Goal: Task Accomplishment & Management: Manage account settings

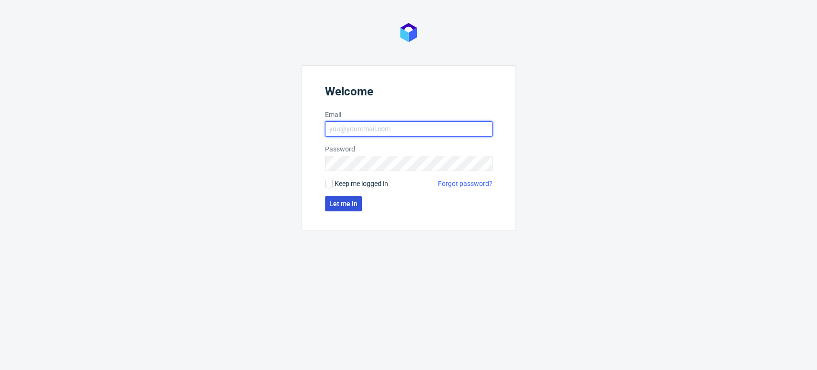
type input "[EMAIL_ADDRESS][PERSON_NAME][DOMAIN_NAME]"
click at [334, 204] on span "Let me in" at bounding box center [343, 203] width 28 height 7
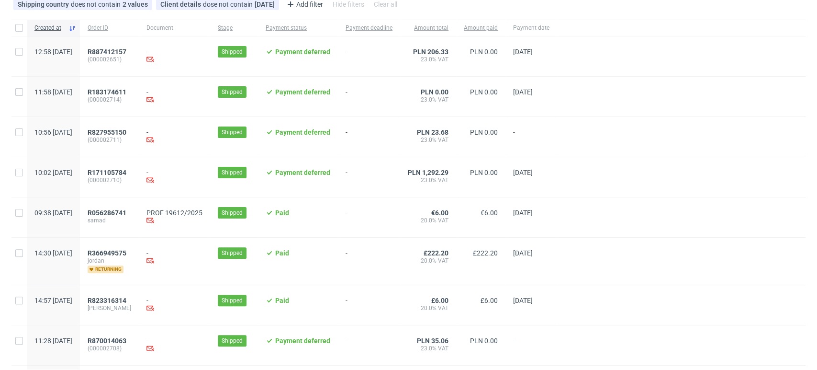
scroll to position [73, 0]
click at [126, 208] on span "R056286741" at bounding box center [107, 212] width 39 height 8
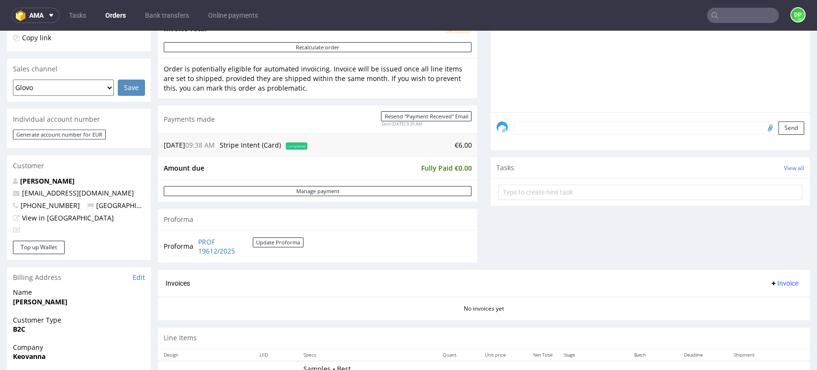
scroll to position [415, 0]
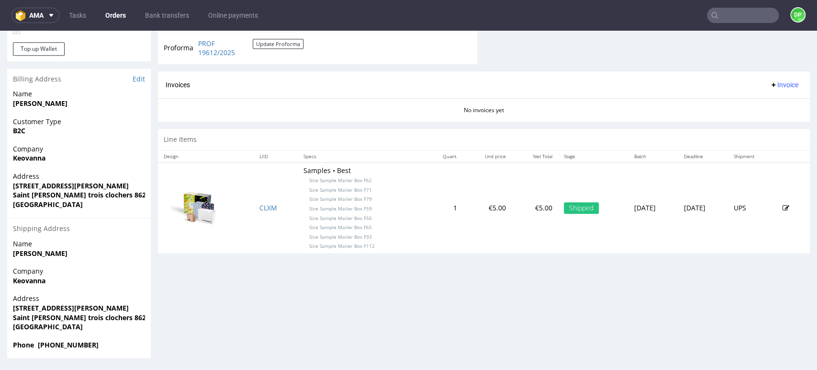
click at [773, 86] on span "Invoice" at bounding box center [784, 85] width 29 height 8
click at [767, 96] on li "Generate" at bounding box center [764, 104] width 62 height 17
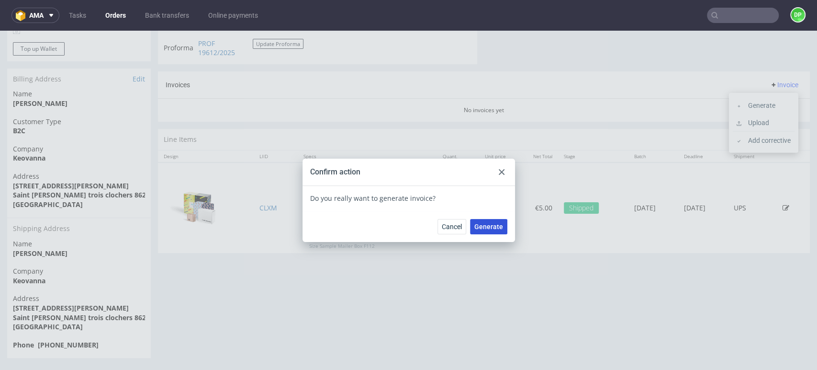
click at [481, 223] on span "Generate" at bounding box center [488, 226] width 29 height 7
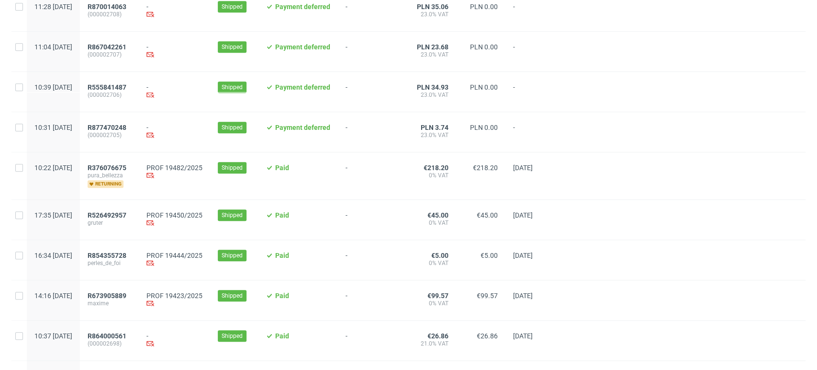
scroll to position [366, 0]
click at [126, 170] on span "R376076675" at bounding box center [107, 167] width 39 height 8
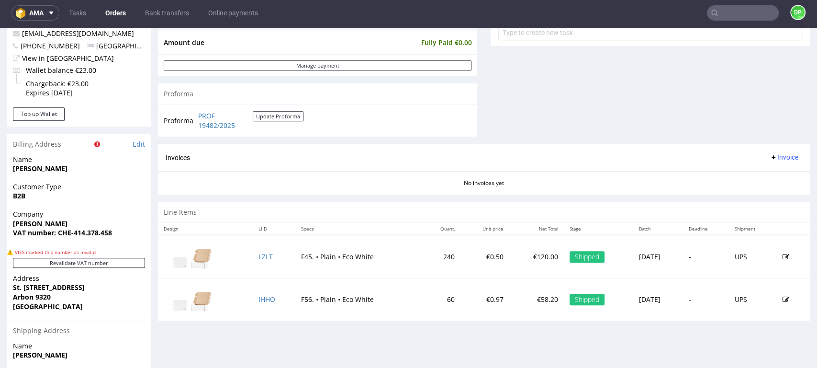
scroll to position [374, 0]
click at [113, 261] on button "Revalidate VAT number" at bounding box center [79, 262] width 132 height 10
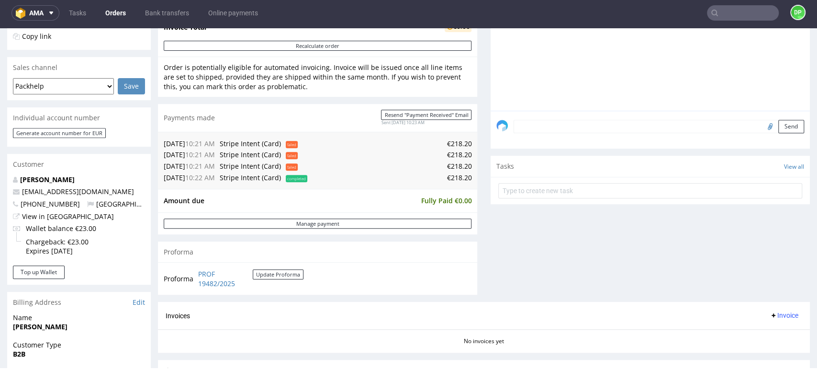
scroll to position [222, 0]
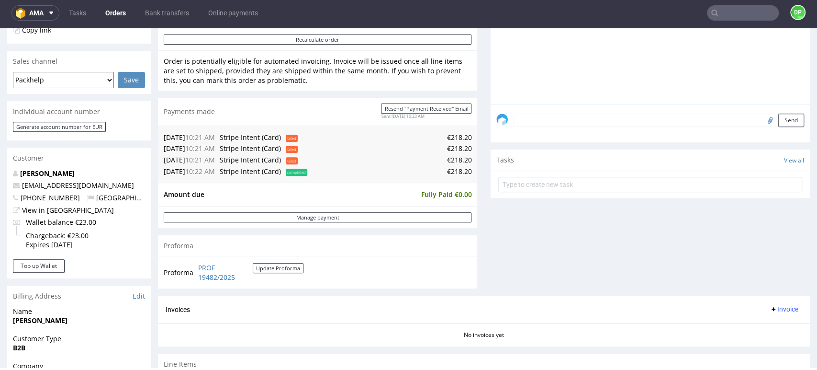
click at [766, 304] on button "Invoice" at bounding box center [784, 308] width 36 height 11
click at [743, 258] on span at bounding box center [741, 255] width 8 height 8
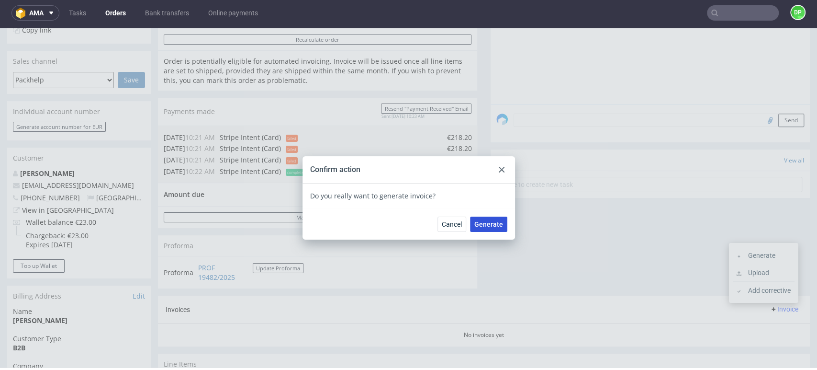
click at [491, 218] on button "Generate" at bounding box center [488, 223] width 37 height 15
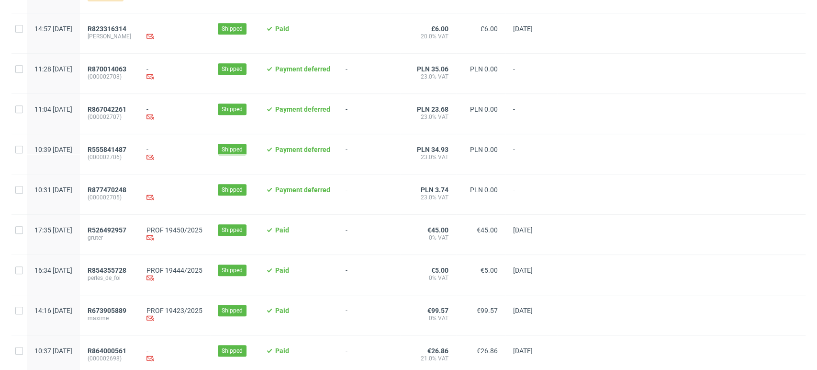
scroll to position [358, 0]
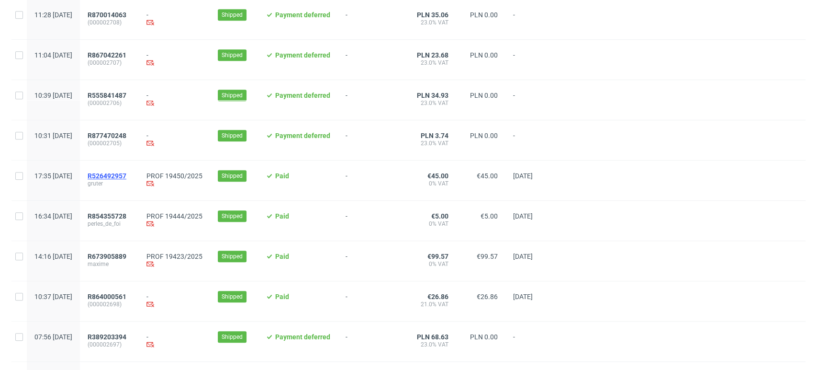
click at [126, 176] on span "R526492957" at bounding box center [107, 176] width 39 height 8
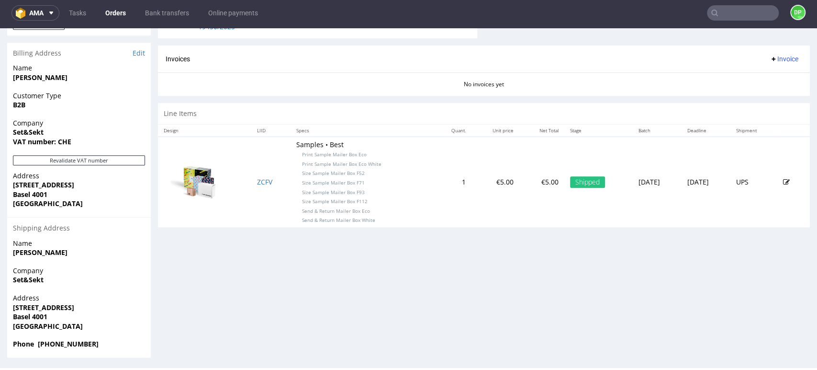
scroll to position [440, 0]
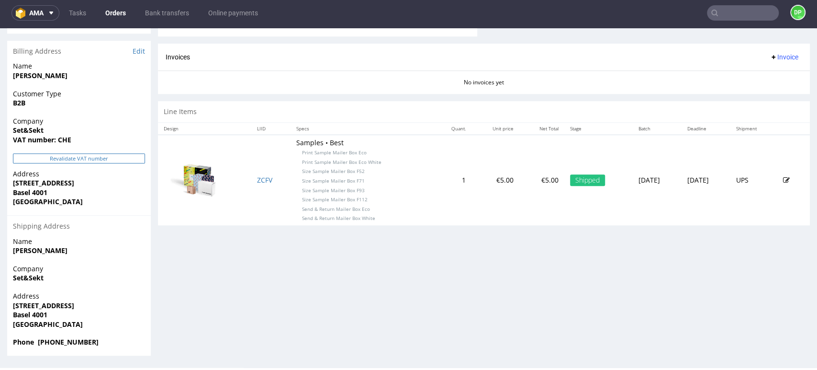
click at [99, 154] on button "Revalidate VAT number" at bounding box center [79, 158] width 132 height 10
drag, startPoint x: 54, startPoint y: 203, endPoint x: 11, endPoint y: 185, distance: 47.0
click at [11, 185] on div "Address Rümelinsplatz 5 Basel 4001 Switzerland" at bounding box center [79, 192] width 144 height 46
copy p "Rümelinsplatz 5 Basel 4001 Switzerland"
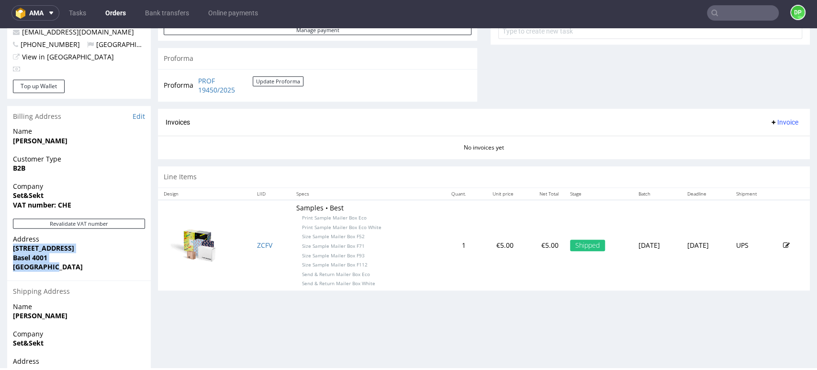
scroll to position [376, 0]
click at [212, 306] on div "Progress Payment Paid Thu 11 Sep Payment “Received” Email Sent Thu 11 Sep 17:36…" at bounding box center [484, 52] width 652 height 736
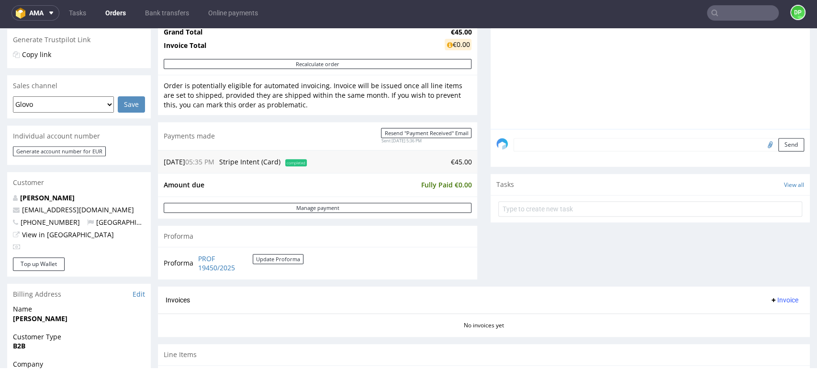
scroll to position [0, 0]
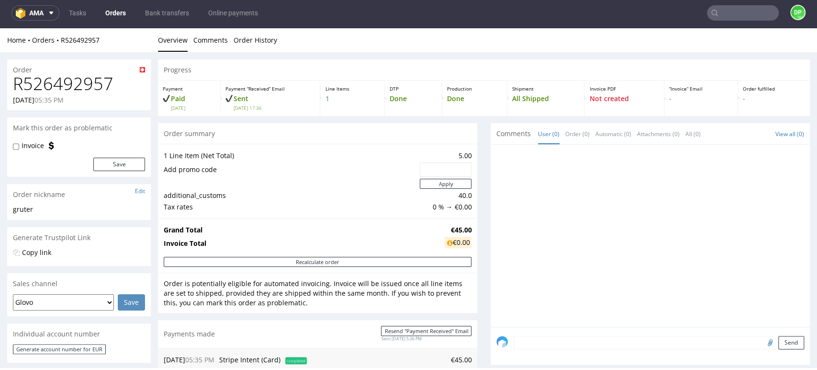
click at [367, 156] on td "1 Line Item (Net Total)" at bounding box center [291, 155] width 254 height 11
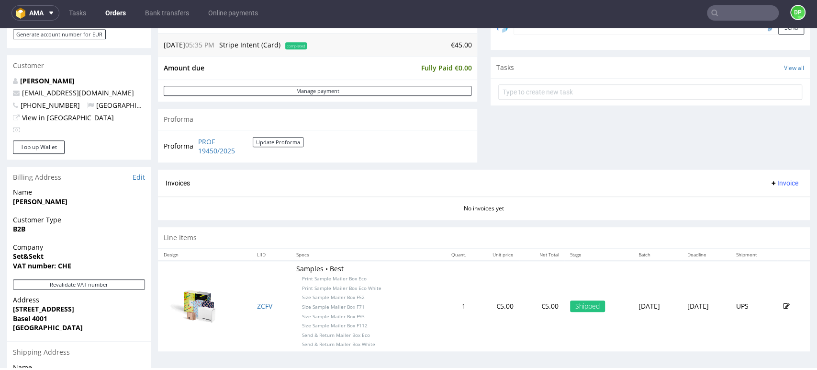
scroll to position [276, 0]
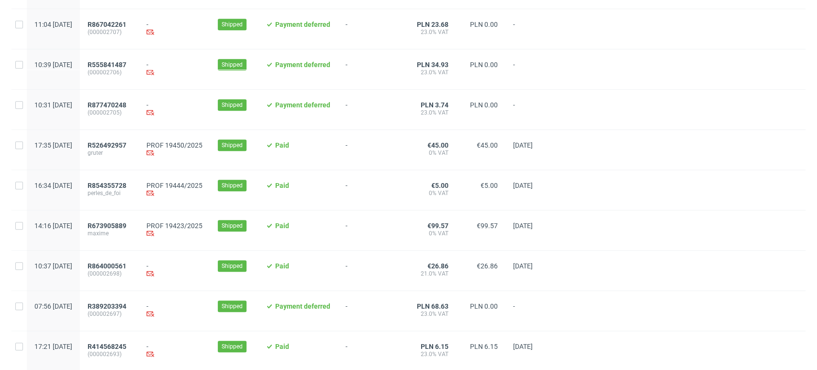
scroll to position [389, 0]
click at [126, 147] on span "R526492957" at bounding box center [107, 145] width 39 height 8
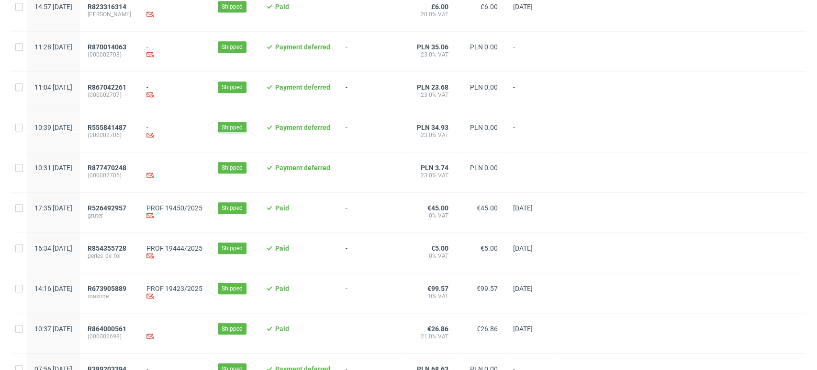
scroll to position [377, 0]
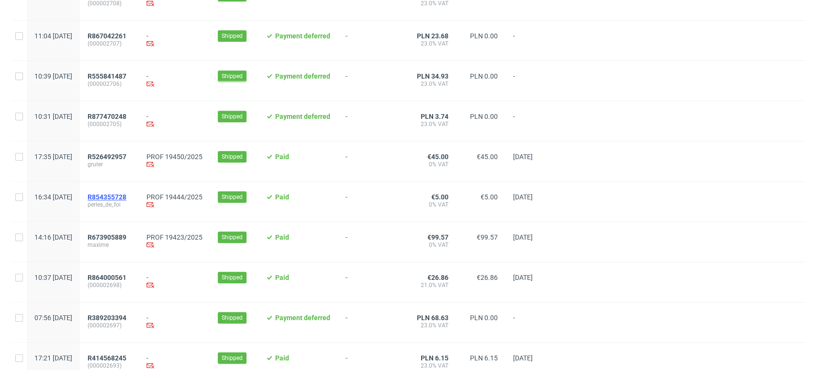
click at [126, 197] on span "R854355728" at bounding box center [107, 197] width 39 height 8
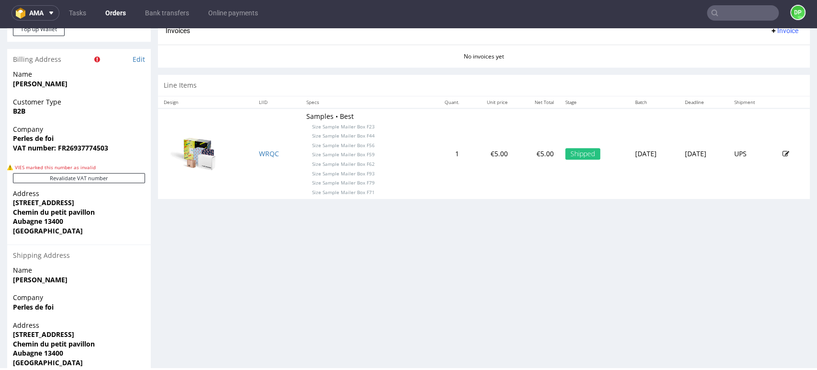
scroll to position [471, 0]
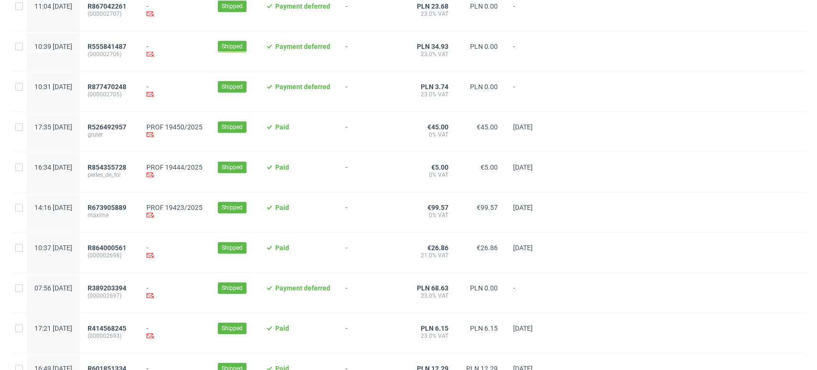
scroll to position [391, 0]
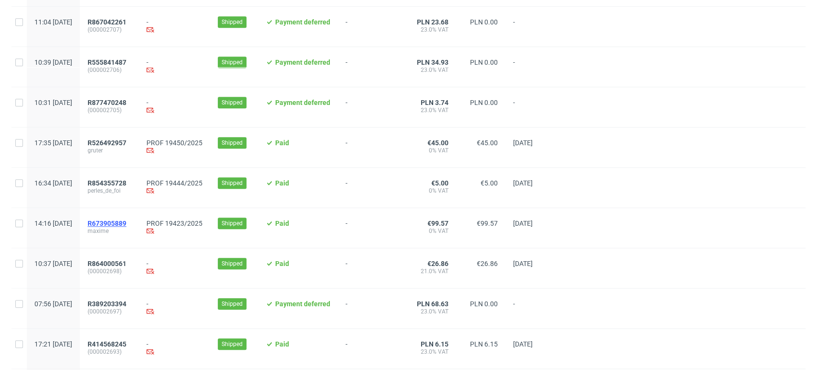
click at [126, 224] on span "R673905889" at bounding box center [107, 223] width 39 height 8
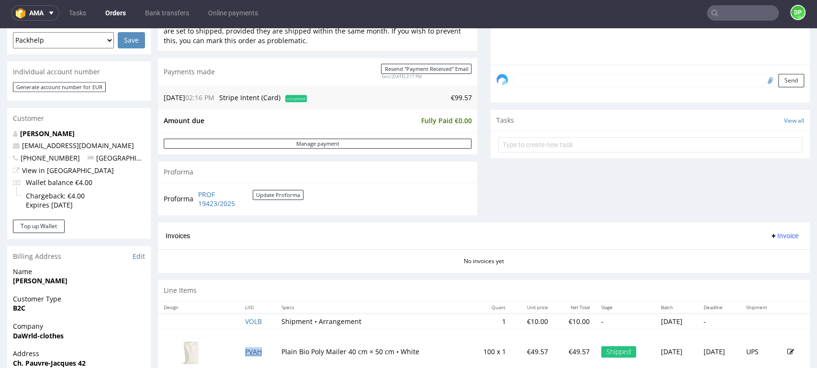
scroll to position [263, 0]
click at [771, 236] on span "Invoice" at bounding box center [784, 235] width 29 height 8
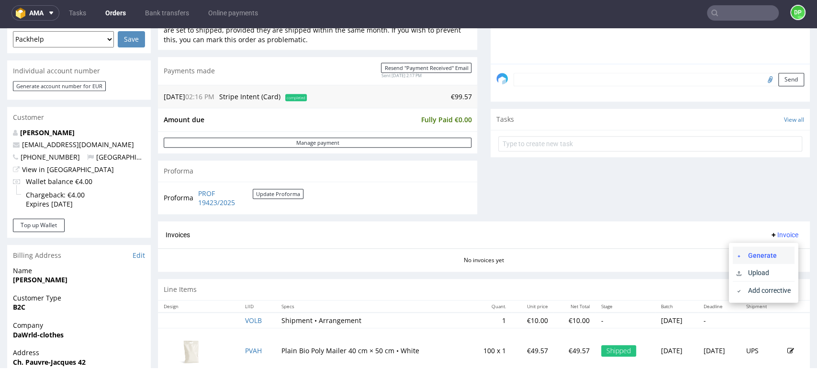
click at [745, 249] on li "Generate" at bounding box center [764, 254] width 62 height 17
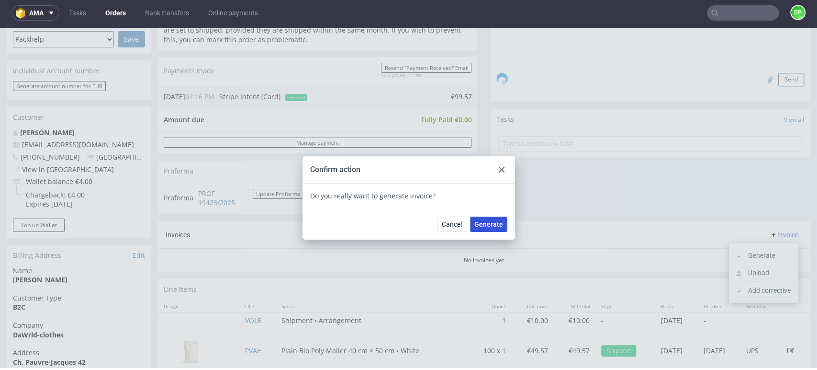
click at [489, 223] on span "Generate" at bounding box center [488, 224] width 29 height 7
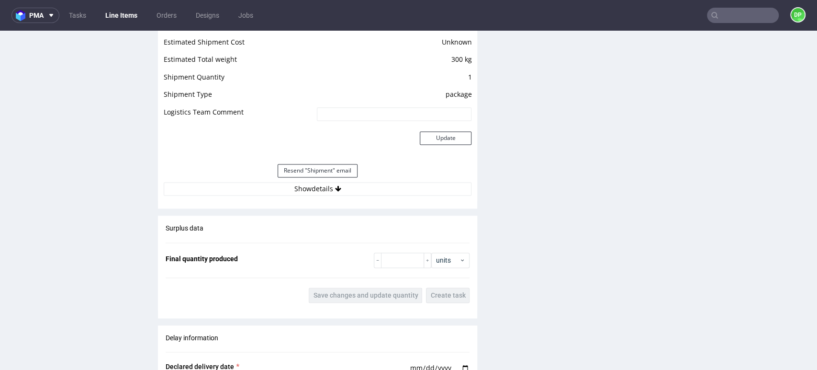
scroll to position [839, 0]
click at [346, 188] on button "Show details" at bounding box center [318, 187] width 308 height 13
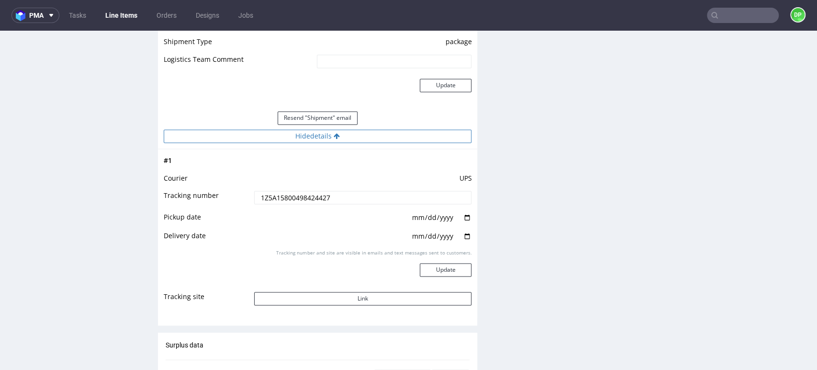
scroll to position [871, 0]
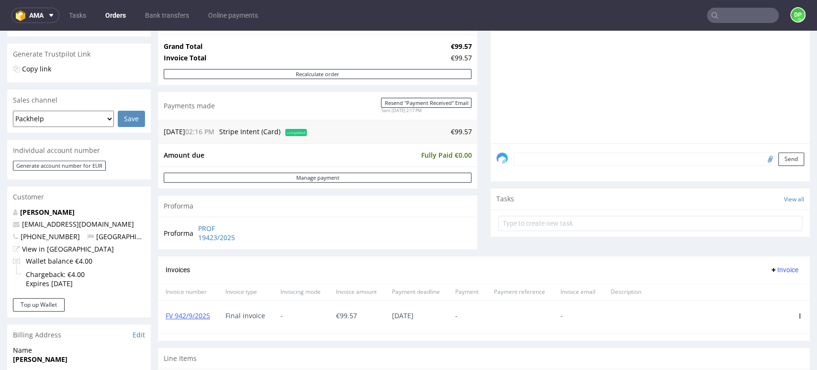
scroll to position [149, 0]
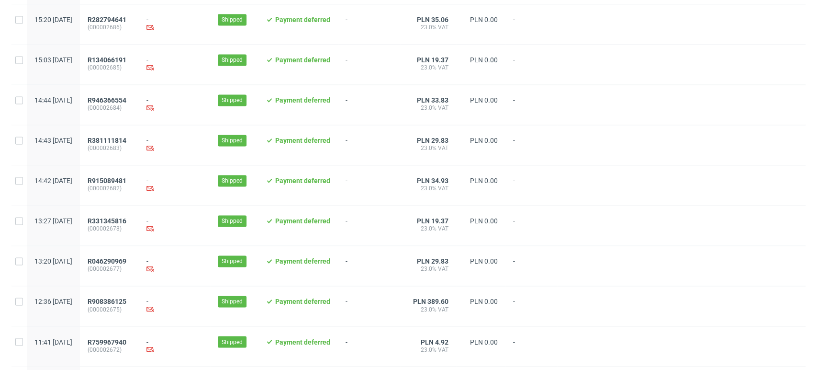
scroll to position [989, 0]
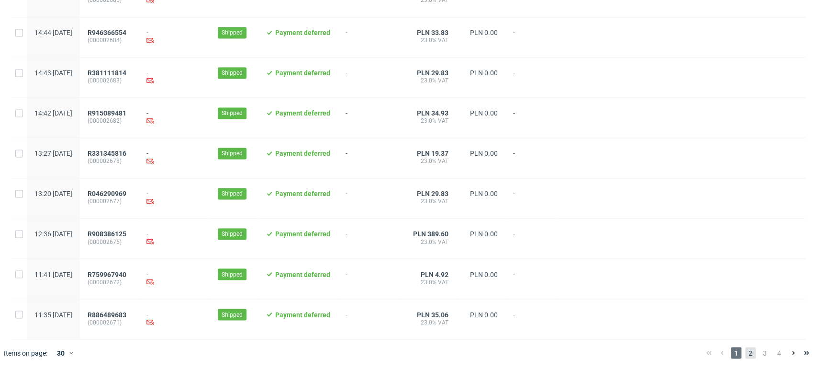
click at [745, 351] on span "2" at bounding box center [750, 352] width 11 height 11
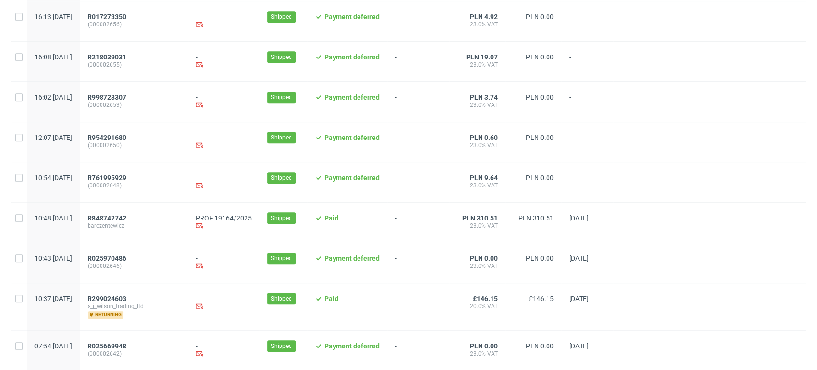
scroll to position [311, 0]
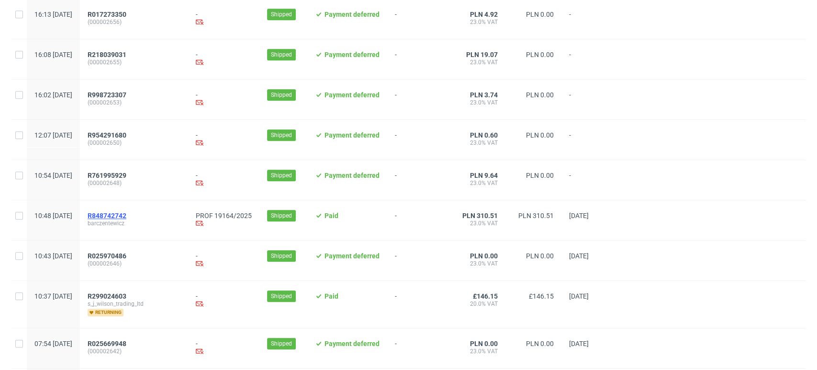
click at [126, 216] on span "R848742742" at bounding box center [107, 216] width 39 height 8
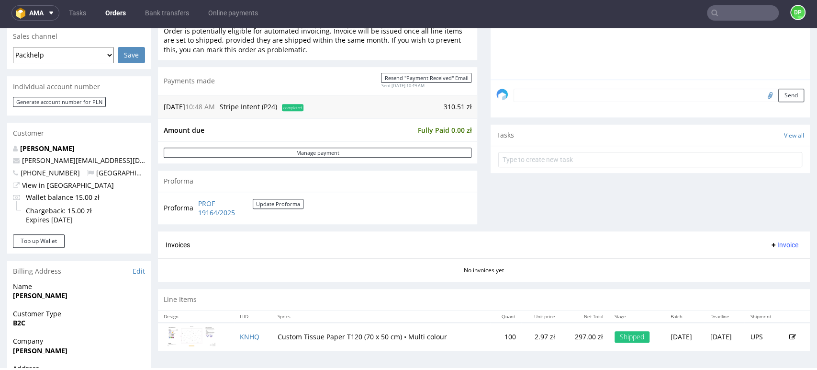
scroll to position [247, 0]
click at [770, 242] on span "Invoice" at bounding box center [784, 245] width 29 height 8
click at [751, 265] on span "Generate" at bounding box center [768, 265] width 46 height 10
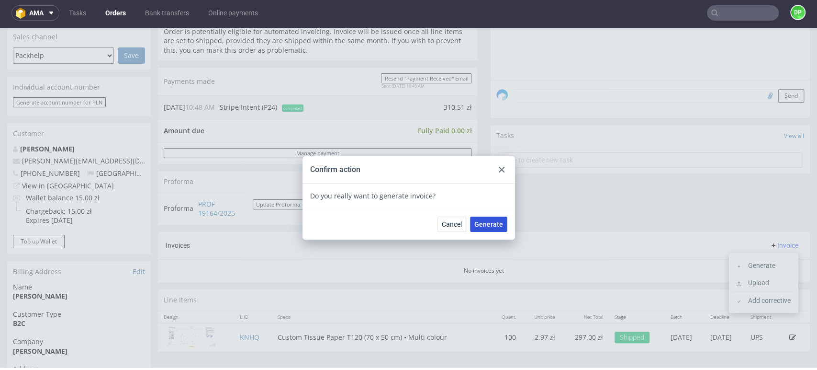
click at [485, 225] on span "Generate" at bounding box center [488, 224] width 29 height 7
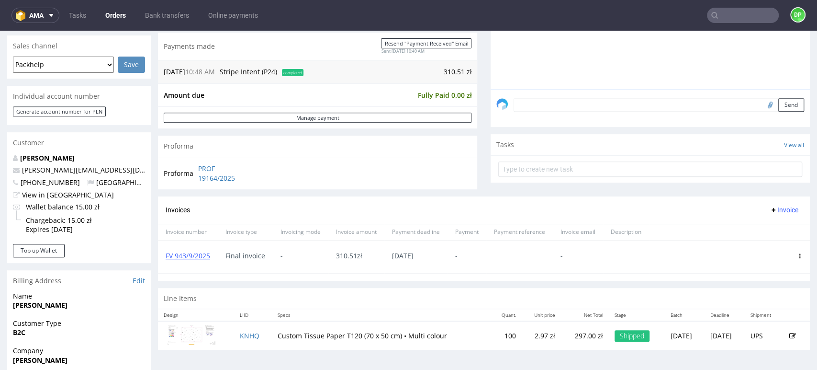
scroll to position [289, 0]
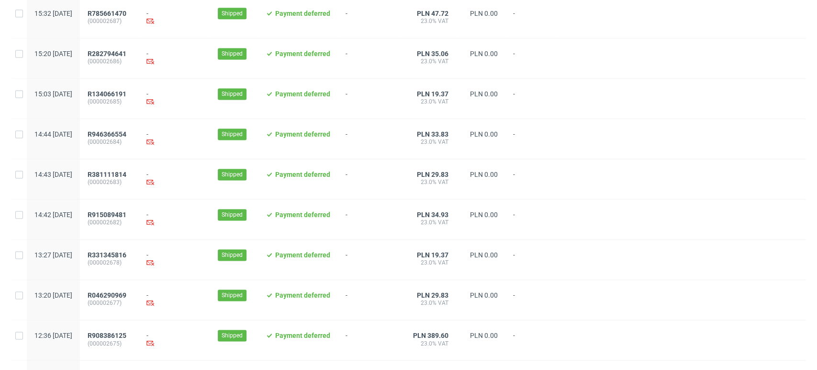
scroll to position [989, 0]
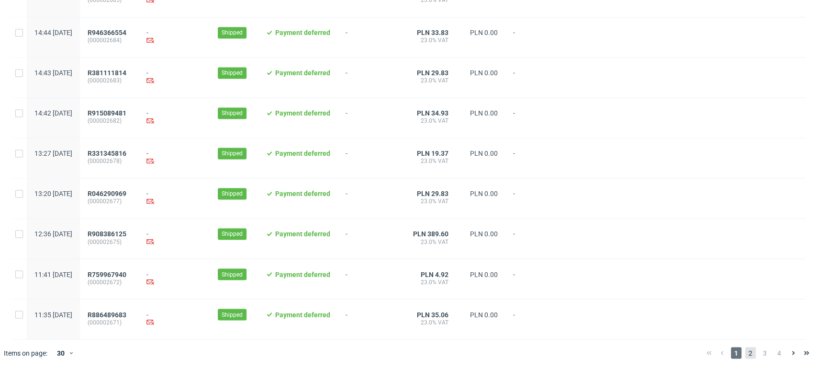
click at [745, 352] on span "2" at bounding box center [750, 352] width 11 height 11
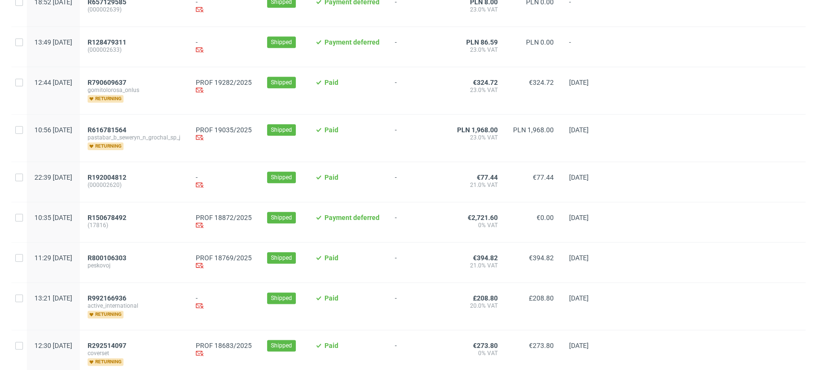
scroll to position [647, 0]
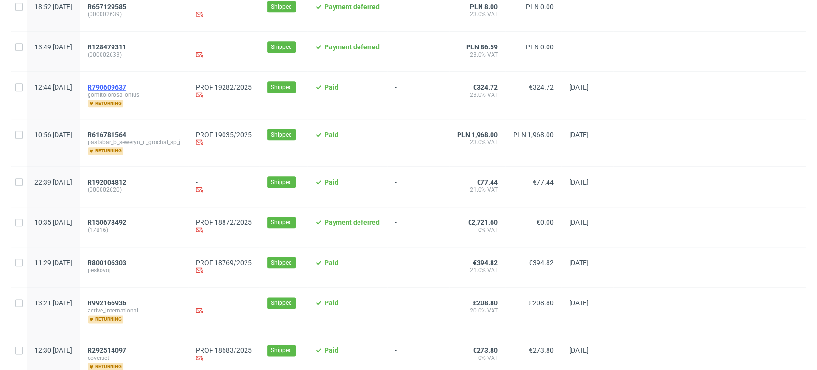
click at [126, 90] on span "R790609637" at bounding box center [107, 87] width 39 height 8
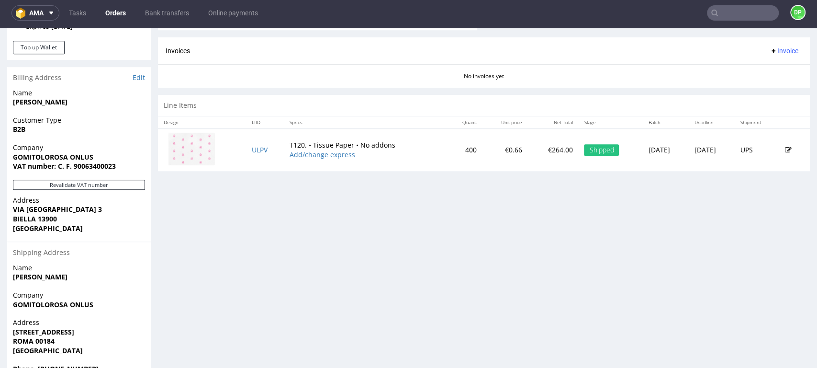
scroll to position [467, 0]
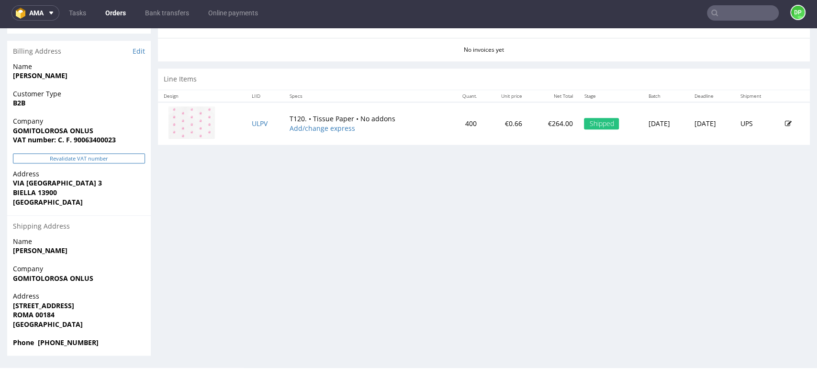
click at [95, 156] on button "Revalidate VAT number" at bounding box center [79, 158] width 132 height 10
click at [96, 159] on button "Revalidate VAT number" at bounding box center [79, 159] width 132 height 10
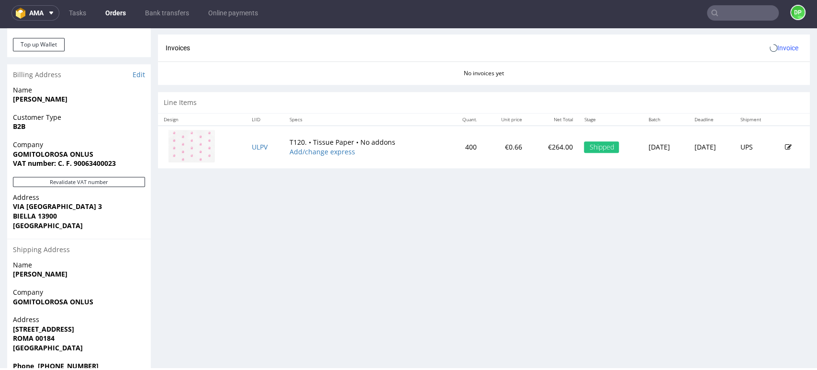
scroll to position [467, 0]
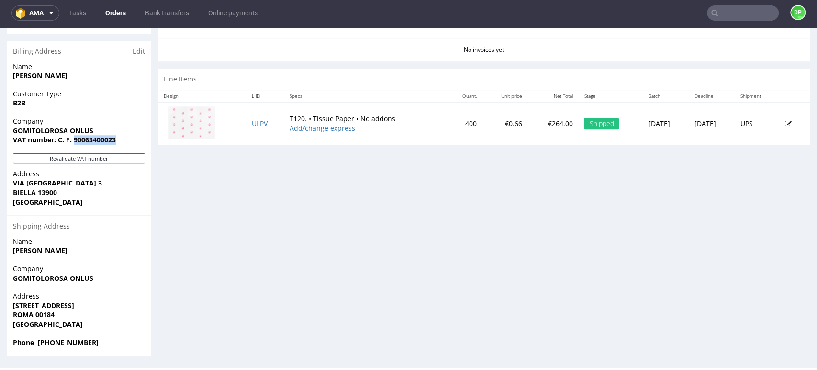
drag, startPoint x: 121, startPoint y: 136, endPoint x: 73, endPoint y: 151, distance: 49.8
click at [73, 151] on div "Company GOMITOLOROSA ONLUS VAT number: C. F. 90063400023" at bounding box center [79, 134] width 144 height 37
copy strong "90063400023"
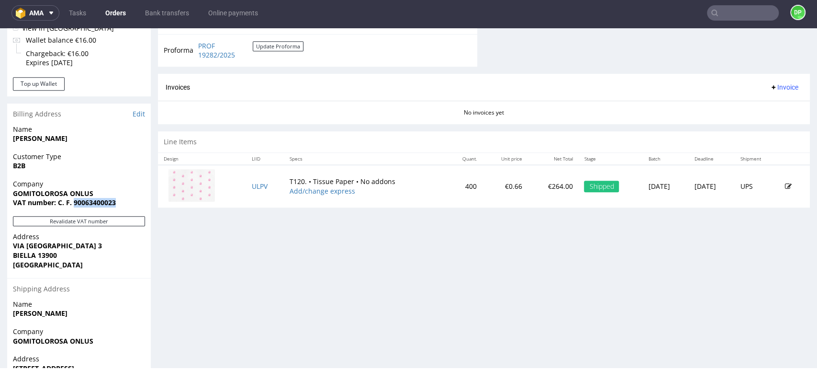
scroll to position [405, 0]
click at [60, 217] on button "Revalidate VAT number" at bounding box center [79, 220] width 132 height 10
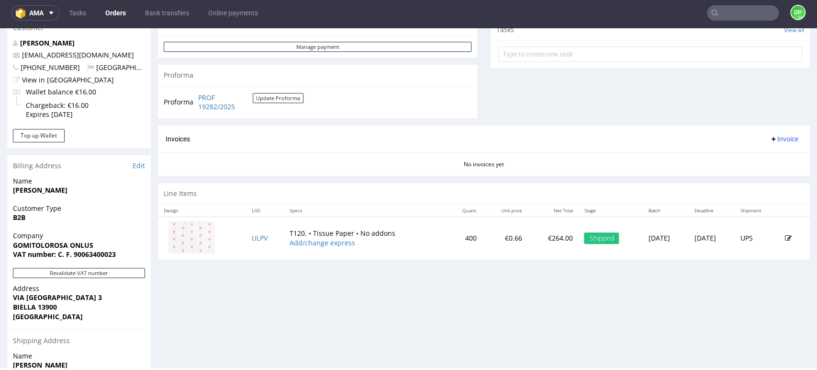
scroll to position [334, 0]
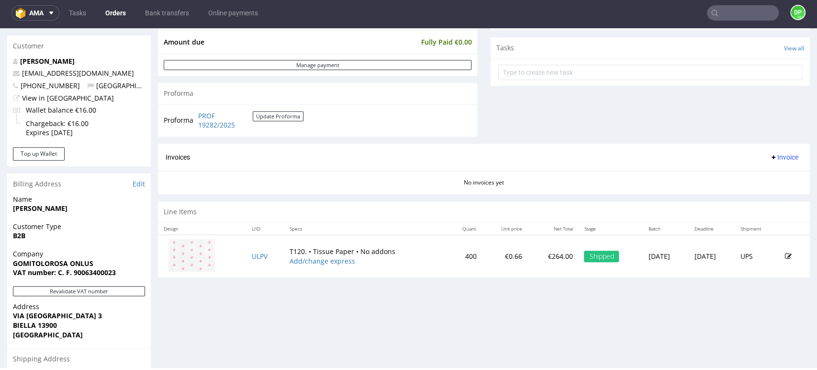
click at [770, 160] on span "Invoice" at bounding box center [784, 157] width 29 height 8
click at [747, 171] on li "Generate" at bounding box center [764, 178] width 62 height 17
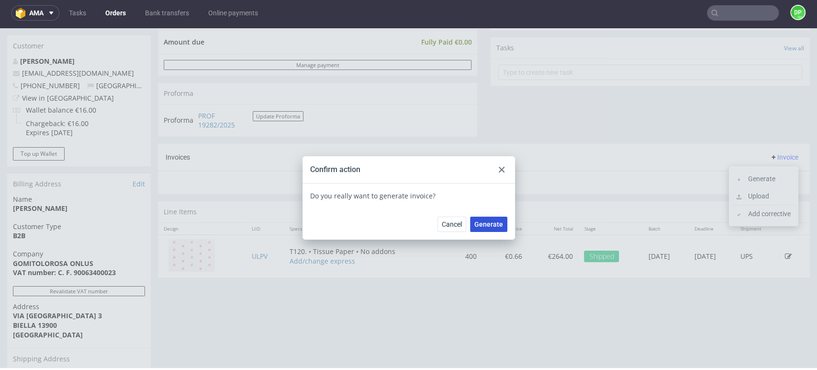
click at [492, 224] on span "Generate" at bounding box center [488, 224] width 29 height 7
click at [458, 222] on span "Cancel" at bounding box center [452, 224] width 20 height 7
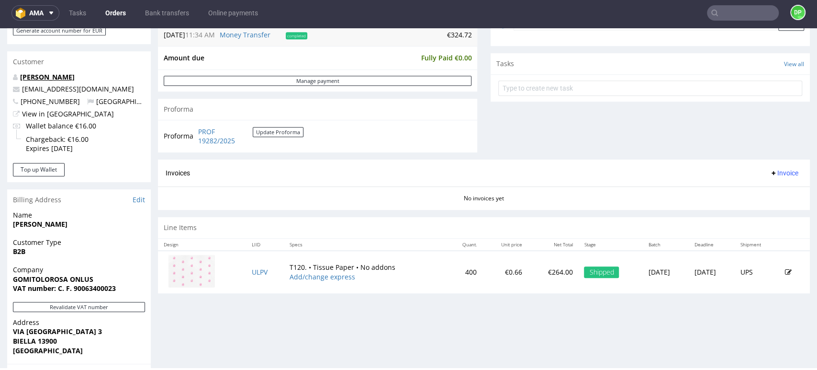
scroll to position [319, 0]
click at [770, 175] on span "Invoice" at bounding box center [784, 173] width 29 height 8
click at [750, 188] on li "Generate" at bounding box center [764, 193] width 62 height 17
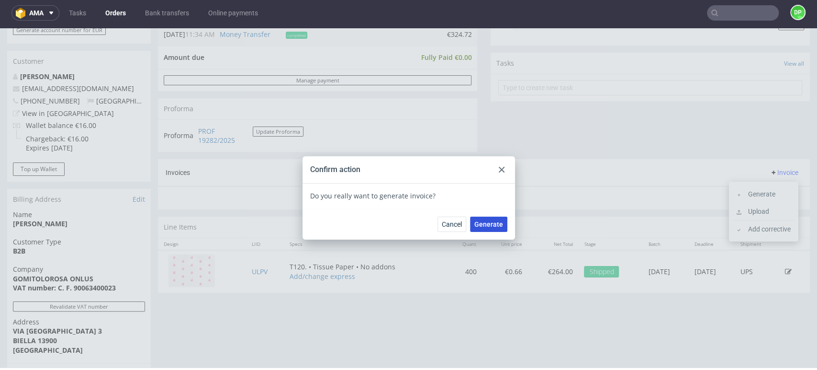
click at [494, 221] on span "Generate" at bounding box center [488, 224] width 29 height 7
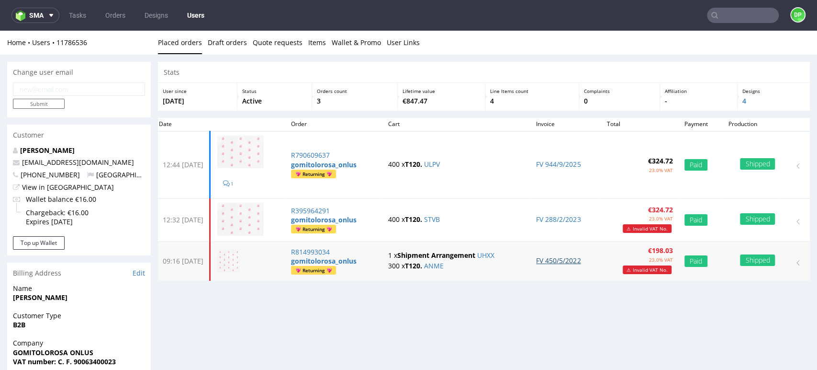
click at [557, 262] on link "FV 450/5/2022" at bounding box center [558, 260] width 45 height 9
click at [569, 215] on link "FV 288/2/2023" at bounding box center [558, 219] width 45 height 9
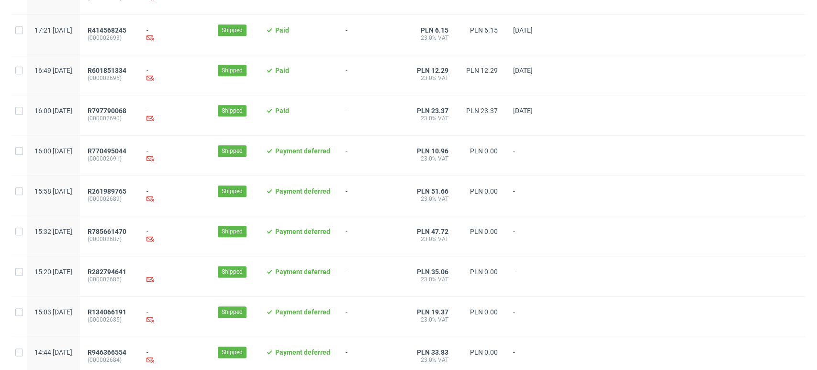
scroll to position [989, 0]
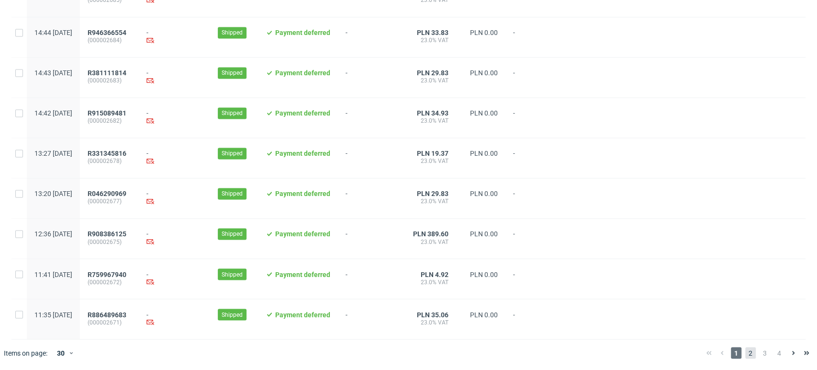
click at [745, 350] on span "2" at bounding box center [750, 352] width 11 height 11
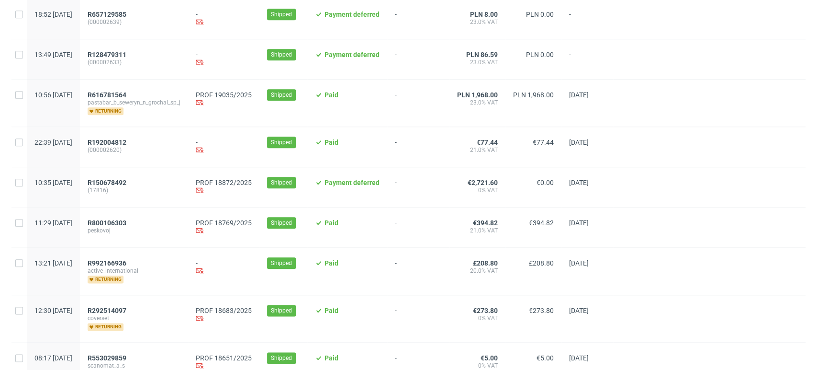
scroll to position [638, 0]
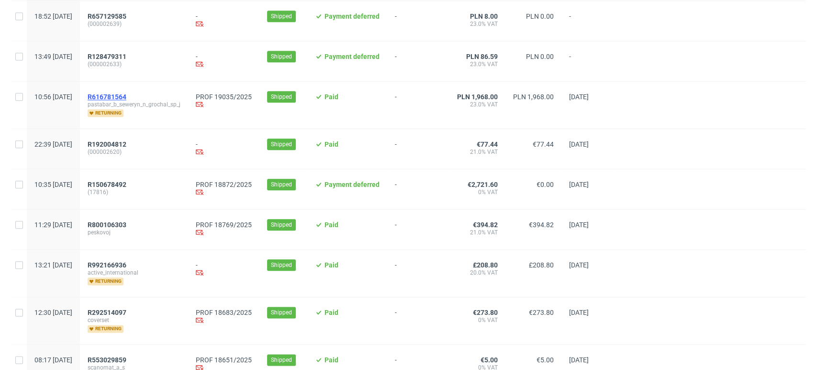
click at [126, 98] on span "R616781564" at bounding box center [107, 97] width 39 height 8
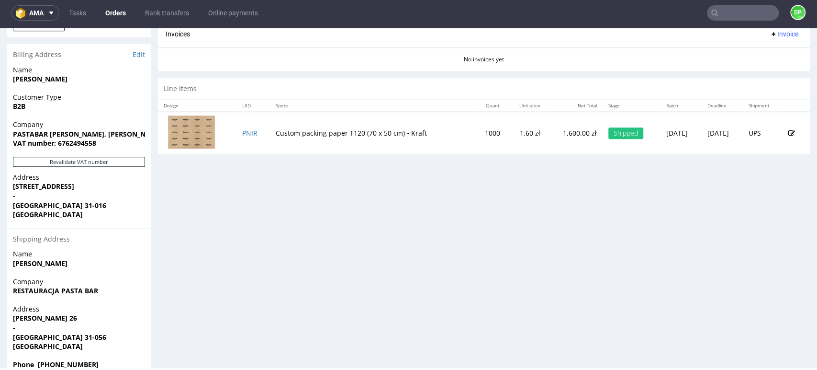
scroll to position [479, 0]
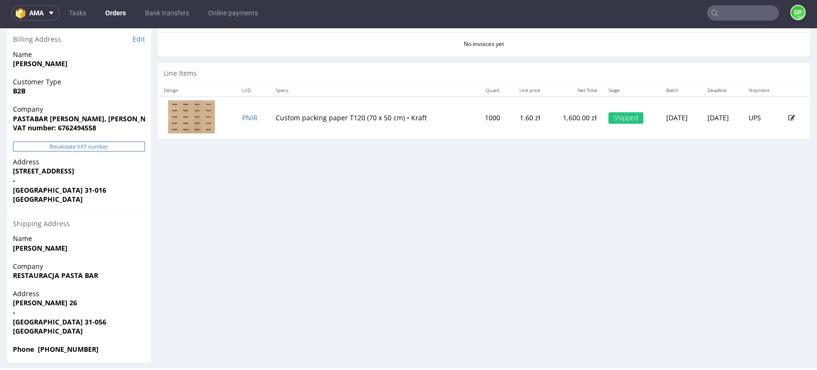
click at [79, 142] on button "Revalidate VAT number" at bounding box center [79, 146] width 132 height 10
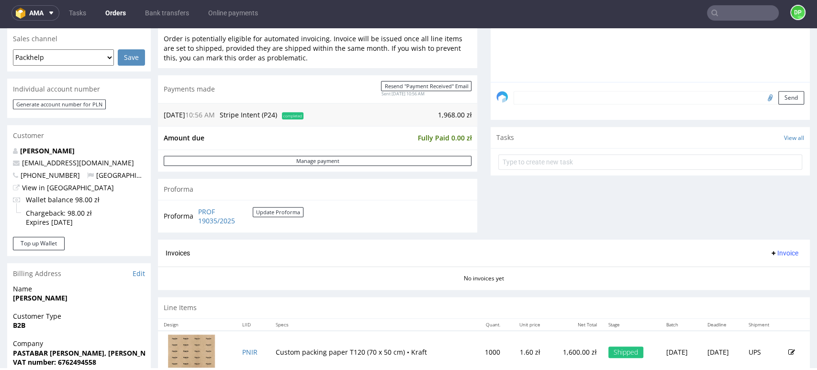
scroll to position [245, 0]
click at [775, 249] on span "Invoice" at bounding box center [784, 252] width 29 height 8
click at [756, 272] on span "Generate" at bounding box center [768, 273] width 46 height 10
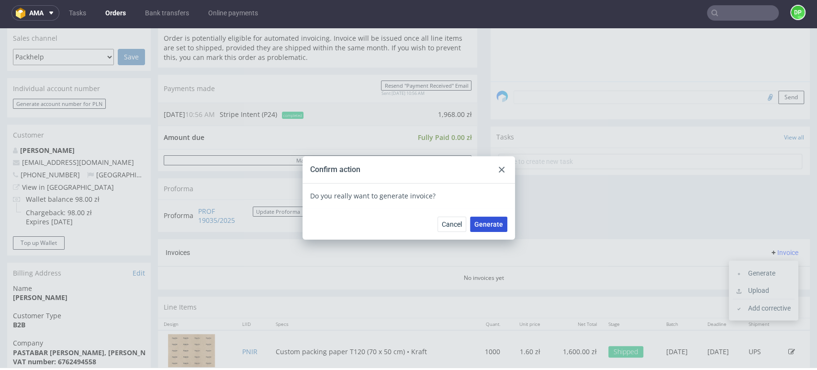
click at [487, 221] on span "Generate" at bounding box center [488, 224] width 29 height 7
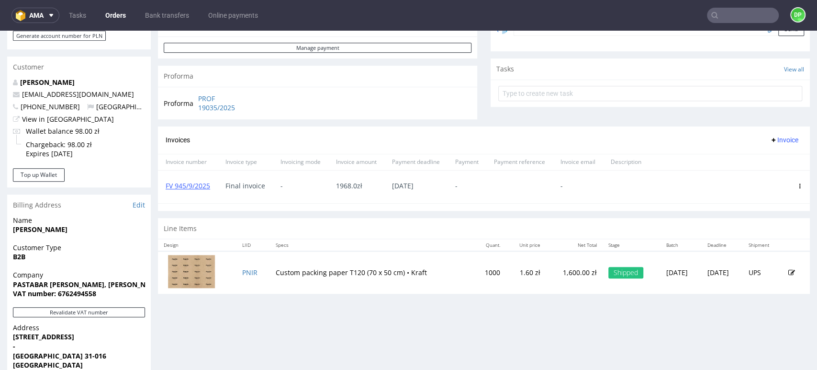
scroll to position [310, 0]
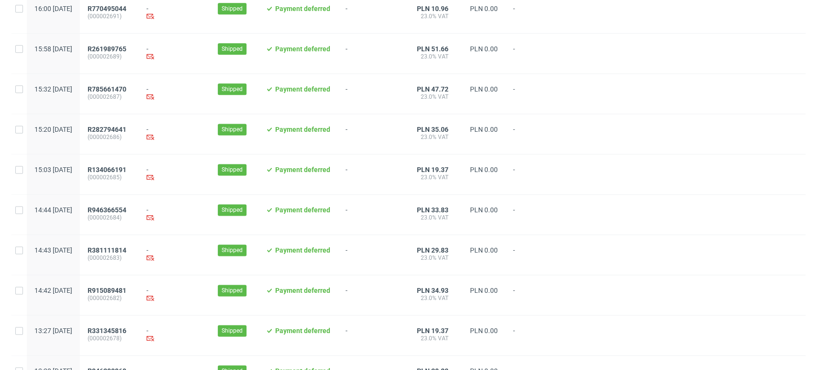
scroll to position [989, 0]
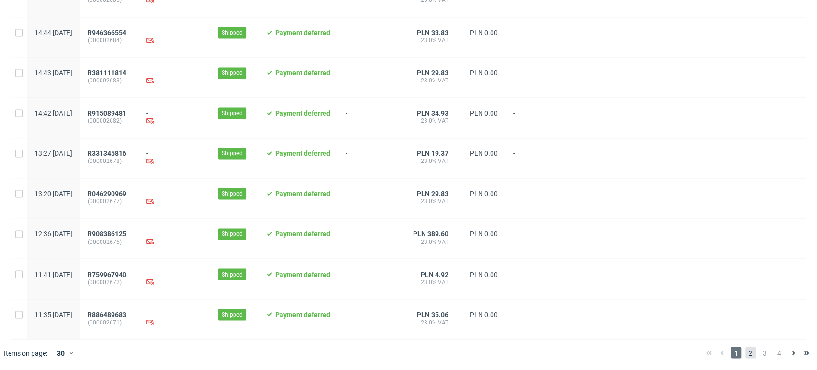
click at [745, 351] on span "2" at bounding box center [750, 352] width 11 height 11
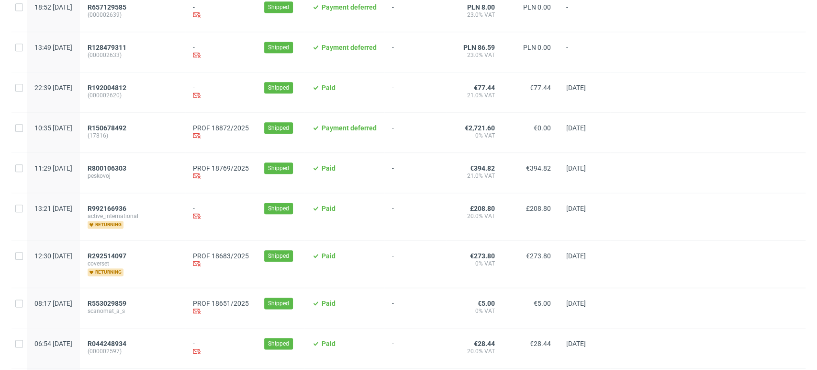
scroll to position [646, 0]
click at [126, 172] on span "R800106303" at bounding box center [107, 169] width 39 height 8
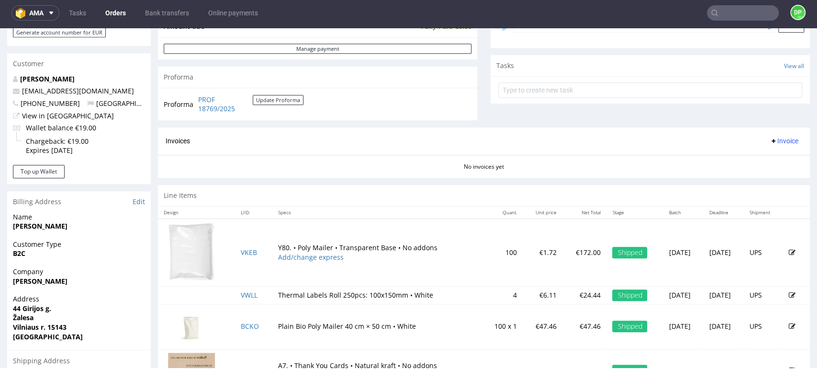
scroll to position [314, 0]
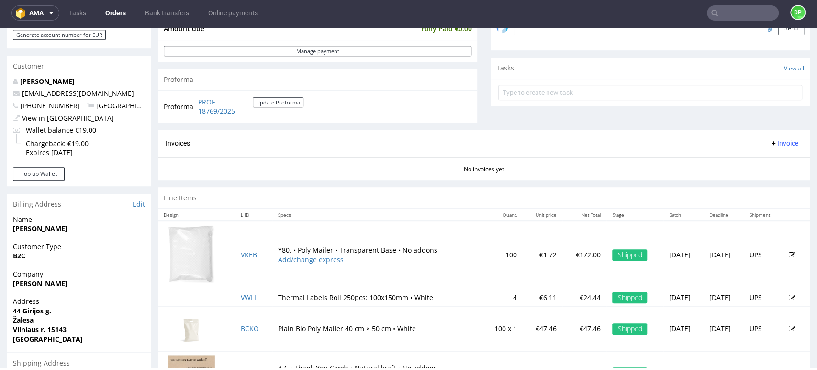
click at [770, 141] on span "Invoice" at bounding box center [784, 143] width 29 height 8
click at [749, 156] on li "Generate" at bounding box center [764, 163] width 62 height 17
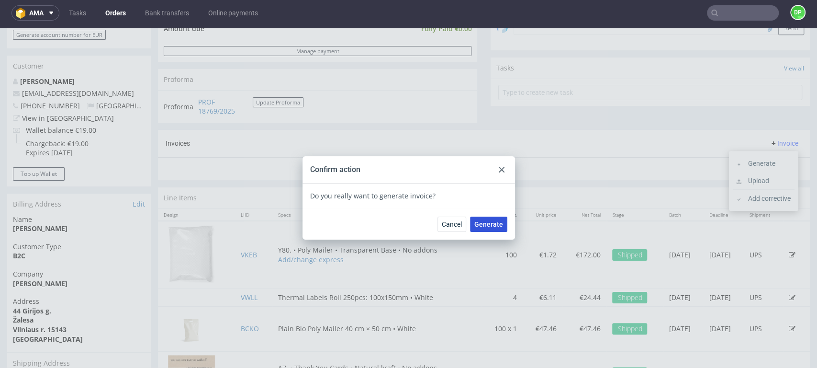
click at [490, 223] on span "Generate" at bounding box center [488, 224] width 29 height 7
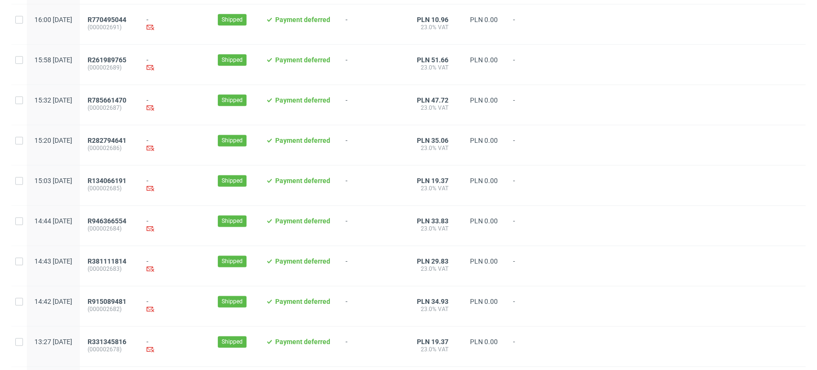
scroll to position [989, 0]
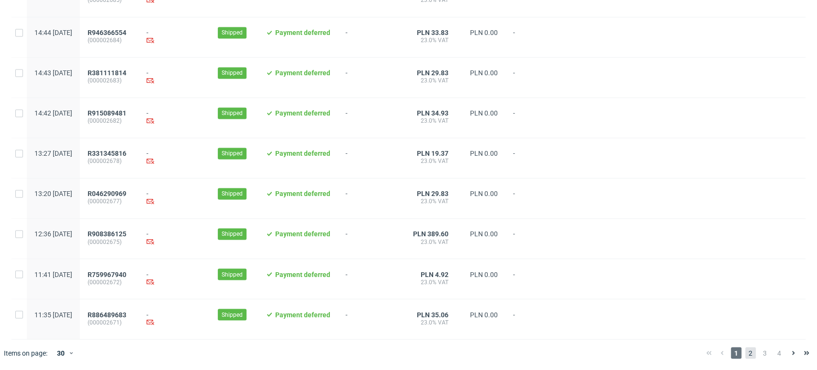
click at [745, 354] on span "2" at bounding box center [750, 352] width 11 height 11
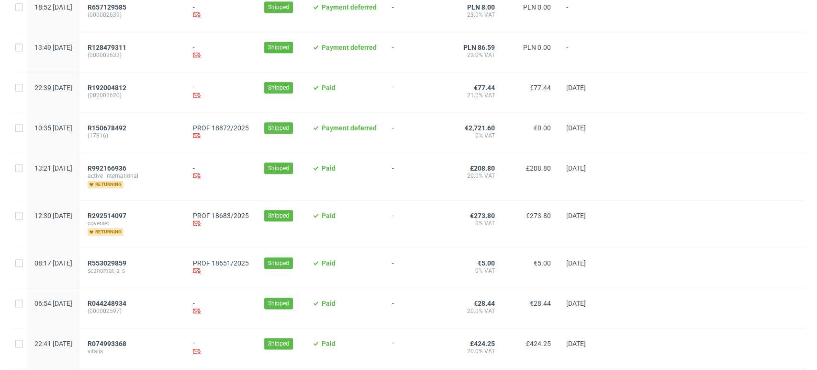
scroll to position [665, 0]
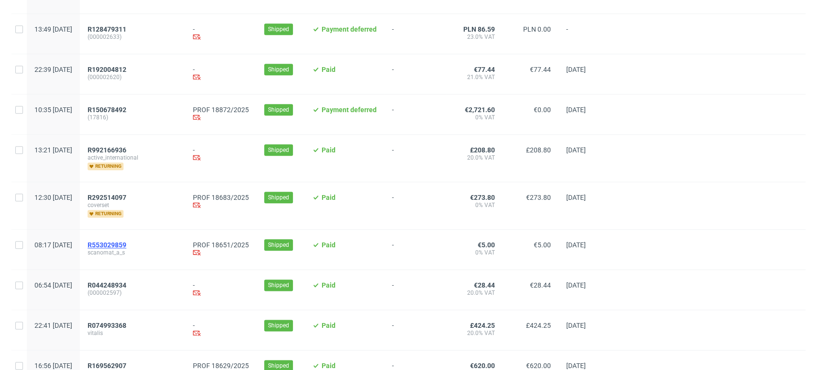
click at [126, 244] on span "R553029859" at bounding box center [107, 245] width 39 height 8
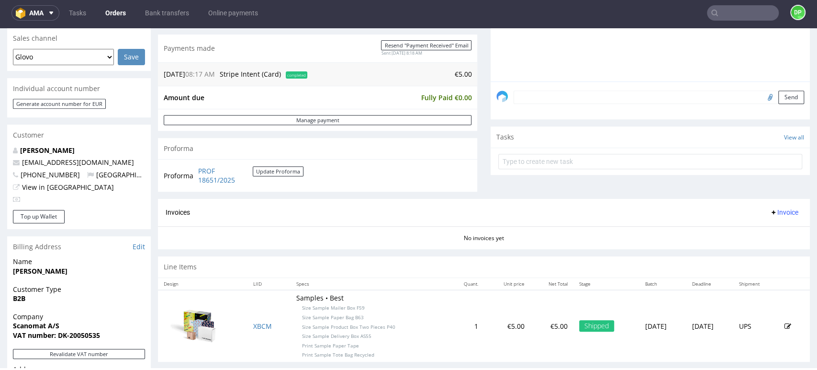
scroll to position [302, 0]
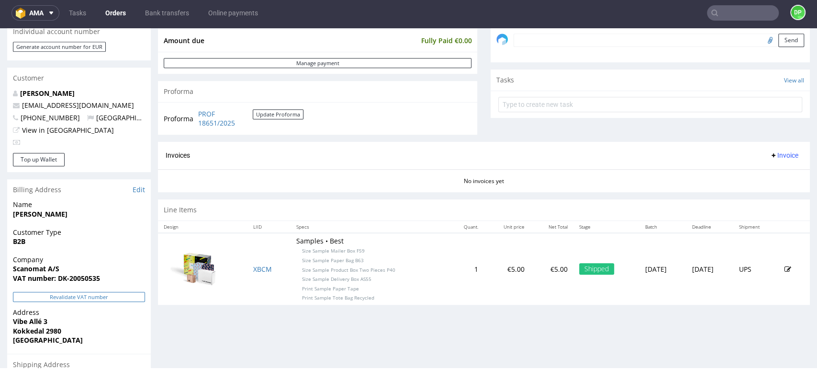
click at [86, 295] on button "Revalidate VAT number" at bounding box center [79, 297] width 132 height 10
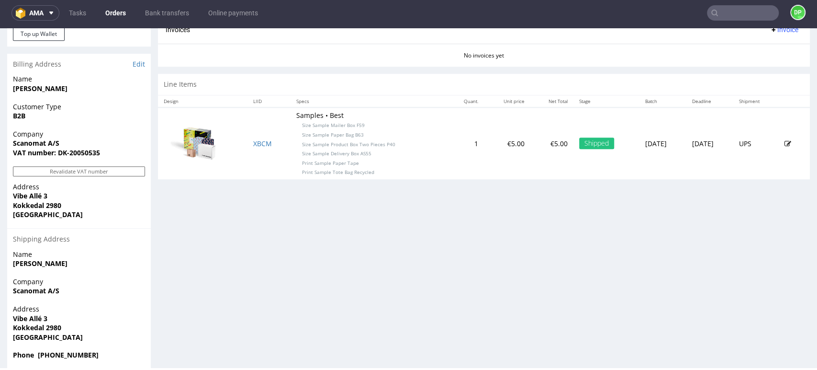
scroll to position [436, 0]
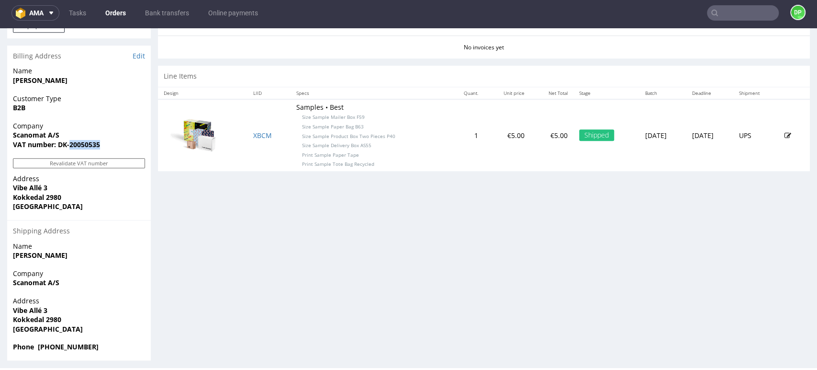
drag, startPoint x: 102, startPoint y: 143, endPoint x: 69, endPoint y: 150, distance: 33.8
click at [69, 150] on div "Company Scanomat A/S VAT number: DK-20050535" at bounding box center [79, 139] width 144 height 37
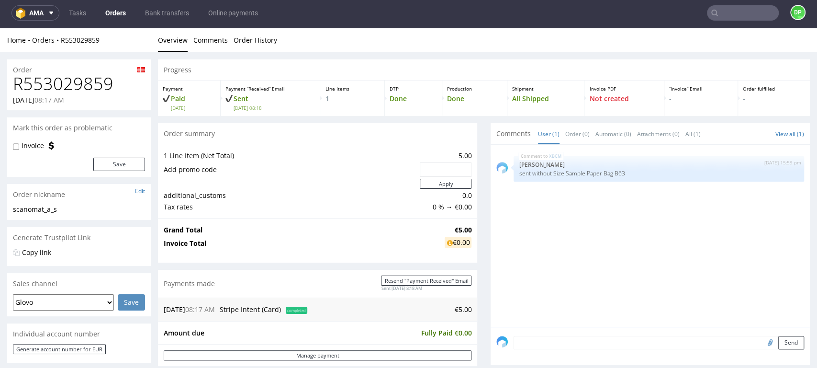
copy strong "20050535"
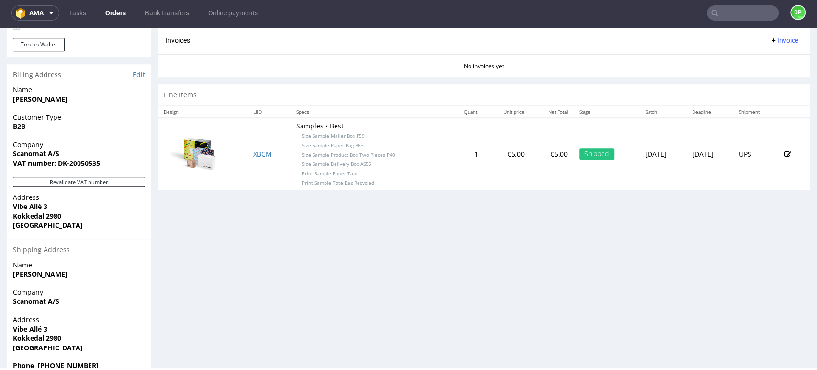
scroll to position [440, 0]
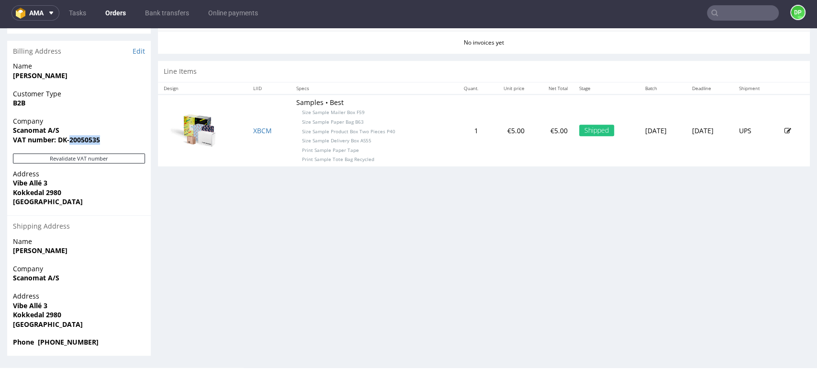
drag, startPoint x: 101, startPoint y: 141, endPoint x: 69, endPoint y: 145, distance: 31.8
click at [69, 145] on div "Company Scanomat A/S VAT number: DK-20050535" at bounding box center [79, 134] width 144 height 37
copy strong "20050535"
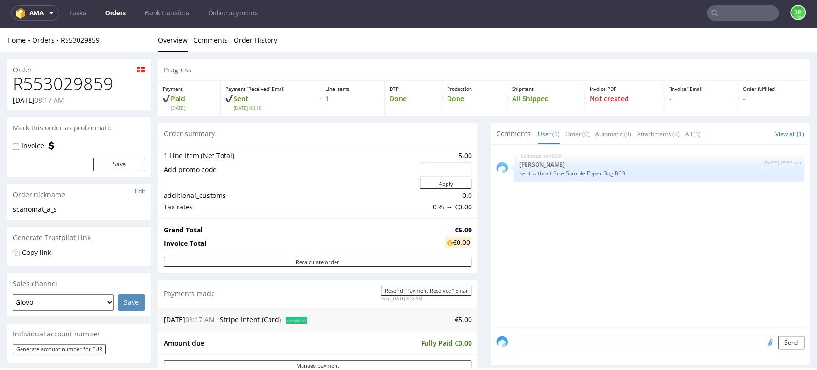
scroll to position [0, 0]
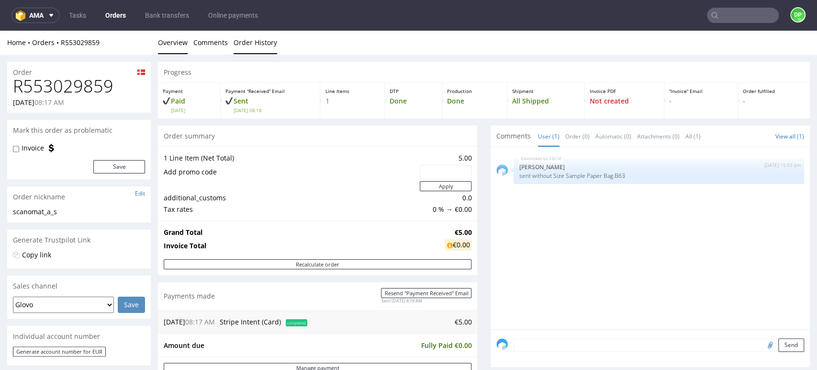
click at [254, 39] on link "Order History" at bounding box center [256, 42] width 44 height 23
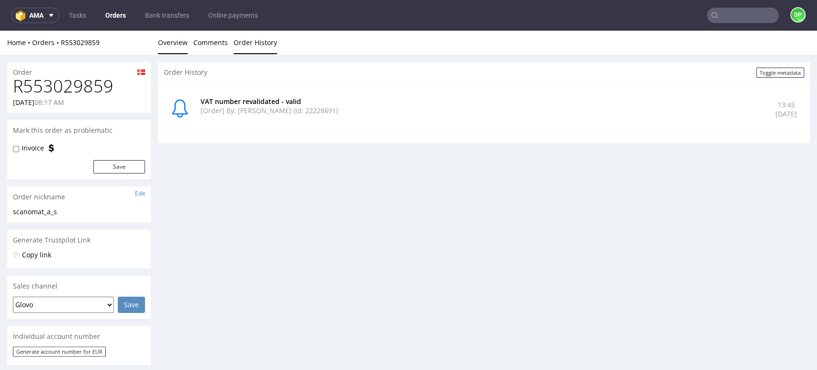
click at [169, 48] on link "Overview" at bounding box center [173, 42] width 30 height 23
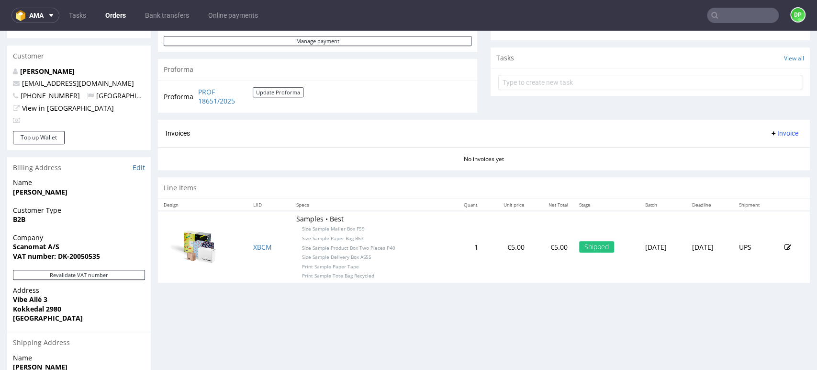
scroll to position [324, 0]
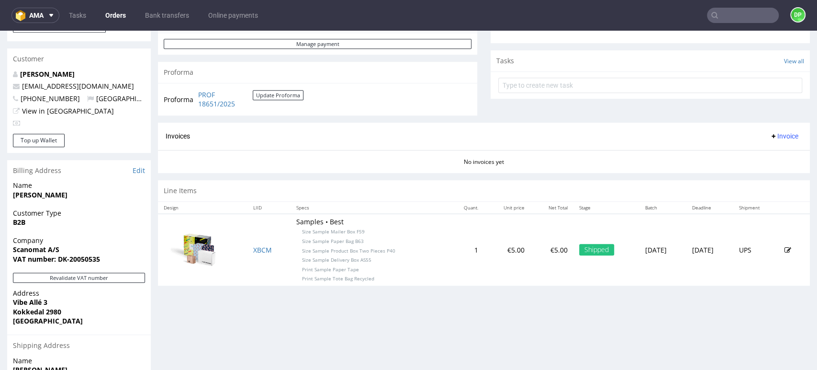
click at [770, 135] on span "Invoice" at bounding box center [784, 136] width 29 height 8
click at [741, 152] on span at bounding box center [741, 156] width 8 height 8
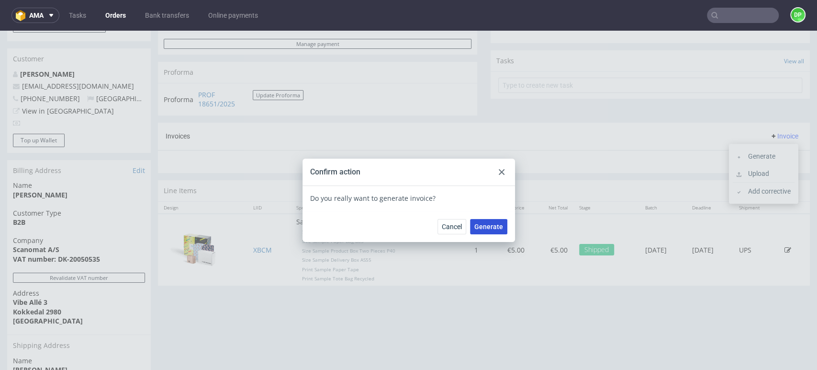
click at [488, 227] on span "Generate" at bounding box center [488, 226] width 29 height 7
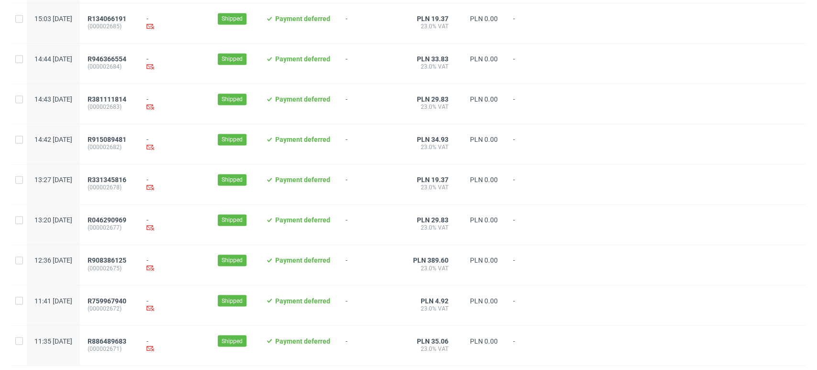
scroll to position [989, 0]
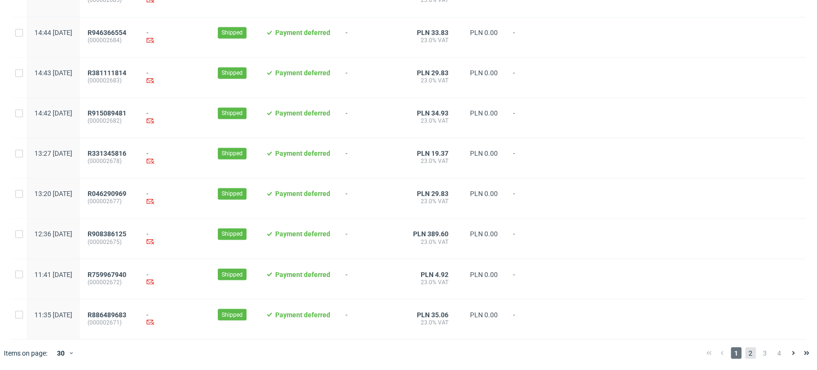
click at [745, 352] on span "2" at bounding box center [750, 352] width 11 height 11
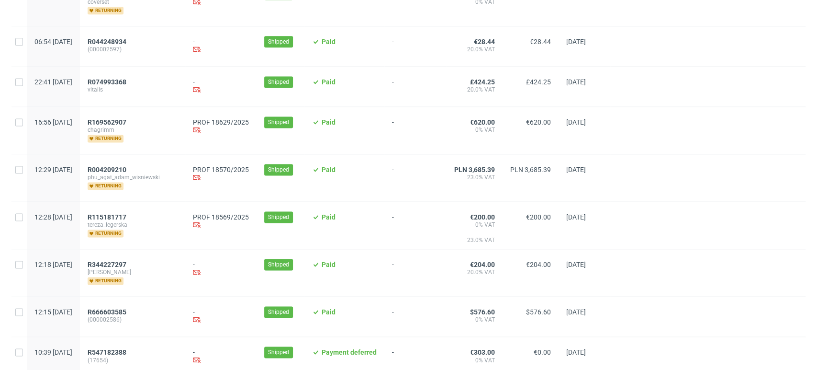
scroll to position [869, 0]
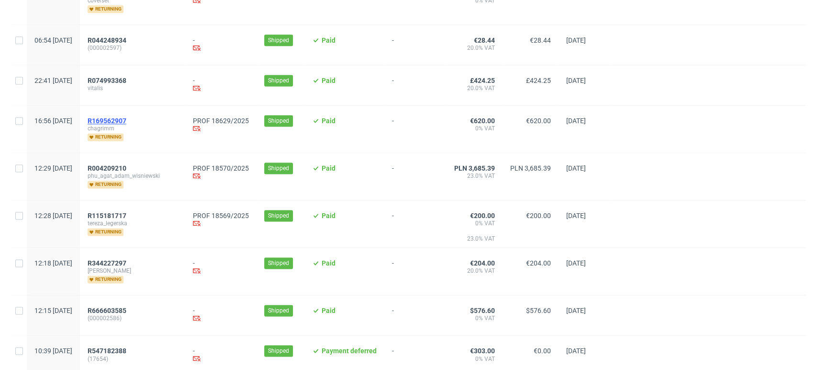
click at [126, 124] on span "R169562907" at bounding box center [107, 121] width 39 height 8
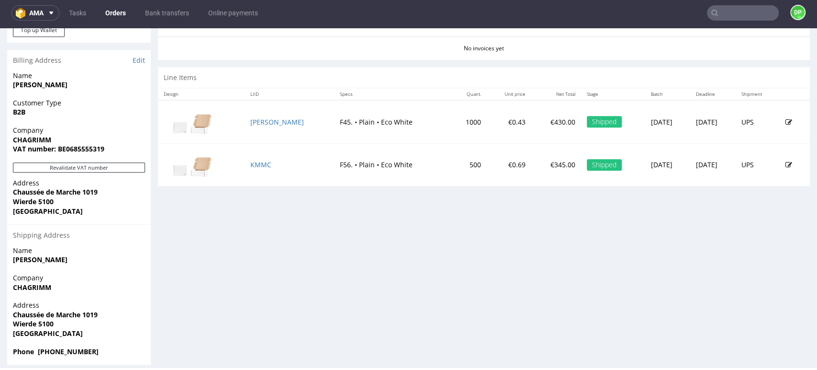
scroll to position [461, 0]
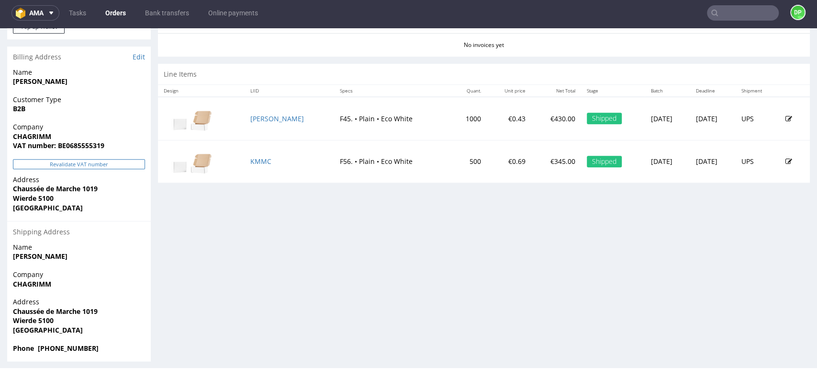
click at [104, 164] on button "Revalidate VAT number" at bounding box center [79, 164] width 132 height 10
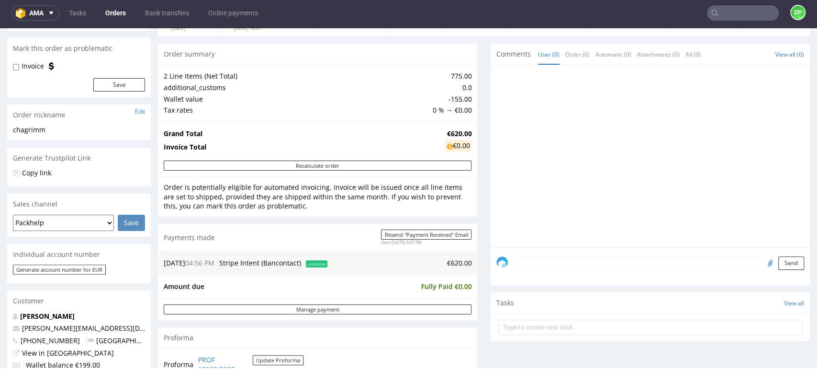
scroll to position [0, 0]
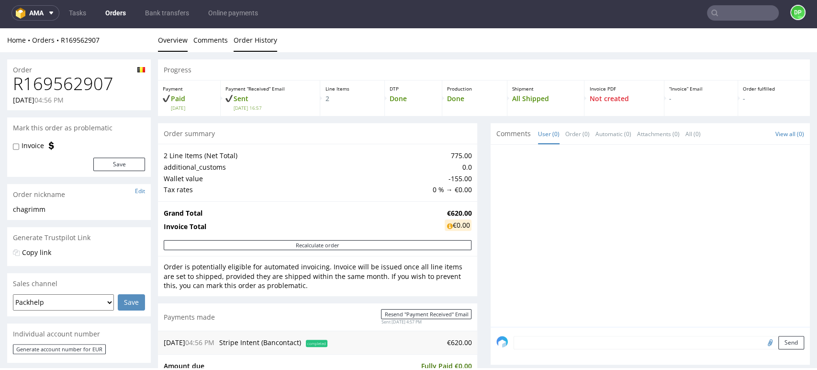
click at [260, 35] on link "Order History" at bounding box center [256, 39] width 44 height 23
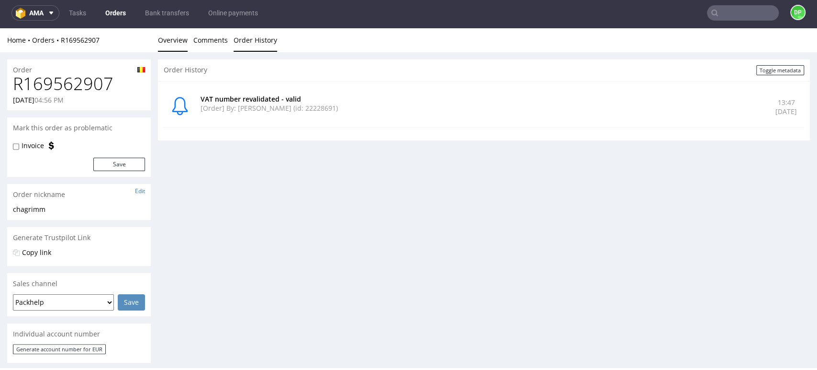
click at [175, 40] on link "Overview" at bounding box center [173, 39] width 30 height 23
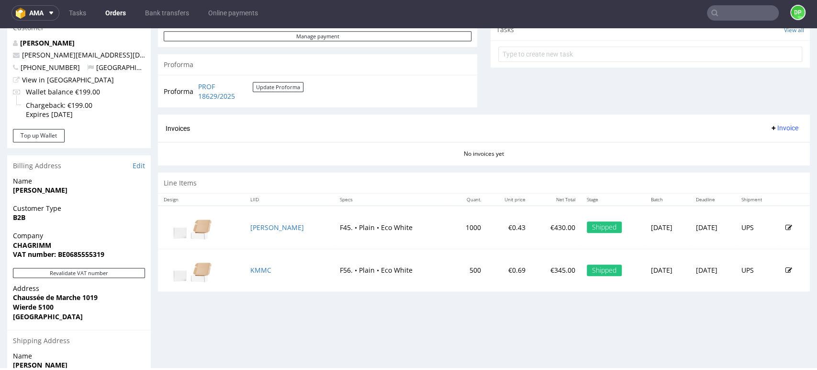
scroll to position [336, 0]
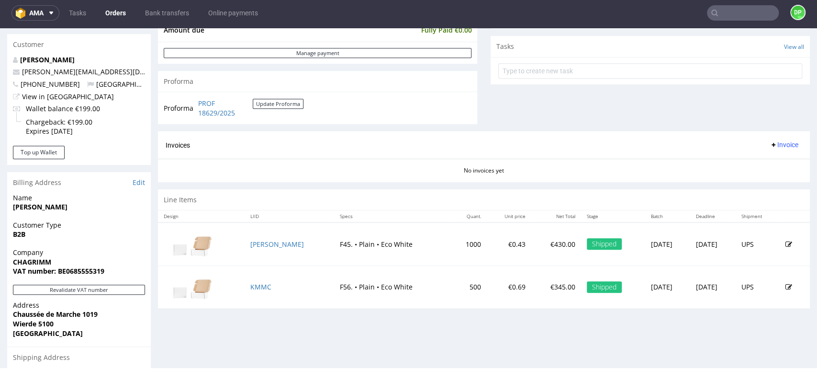
click at [770, 141] on span "Invoice" at bounding box center [784, 145] width 29 height 8
click at [766, 164] on span "Generate" at bounding box center [768, 165] width 46 height 10
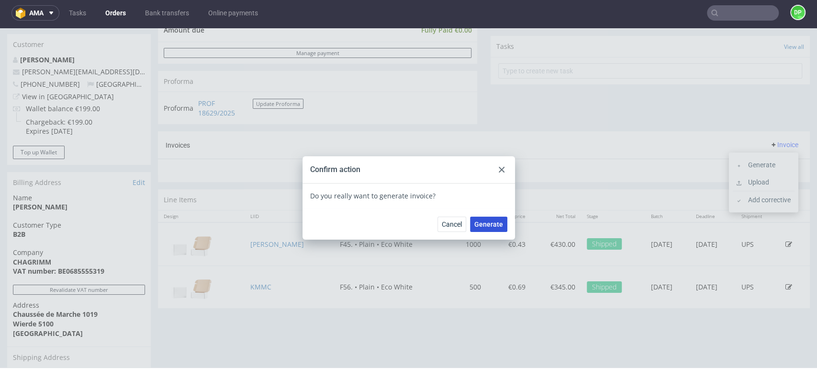
click at [487, 226] on span "Generate" at bounding box center [488, 224] width 29 height 7
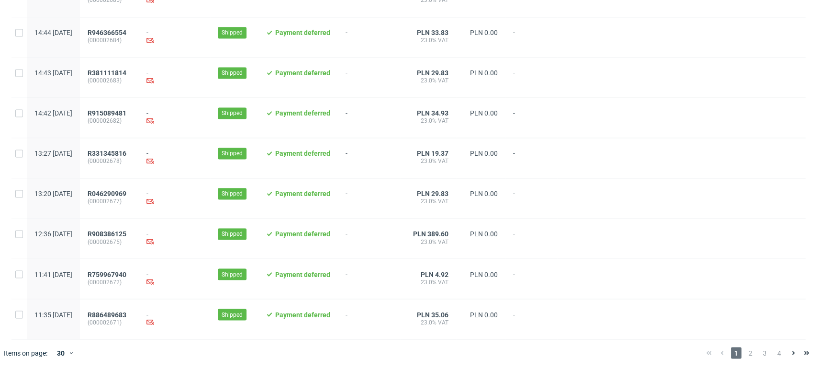
scroll to position [989, 0]
click at [745, 349] on span "2" at bounding box center [750, 352] width 11 height 11
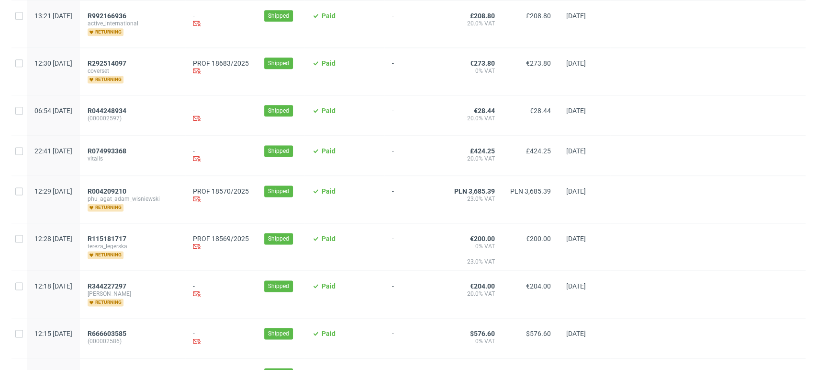
scroll to position [840, 0]
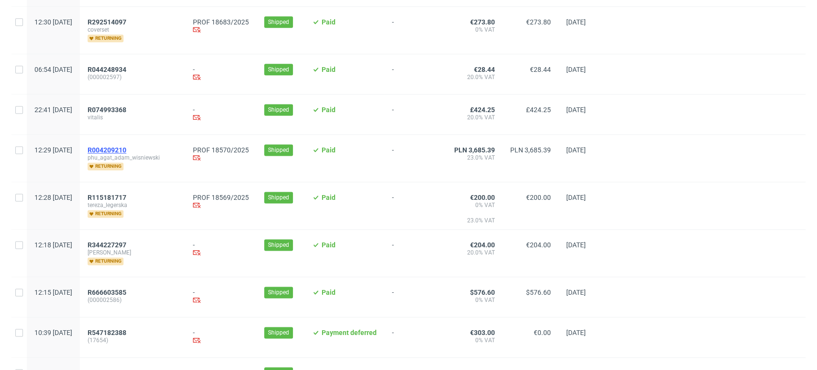
click at [126, 152] on span "R004209210" at bounding box center [107, 150] width 39 height 8
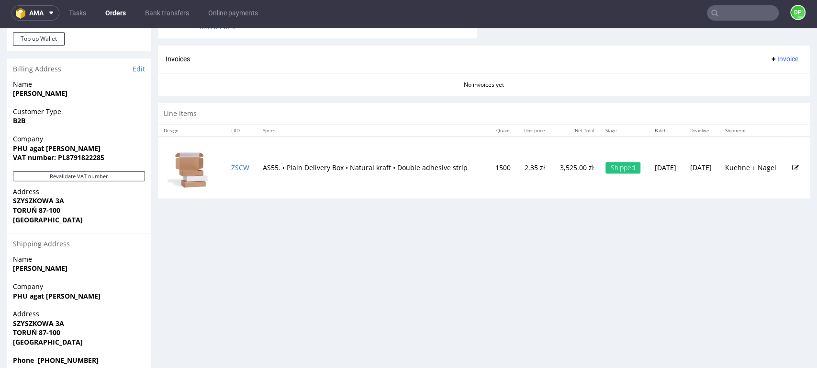
scroll to position [467, 0]
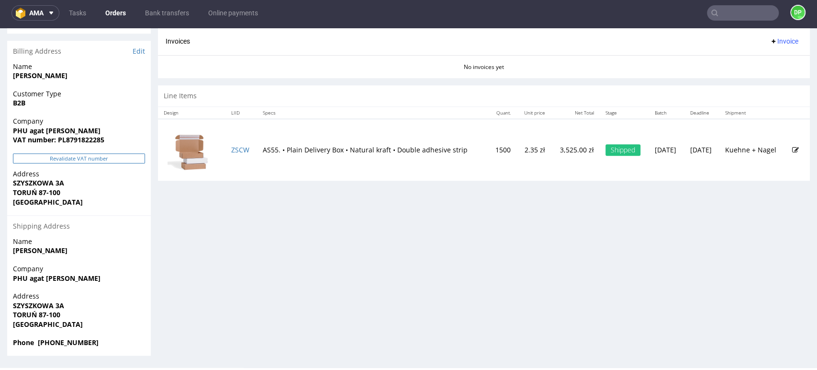
click at [54, 157] on button "Revalidate VAT number" at bounding box center [79, 158] width 132 height 10
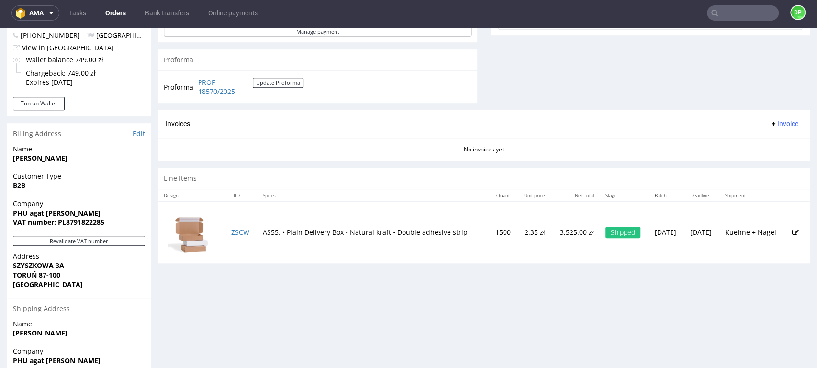
scroll to position [384, 0]
click at [770, 124] on span "Invoice" at bounding box center [784, 124] width 29 height 8
click at [759, 143] on span "Generate" at bounding box center [768, 146] width 46 height 10
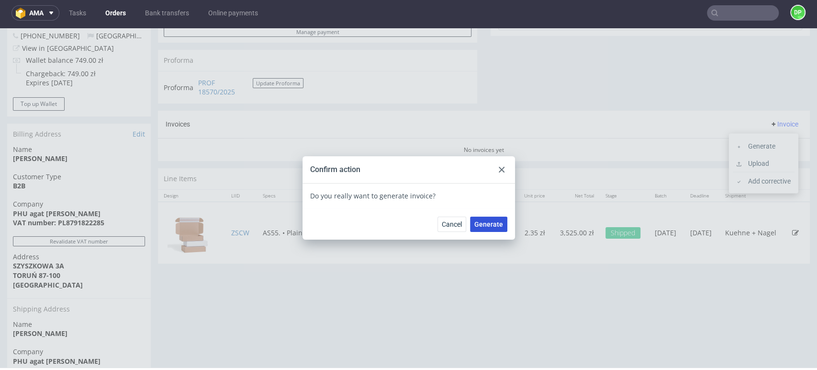
click at [484, 224] on span "Generate" at bounding box center [488, 224] width 29 height 7
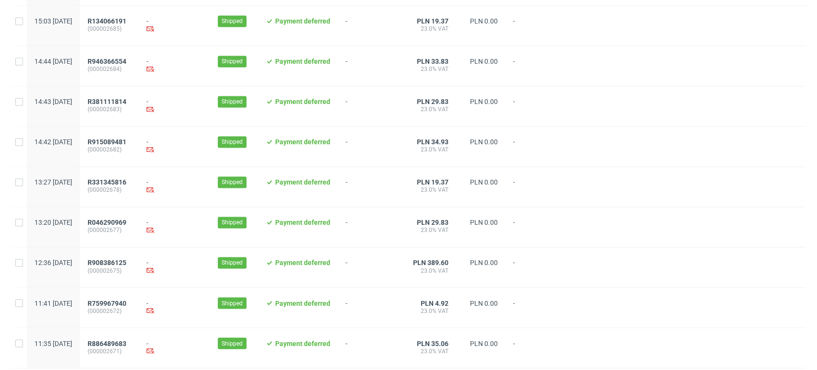
scroll to position [989, 0]
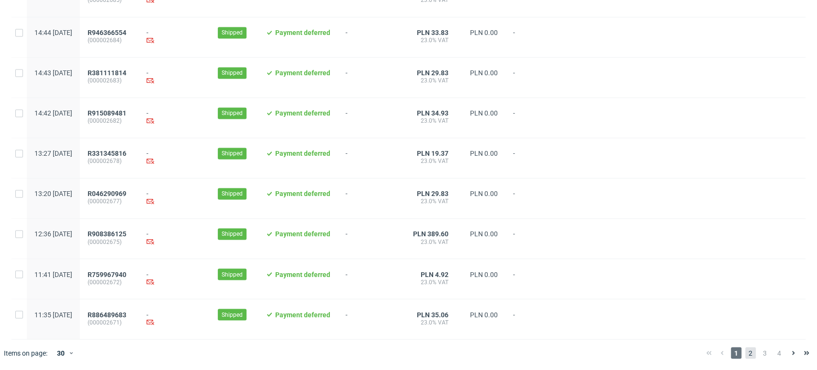
click at [747, 351] on span "2" at bounding box center [750, 352] width 11 height 11
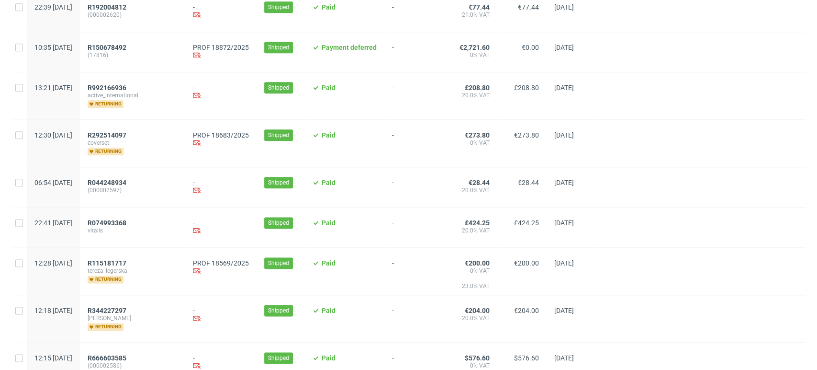
scroll to position [727, 0]
click at [126, 267] on span "R115181717" at bounding box center [107, 264] width 39 height 8
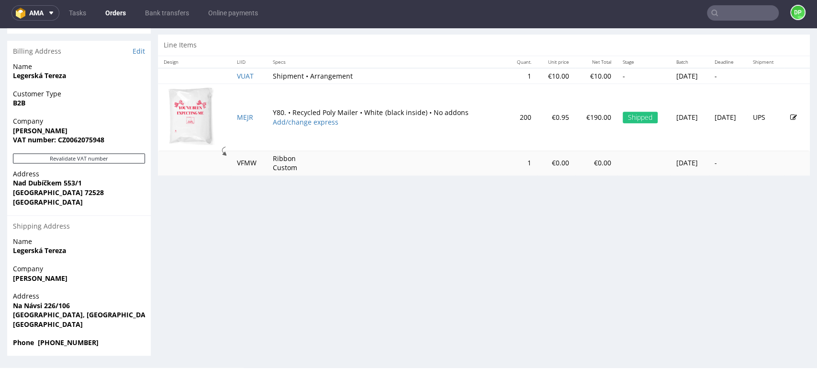
scroll to position [3, 0]
click at [93, 159] on button "Revalidate VAT number" at bounding box center [79, 158] width 132 height 10
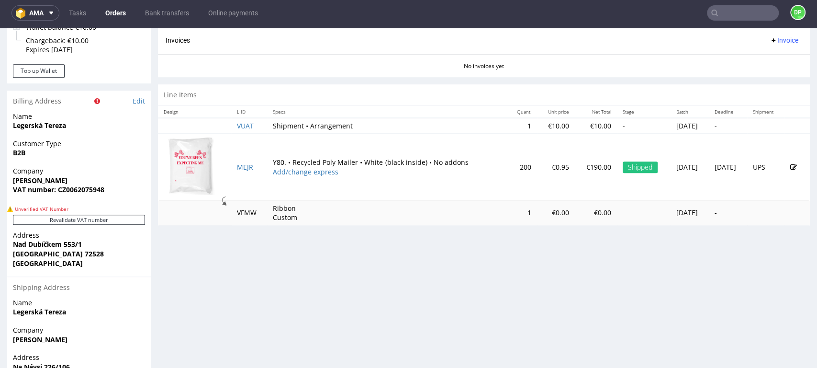
scroll to position [478, 0]
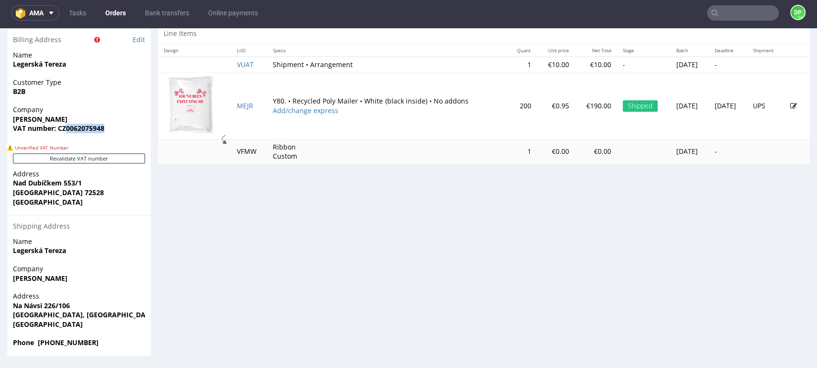
drag, startPoint x: 105, startPoint y: 129, endPoint x: 65, endPoint y: 137, distance: 41.4
click at [65, 137] on div "Company [PERSON_NAME] VAT number: CZ0062075948" at bounding box center [79, 123] width 144 height 37
copy strong "0062075948"
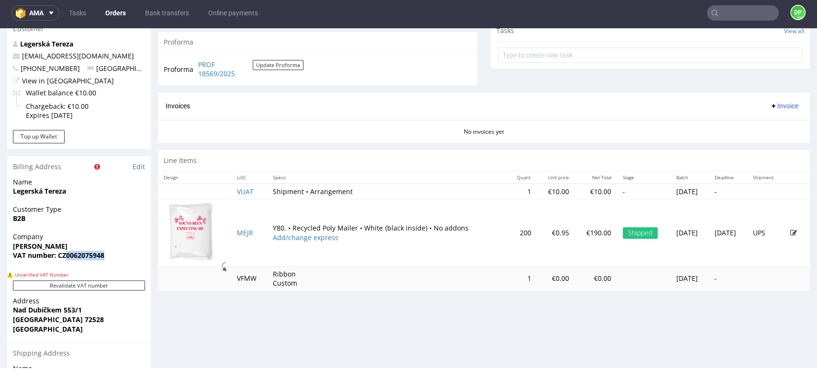
scroll to position [354, 0]
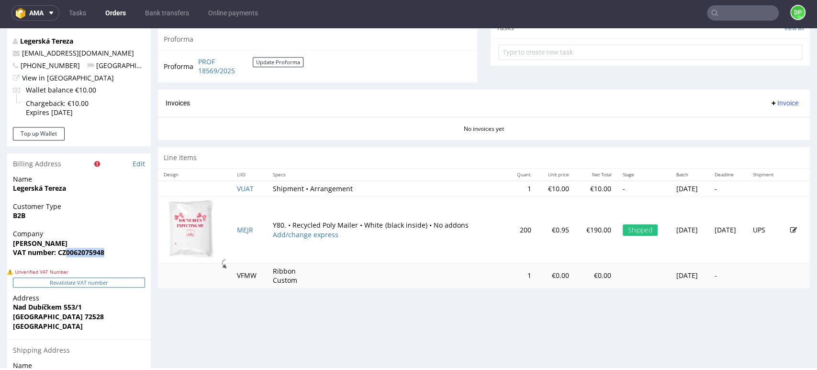
click at [112, 281] on button "Revalidate VAT number" at bounding box center [79, 282] width 132 height 10
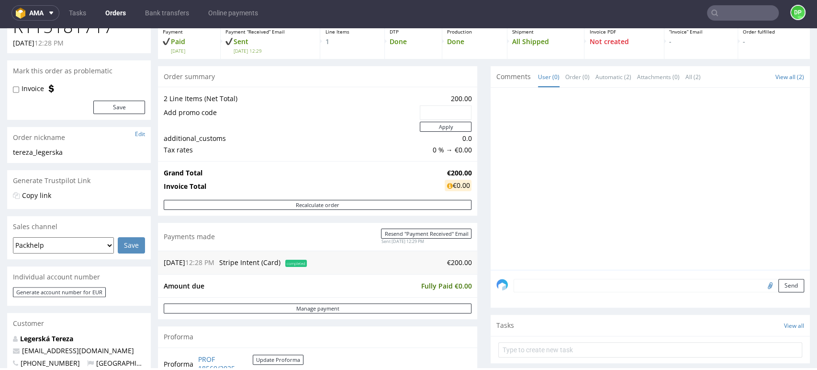
scroll to position [0, 0]
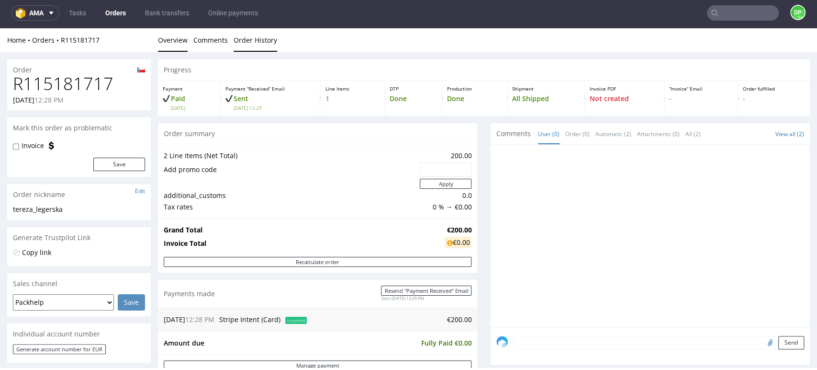
click at [253, 41] on link "Order History" at bounding box center [256, 39] width 44 height 23
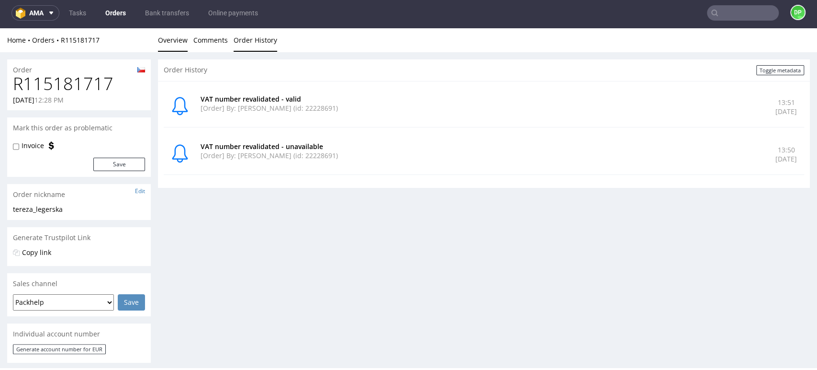
click at [179, 42] on link "Overview" at bounding box center [173, 39] width 30 height 23
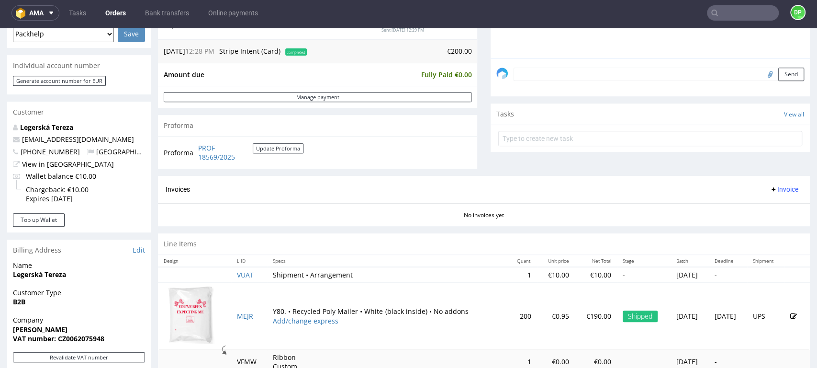
scroll to position [268, 0]
click at [774, 194] on button "Invoice" at bounding box center [784, 188] width 36 height 11
click at [752, 207] on span "Generate" at bounding box center [768, 209] width 46 height 10
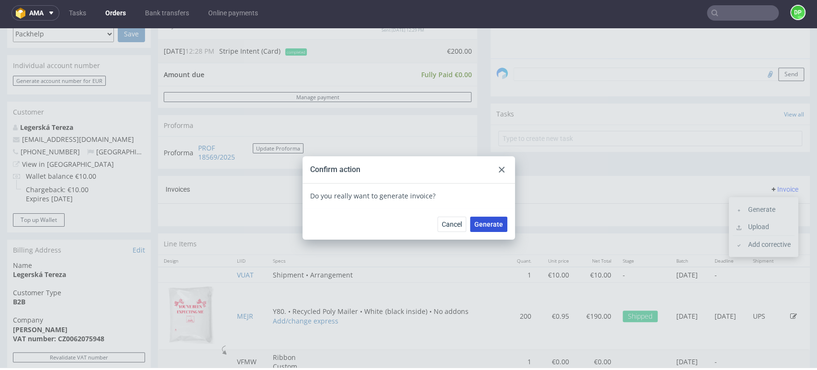
click at [489, 226] on span "Generate" at bounding box center [488, 224] width 29 height 7
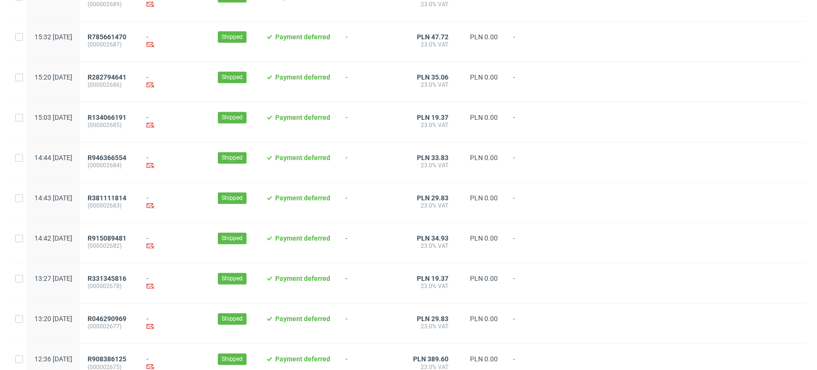
scroll to position [989, 0]
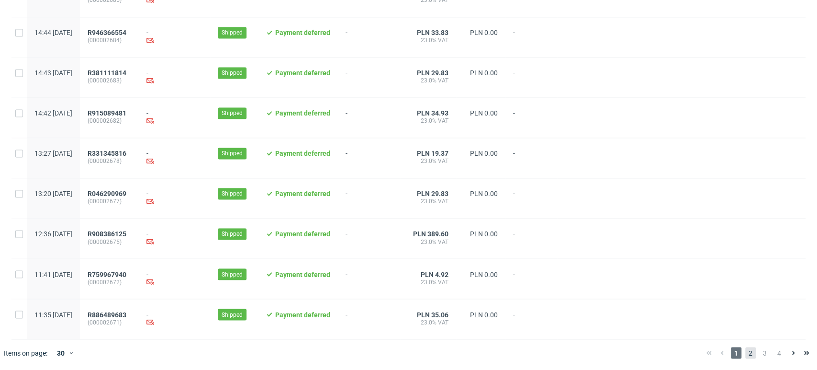
click at [745, 354] on span "2" at bounding box center [750, 352] width 11 height 11
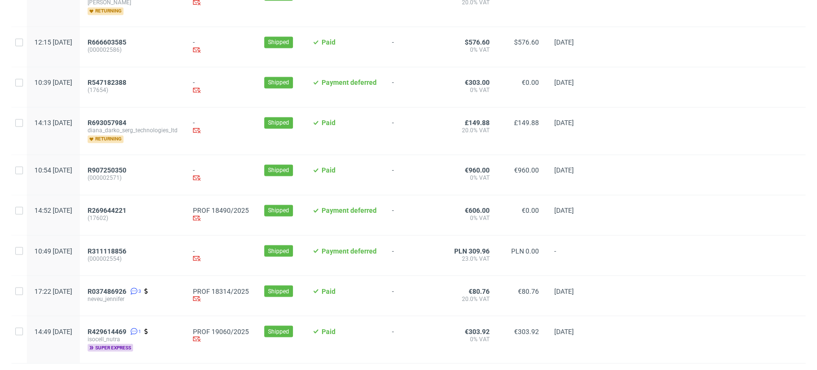
scroll to position [1022, 0]
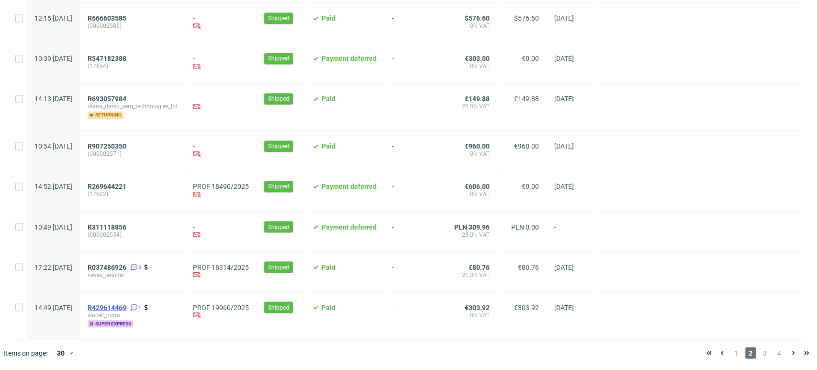
click at [126, 305] on span "R429614469" at bounding box center [107, 307] width 39 height 8
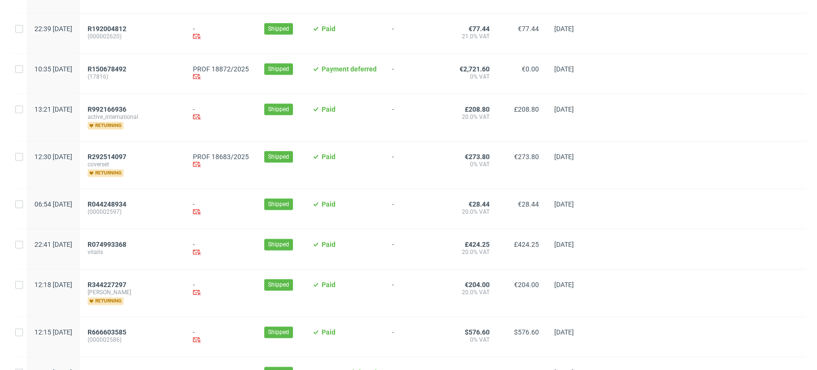
scroll to position [1022, 0]
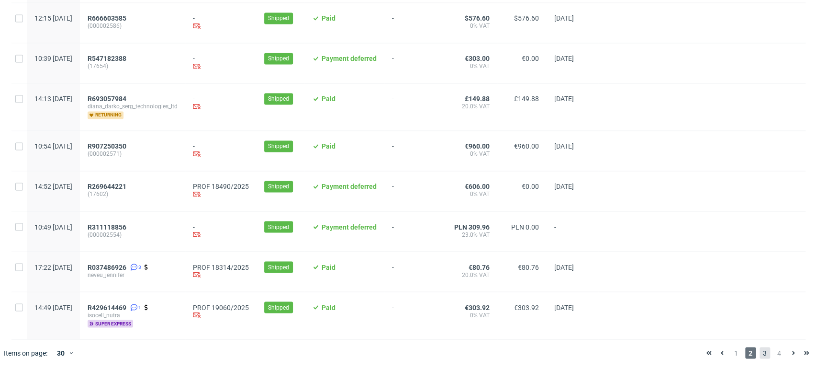
click at [760, 354] on span "3" at bounding box center [765, 352] width 11 height 11
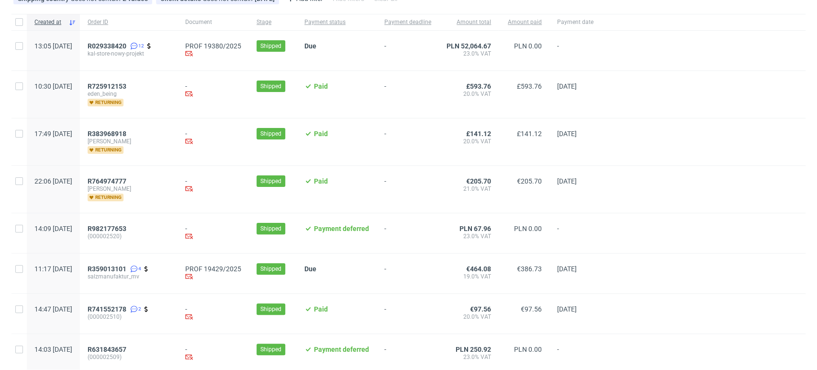
scroll to position [79, 0]
click at [126, 268] on span "R359013101" at bounding box center [107, 268] width 39 height 8
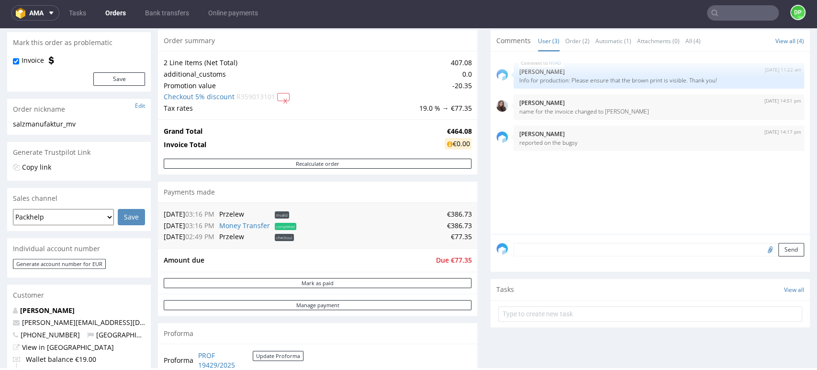
scroll to position [78, 0]
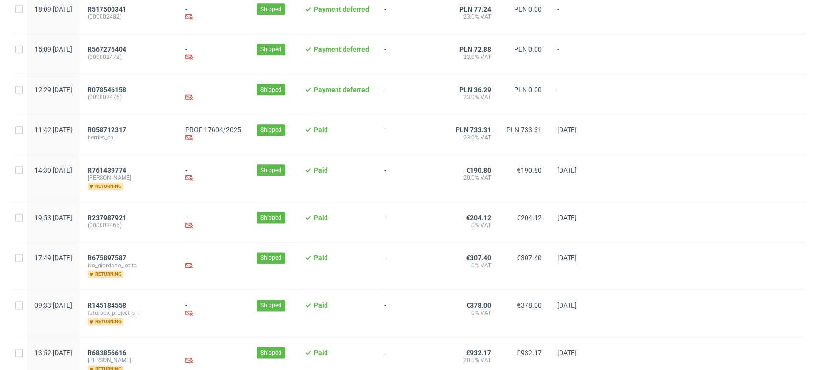
scroll to position [706, 0]
click at [126, 129] on span "R058712317" at bounding box center [107, 130] width 39 height 8
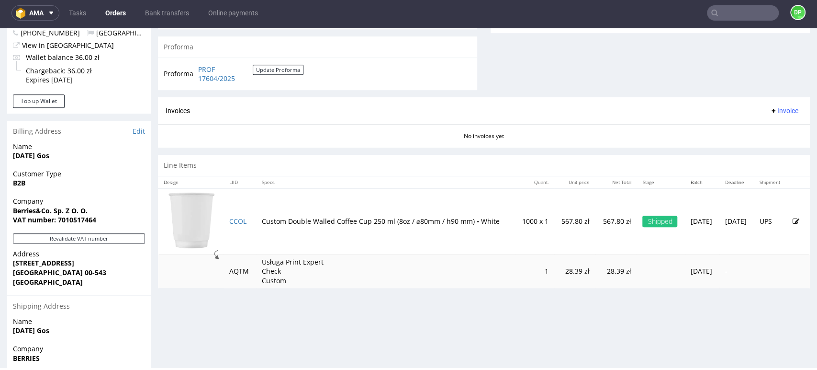
scroll to position [386, 0]
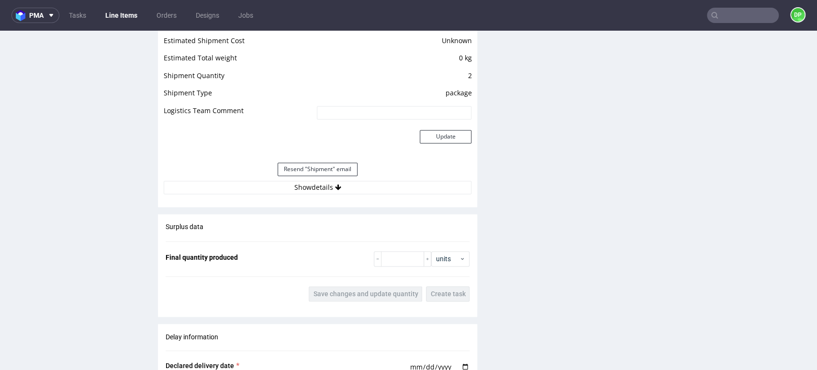
scroll to position [936, 0]
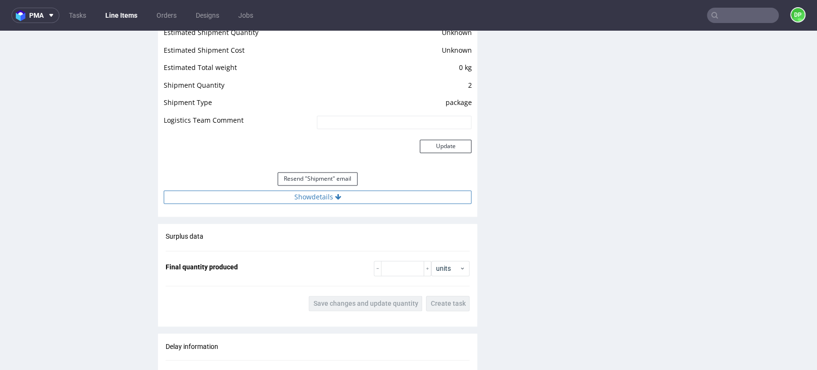
click at [247, 200] on button "Show details" at bounding box center [318, 196] width 308 height 13
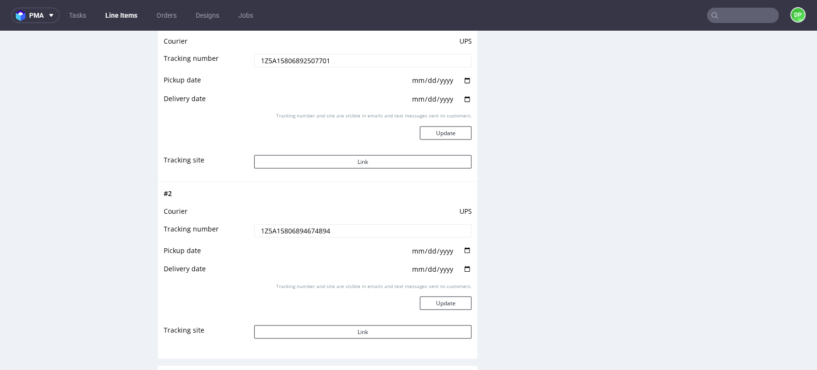
scroll to position [1134, 0]
click at [304, 165] on button "Link" at bounding box center [363, 160] width 218 height 13
click at [334, 324] on button "Link" at bounding box center [363, 330] width 218 height 13
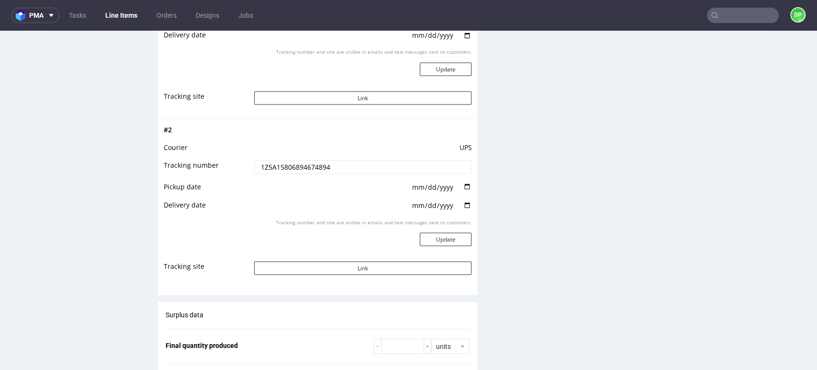
scroll to position [1197, 0]
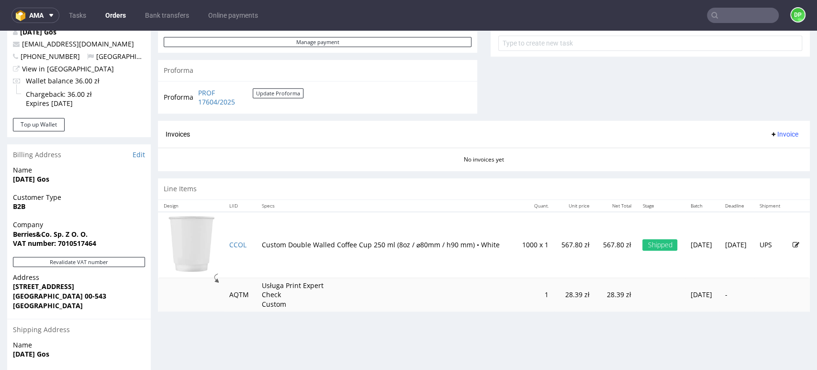
scroll to position [365, 0]
click at [770, 136] on span "Invoice" at bounding box center [784, 135] width 29 height 8
click at [739, 152] on span at bounding box center [741, 155] width 8 height 8
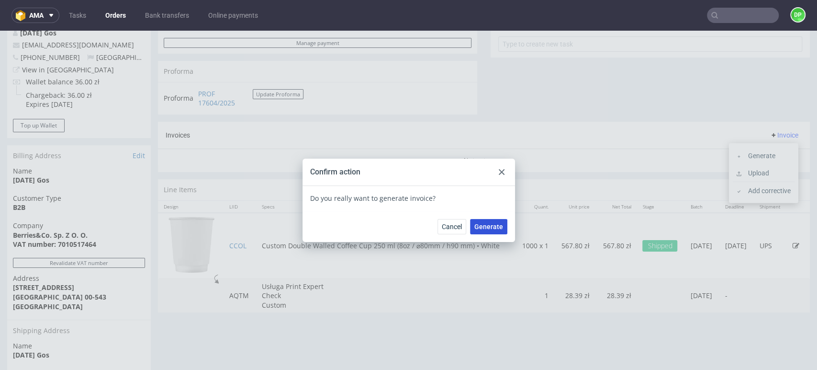
click at [482, 226] on span "Generate" at bounding box center [488, 226] width 29 height 7
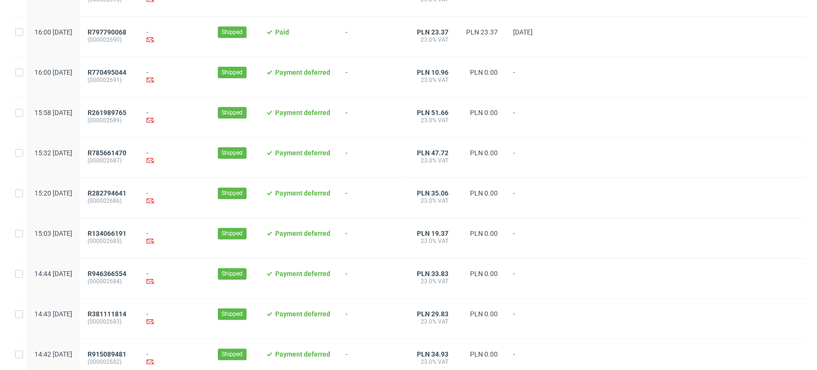
scroll to position [989, 0]
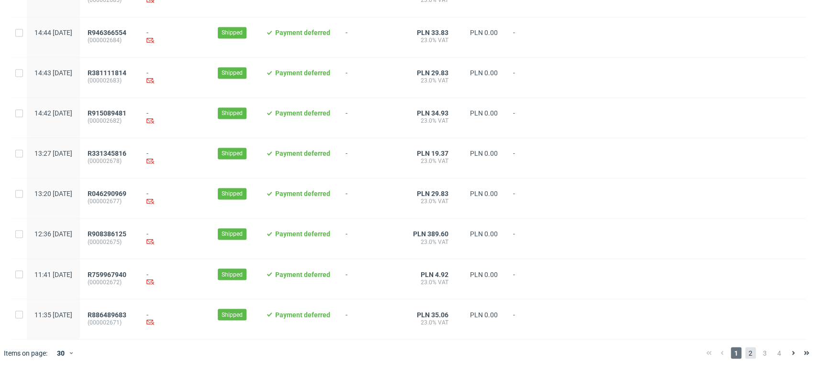
click at [745, 352] on span "2" at bounding box center [750, 352] width 11 height 11
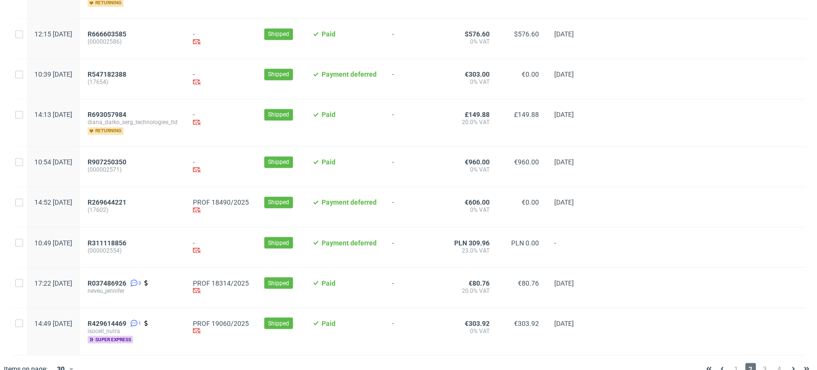
scroll to position [1022, 0]
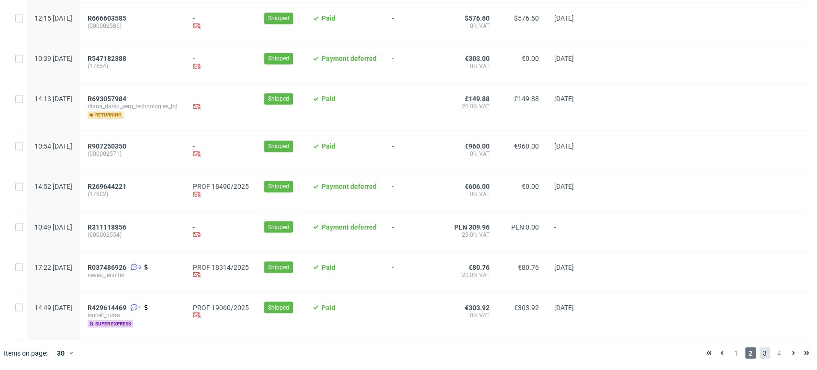
click at [760, 350] on span "3" at bounding box center [765, 352] width 11 height 11
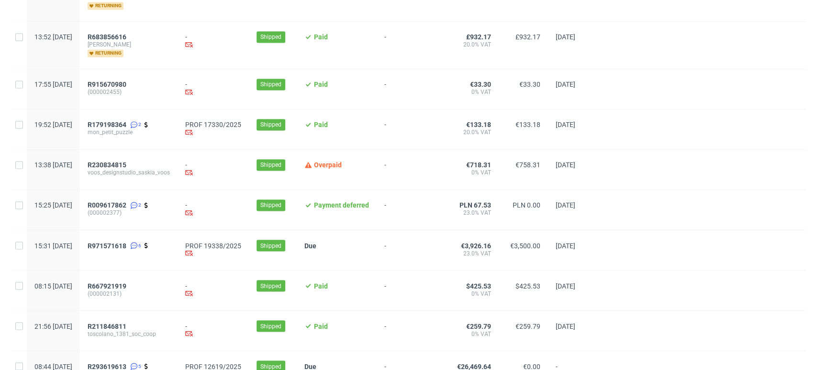
scroll to position [1035, 0]
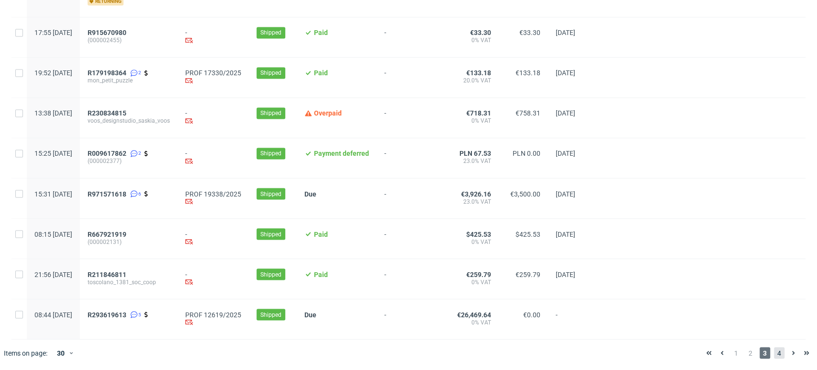
click at [774, 353] on span "4" at bounding box center [779, 352] width 11 height 11
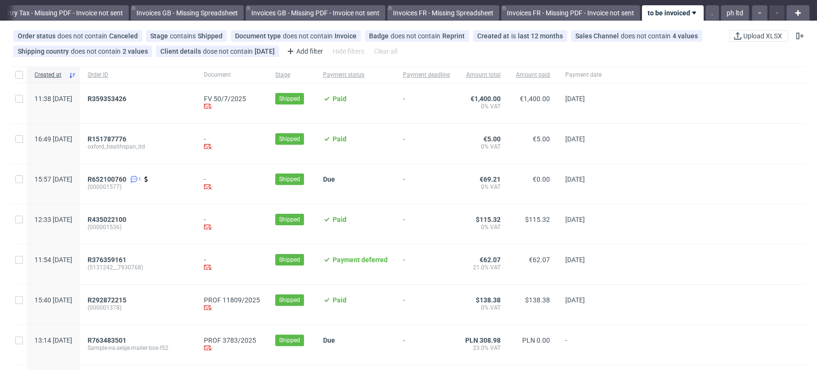
scroll to position [20, 0]
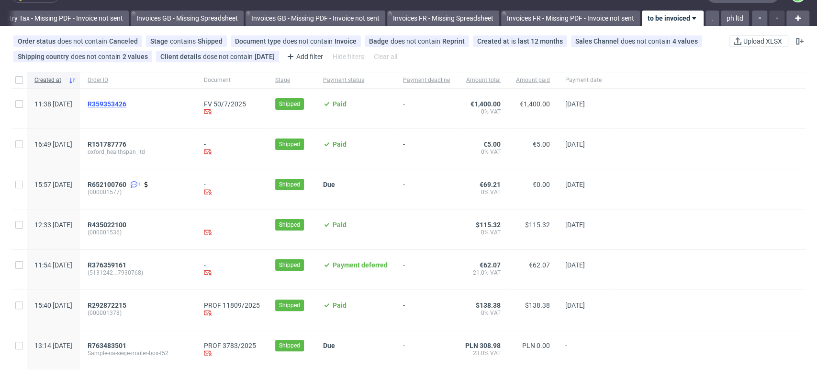
click at [126, 102] on span "R359353426" at bounding box center [107, 104] width 39 height 8
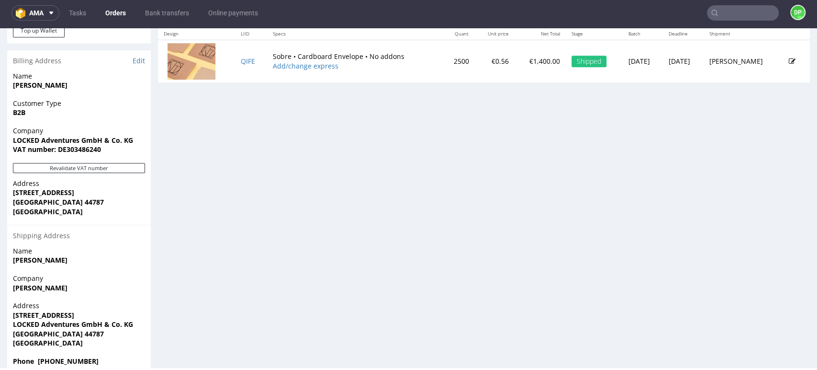
scroll to position [598, 0]
click at [107, 162] on button "Revalidate VAT number" at bounding box center [79, 167] width 132 height 10
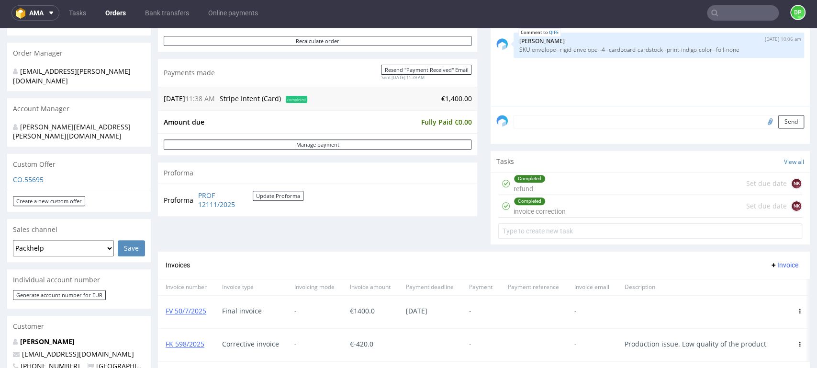
scroll to position [0, 0]
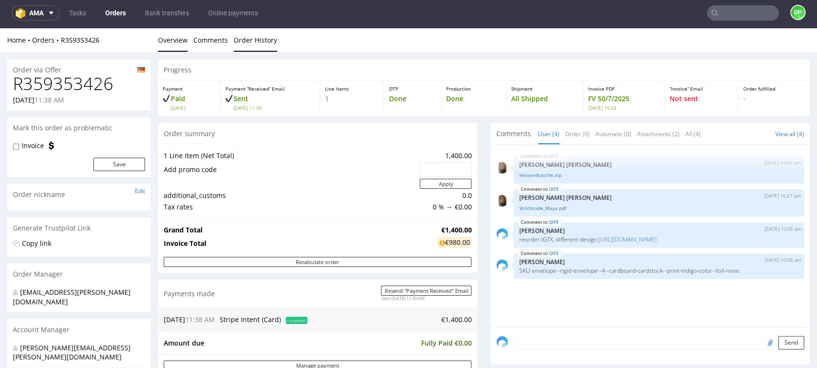
click at [247, 43] on link "Order History" at bounding box center [256, 39] width 44 height 23
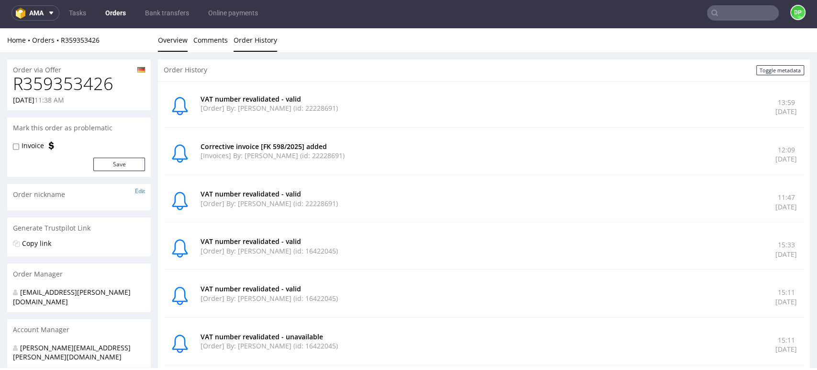
click at [167, 37] on link "Overview" at bounding box center [173, 39] width 30 height 23
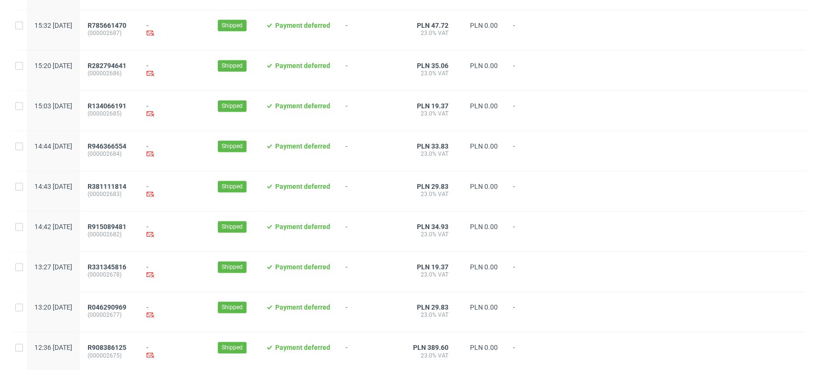
scroll to position [989, 0]
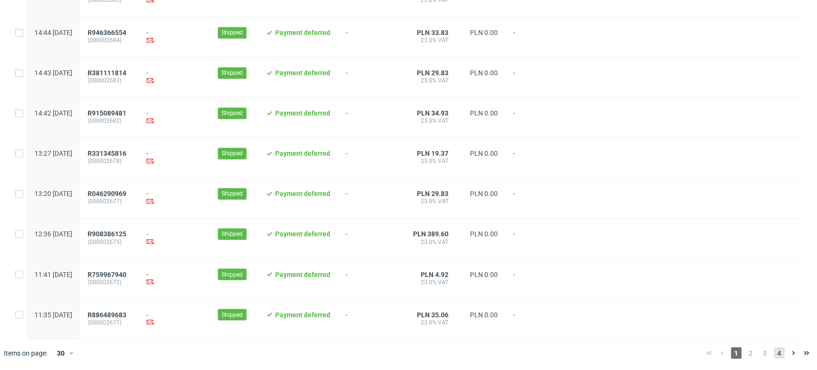
click at [774, 350] on span "4" at bounding box center [779, 352] width 11 height 11
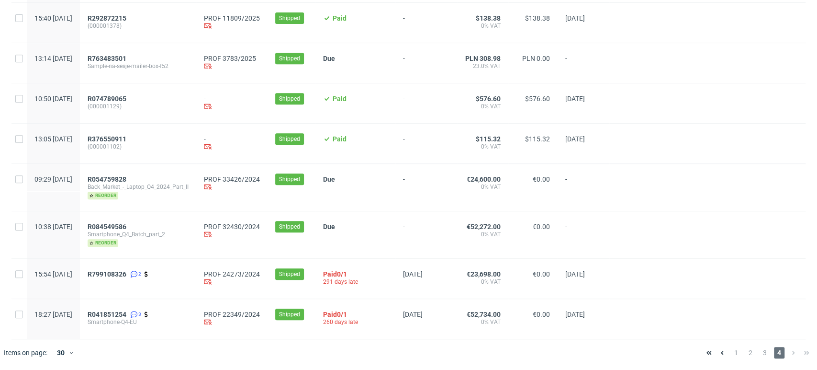
scroll to position [268, 0]
click at [731, 352] on span "1" at bounding box center [736, 352] width 11 height 11
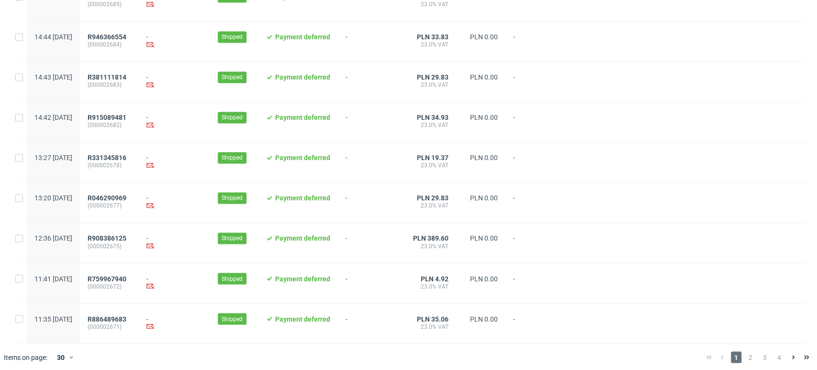
scroll to position [989, 0]
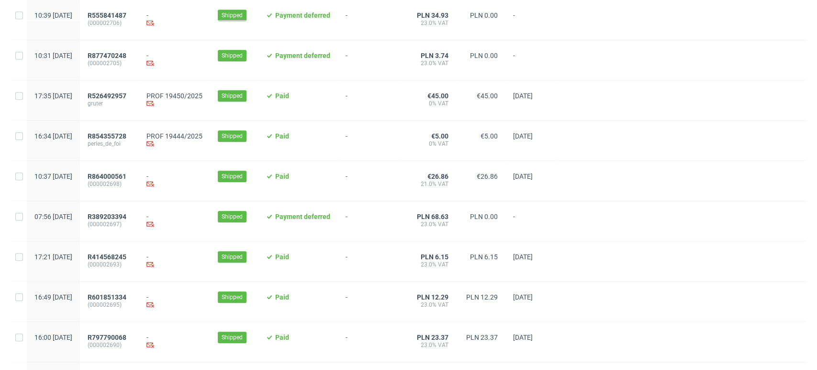
scroll to position [989, 0]
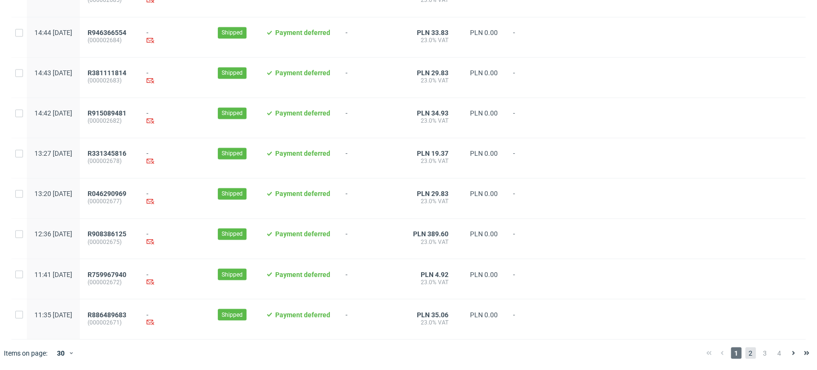
click at [745, 351] on span "2" at bounding box center [750, 352] width 11 height 11
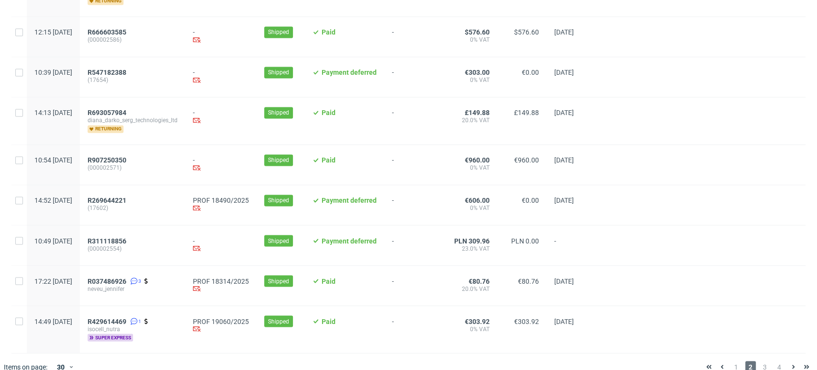
scroll to position [1022, 0]
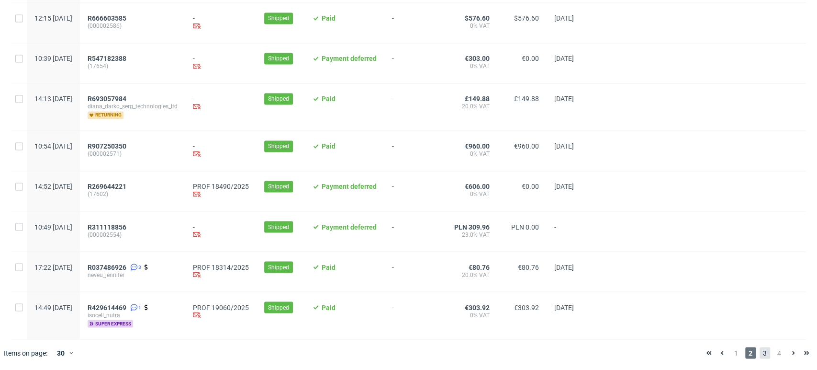
click at [760, 355] on span "3" at bounding box center [765, 352] width 11 height 11
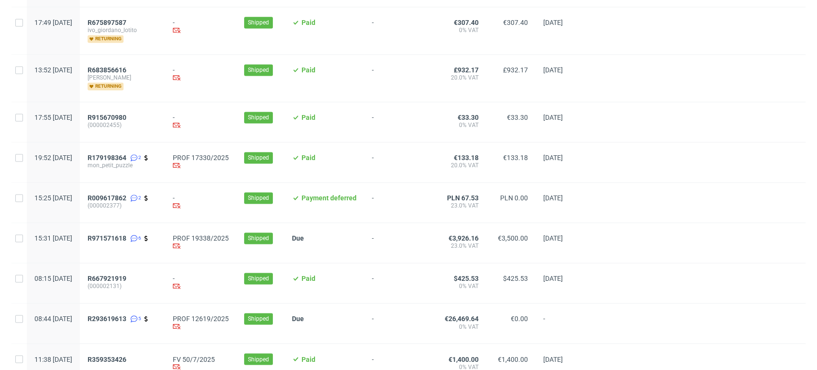
scroll to position [1029, 0]
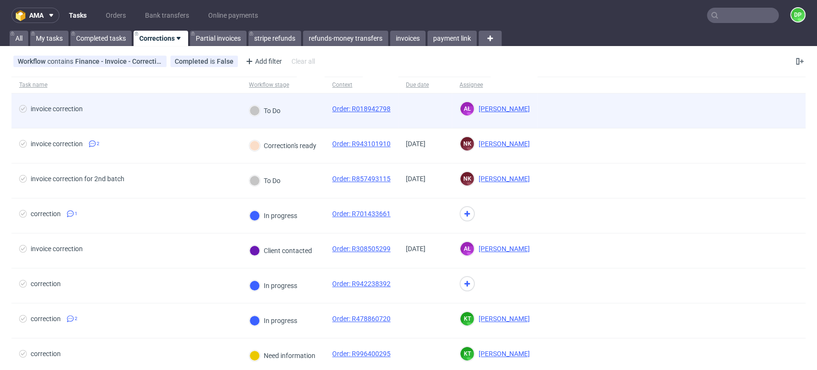
click at [152, 95] on div "invoice correction" at bounding box center [126, 110] width 230 height 34
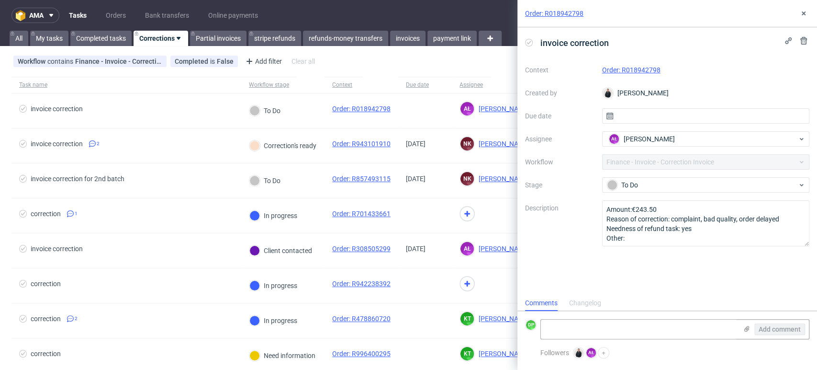
click at [635, 68] on link "Order: R018942798" at bounding box center [631, 70] width 58 height 8
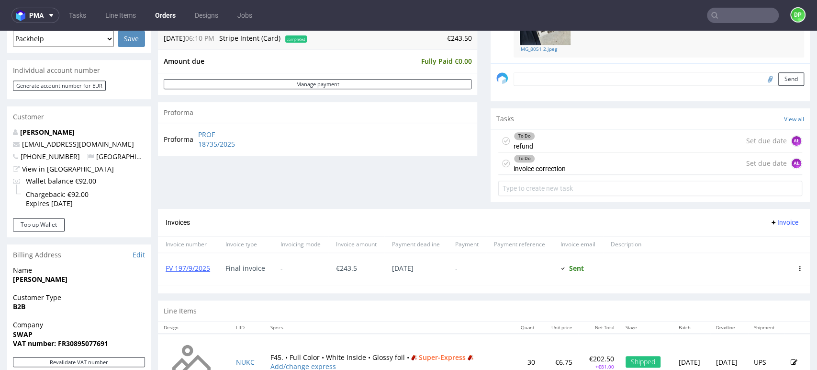
scroll to position [265, 0]
click at [571, 137] on div "To Do refund Set due date AŁ" at bounding box center [650, 142] width 304 height 23
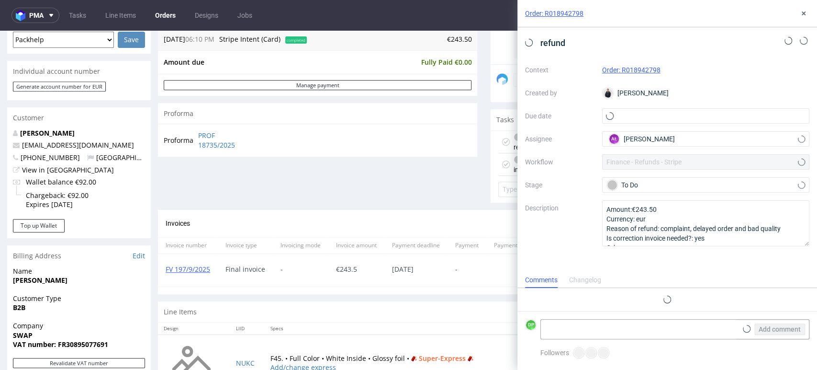
scroll to position [8, 0]
click at [577, 300] on div "Changelog" at bounding box center [585, 302] width 32 height 15
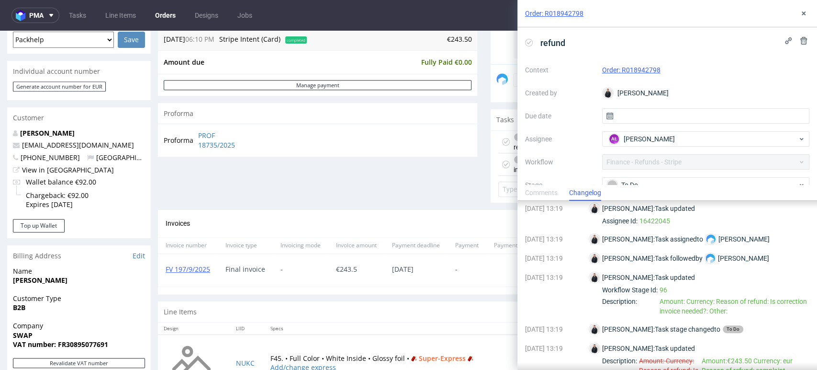
scroll to position [0, 0]
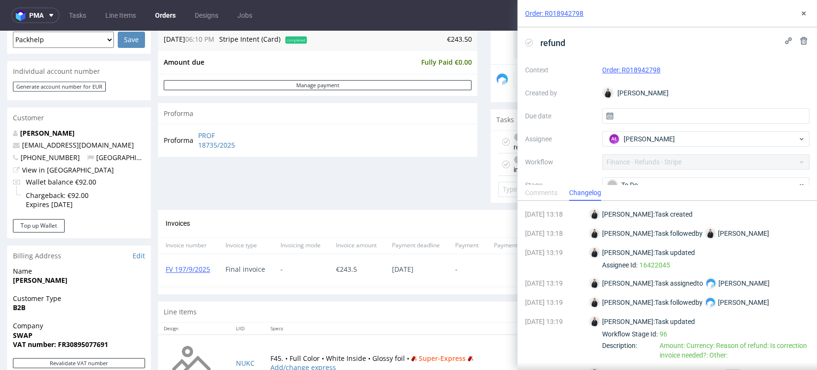
click at [809, 15] on div "Order: R018942798" at bounding box center [668, 13] width 300 height 27
click at [802, 10] on icon at bounding box center [804, 14] width 8 height 8
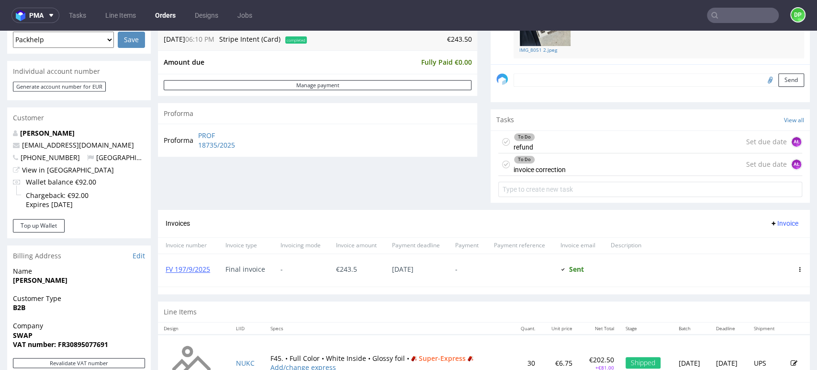
click at [605, 144] on div "To Do refund Set due date AŁ" at bounding box center [650, 142] width 304 height 23
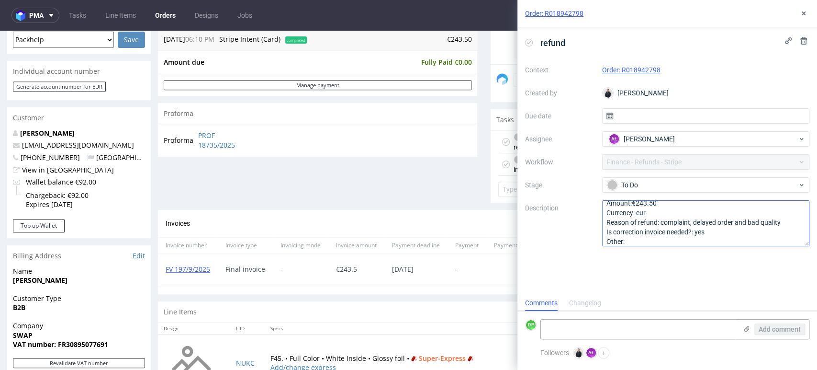
scroll to position [10, 0]
drag, startPoint x: 666, startPoint y: 66, endPoint x: 622, endPoint y: 74, distance: 44.4
click at [622, 74] on div "Order: R018942798" at bounding box center [706, 69] width 208 height 11
copy link "R018942798"
click at [429, 197] on div "Order summary 1 Line Item (Net Total) 303.50 additional_customs 0.0 Wallet valu…" at bounding box center [317, 35] width 319 height 349
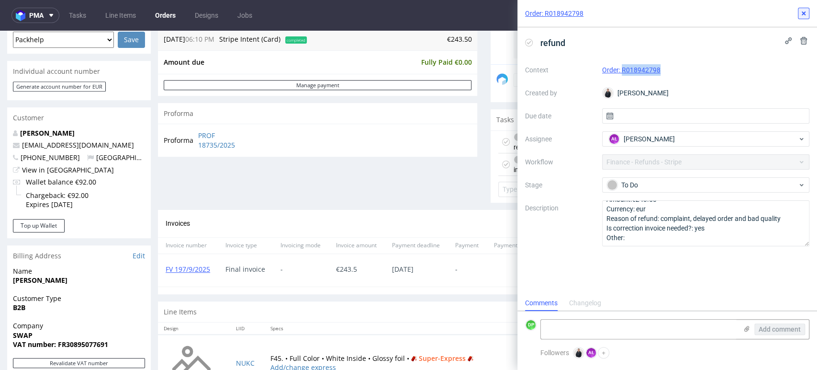
click at [800, 14] on icon at bounding box center [804, 14] width 8 height 8
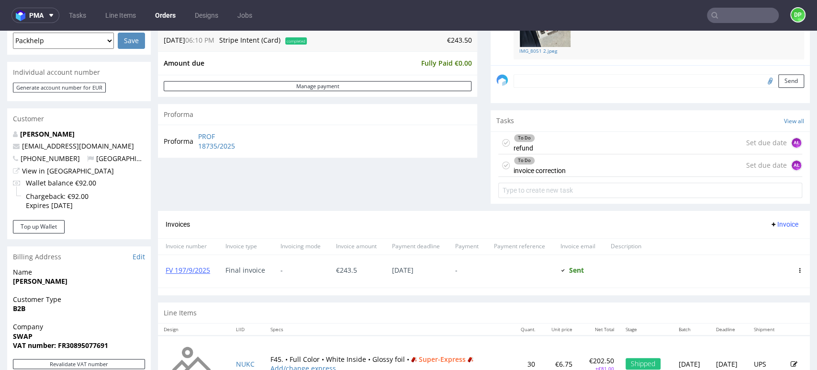
scroll to position [265, 0]
drag, startPoint x: 214, startPoint y: 268, endPoint x: 162, endPoint y: 277, distance: 52.5
click at [162, 277] on div "FV 197/9/2025" at bounding box center [188, 270] width 60 height 33
copy link "FV 197/9/2025"
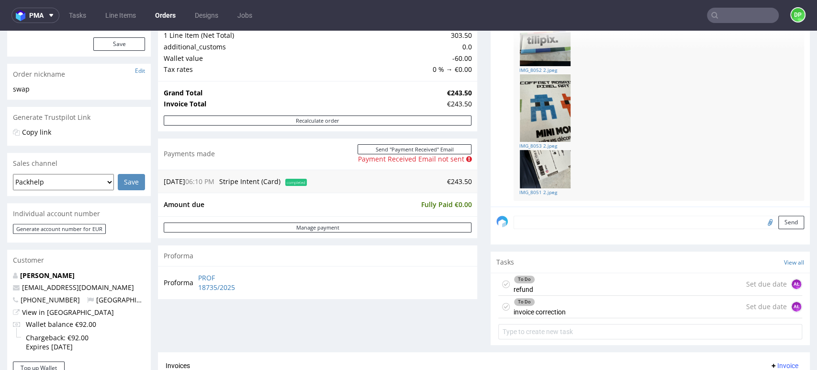
scroll to position [120, 0]
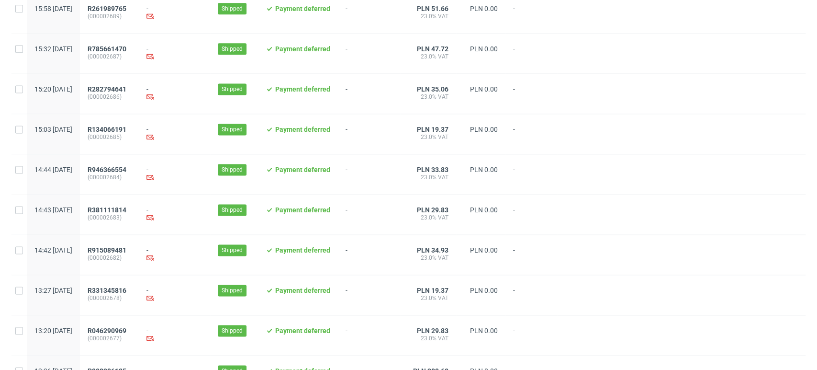
scroll to position [989, 0]
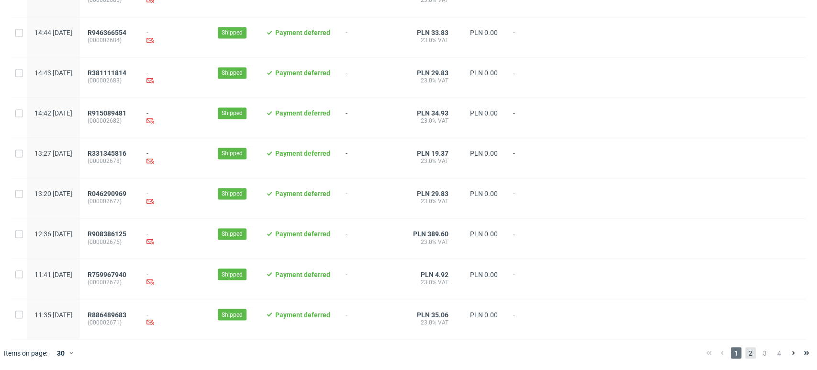
click at [745, 348] on span "2" at bounding box center [750, 352] width 11 height 11
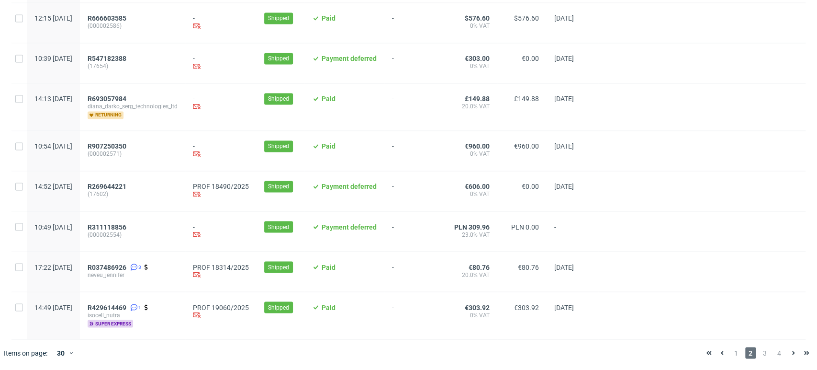
scroll to position [1022, 0]
click at [760, 349] on span "3" at bounding box center [765, 352] width 11 height 11
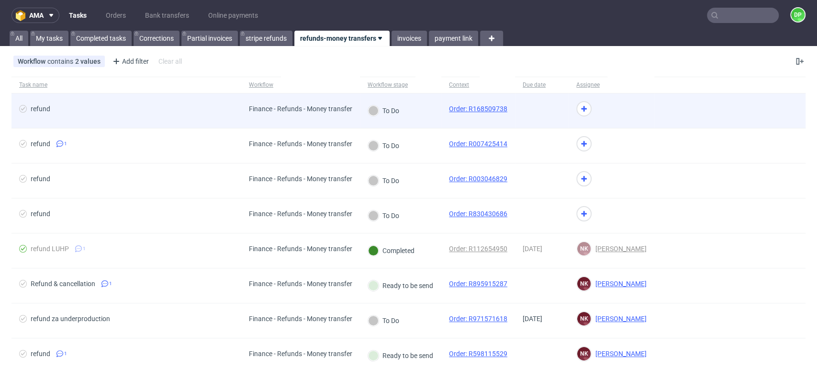
click at [155, 102] on div "refund" at bounding box center [126, 110] width 230 height 34
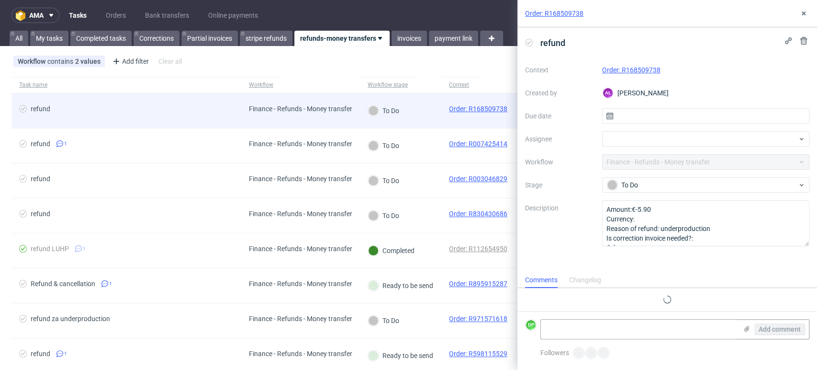
scroll to position [8, 0]
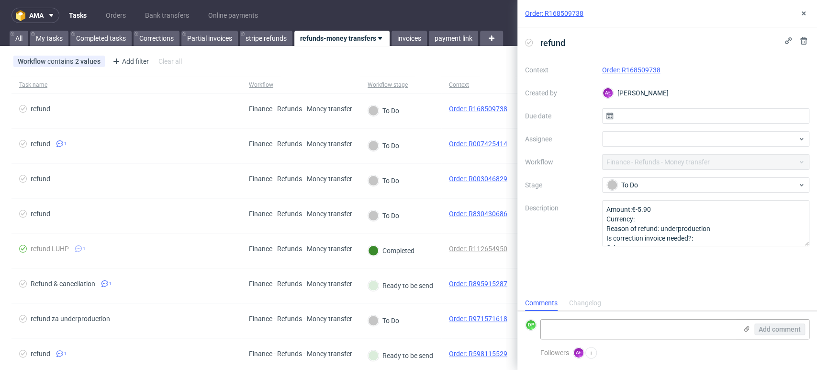
click at [627, 68] on link "Order: R168509738" at bounding box center [631, 70] width 58 height 8
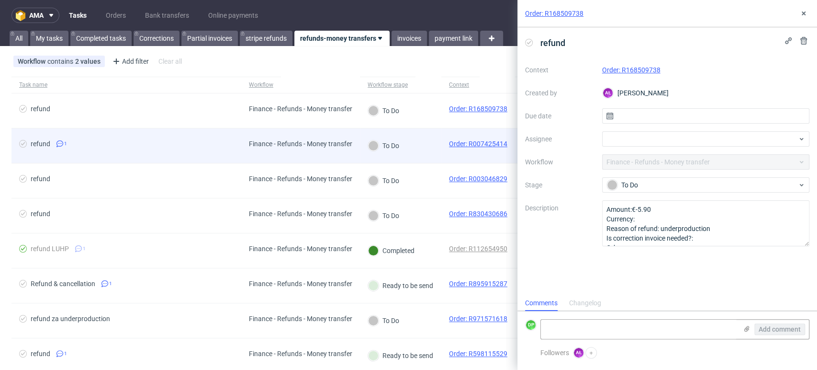
click at [179, 141] on span "refund 1" at bounding box center [126, 145] width 215 height 11
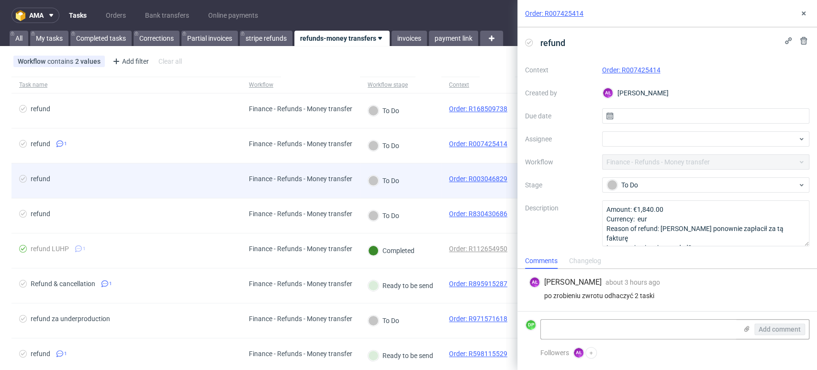
click at [184, 185] on span "refund" at bounding box center [126, 180] width 215 height 11
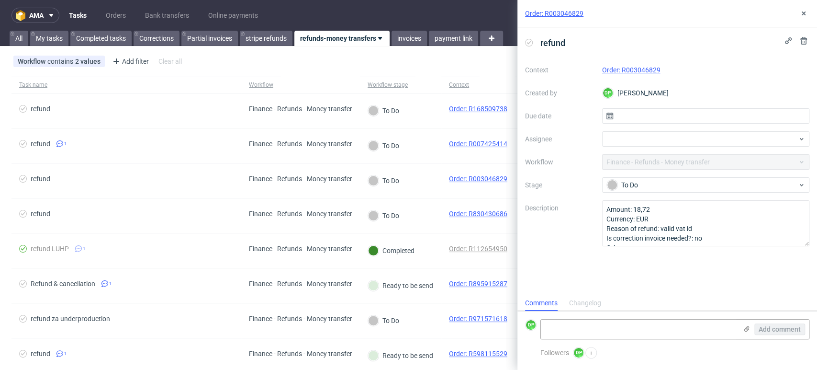
click at [627, 72] on link "Order: R003046829" at bounding box center [631, 70] width 58 height 8
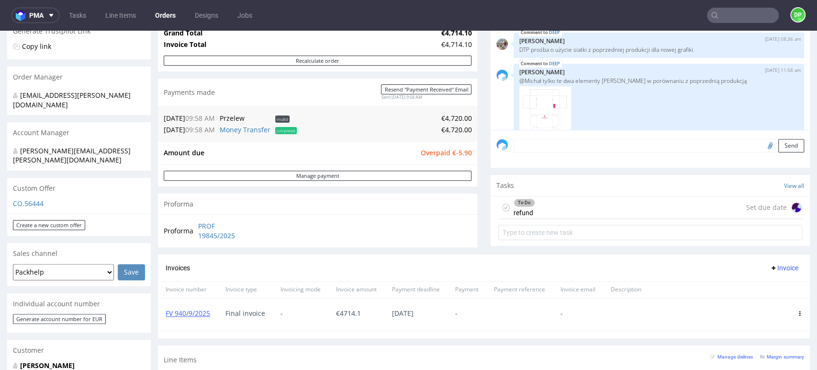
scroll to position [199, 0]
click at [571, 214] on div "To Do refund Set due date" at bounding box center [650, 207] width 304 height 23
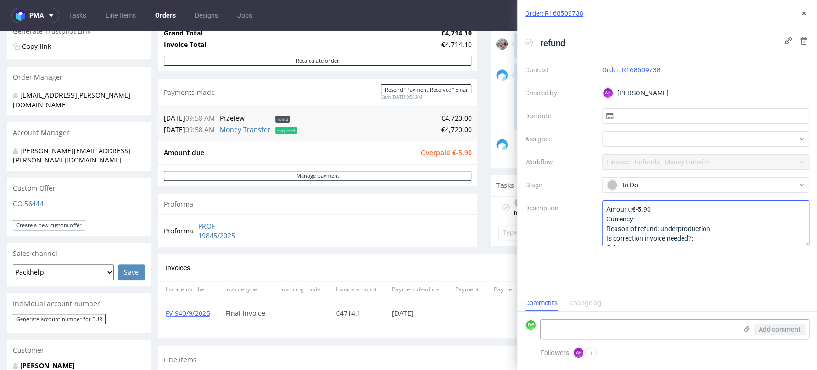
scroll to position [10, 0]
click at [584, 302] on div "Changelog" at bounding box center [585, 302] width 32 height 15
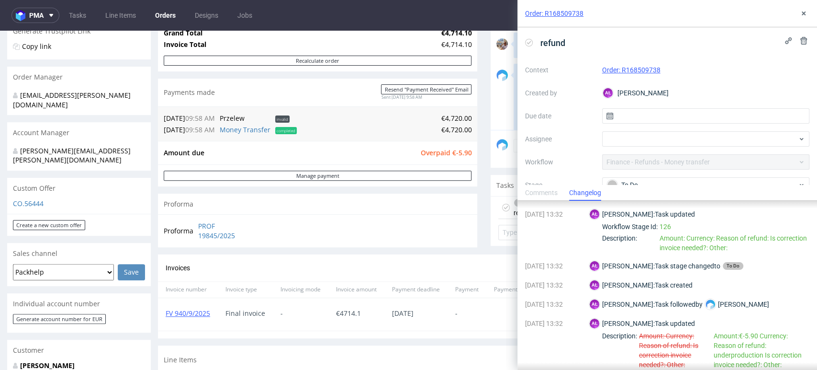
scroll to position [0, 0]
click at [800, 17] on icon at bounding box center [804, 14] width 8 height 8
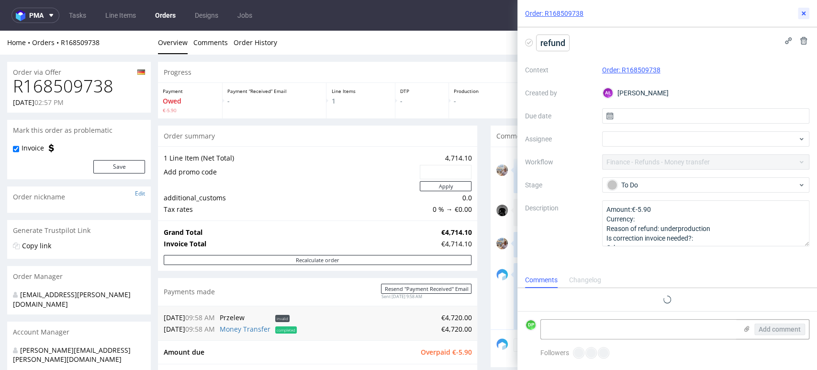
scroll to position [8, 0]
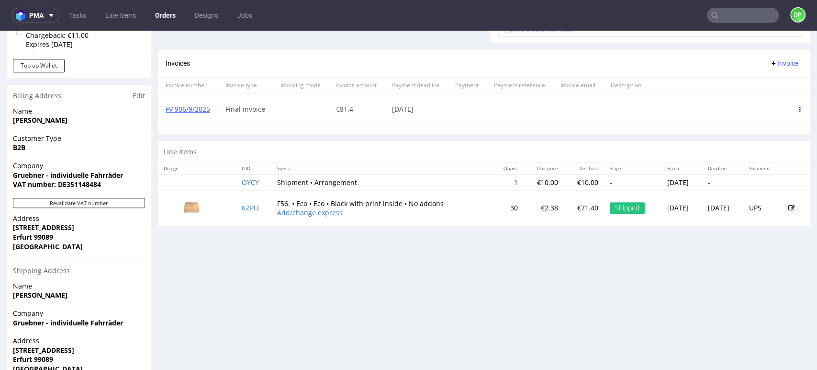
scroll to position [467, 0]
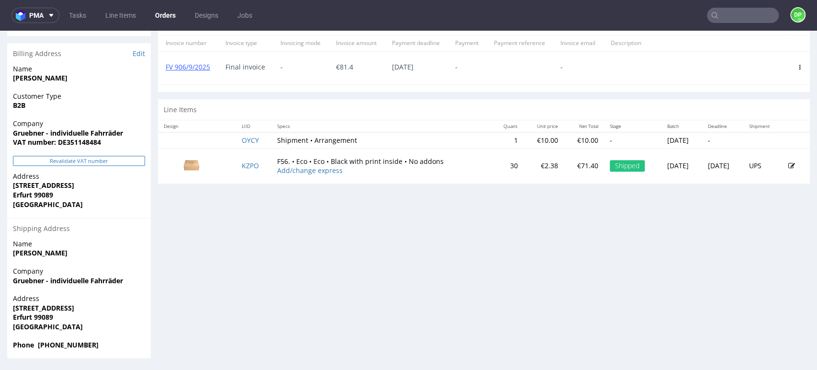
click at [90, 163] on button "Revalidate VAT number" at bounding box center [79, 161] width 132 height 10
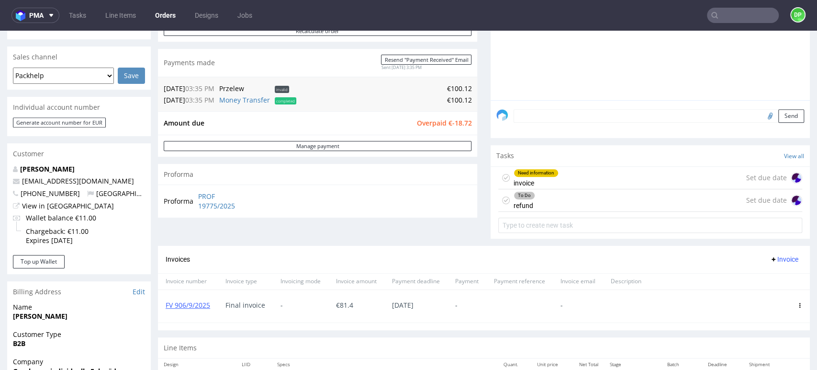
scroll to position [221, 0]
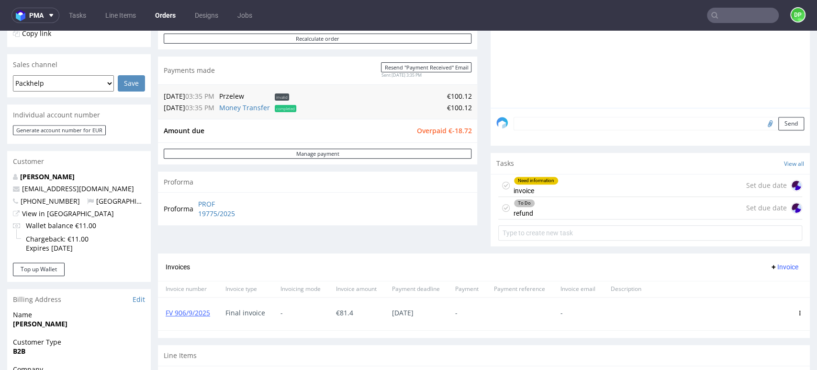
click at [571, 185] on div "Need information invoice Set due date" at bounding box center [650, 185] width 304 height 23
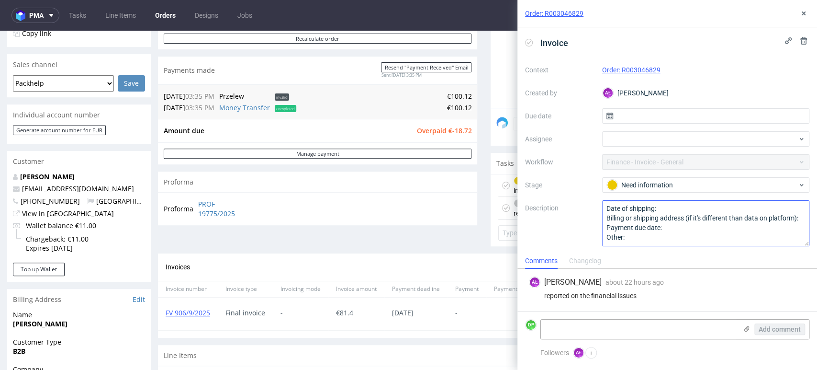
scroll to position [20, 0]
click at [804, 15] on icon at bounding box center [804, 14] width 8 height 8
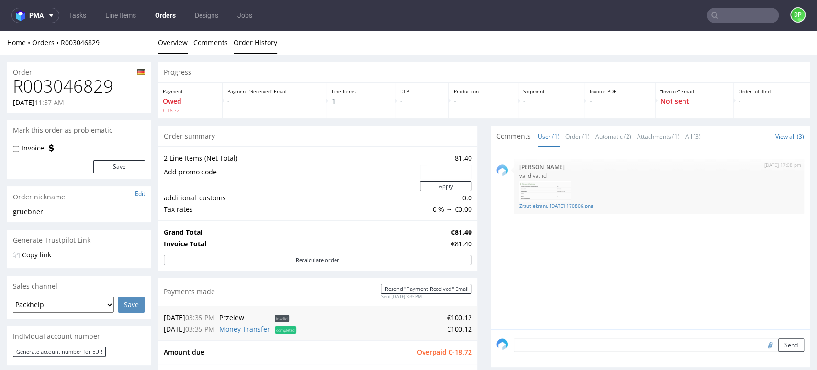
click at [252, 44] on link "Order History" at bounding box center [256, 42] width 44 height 23
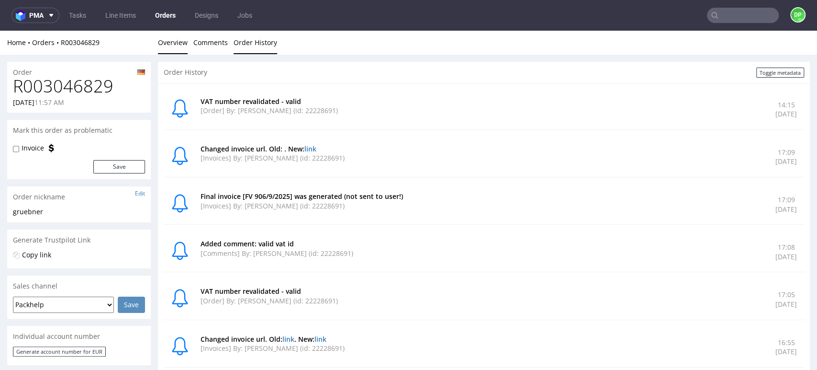
click at [173, 48] on link "Overview" at bounding box center [173, 42] width 30 height 23
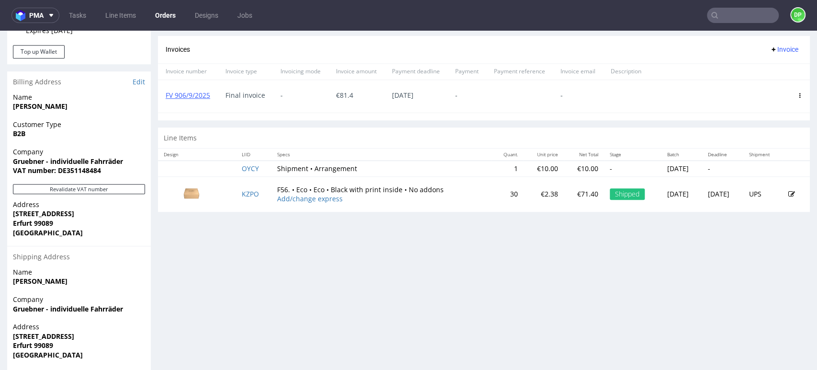
scroll to position [435, 0]
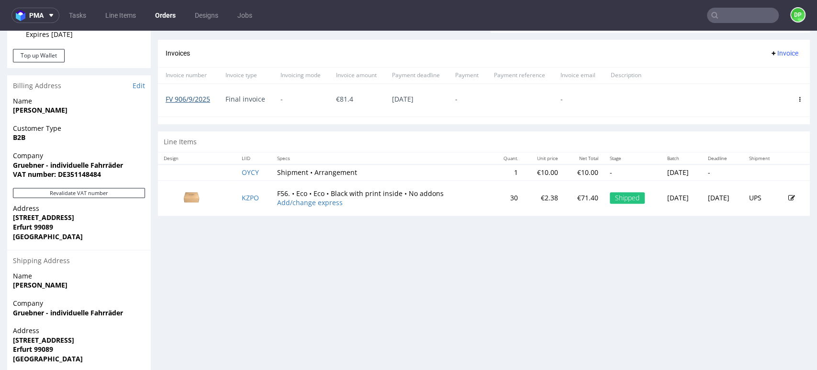
click at [190, 99] on link "FV 906/9/2025" at bounding box center [188, 98] width 45 height 9
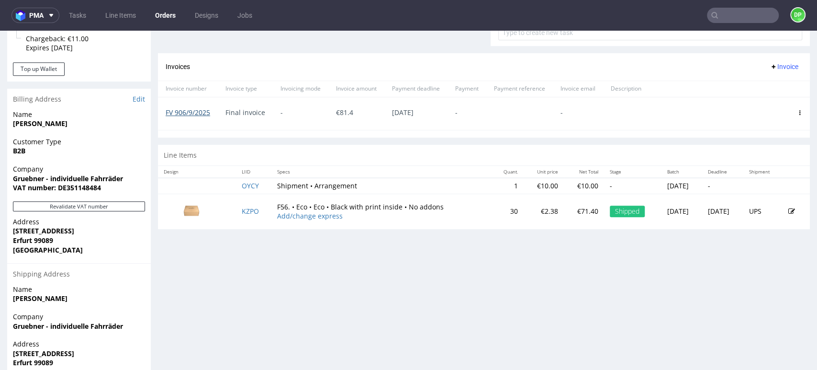
scroll to position [467, 0]
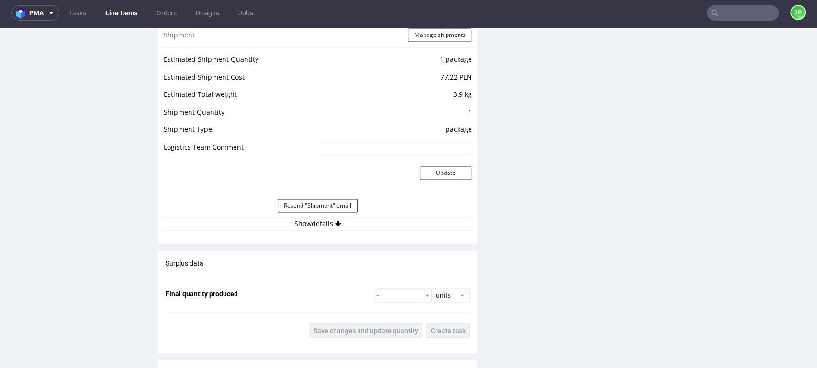
scroll to position [964, 0]
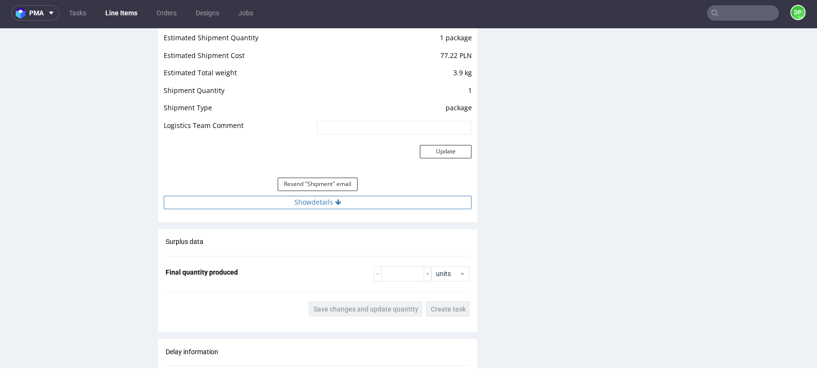
click at [271, 203] on button "Show details" at bounding box center [318, 201] width 308 height 13
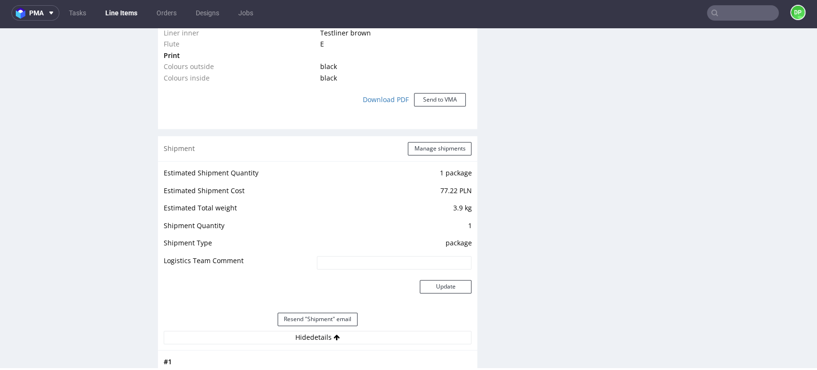
scroll to position [820, 0]
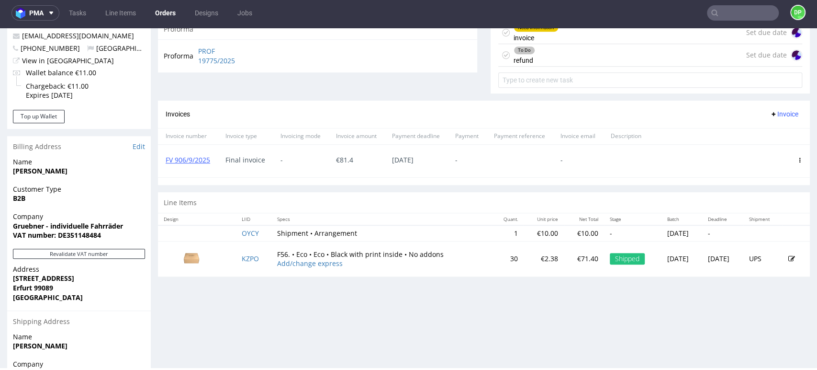
scroll to position [384, 0]
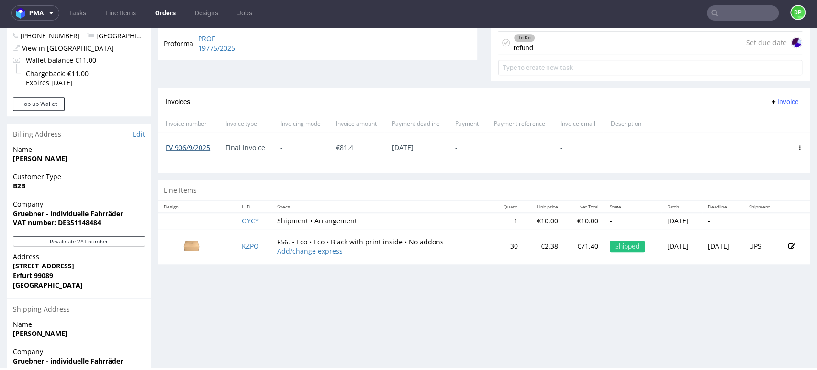
click at [189, 147] on link "FV 906/9/2025" at bounding box center [188, 147] width 45 height 9
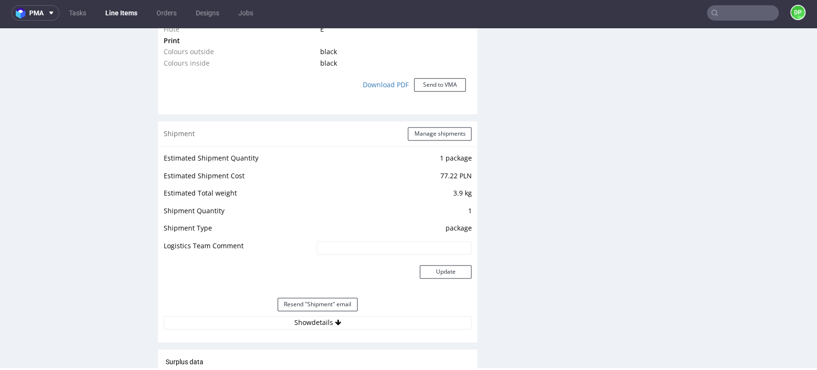
scroll to position [844, 0]
click at [273, 322] on button "Show details" at bounding box center [318, 321] width 308 height 13
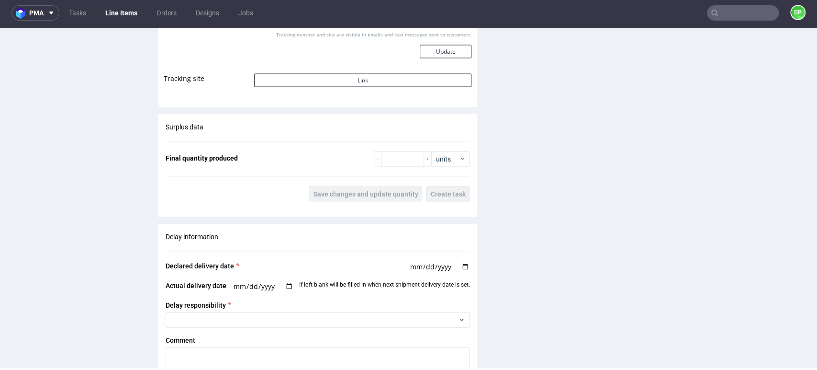
scroll to position [1249, 0]
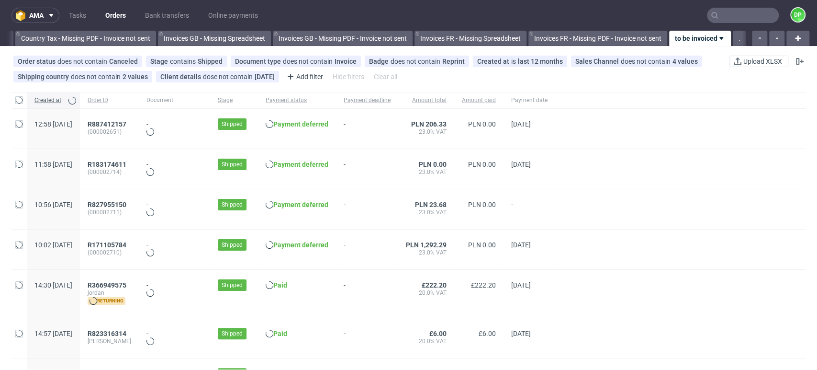
scroll to position [0, 1146]
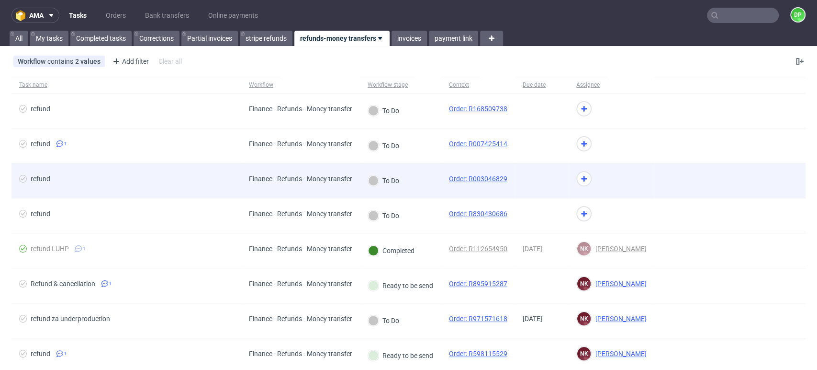
click at [167, 174] on div "refund" at bounding box center [126, 180] width 230 height 34
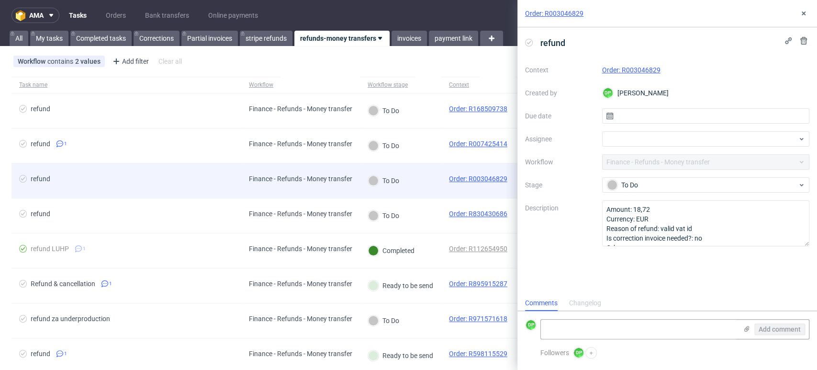
scroll to position [8, 0]
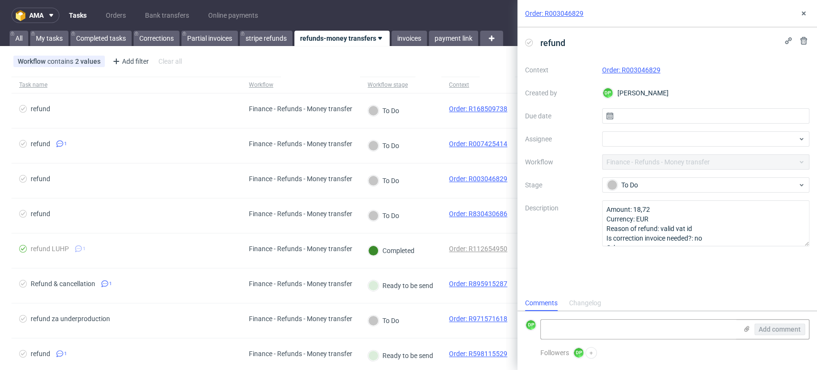
click at [637, 66] on link "Order: R003046829" at bounding box center [631, 70] width 58 height 8
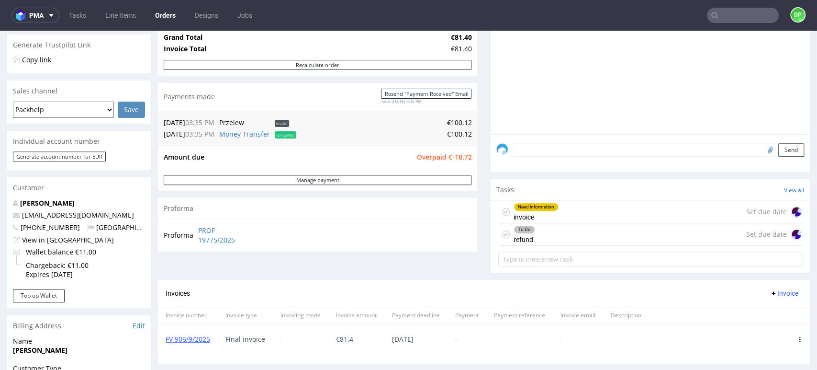
scroll to position [190, 0]
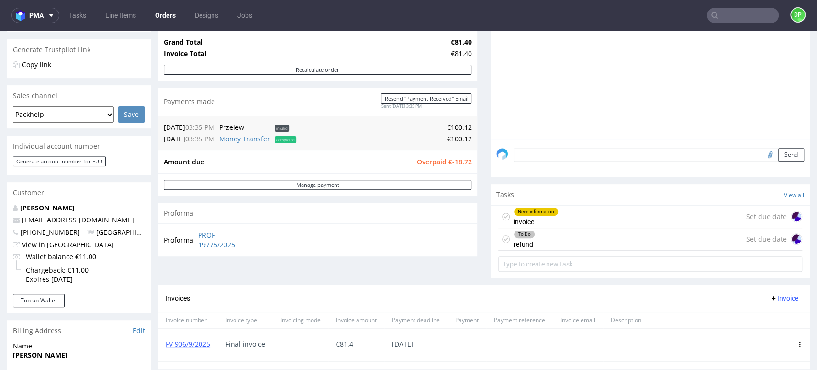
click at [603, 221] on div "Need information invoice Set due date" at bounding box center [650, 216] width 304 height 23
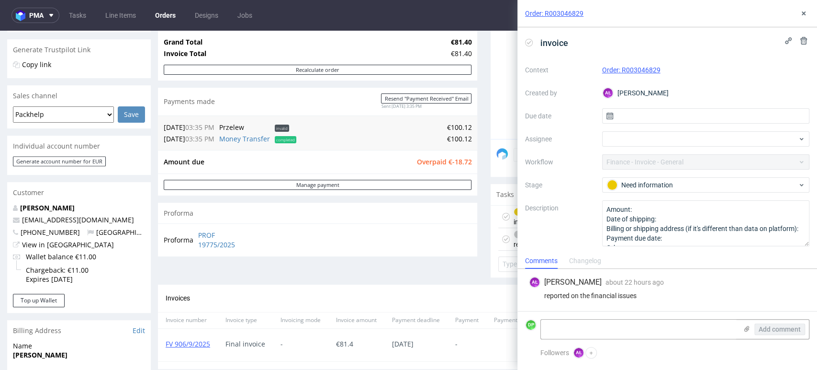
click at [528, 44] on icon at bounding box center [529, 43] width 8 height 8
click at [809, 16] on button at bounding box center [803, 13] width 11 height 11
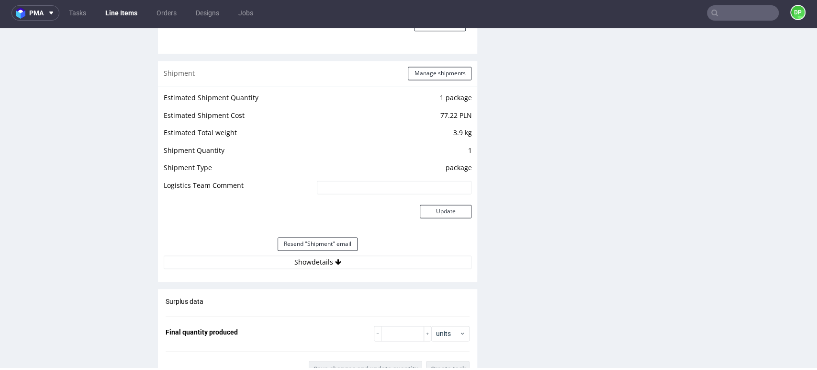
scroll to position [927, 0]
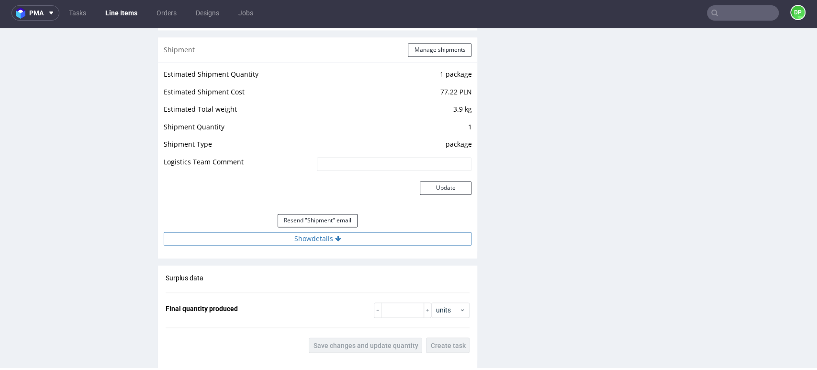
click at [287, 239] on button "Show details" at bounding box center [318, 238] width 308 height 13
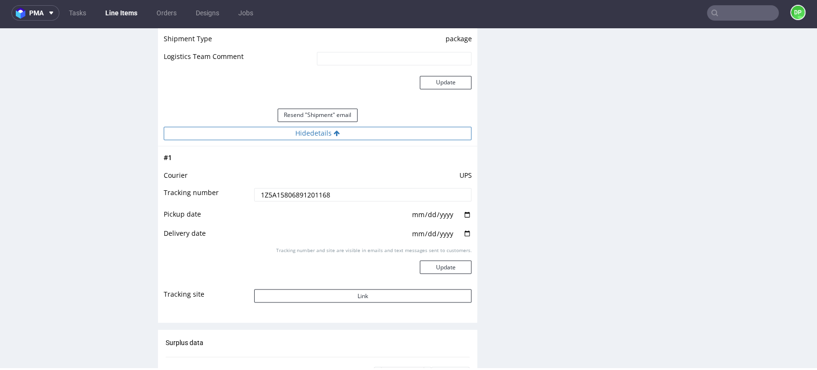
scroll to position [1033, 0]
click at [300, 291] on button "Link" at bounding box center [363, 294] width 218 height 13
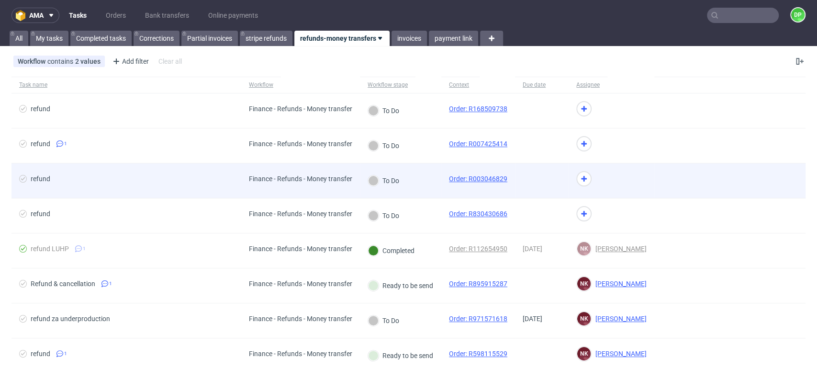
click at [206, 177] on span "refund" at bounding box center [126, 180] width 215 height 11
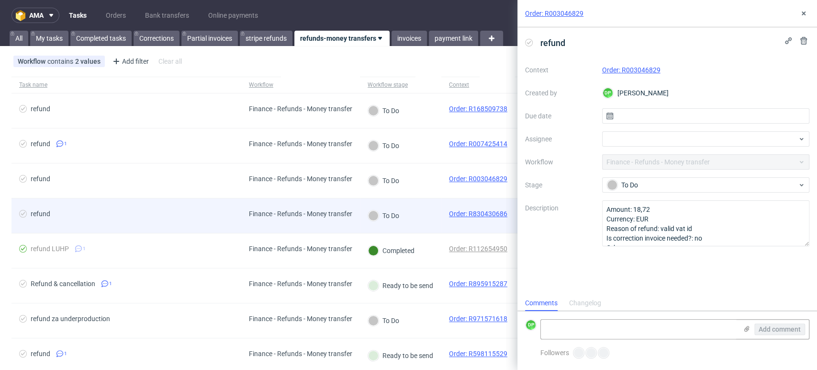
scroll to position [8, 0]
click at [179, 215] on span "refund" at bounding box center [126, 215] width 215 height 11
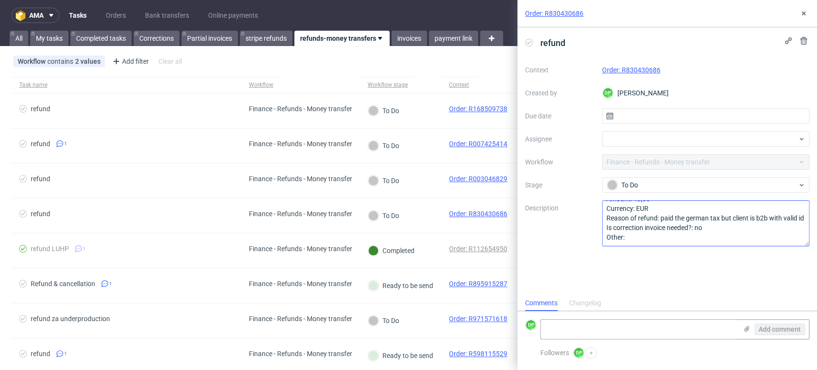
scroll to position [19, 0]
click at [636, 68] on link "Order: R830430686" at bounding box center [631, 70] width 58 height 8
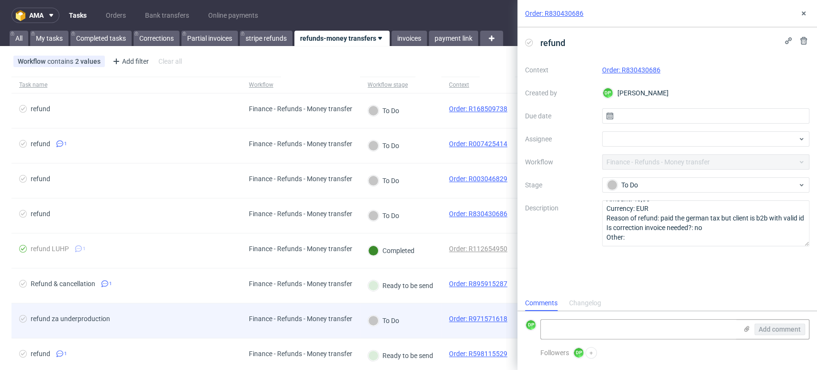
click at [184, 310] on div "refund za underproduction" at bounding box center [126, 320] width 230 height 34
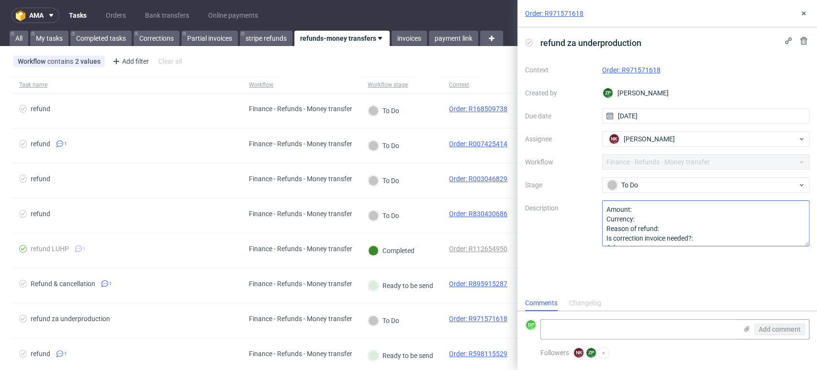
scroll to position [10, 0]
click at [628, 68] on link "Order: R971571618" at bounding box center [631, 70] width 58 height 8
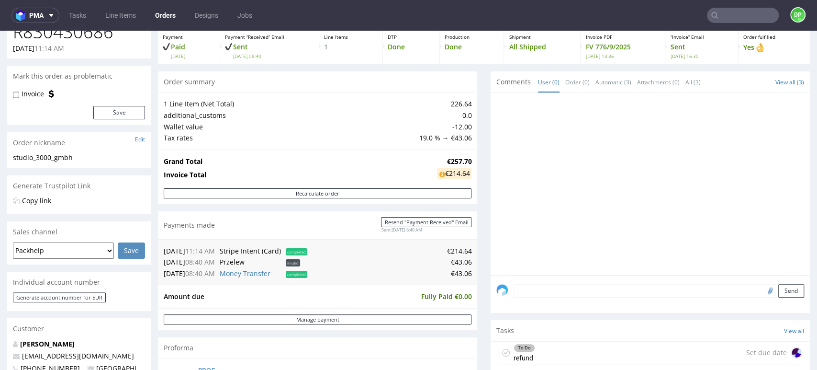
scroll to position [55, 0]
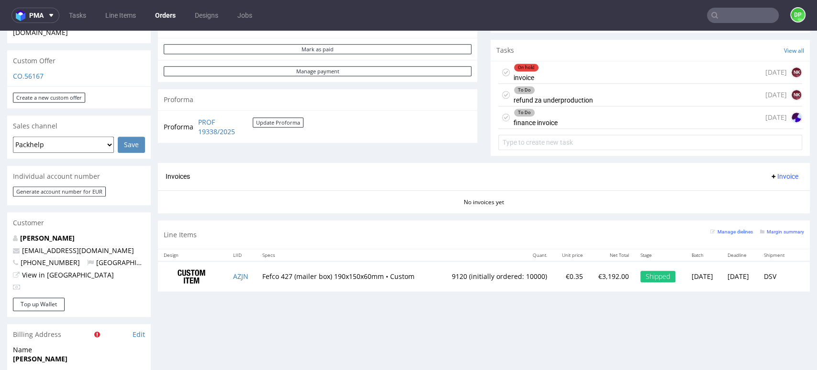
scroll to position [352, 0]
click at [554, 124] on div "To Do finance invoice [DATE]" at bounding box center [650, 118] width 304 height 23
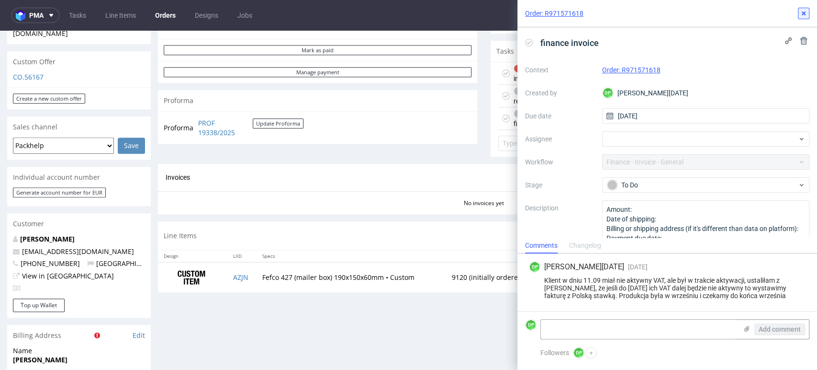
click at [799, 10] on button at bounding box center [803, 13] width 11 height 11
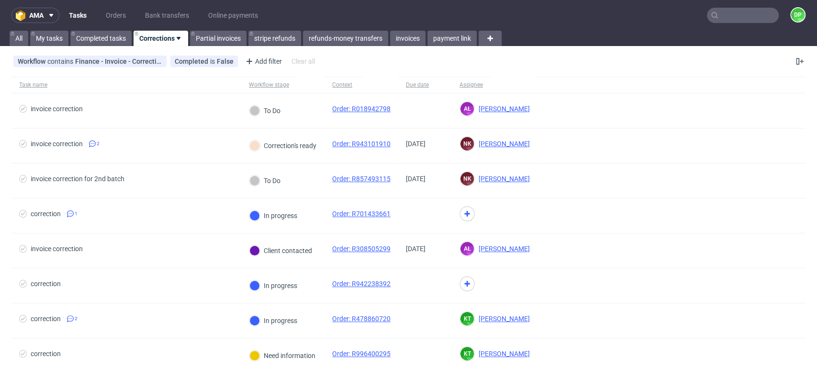
drag, startPoint x: 783, startPoint y: 0, endPoint x: 597, endPoint y: 13, distance: 187.2
click at [597, 13] on nav "ama Tasks Orders Bank transfers Online payments DP" at bounding box center [408, 15] width 817 height 31
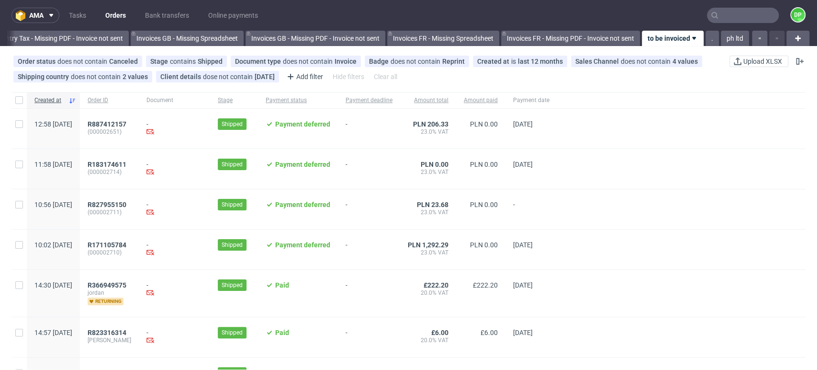
scroll to position [0, 1146]
click at [725, 35] on link "ph ltd" at bounding box center [735, 38] width 28 height 15
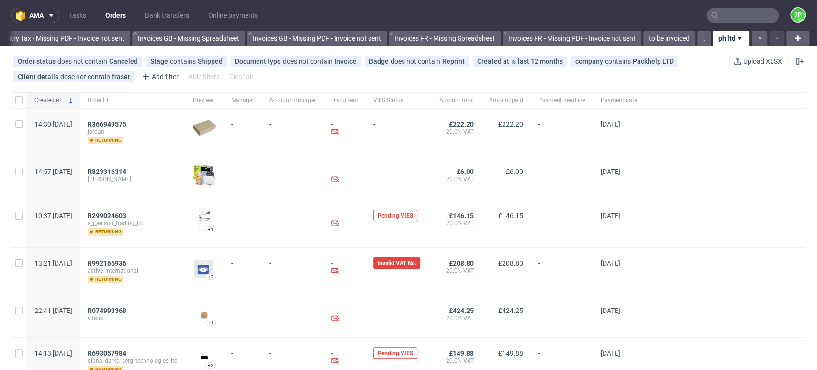
drag, startPoint x: 751, startPoint y: 0, endPoint x: 705, endPoint y: -34, distance: 57.2
click at [705, 0] on html "ama Tasks Orders Bank transfers Online payments DP All Polish orders this month…" at bounding box center [408, 185] width 817 height 370
click at [126, 121] on span "R366949575" at bounding box center [107, 124] width 39 height 8
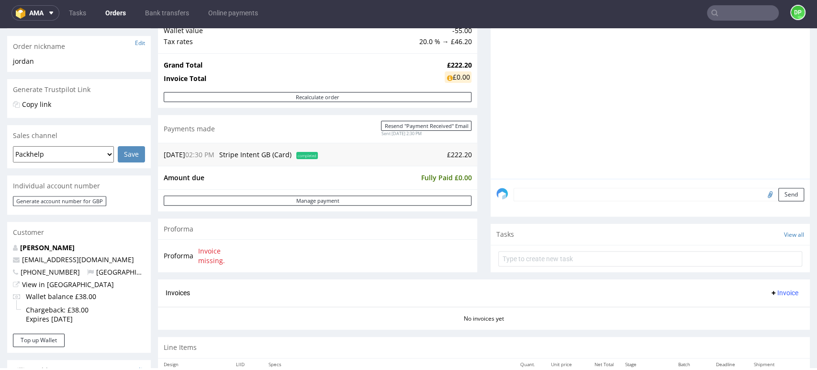
scroll to position [205, 0]
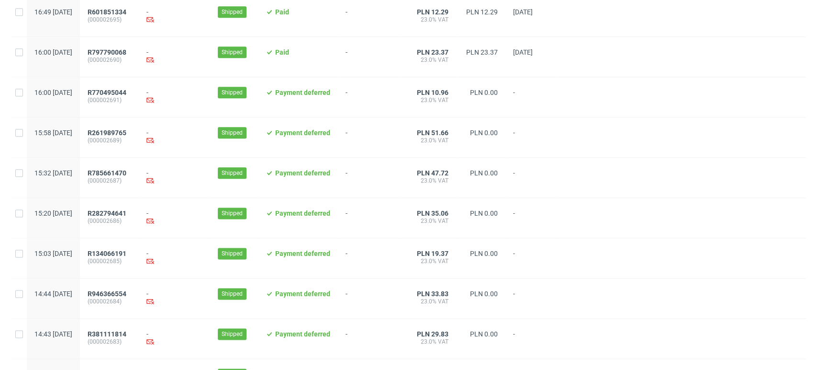
scroll to position [989, 0]
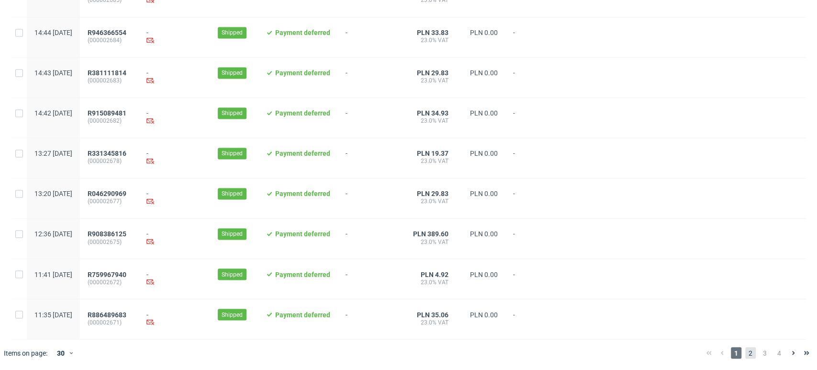
click at [745, 350] on span "2" at bounding box center [750, 352] width 11 height 11
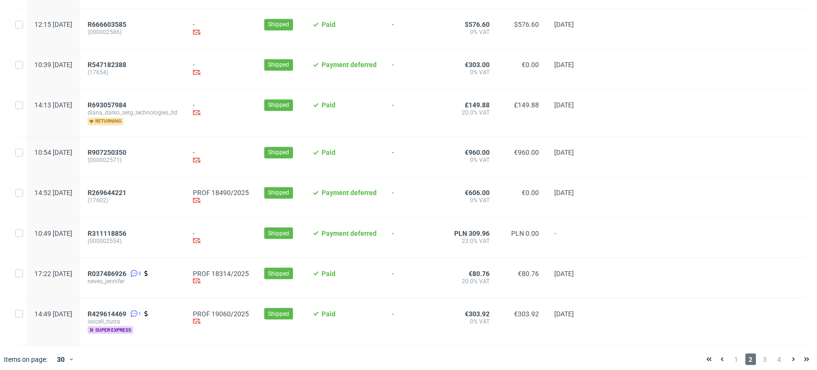
scroll to position [1022, 0]
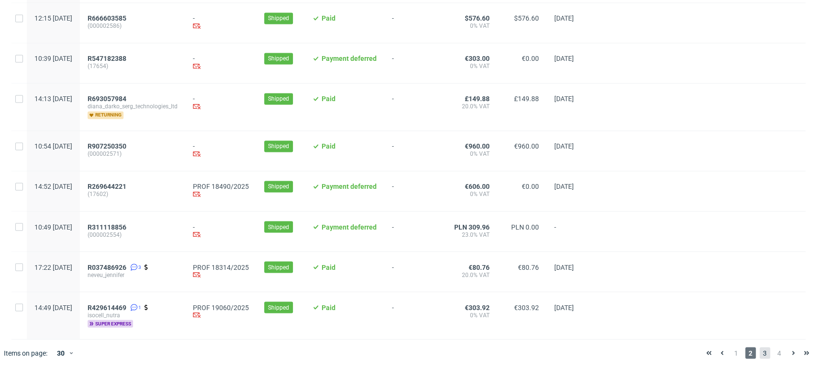
click at [760, 348] on span "3" at bounding box center [765, 352] width 11 height 11
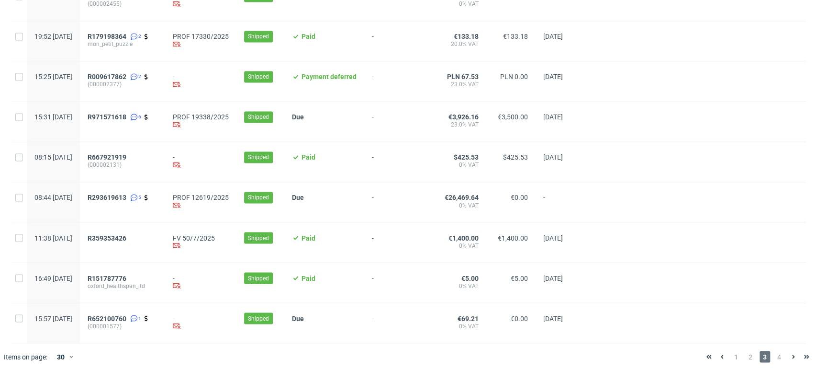
scroll to position [1029, 0]
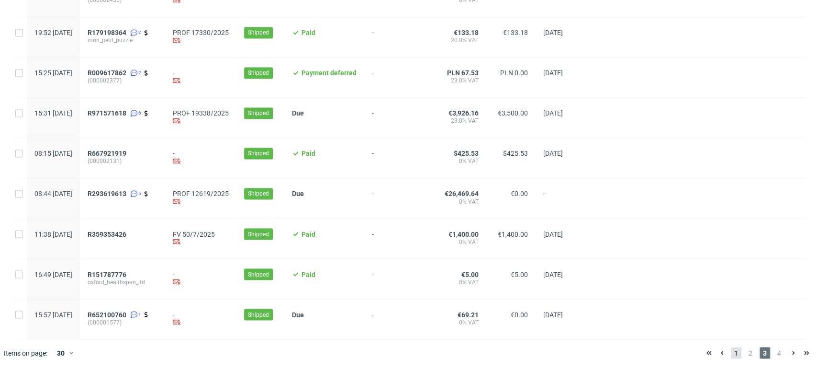
click at [731, 351] on span "1" at bounding box center [736, 352] width 11 height 11
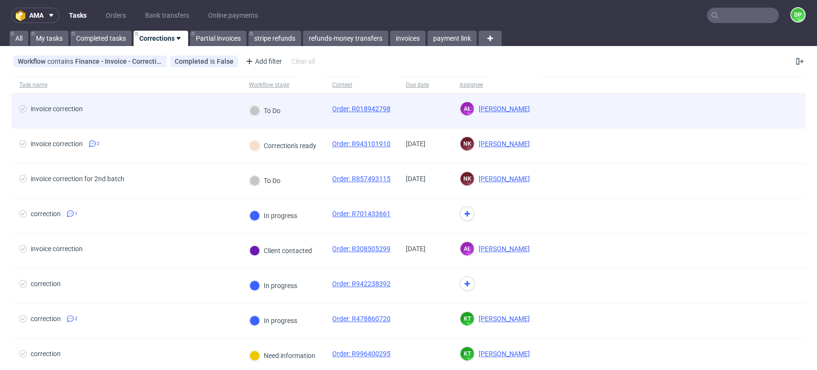
click at [193, 109] on span "invoice correction" at bounding box center [126, 110] width 215 height 11
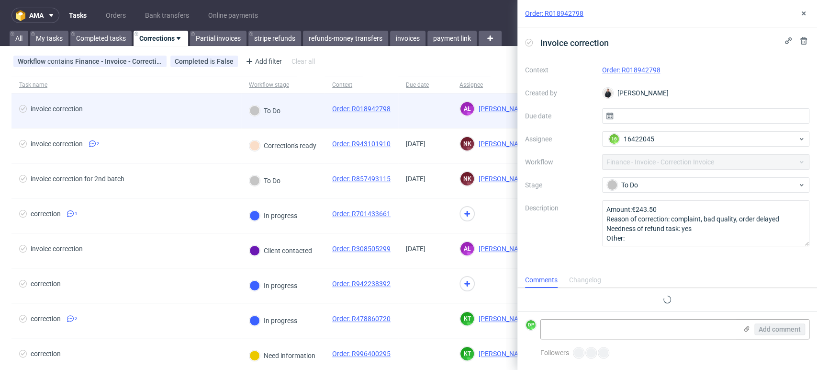
scroll to position [8, 0]
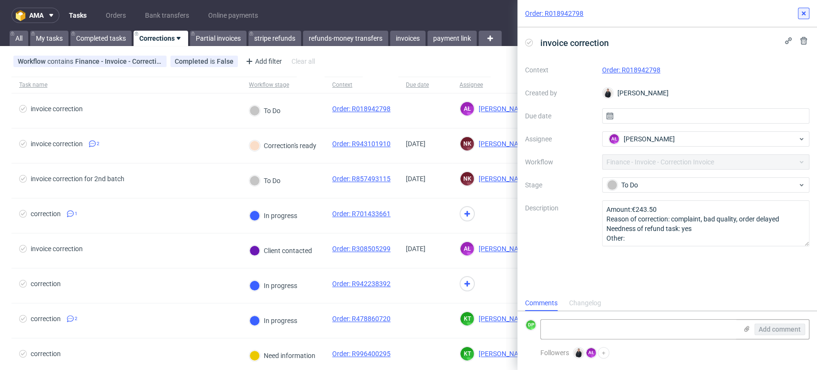
click at [805, 13] on icon at bounding box center [804, 14] width 8 height 8
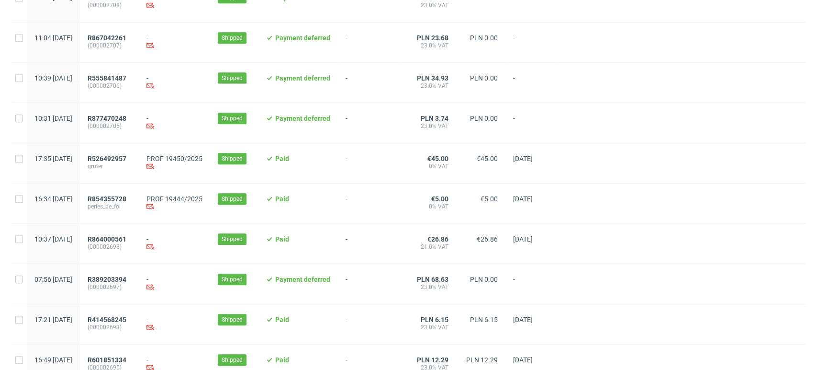
scroll to position [376, 0]
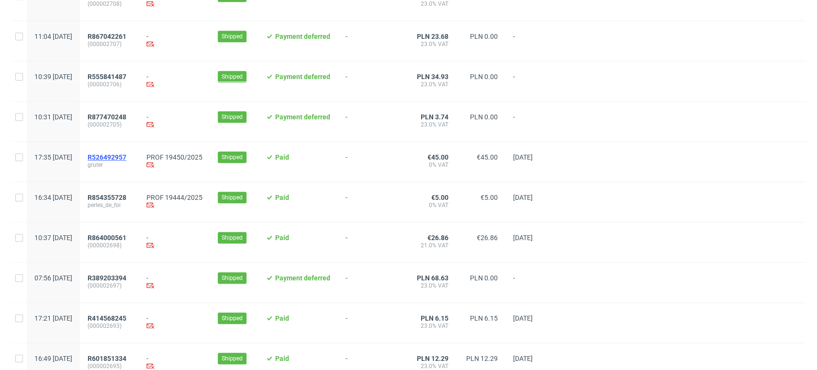
click at [126, 154] on span "R526492957" at bounding box center [107, 157] width 39 height 8
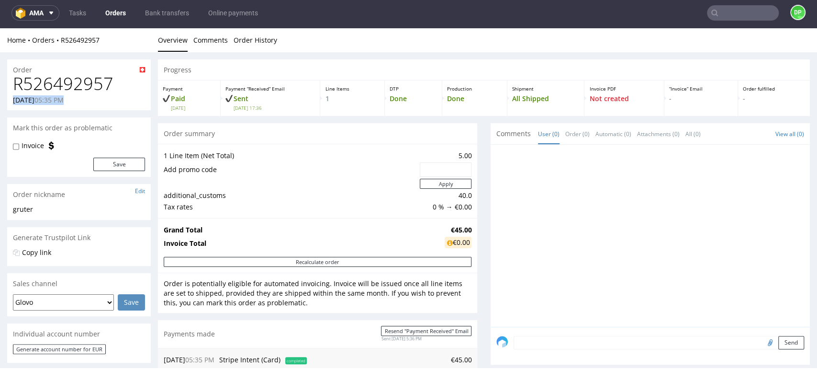
drag, startPoint x: 121, startPoint y: 94, endPoint x: 4, endPoint y: 96, distance: 117.3
click at [117, 79] on h1 "R526492957" at bounding box center [79, 83] width 132 height 19
drag, startPoint x: 117, startPoint y: 79, endPoint x: 0, endPoint y: 92, distance: 118.0
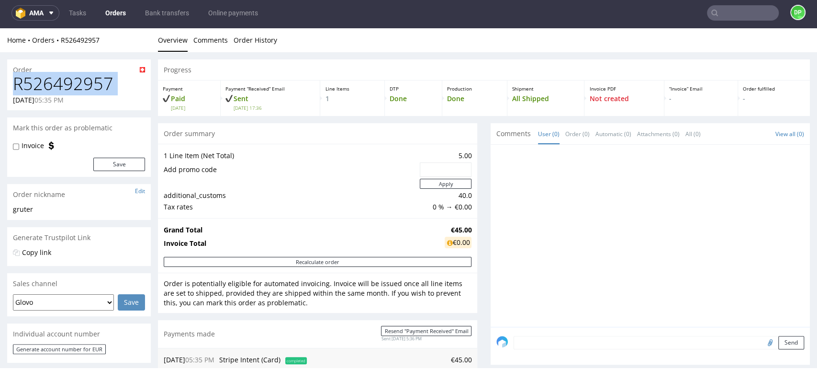
copy h1 "R526492957"
click at [515, 164] on div at bounding box center [654, 238] width 314 height 176
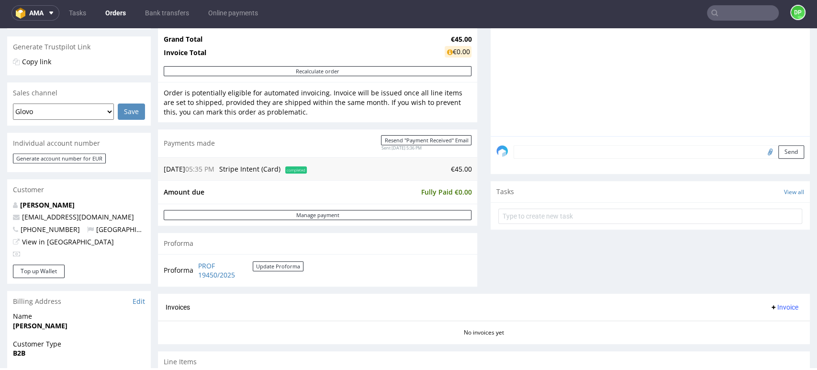
scroll to position [192, 0]
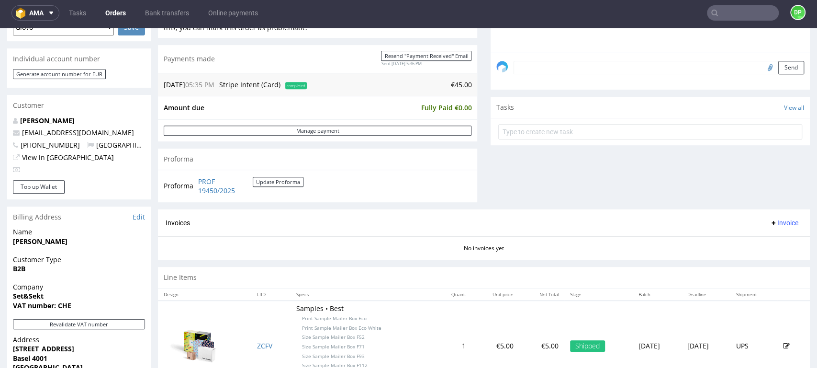
scroll to position [440, 0]
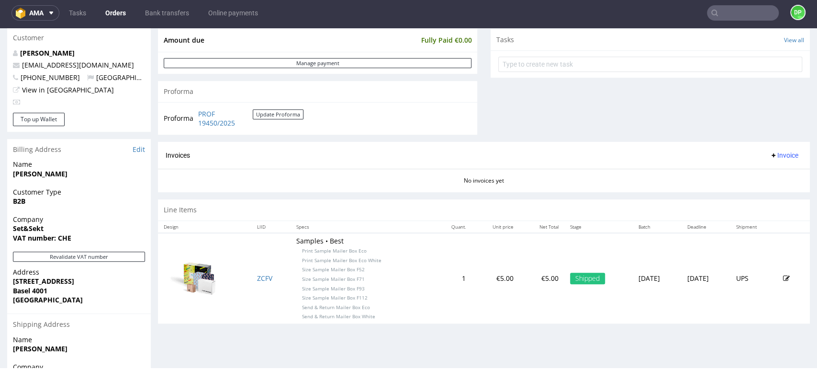
scroll to position [345, 0]
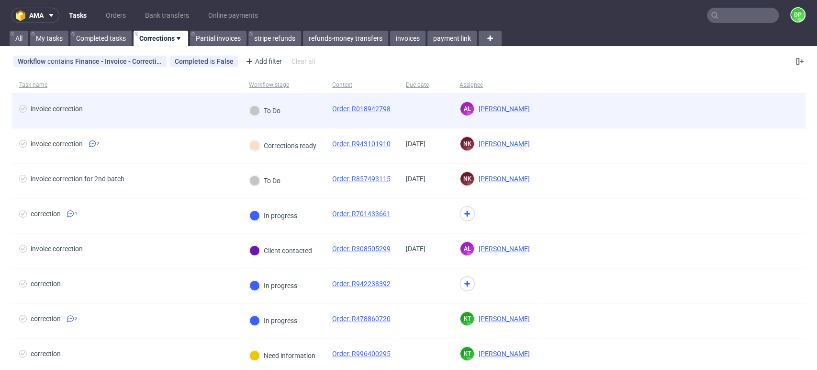
click at [166, 105] on span "invoice correction" at bounding box center [126, 110] width 215 height 11
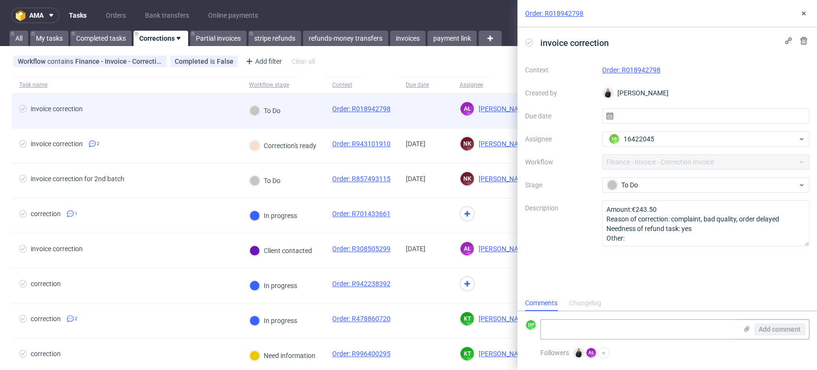
scroll to position [8, 0]
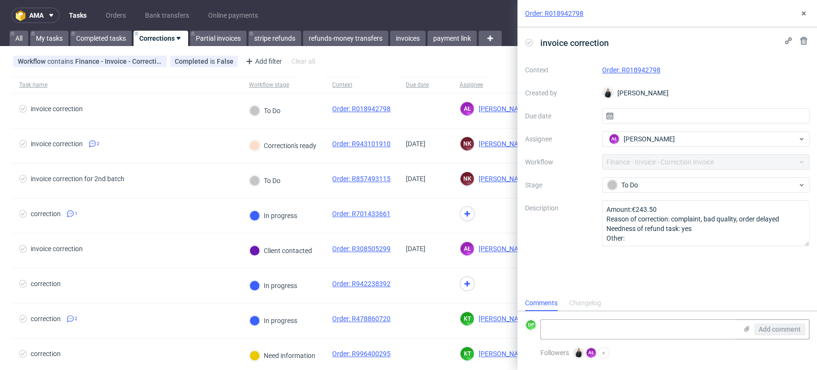
click at [624, 70] on link "Order: R018942798" at bounding box center [631, 70] width 58 height 8
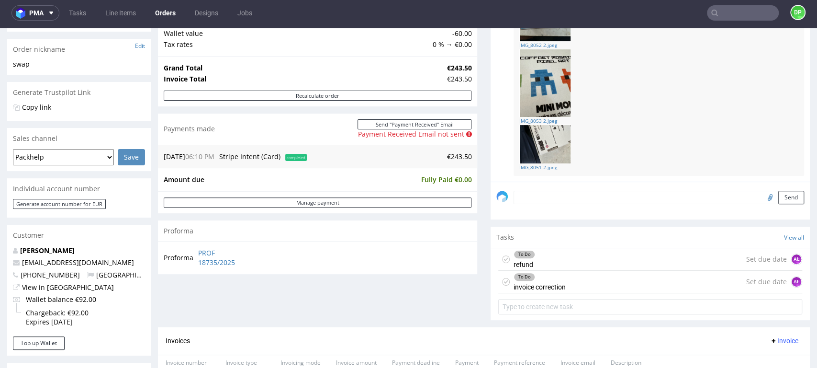
scroll to position [225, 0]
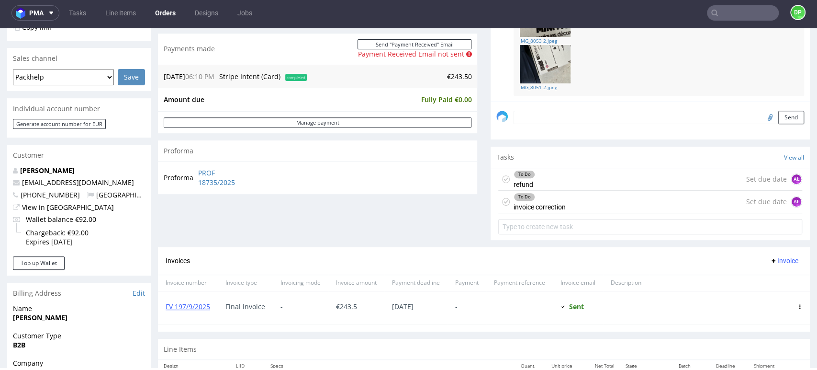
click at [552, 169] on div "To Do refund Set due date AŁ" at bounding box center [650, 179] width 304 height 23
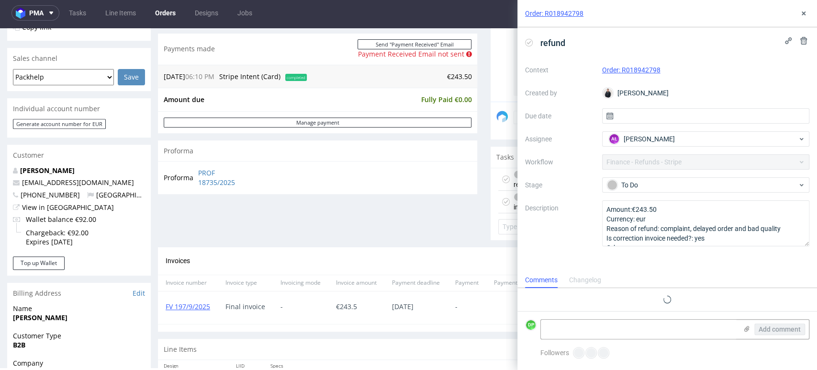
scroll to position [8, 0]
click at [799, 11] on button at bounding box center [803, 13] width 11 height 11
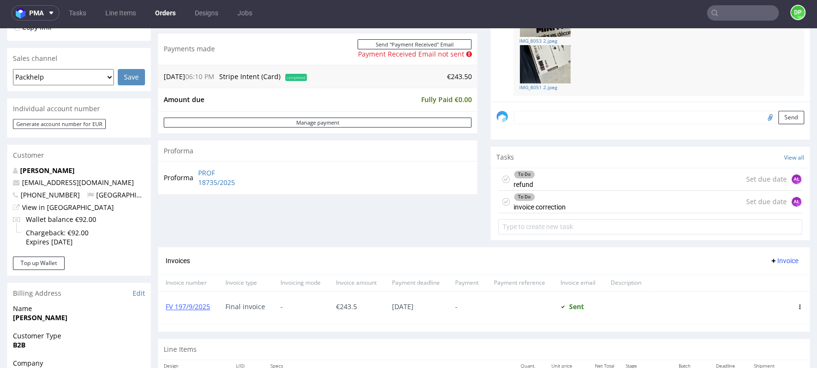
click at [565, 200] on div "To Do invoice correction Set due date AŁ" at bounding box center [650, 202] width 304 height 23
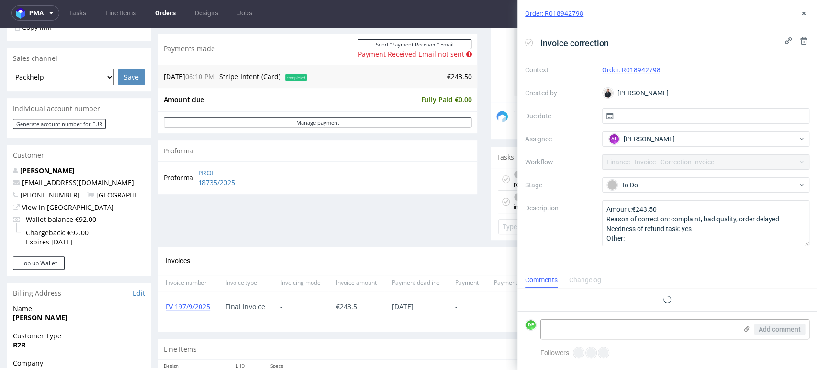
scroll to position [8, 0]
click at [803, 11] on icon at bounding box center [804, 14] width 8 height 8
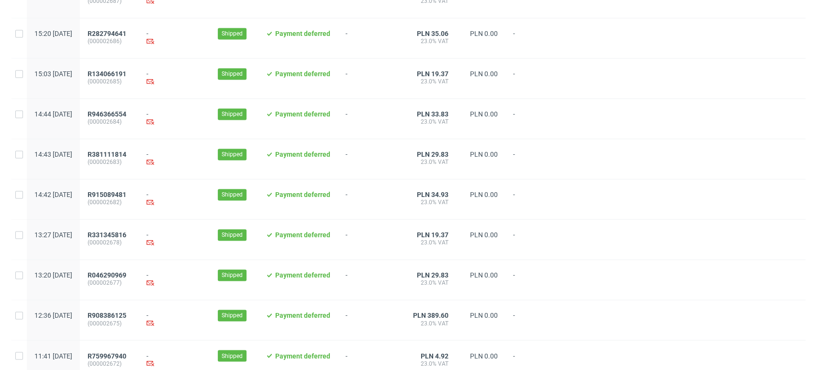
scroll to position [989, 0]
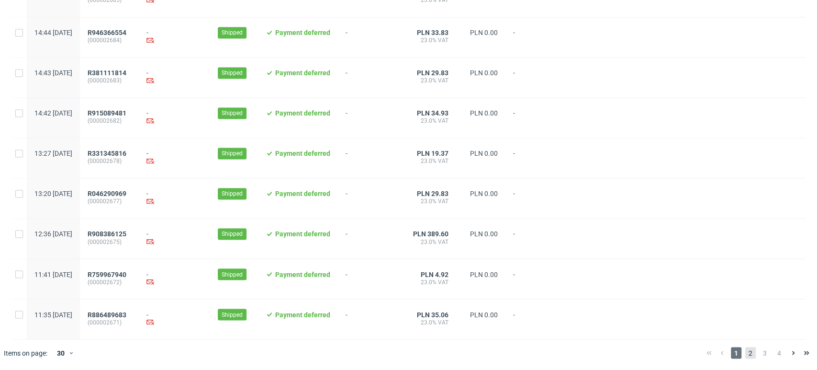
click at [745, 353] on span "2" at bounding box center [750, 352] width 11 height 11
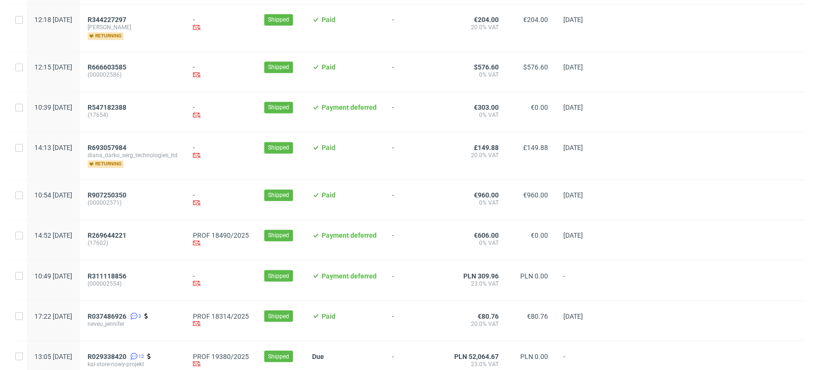
scroll to position [1015, 0]
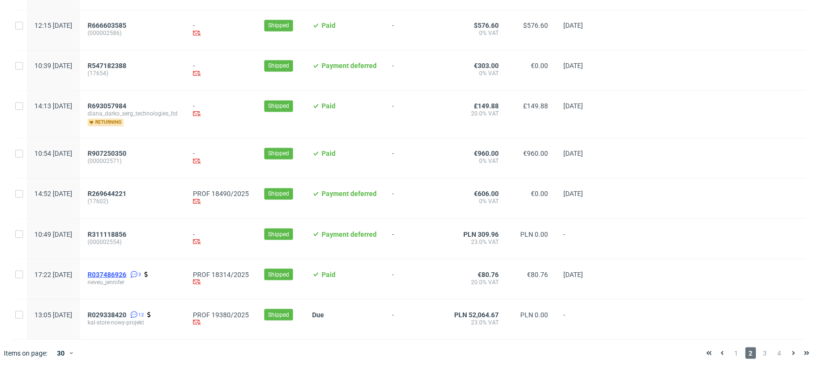
click at [126, 270] on span "R037486926" at bounding box center [107, 274] width 39 height 8
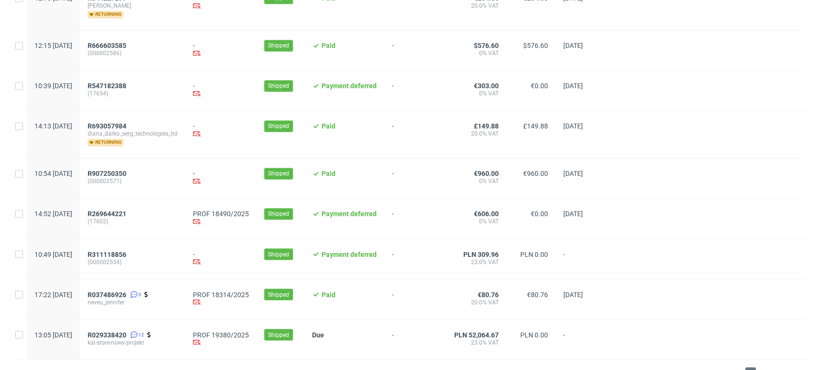
scroll to position [1015, 0]
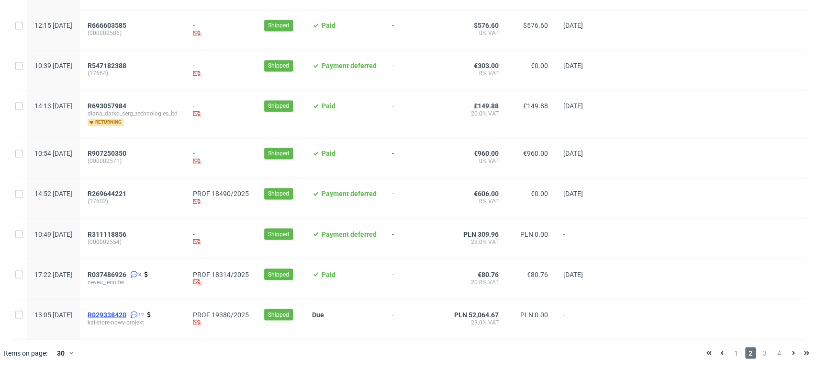
click at [126, 314] on span "R029338420" at bounding box center [107, 314] width 39 height 8
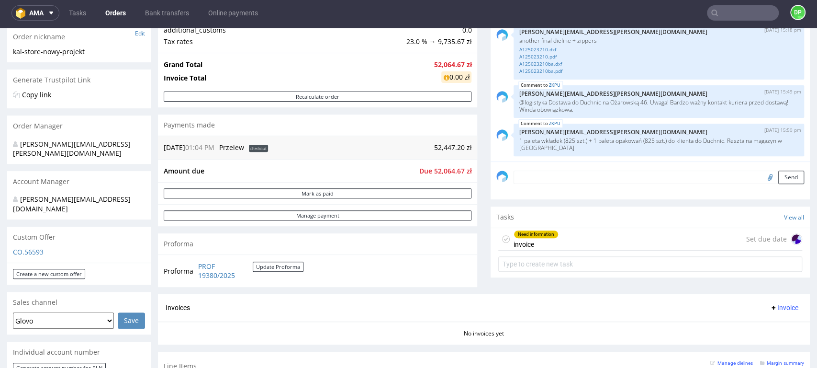
scroll to position [183, 0]
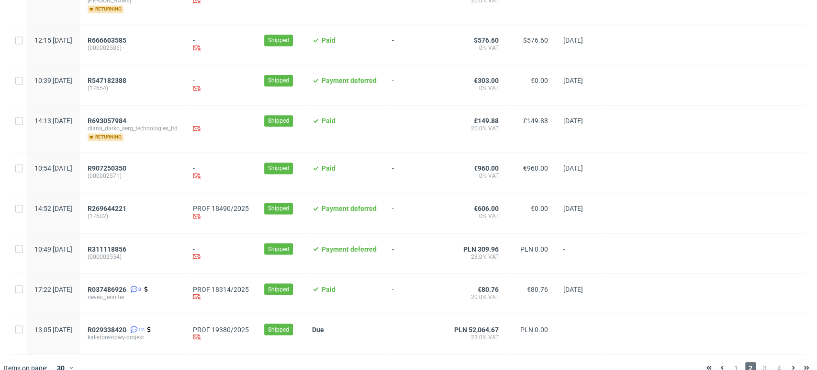
scroll to position [1015, 0]
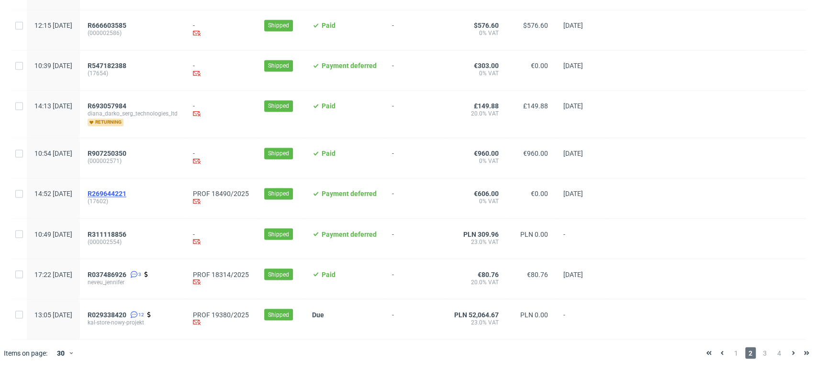
click at [126, 191] on span "R269644221" at bounding box center [107, 194] width 39 height 8
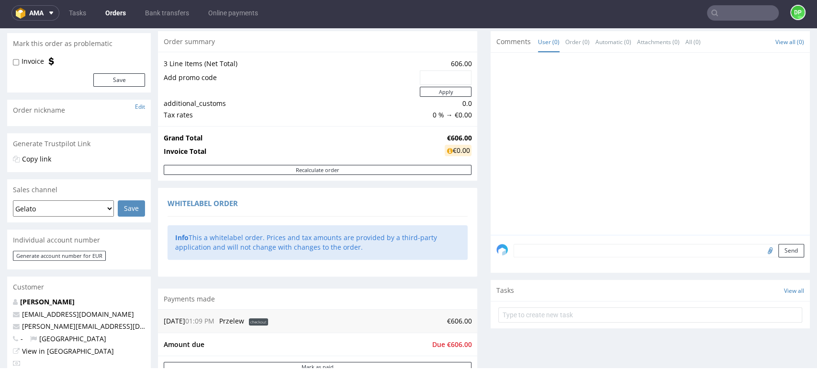
scroll to position [84, 0]
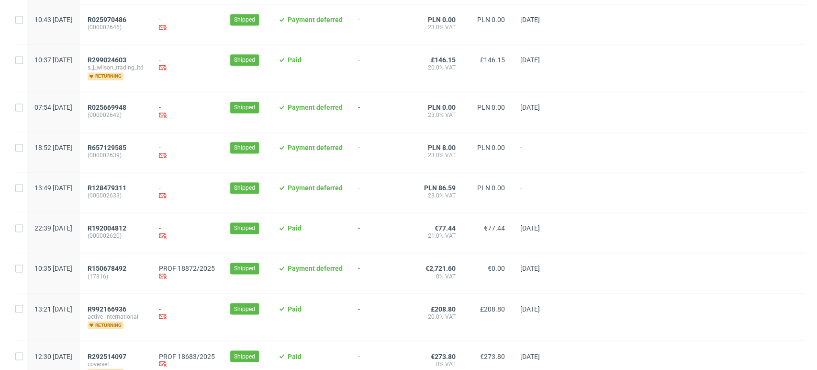
scroll to position [1002, 0]
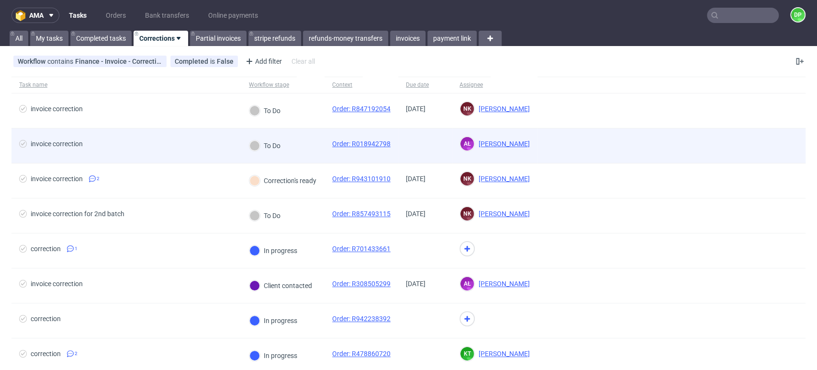
click at [180, 130] on div "invoice correction" at bounding box center [126, 145] width 230 height 34
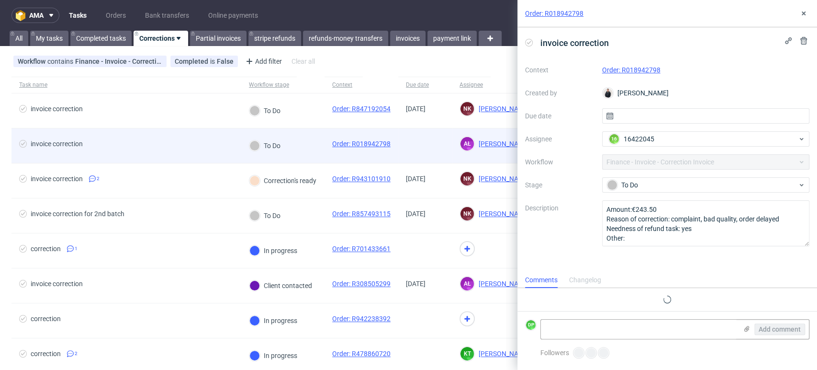
scroll to position [8, 0]
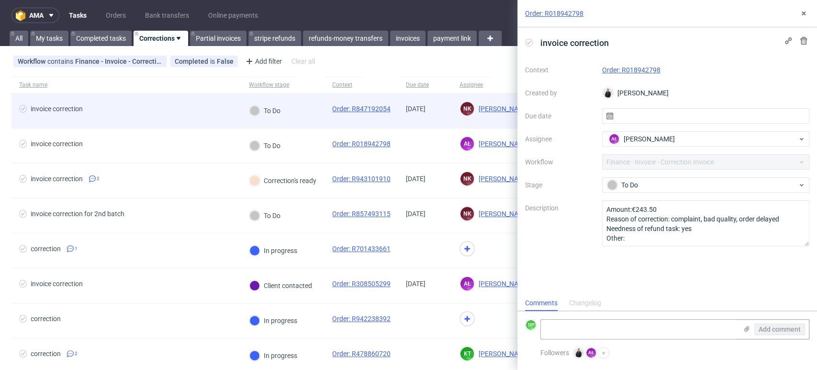
click at [172, 98] on div "invoice correction" at bounding box center [126, 110] width 230 height 34
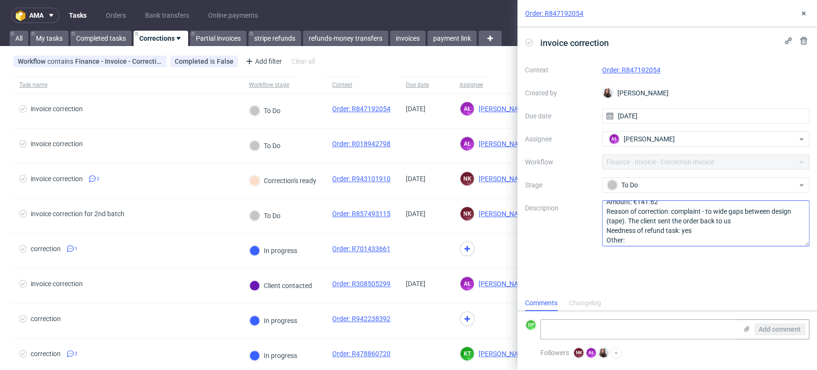
scroll to position [10, 0]
click at [808, 12] on button at bounding box center [803, 13] width 11 height 11
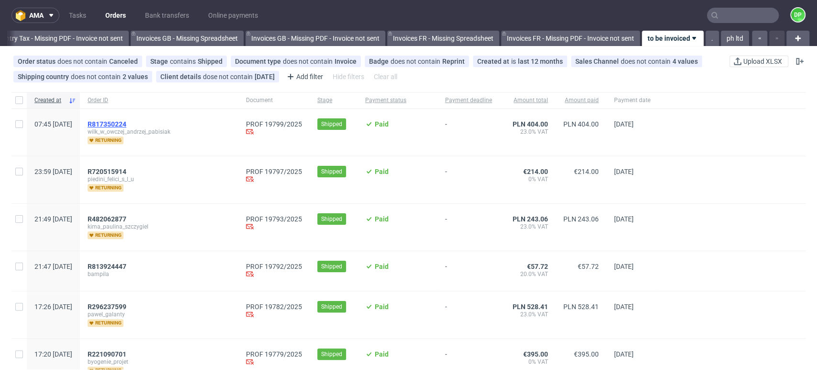
click at [126, 120] on span "R817350224" at bounding box center [107, 124] width 39 height 8
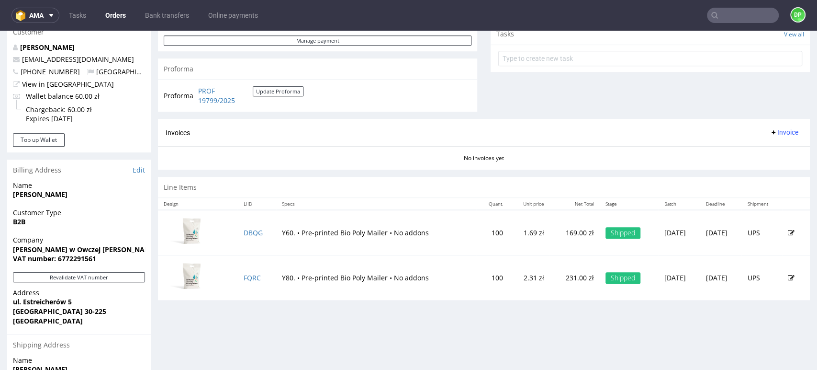
scroll to position [350, 0]
click at [770, 133] on span "Invoice" at bounding box center [784, 133] width 29 height 8
click at [745, 150] on span "Generate" at bounding box center [768, 153] width 46 height 10
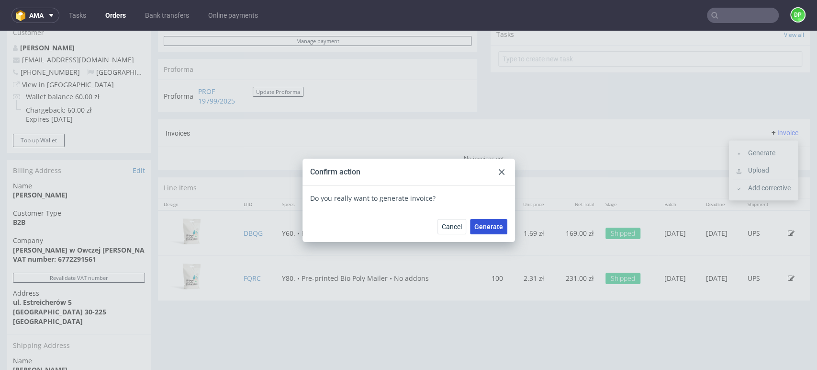
click at [486, 228] on span "Generate" at bounding box center [488, 226] width 29 height 7
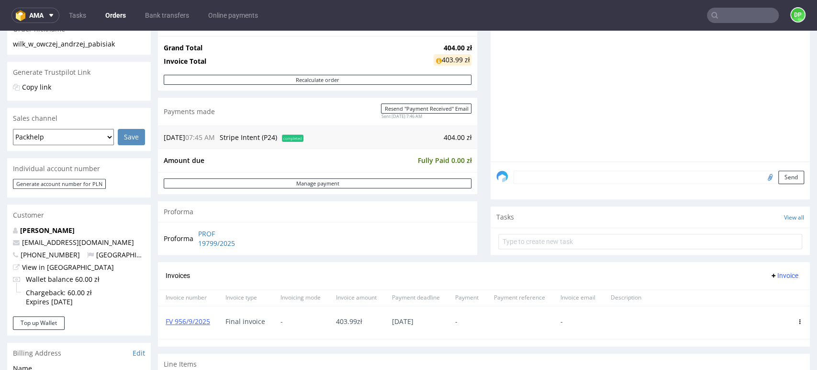
scroll to position [157, 0]
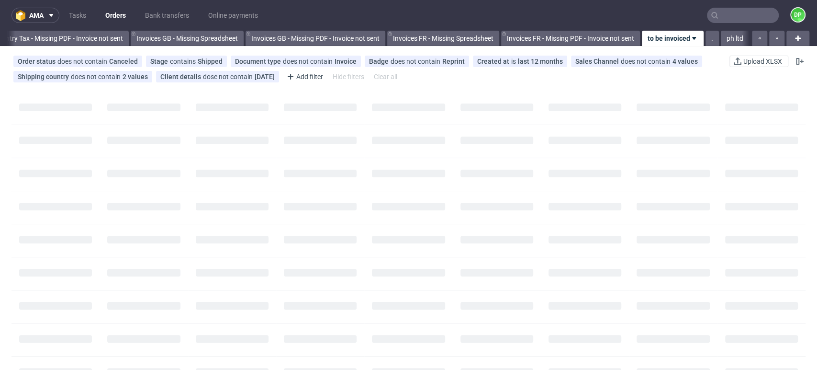
scroll to position [0, 1146]
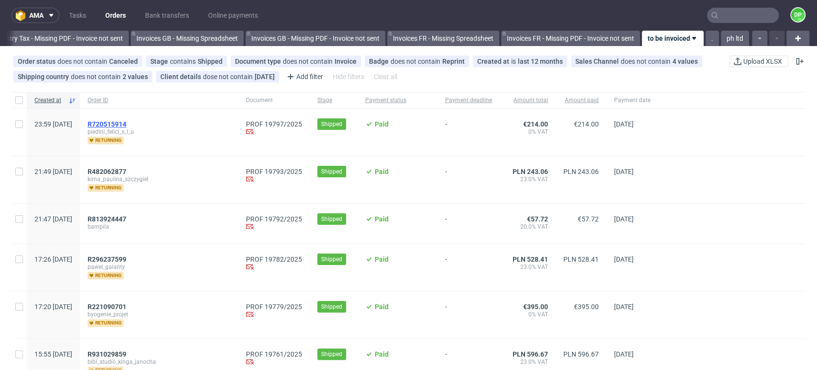
click at [126, 125] on span "R720515914" at bounding box center [107, 124] width 39 height 8
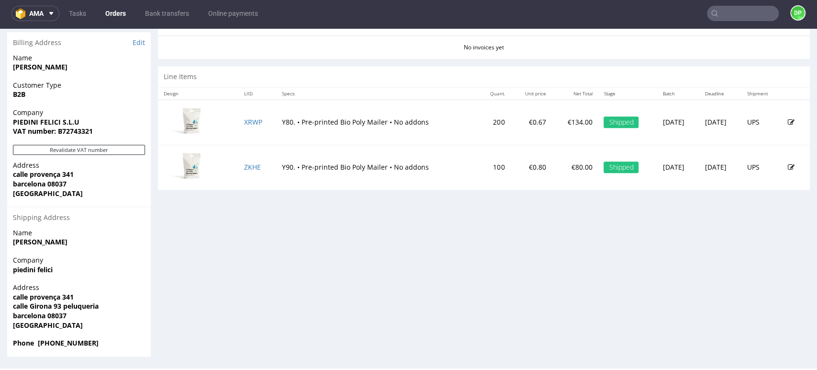
scroll to position [1, 0]
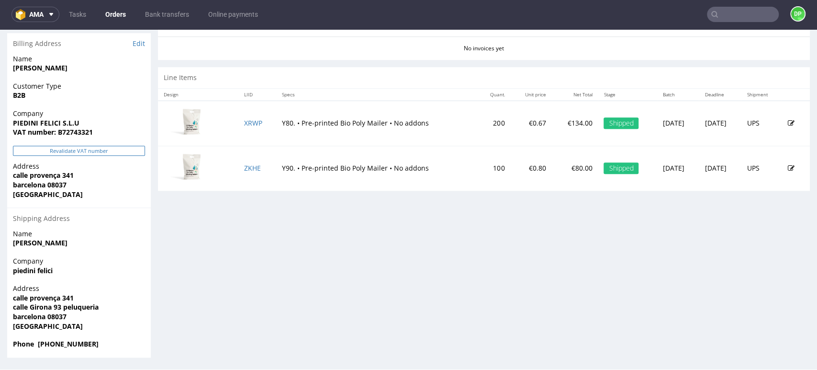
click at [94, 149] on button "Revalidate VAT number" at bounding box center [79, 151] width 132 height 10
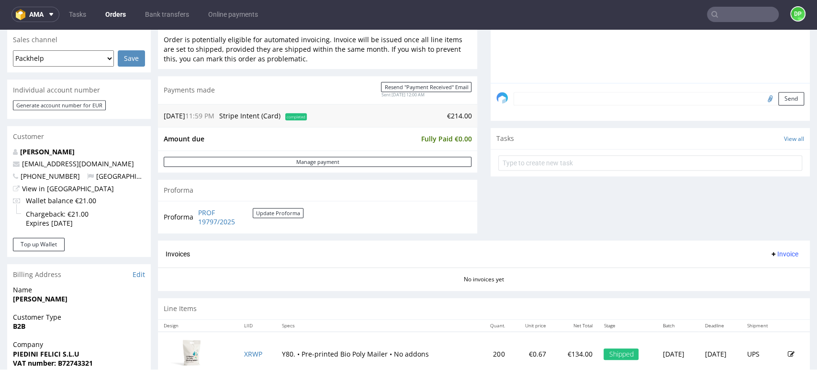
scroll to position [246, 0]
click at [770, 255] on span "Invoice" at bounding box center [784, 253] width 29 height 8
click at [761, 267] on li "Generate" at bounding box center [764, 273] width 62 height 17
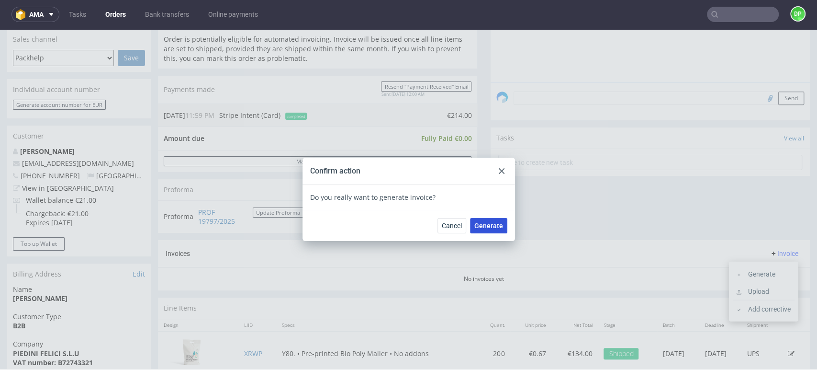
click at [488, 227] on span "Generate" at bounding box center [488, 225] width 29 height 7
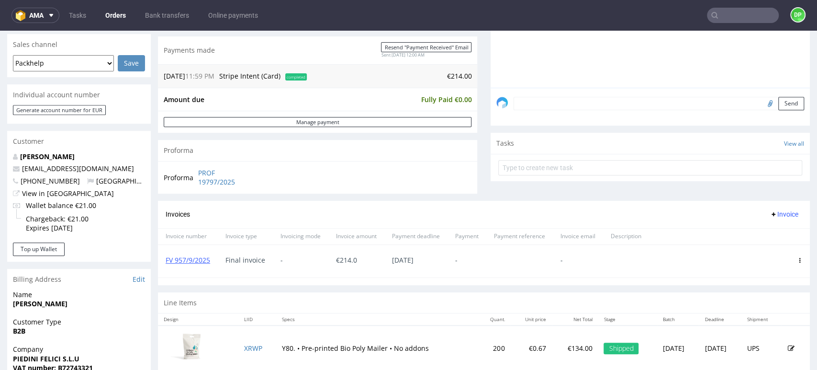
scroll to position [241, 0]
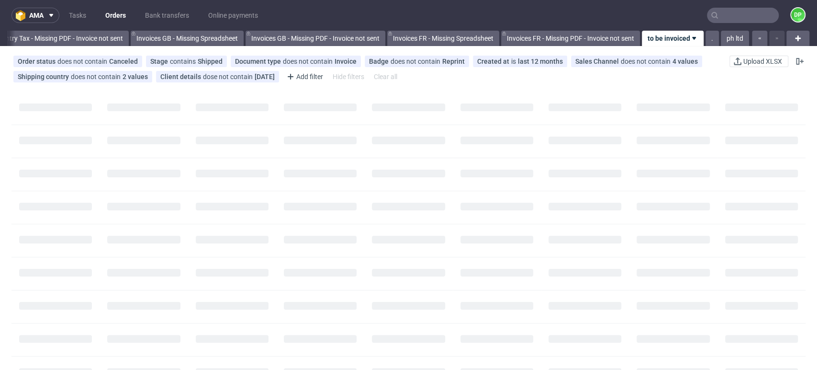
scroll to position [0, 1146]
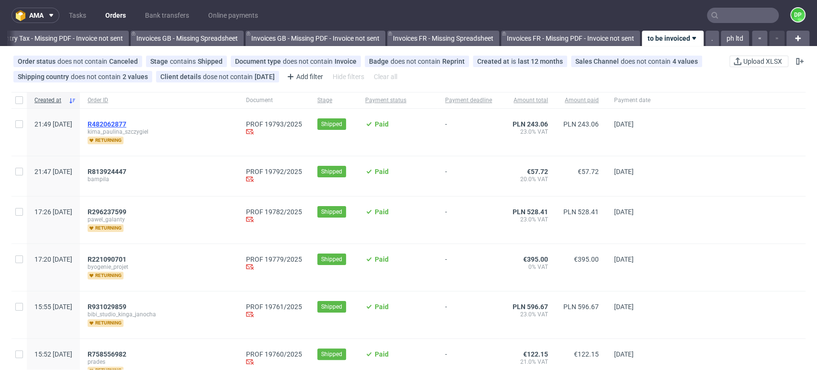
click at [126, 122] on span "R482062877" at bounding box center [107, 124] width 39 height 8
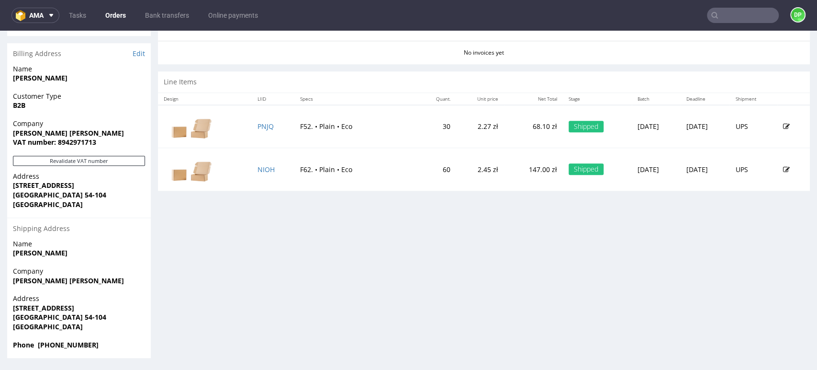
scroll to position [466, 0]
click at [89, 162] on button "Revalidate VAT number" at bounding box center [79, 161] width 132 height 10
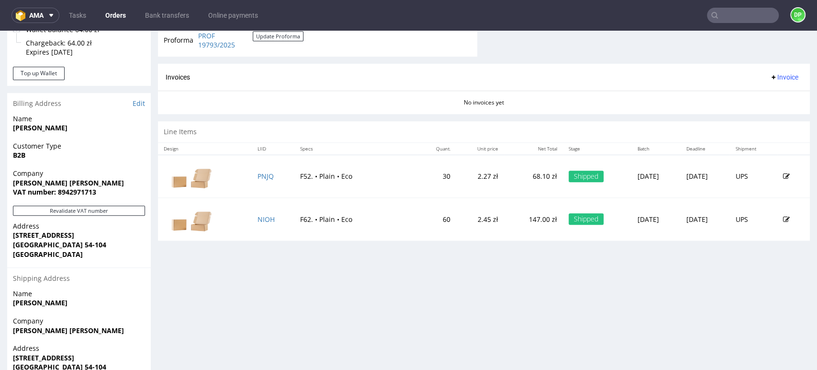
scroll to position [417, 0]
click at [770, 79] on span "Invoice" at bounding box center [784, 78] width 29 height 8
click at [754, 94] on span "Generate" at bounding box center [768, 98] width 46 height 10
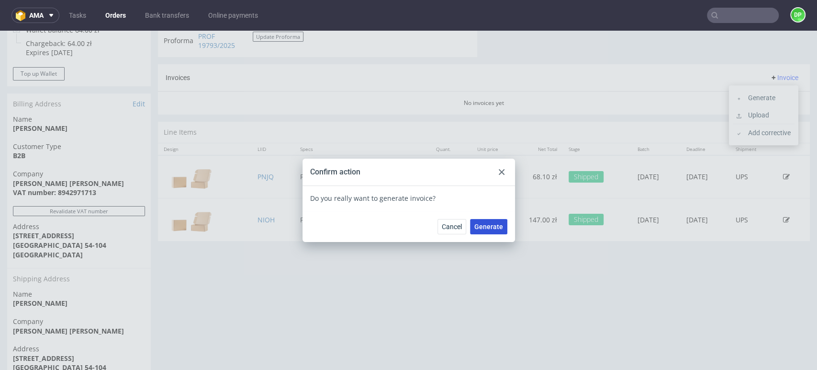
click at [487, 223] on span "Generate" at bounding box center [488, 226] width 29 height 7
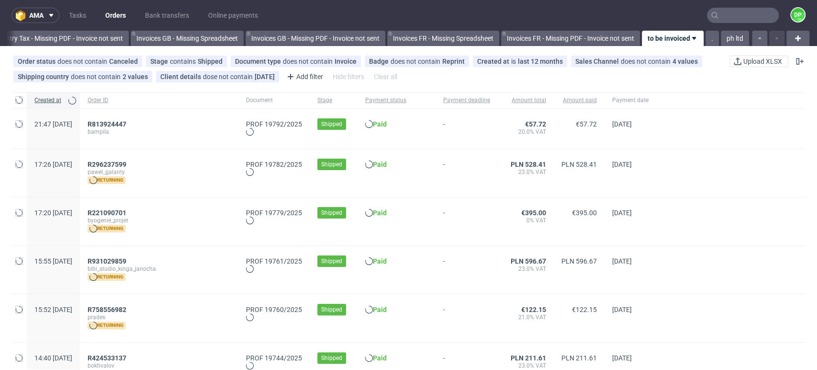
scroll to position [0, 1146]
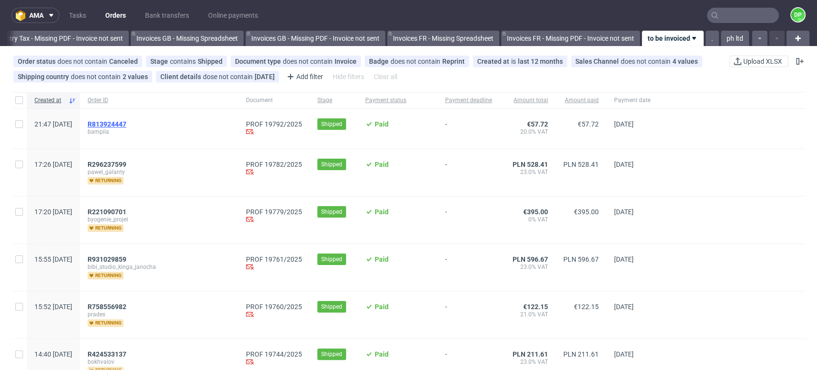
click at [126, 120] on span "R813924447" at bounding box center [107, 124] width 39 height 8
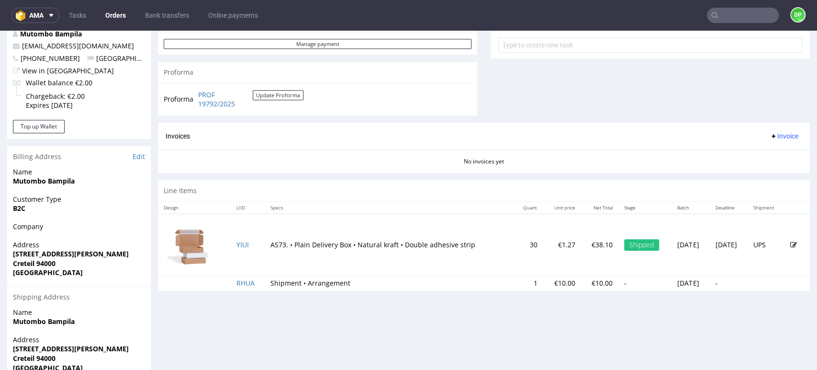
scroll to position [405, 0]
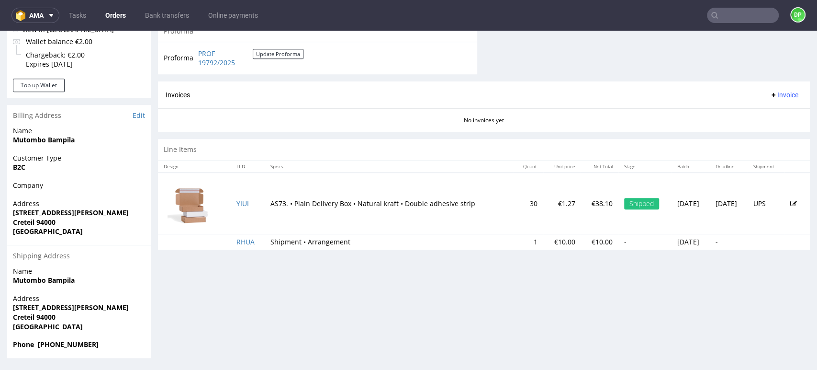
click at [770, 94] on span "Invoice" at bounding box center [784, 95] width 29 height 8
click at [749, 115] on span "Generate" at bounding box center [768, 115] width 46 height 10
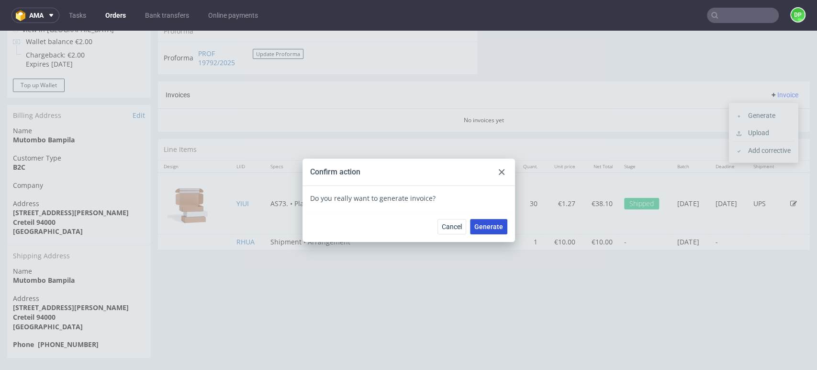
click at [492, 223] on span "Generate" at bounding box center [488, 226] width 29 height 7
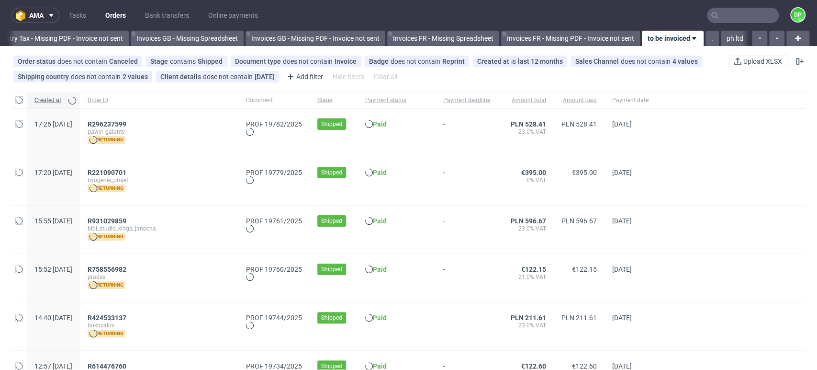
scroll to position [0, 1146]
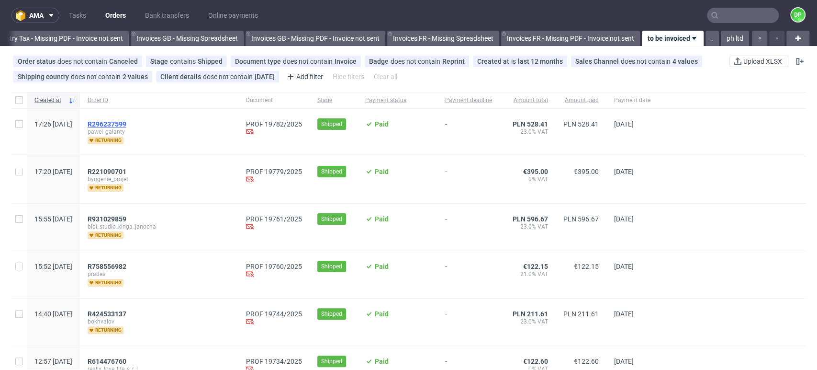
click at [126, 120] on span "R296237599" at bounding box center [107, 124] width 39 height 8
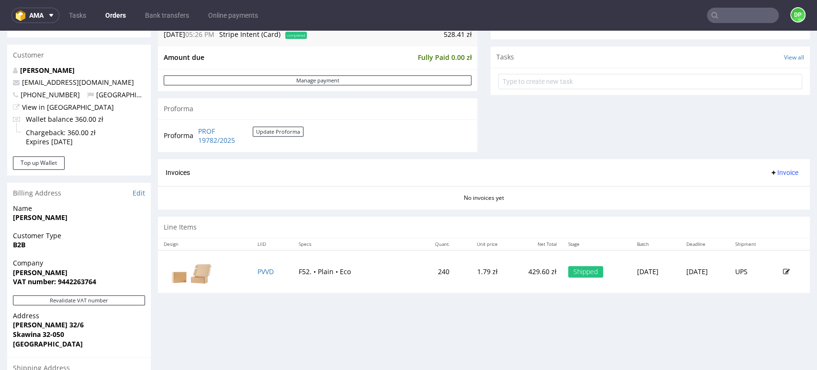
scroll to position [327, 0]
click at [770, 172] on span "Invoice" at bounding box center [784, 173] width 29 height 8
click at [753, 190] on span "Generate" at bounding box center [768, 193] width 46 height 10
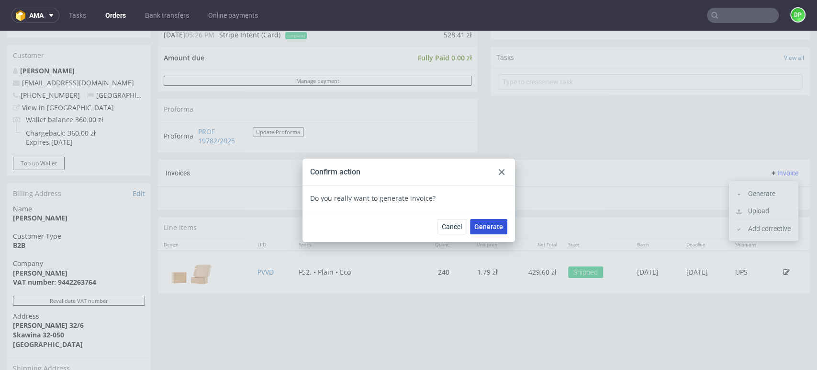
click at [479, 225] on span "Generate" at bounding box center [488, 226] width 29 height 7
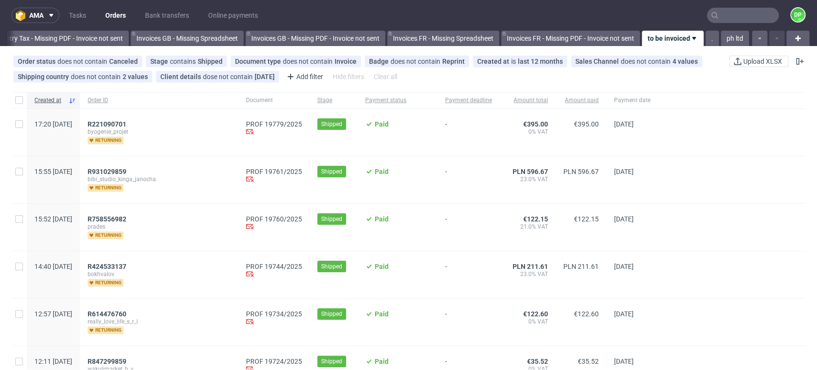
scroll to position [0, 1146]
click at [126, 122] on span "R221090701" at bounding box center [107, 124] width 39 height 8
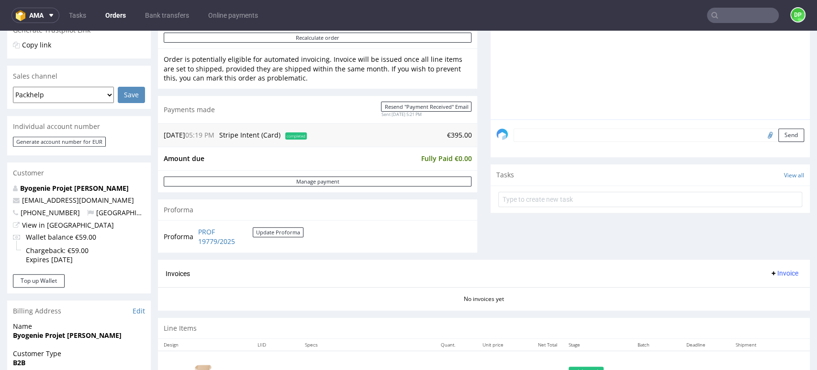
scroll to position [485, 0]
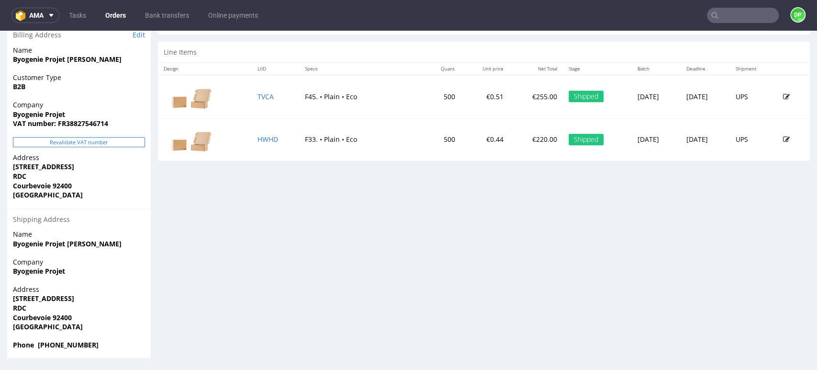
click at [102, 143] on button "Revalidate VAT number" at bounding box center [79, 142] width 132 height 10
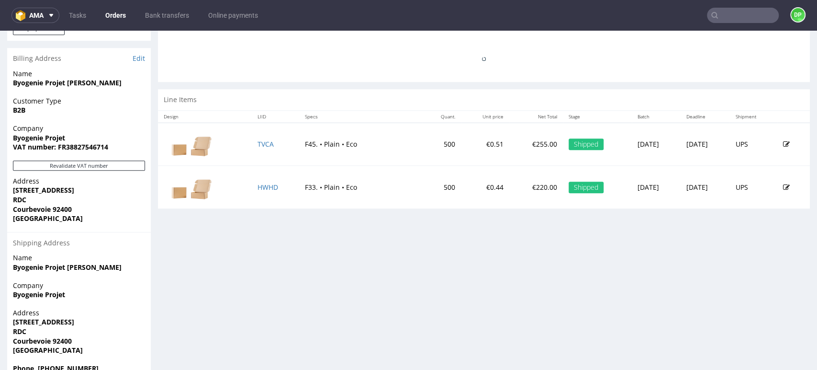
scroll to position [475, 0]
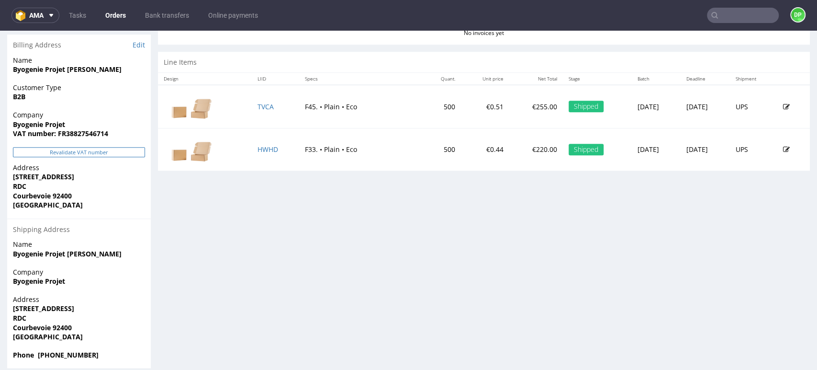
click at [103, 148] on button "Revalidate VAT number" at bounding box center [79, 152] width 132 height 10
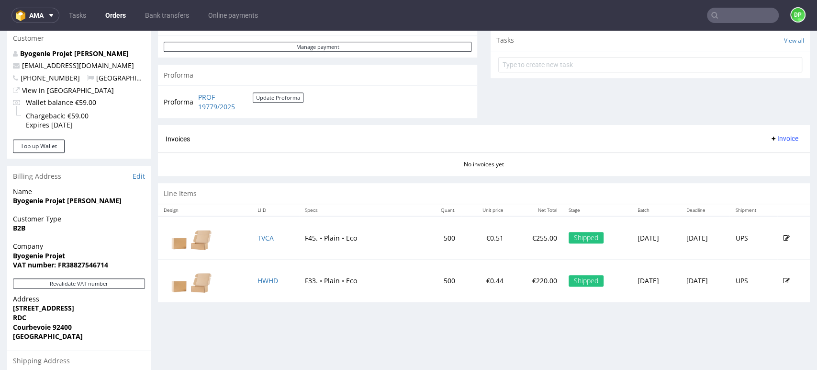
scroll to position [326, 0]
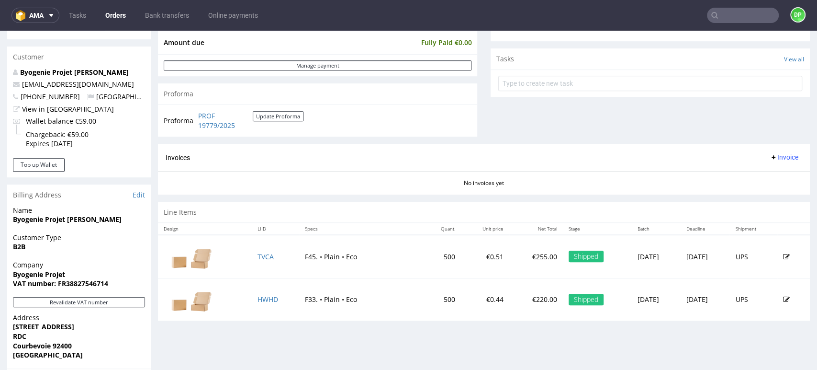
click at [770, 160] on span "Invoice" at bounding box center [784, 157] width 29 height 8
click at [753, 173] on span "Generate" at bounding box center [768, 177] width 46 height 10
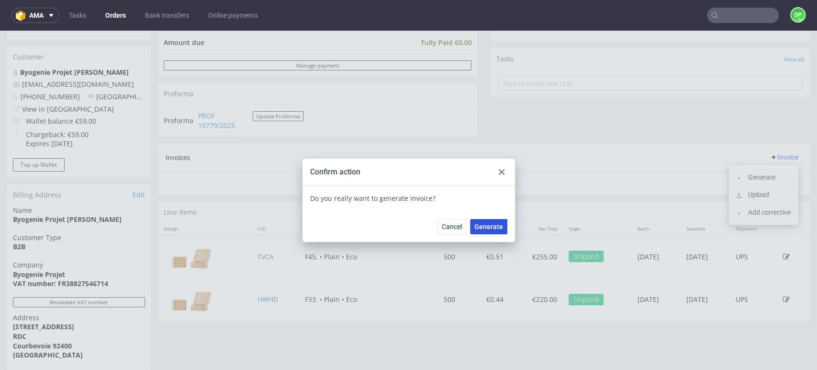
click at [486, 231] on button "Generate" at bounding box center [488, 226] width 37 height 15
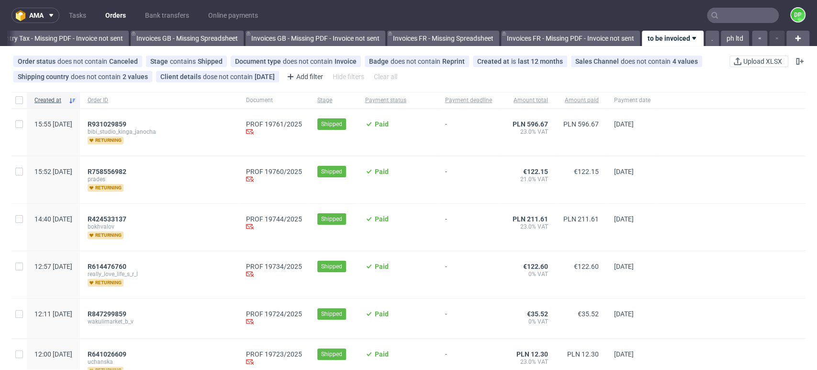
scroll to position [42, 0]
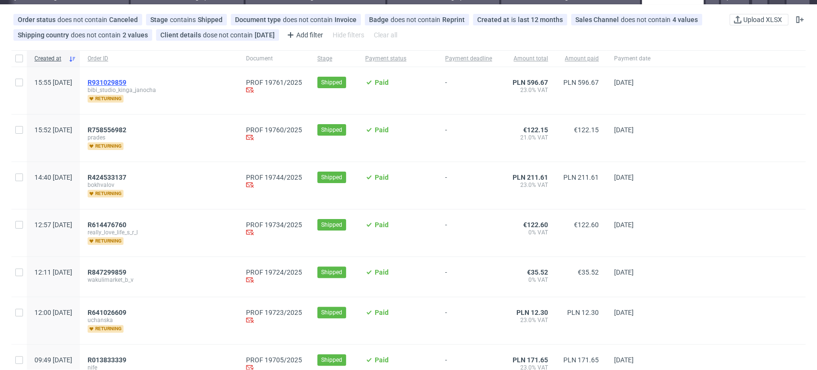
click at [126, 79] on span "R931029859" at bounding box center [107, 83] width 39 height 8
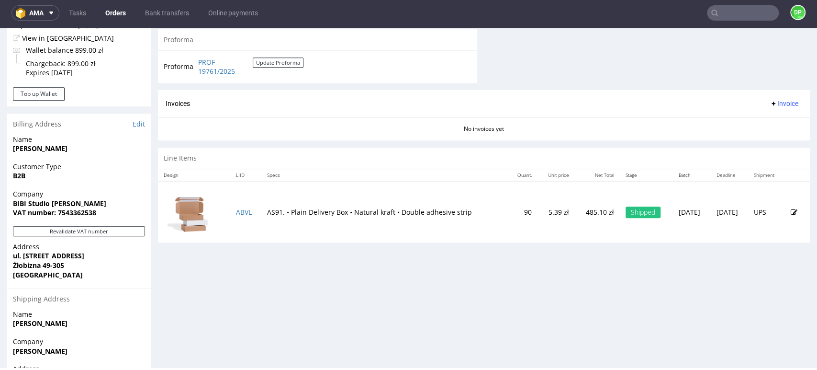
scroll to position [396, 0]
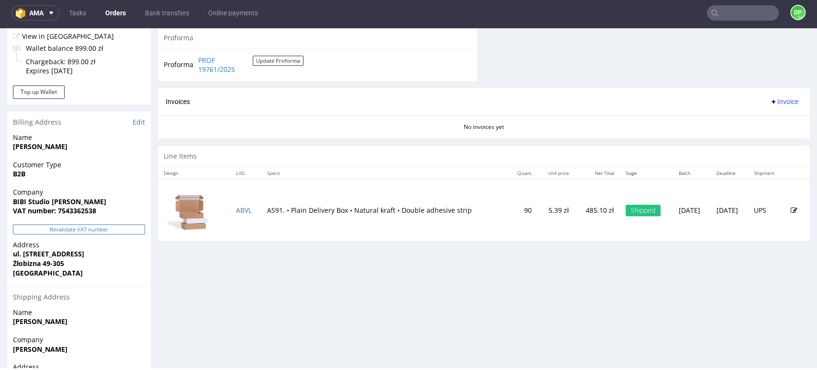
click at [83, 224] on button "Revalidate VAT number" at bounding box center [79, 229] width 132 height 10
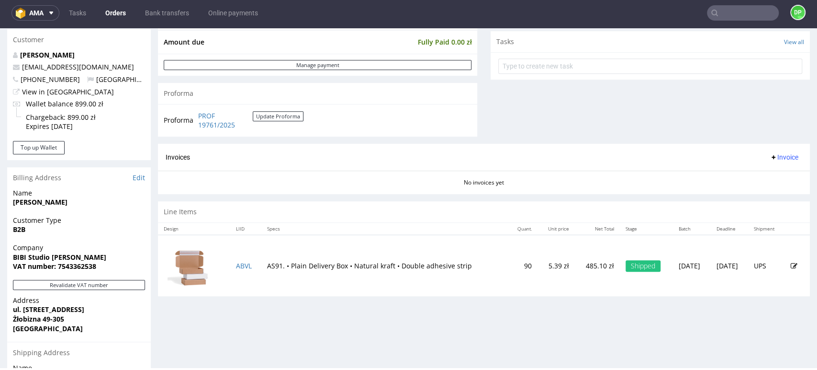
scroll to position [349, 0]
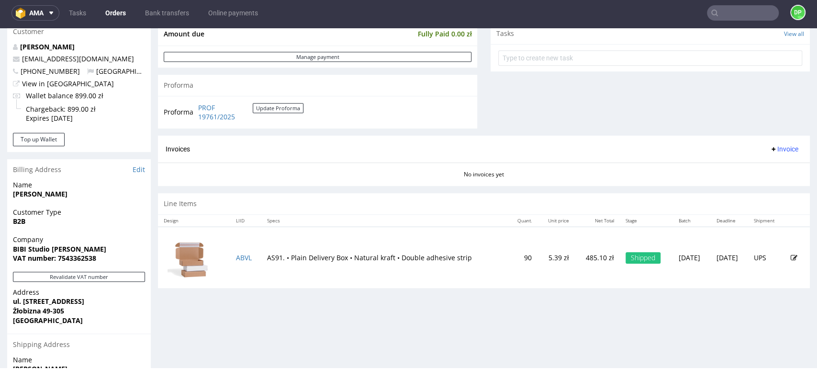
click at [774, 145] on span "Invoice" at bounding box center [784, 149] width 29 height 8
click at [756, 163] on li "Generate" at bounding box center [764, 168] width 62 height 17
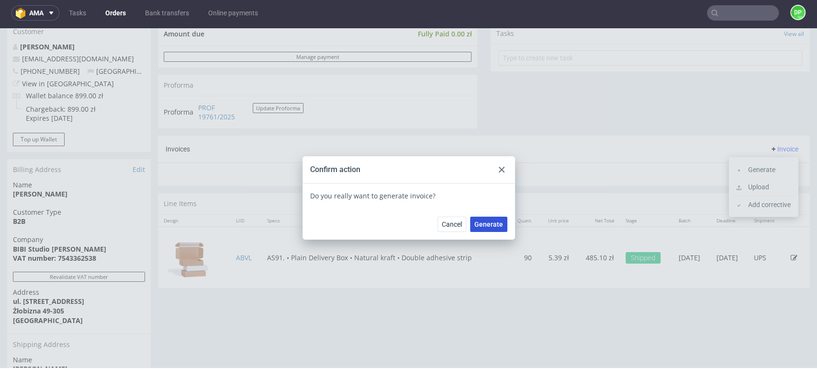
click at [486, 218] on button "Generate" at bounding box center [488, 223] width 37 height 15
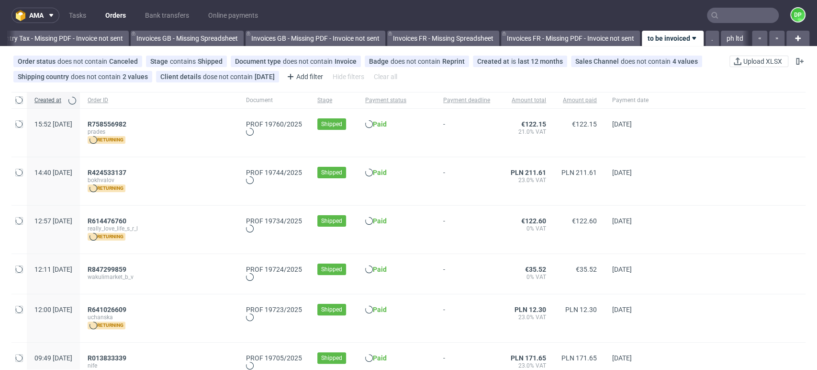
scroll to position [0, 1146]
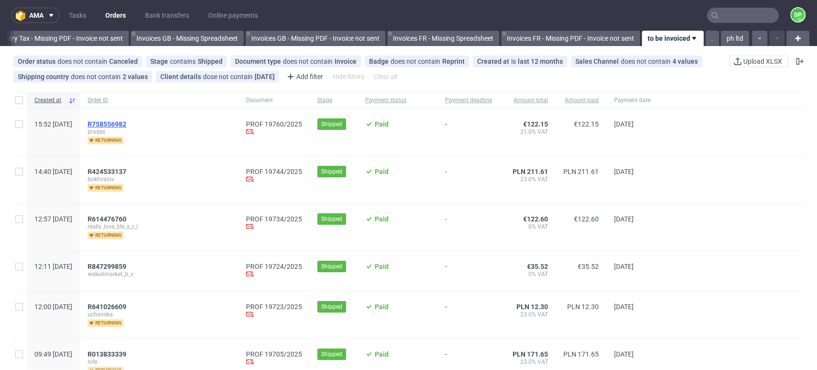
click at [126, 123] on span "R758556982" at bounding box center [107, 124] width 39 height 8
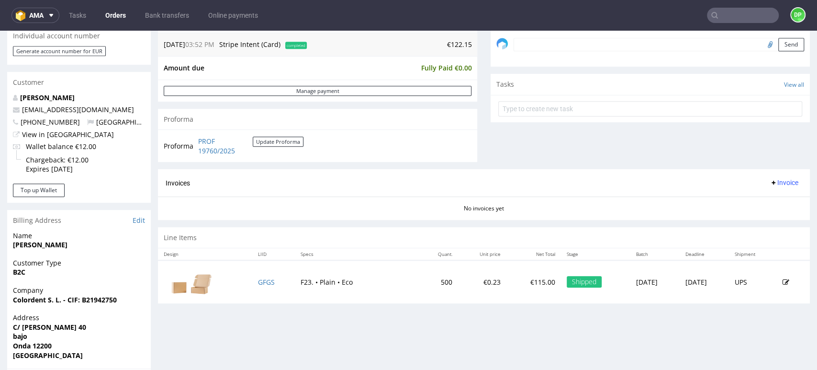
scroll to position [309, 0]
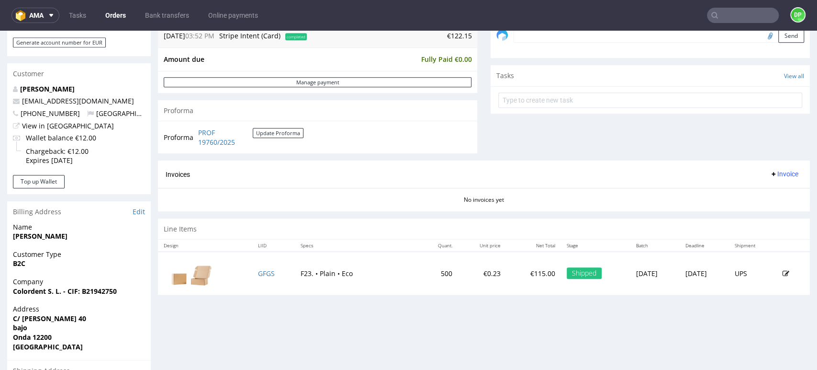
click at [772, 175] on span "Invoice" at bounding box center [784, 174] width 29 height 8
click at [750, 192] on span "Generate" at bounding box center [768, 194] width 46 height 10
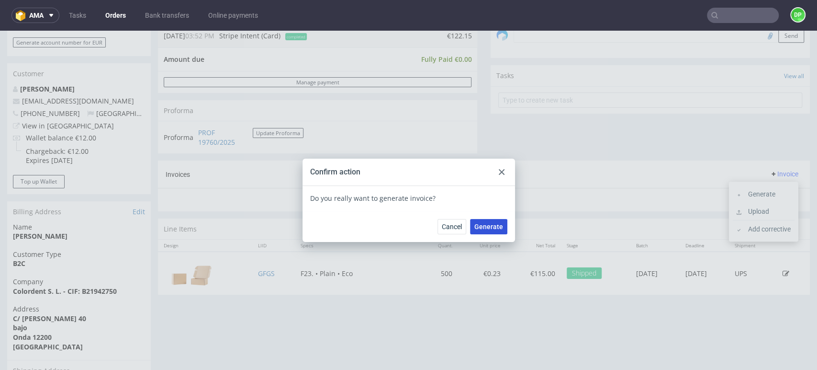
click at [481, 223] on span "Generate" at bounding box center [488, 226] width 29 height 7
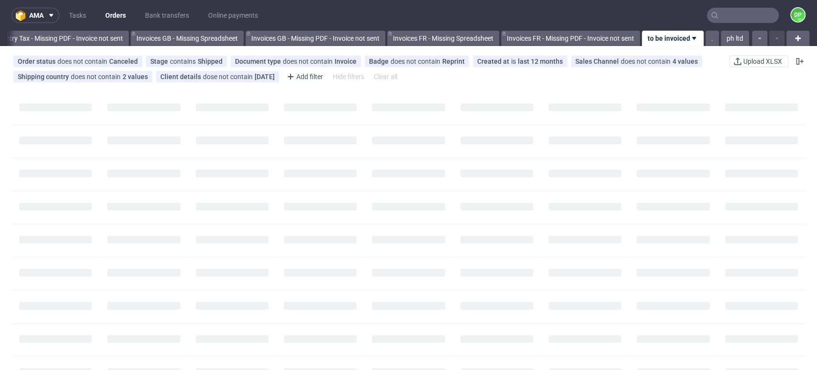
scroll to position [0, 1146]
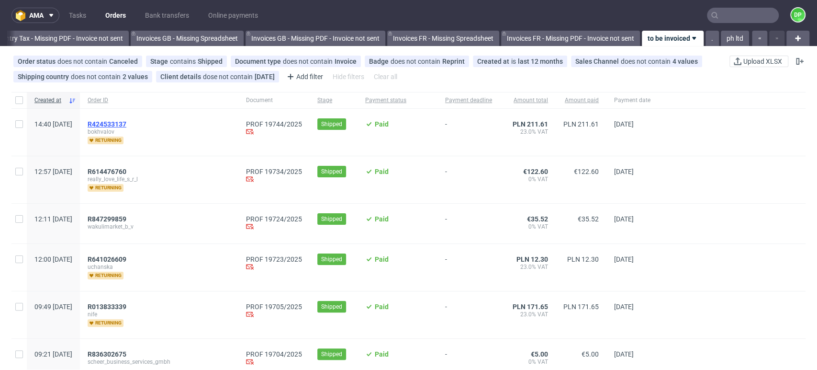
click at [126, 121] on span "R424533137" at bounding box center [107, 124] width 39 height 8
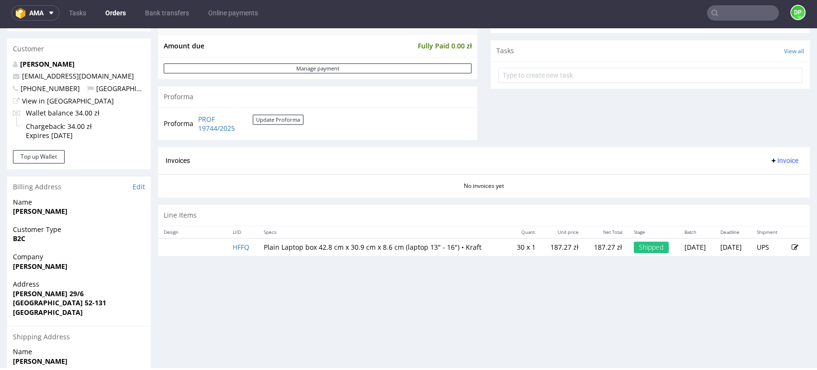
scroll to position [331, 0]
click at [770, 163] on span "Invoice" at bounding box center [784, 161] width 29 height 8
click at [745, 177] on span "Generate" at bounding box center [768, 181] width 46 height 10
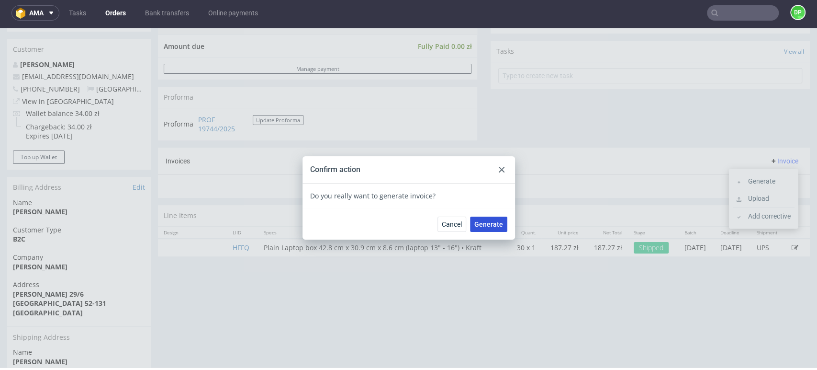
click at [482, 223] on span "Generate" at bounding box center [488, 224] width 29 height 7
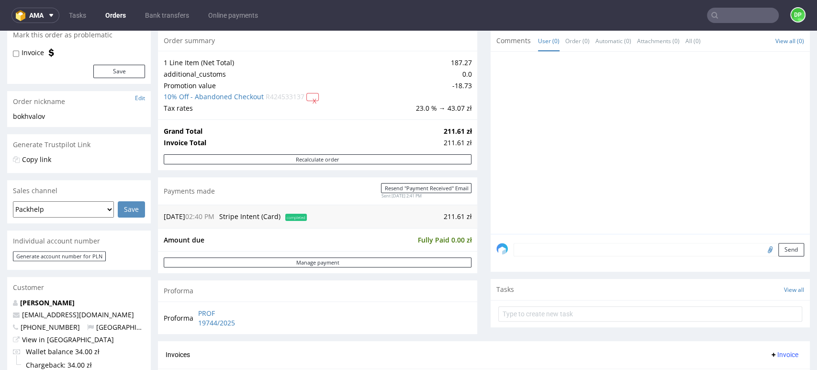
scroll to position [61, 0]
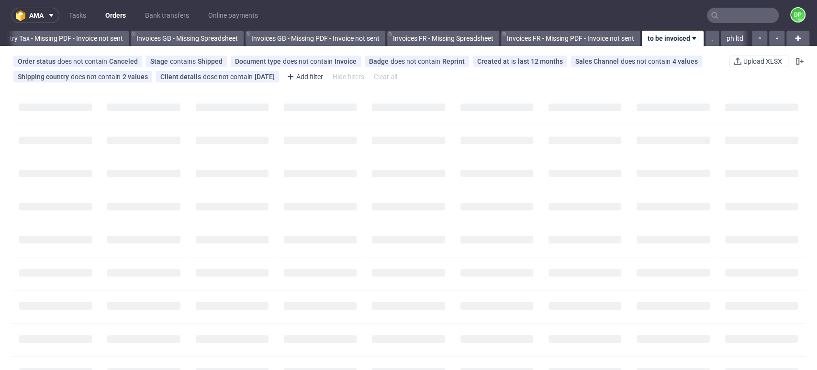
scroll to position [0, 1146]
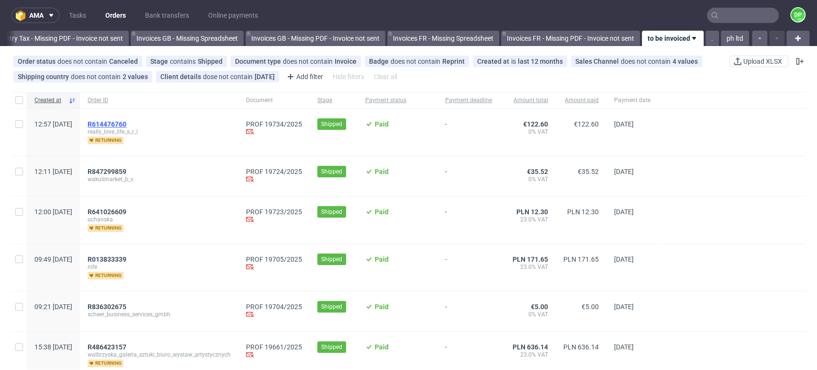
click at [126, 121] on span "R614476760" at bounding box center [107, 124] width 39 height 8
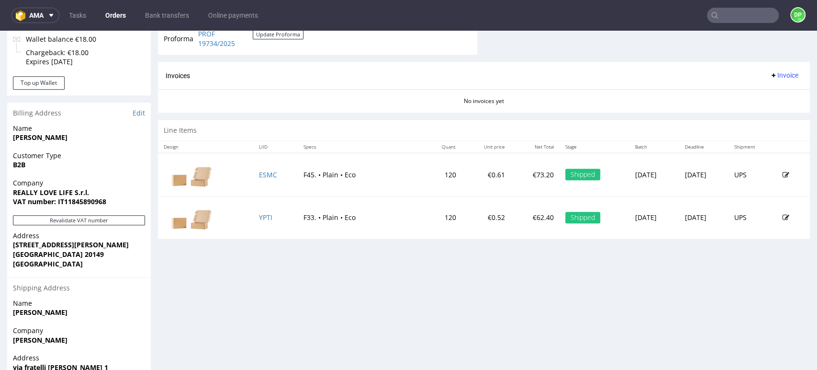
scroll to position [444, 0]
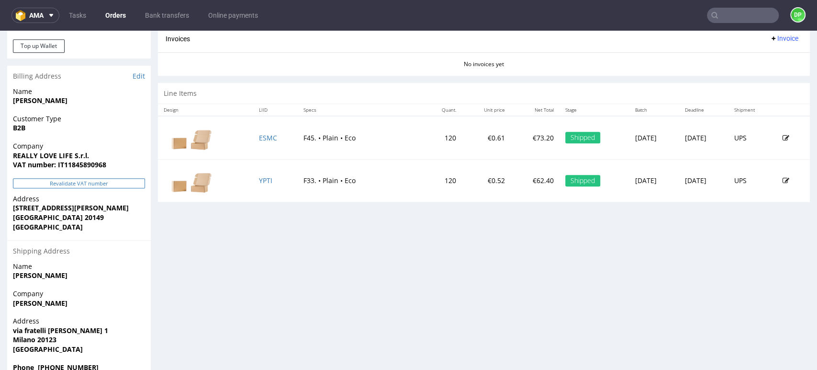
click at [84, 184] on button "Revalidate VAT number" at bounding box center [79, 183] width 132 height 10
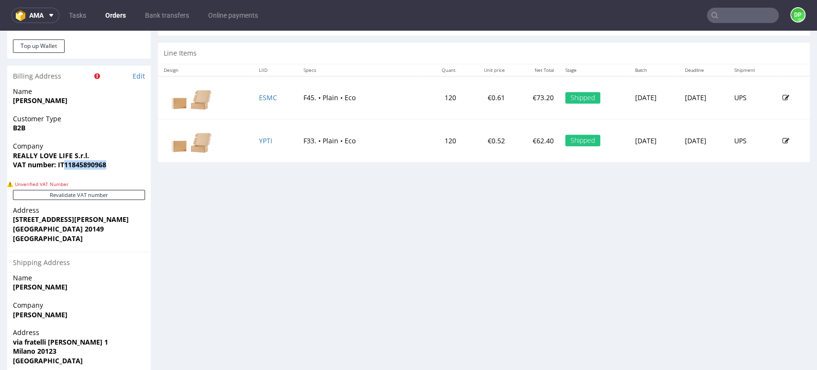
drag, startPoint x: 107, startPoint y: 165, endPoint x: 65, endPoint y: 171, distance: 42.6
click at [65, 171] on div "Company REALLY LOVE LIFE S.r.l. VAT number: IT11845890968" at bounding box center [79, 159] width 144 height 37
copy strong "11845890968"
click at [312, 229] on div "Progress Payment Paid Tue 16 Sep Payment “Received” Email Sent Tue 16 Sep 12:57…" at bounding box center [484, 4] width 652 height 775
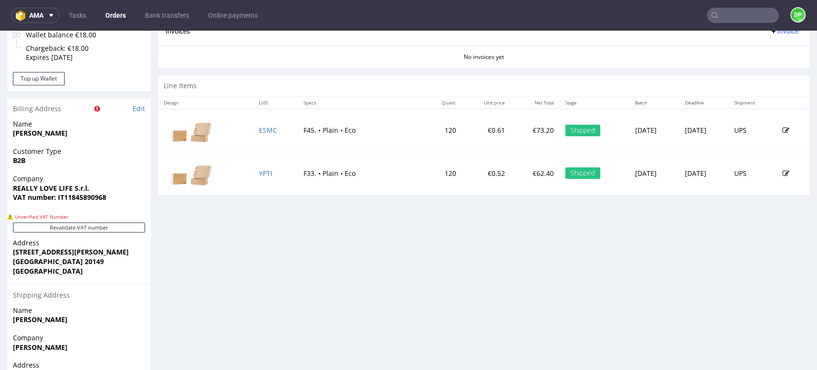
scroll to position [408, 0]
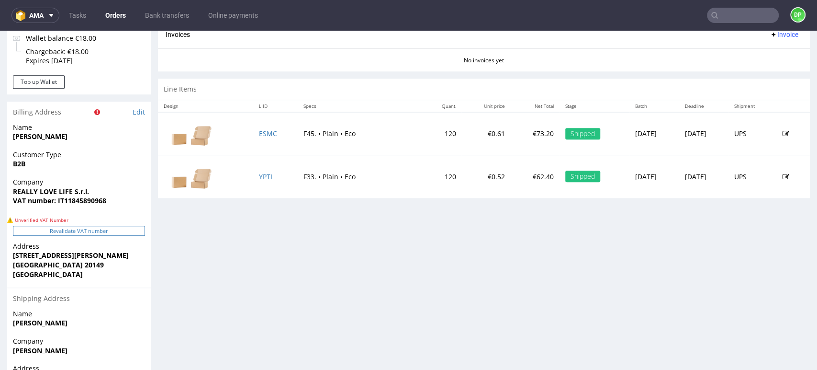
click at [106, 229] on button "Revalidate VAT number" at bounding box center [79, 231] width 132 height 10
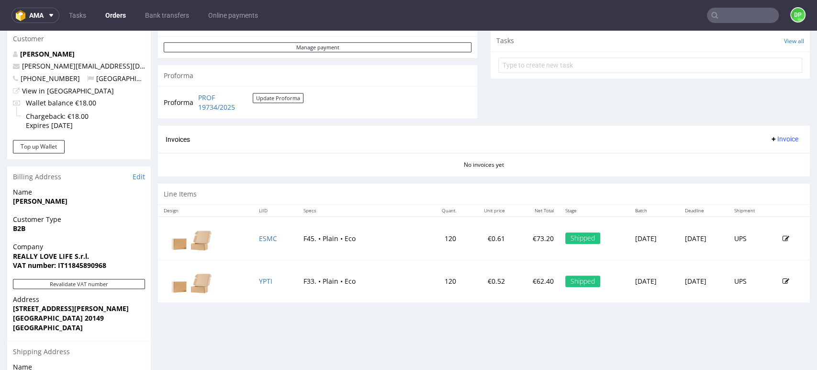
scroll to position [344, 0]
click at [770, 138] on span "Invoice" at bounding box center [784, 139] width 29 height 8
click at [761, 152] on li "Generate" at bounding box center [764, 158] width 62 height 17
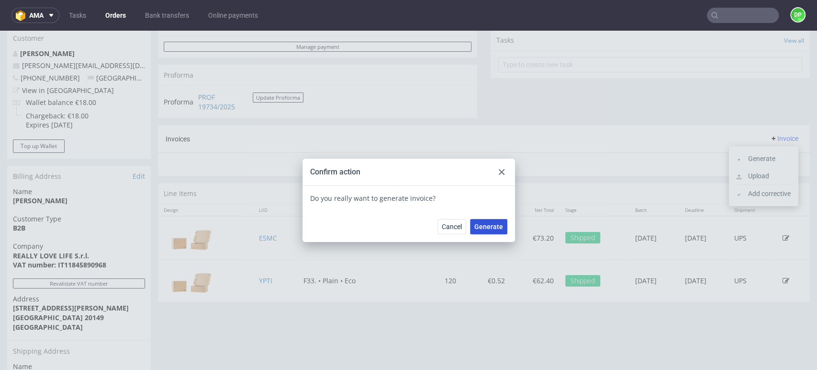
click at [492, 229] on span "Generate" at bounding box center [488, 226] width 29 height 7
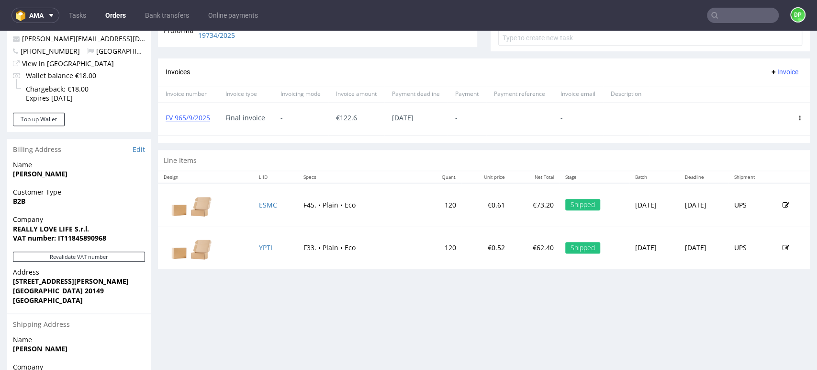
scroll to position [355, 0]
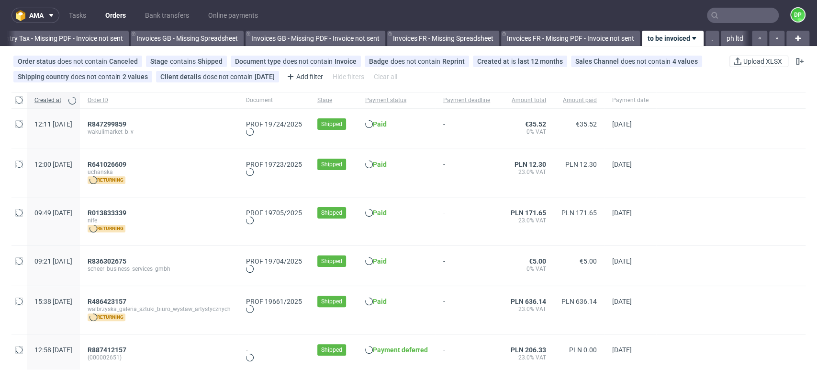
scroll to position [0, 1146]
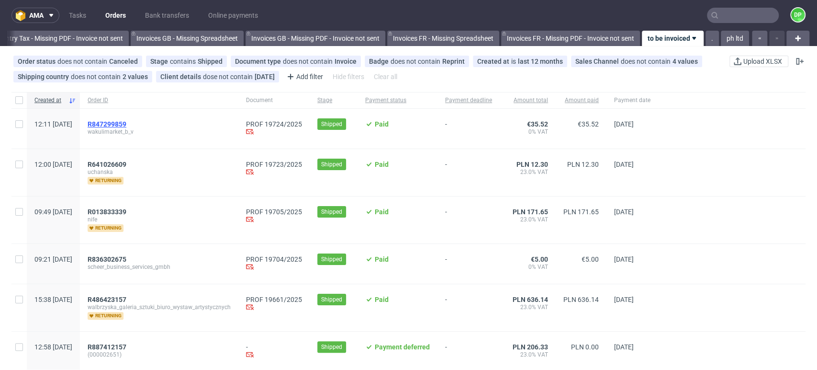
click at [126, 121] on span "R847299859" at bounding box center [107, 124] width 39 height 8
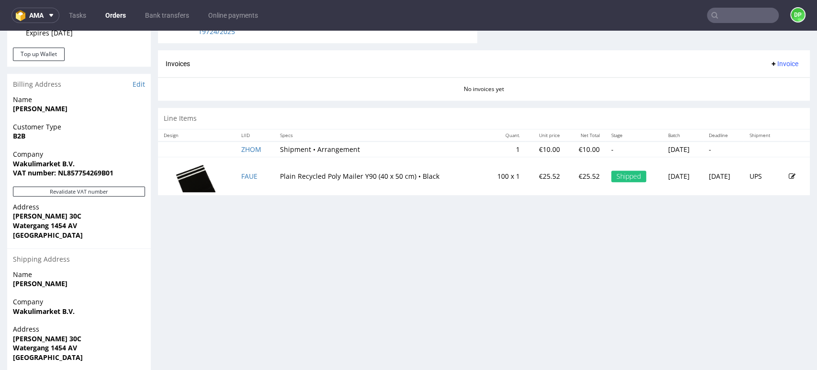
scroll to position [437, 0]
click at [96, 191] on button "Revalidate VAT number" at bounding box center [79, 191] width 132 height 10
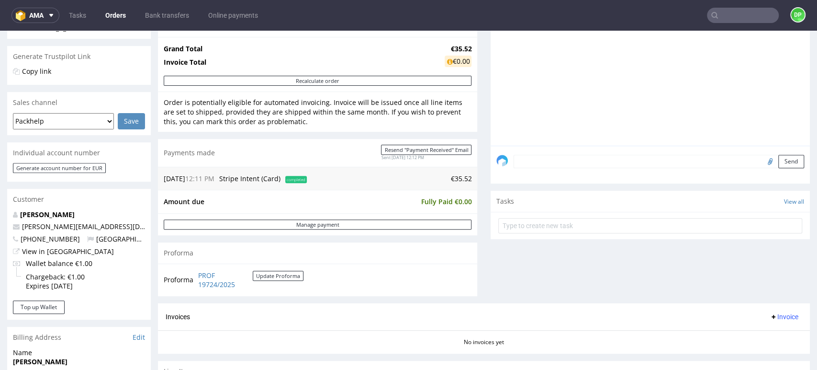
scroll to position [0, 0]
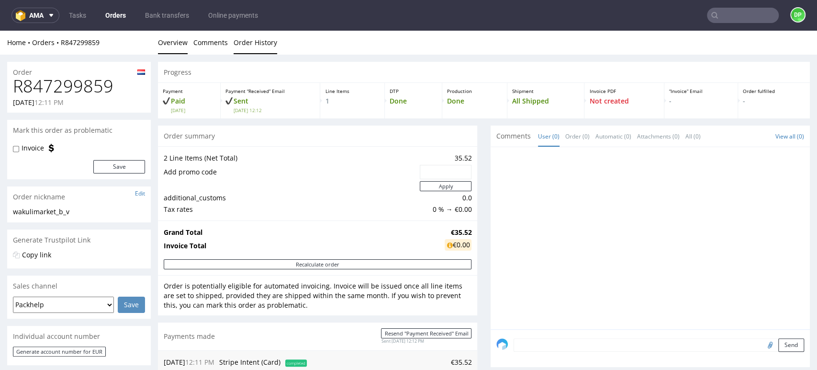
click at [249, 36] on link "Order History" at bounding box center [256, 42] width 44 height 23
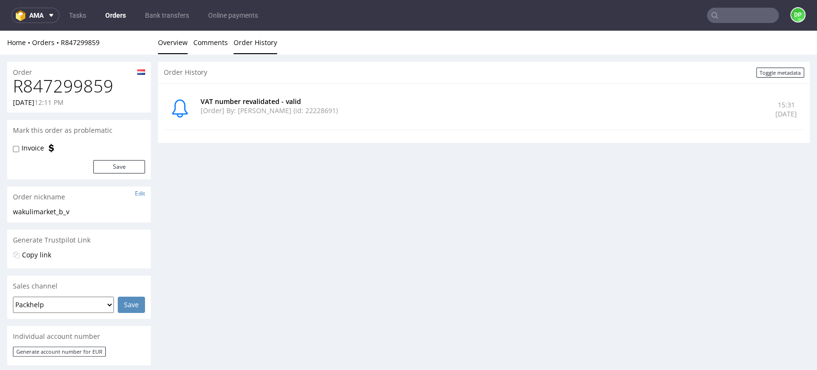
click at [180, 41] on link "Overview" at bounding box center [173, 42] width 30 height 23
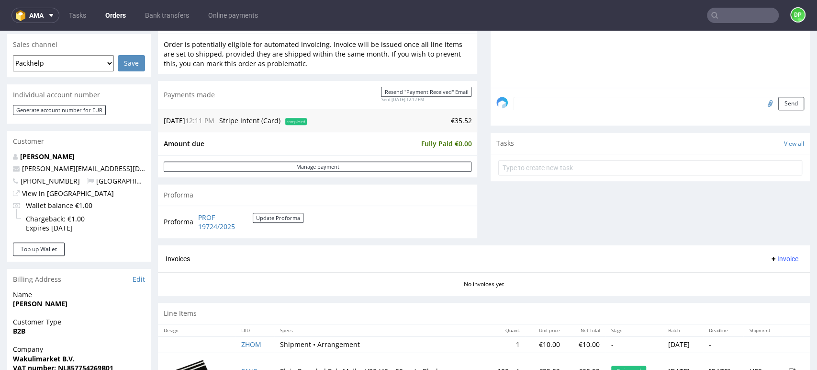
scroll to position [288, 0]
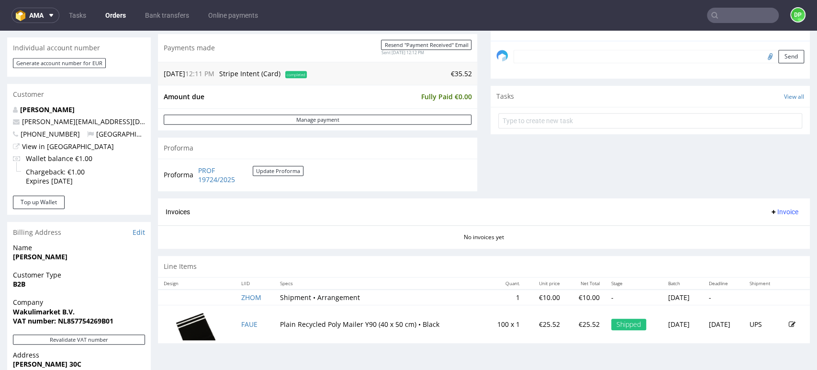
click at [772, 211] on span "Invoice" at bounding box center [784, 212] width 29 height 8
click at [751, 228] on span "Generate" at bounding box center [768, 232] width 46 height 10
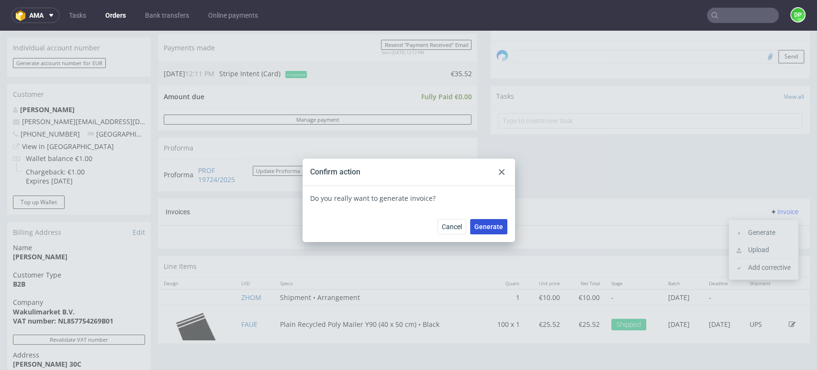
click at [479, 229] on span "Generate" at bounding box center [488, 226] width 29 height 7
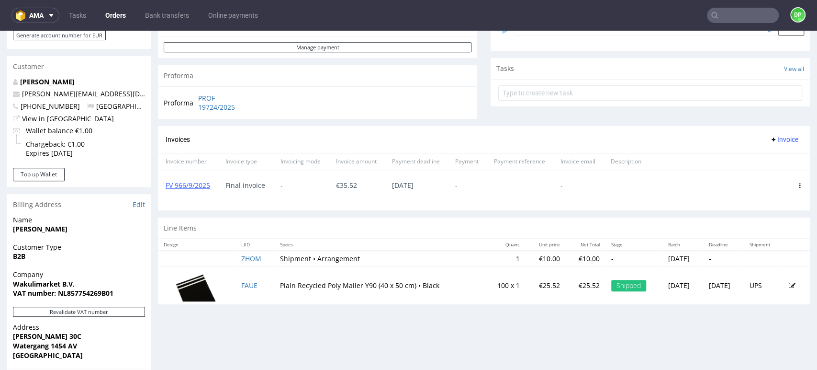
scroll to position [336, 0]
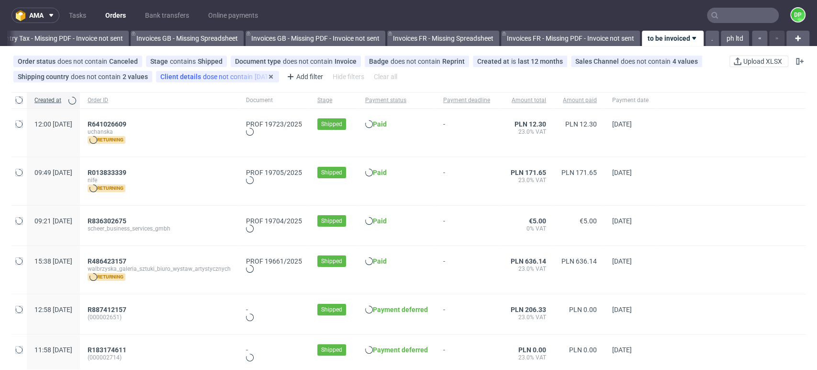
scroll to position [0, 1146]
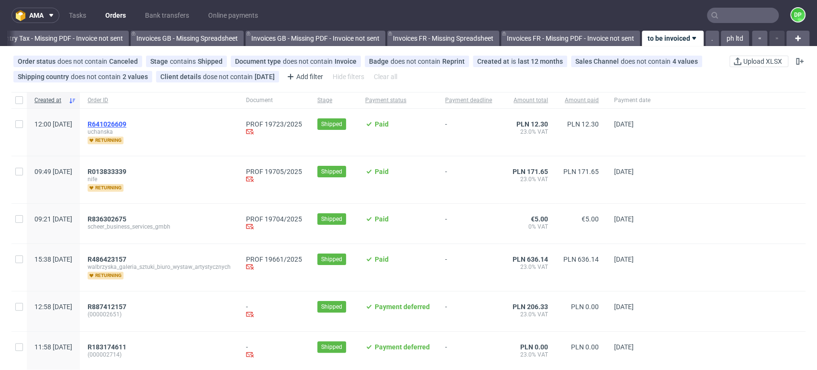
click at [126, 122] on span "R641026609" at bounding box center [107, 124] width 39 height 8
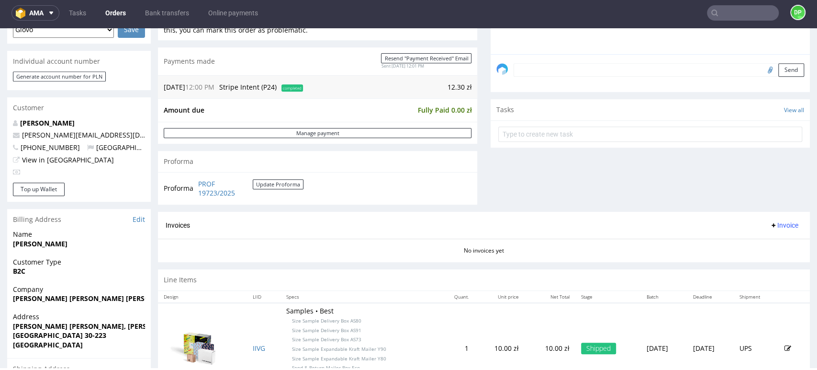
scroll to position [273, 0]
click at [770, 223] on span "Invoice" at bounding box center [784, 224] width 29 height 8
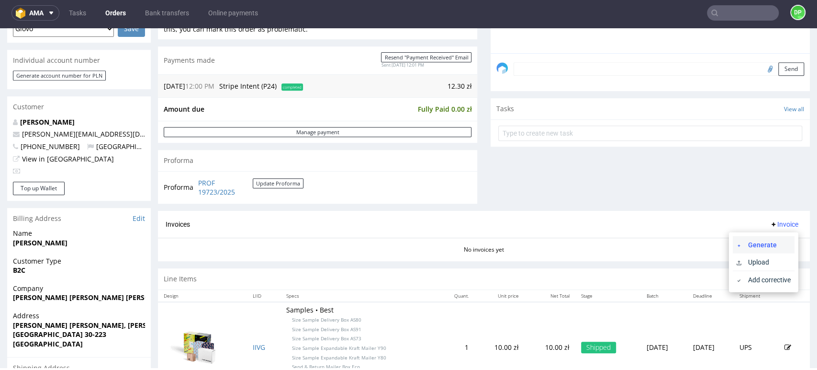
click at [750, 242] on span "Generate" at bounding box center [768, 244] width 46 height 10
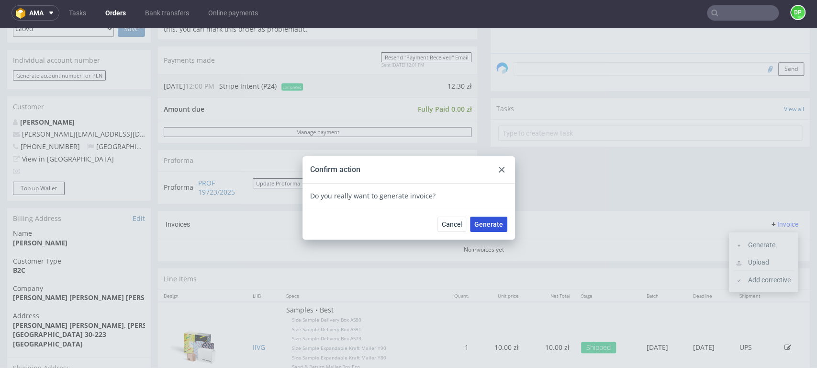
click at [481, 223] on span "Generate" at bounding box center [488, 224] width 29 height 7
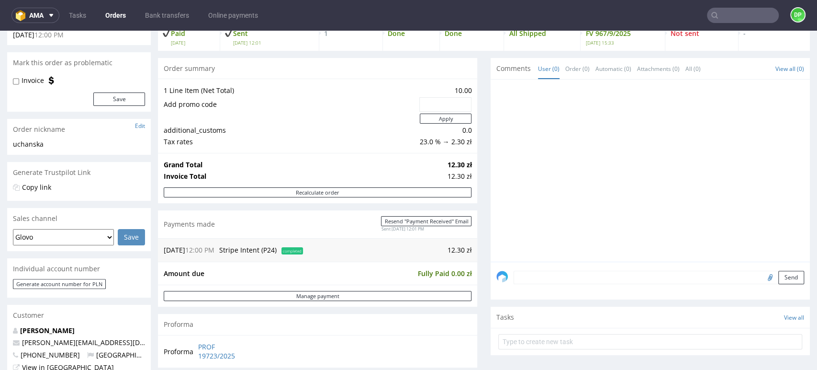
scroll to position [1, 0]
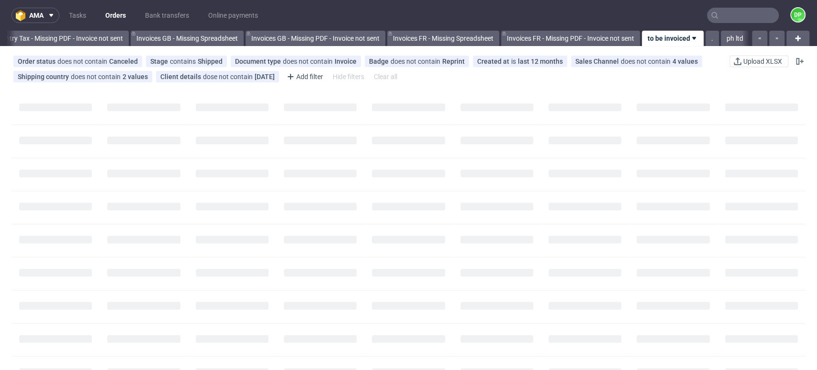
scroll to position [0, 1146]
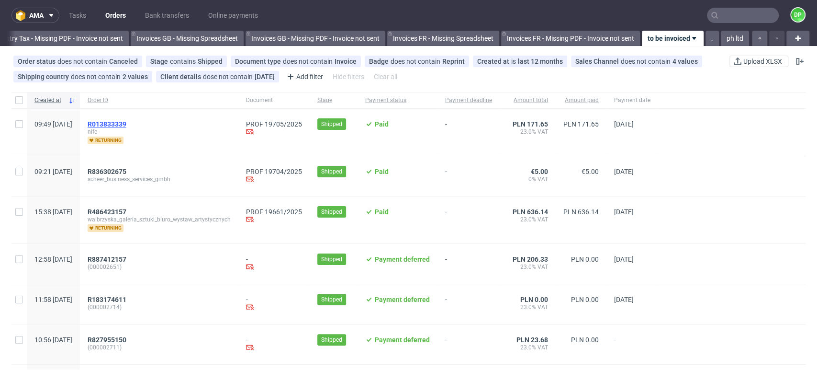
click at [126, 124] on span "R013833339" at bounding box center [107, 124] width 39 height 8
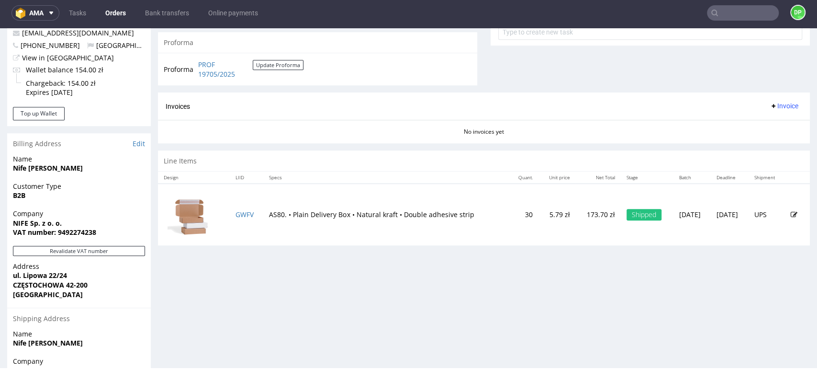
scroll to position [373, 0]
click at [770, 108] on span "Invoice" at bounding box center [784, 107] width 29 height 8
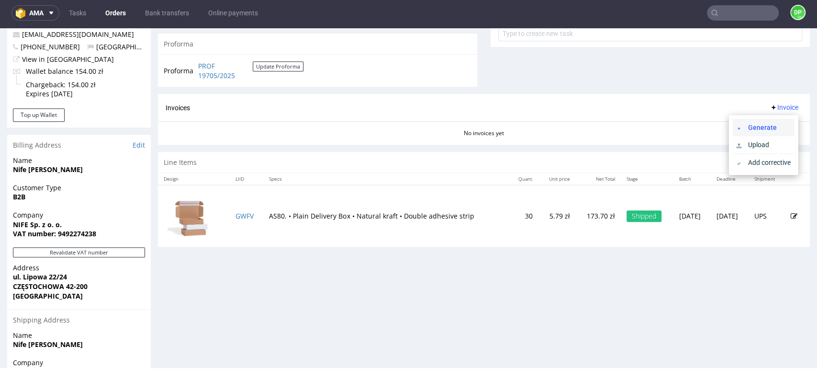
click at [748, 124] on span "Generate" at bounding box center [768, 128] width 46 height 10
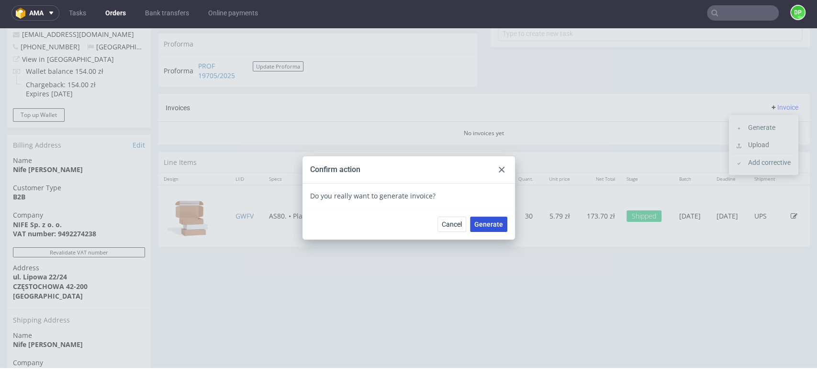
click at [488, 222] on span "Generate" at bounding box center [488, 224] width 29 height 7
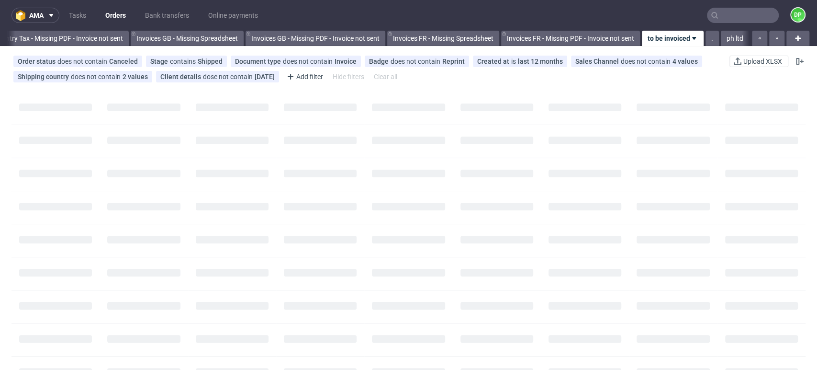
scroll to position [0, 1146]
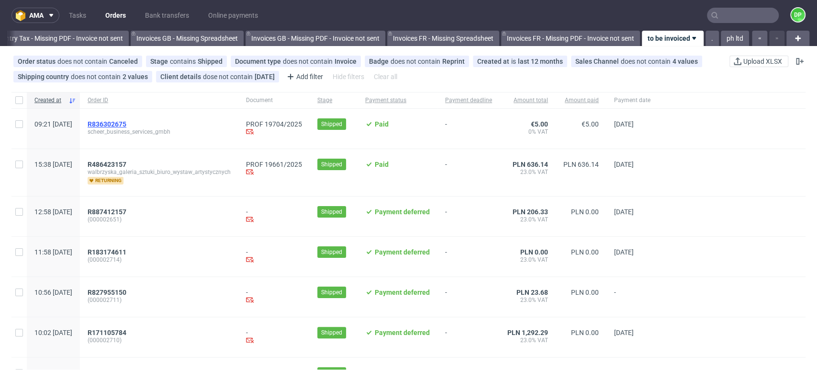
click at [126, 123] on span "R836302675" at bounding box center [107, 124] width 39 height 8
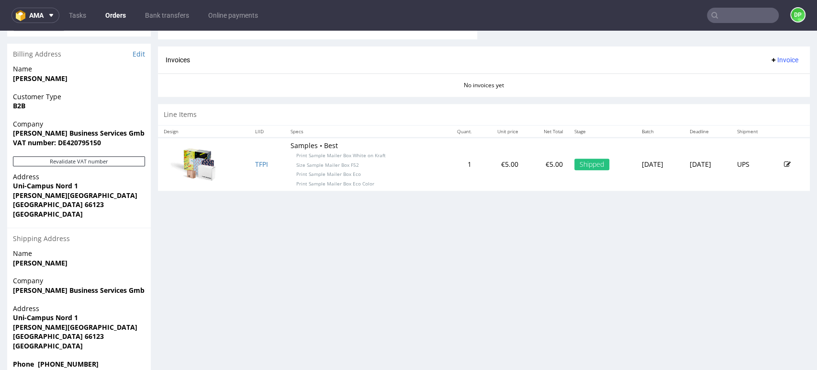
scroll to position [459, 0]
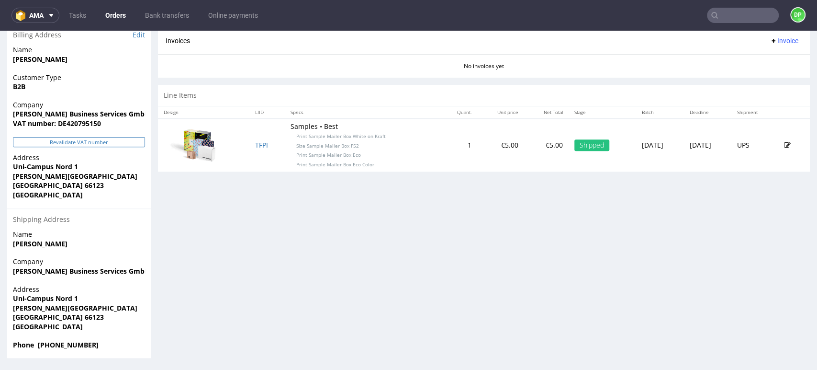
click at [88, 142] on button "Revalidate VAT number" at bounding box center [79, 142] width 132 height 10
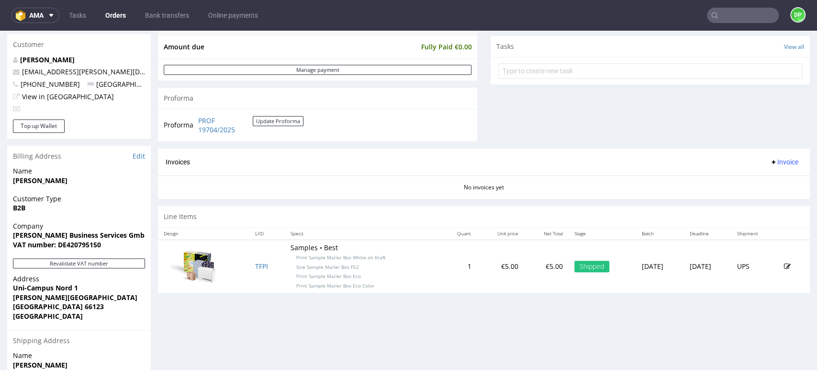
scroll to position [357, 0]
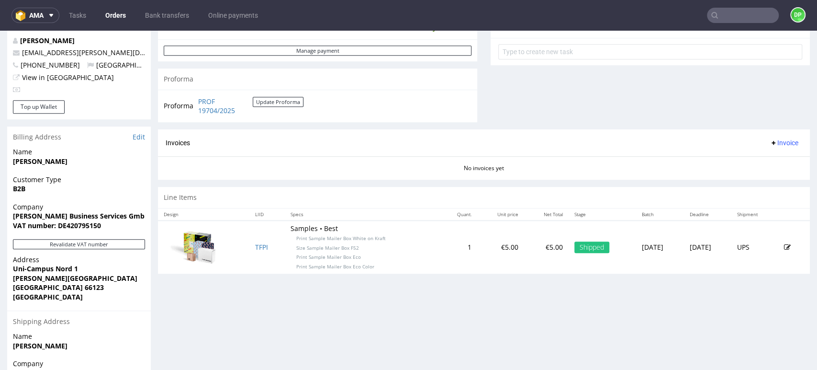
click at [770, 145] on span "Invoice" at bounding box center [784, 143] width 29 height 8
click at [747, 163] on span "Generate" at bounding box center [768, 163] width 46 height 10
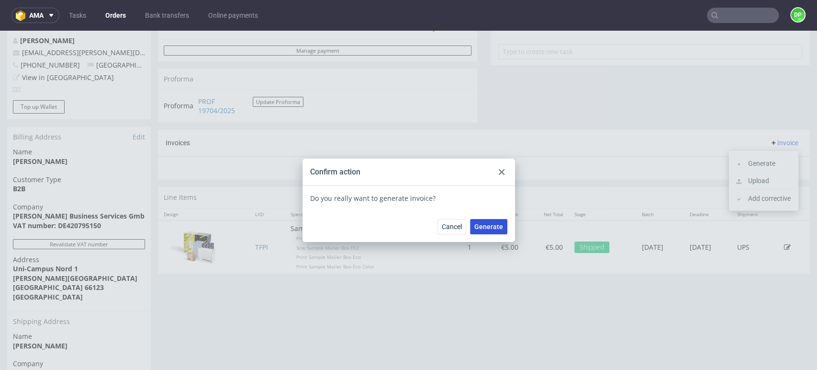
click at [483, 225] on span "Generate" at bounding box center [488, 226] width 29 height 7
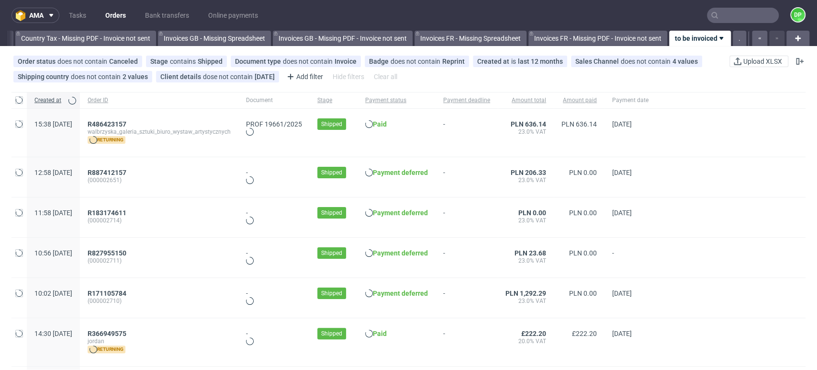
scroll to position [0, 1146]
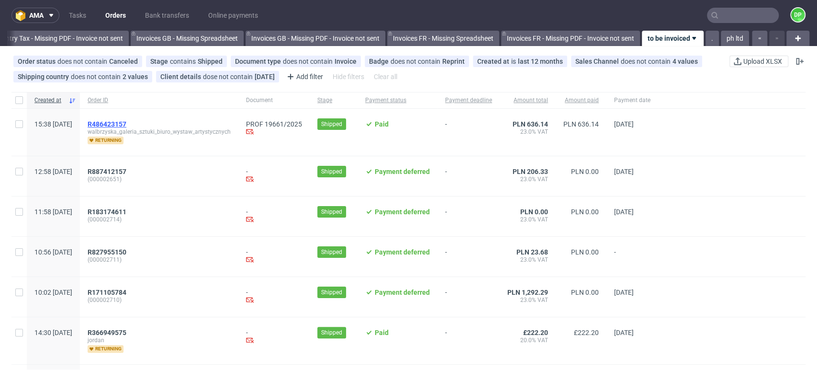
click at [126, 125] on span "R486423157" at bounding box center [107, 124] width 39 height 8
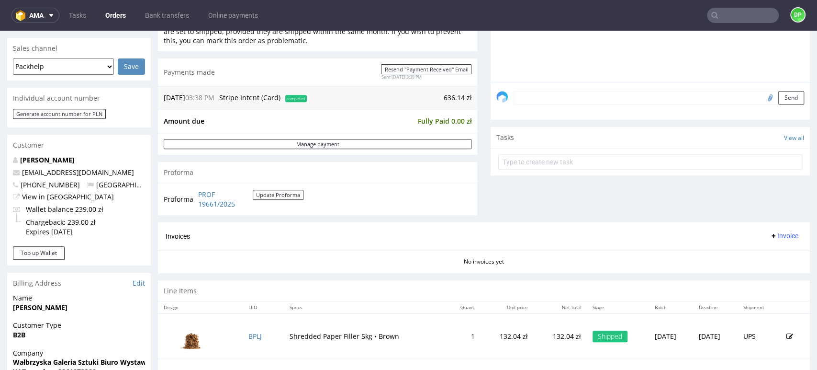
scroll to position [248, 0]
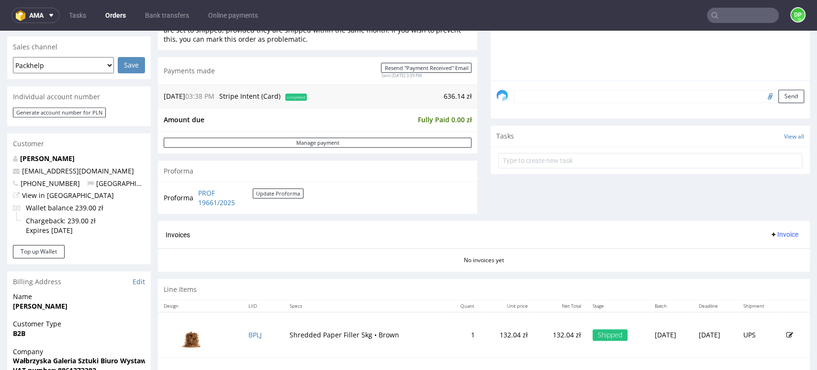
click at [771, 231] on span "Invoice" at bounding box center [784, 234] width 29 height 8
click at [747, 251] on span "Generate" at bounding box center [768, 254] width 46 height 10
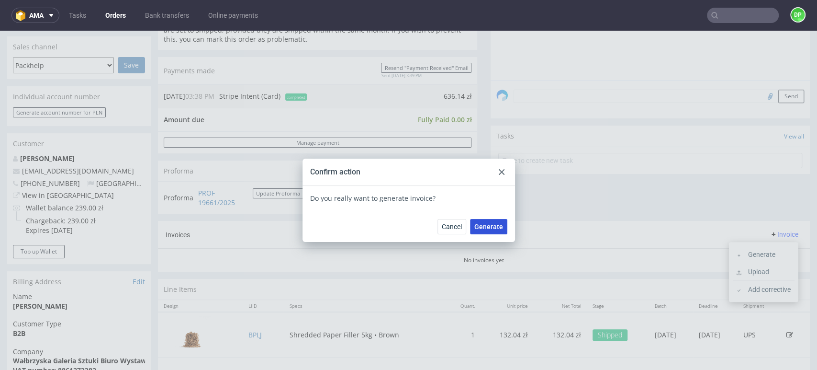
click at [480, 227] on span "Generate" at bounding box center [488, 226] width 29 height 7
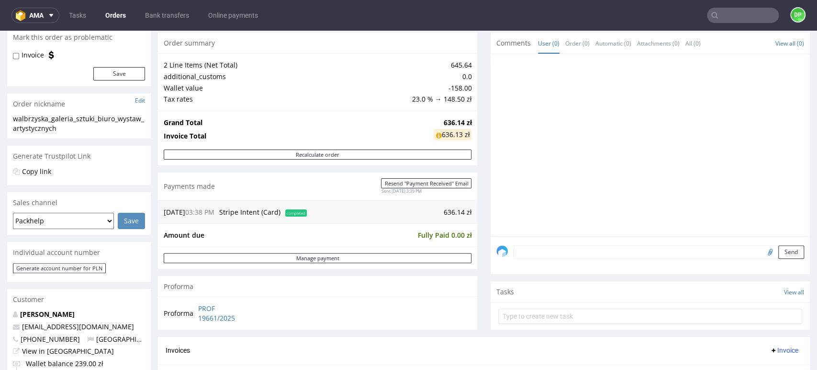
scroll to position [73, 0]
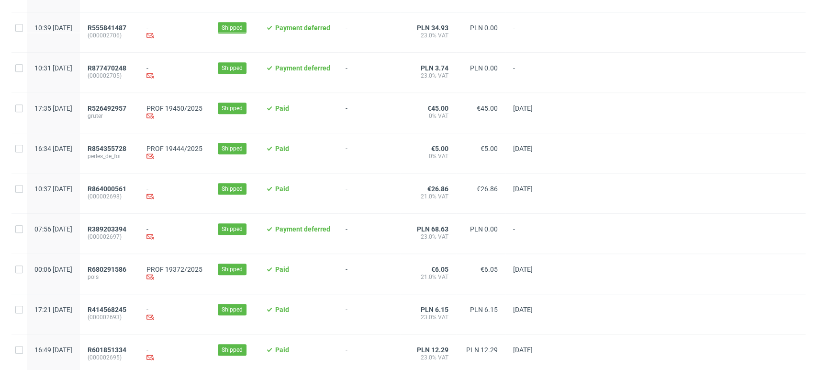
scroll to position [429, 0]
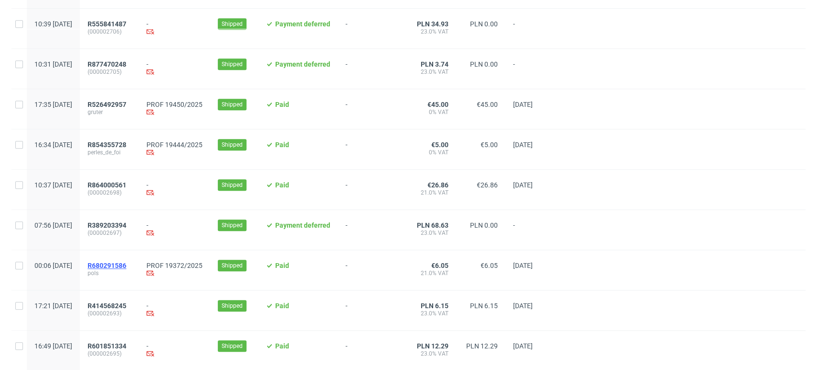
click at [126, 267] on span "R680291586" at bounding box center [107, 265] width 39 height 8
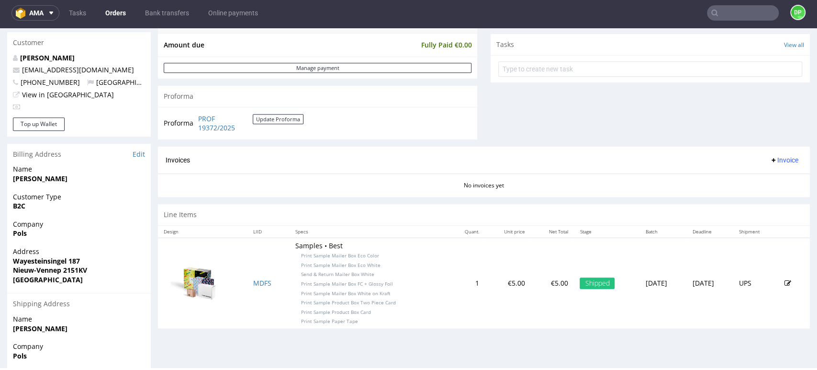
scroll to position [340, 0]
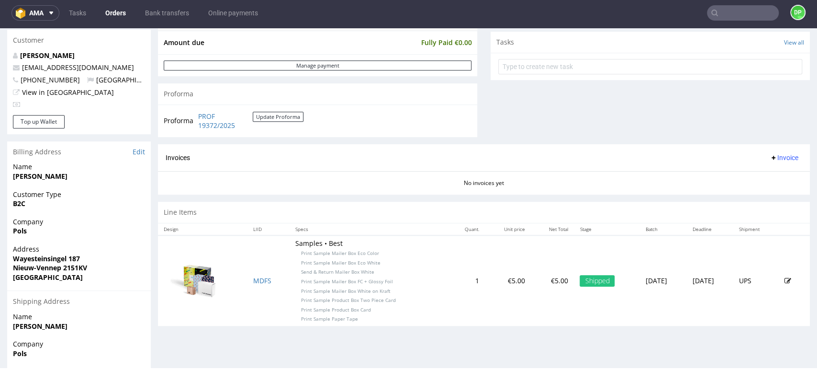
click at [770, 159] on span "Invoice" at bounding box center [784, 158] width 29 height 8
click at [747, 178] on span "Generate" at bounding box center [768, 178] width 46 height 10
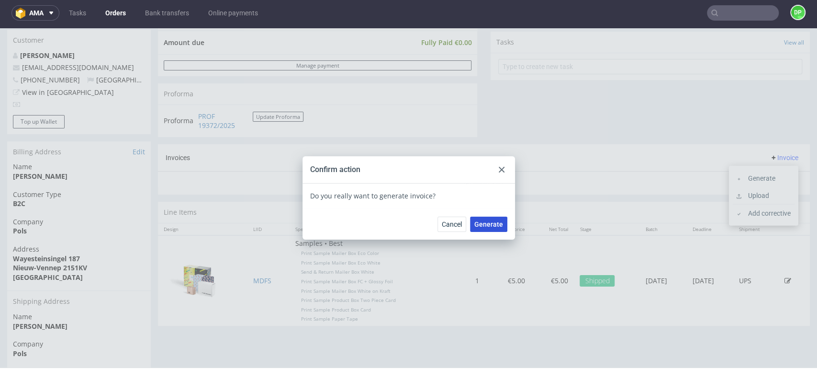
click at [481, 226] on span "Generate" at bounding box center [488, 224] width 29 height 7
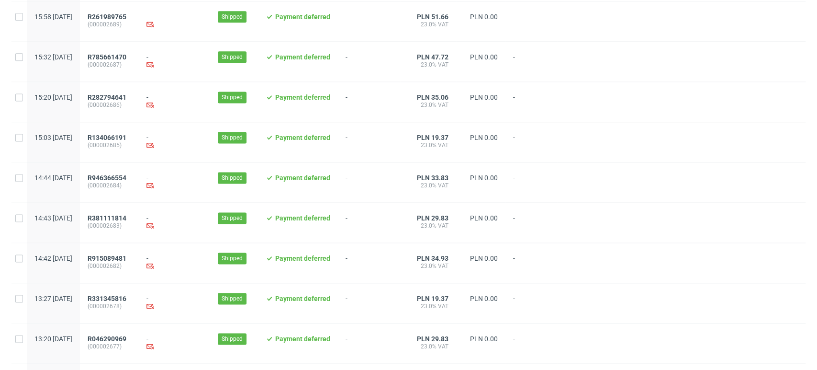
scroll to position [989, 0]
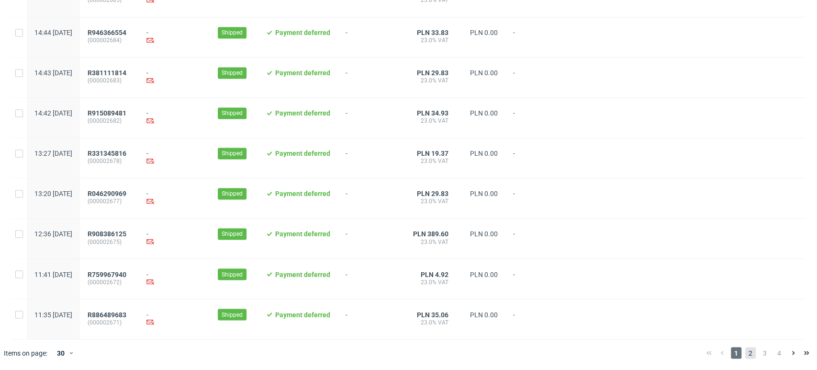
click at [745, 351] on span "2" at bounding box center [750, 352] width 11 height 11
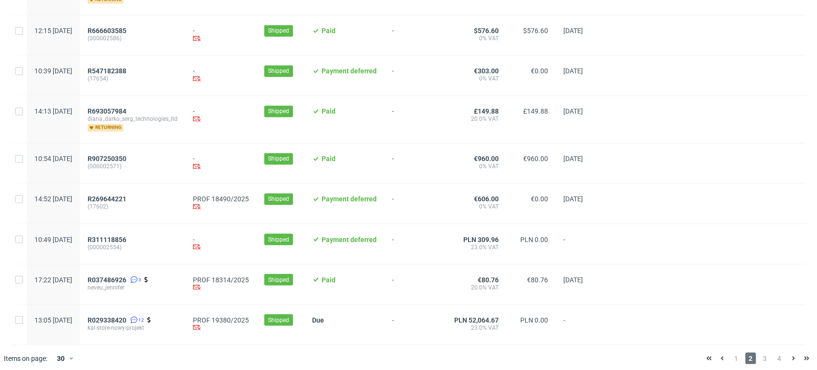
scroll to position [1015, 0]
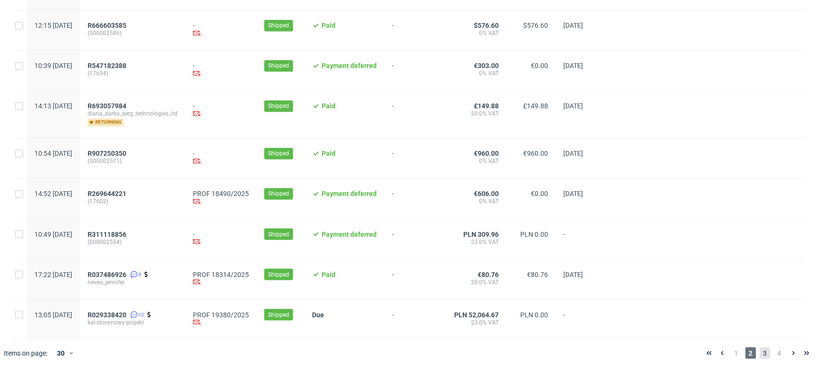
click at [760, 350] on span "3" at bounding box center [765, 352] width 11 height 11
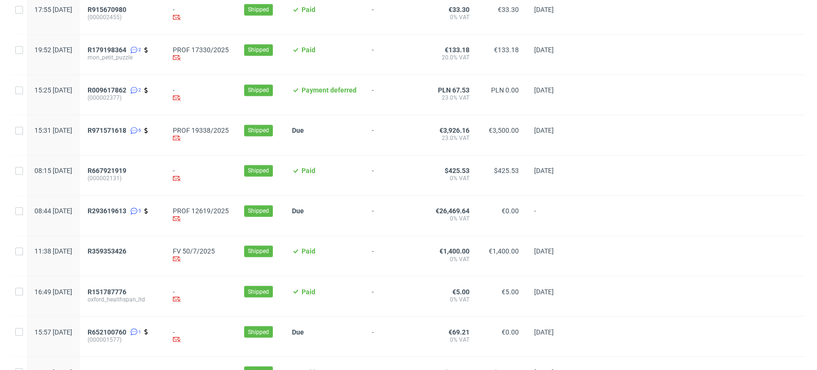
scroll to position [1029, 0]
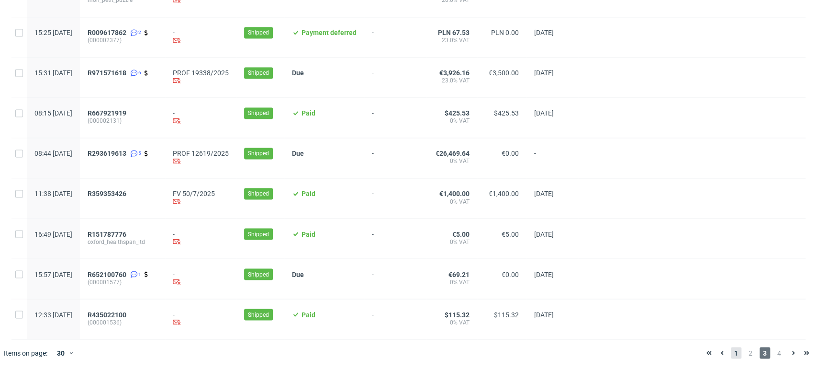
click at [731, 350] on span "1" at bounding box center [736, 352] width 11 height 11
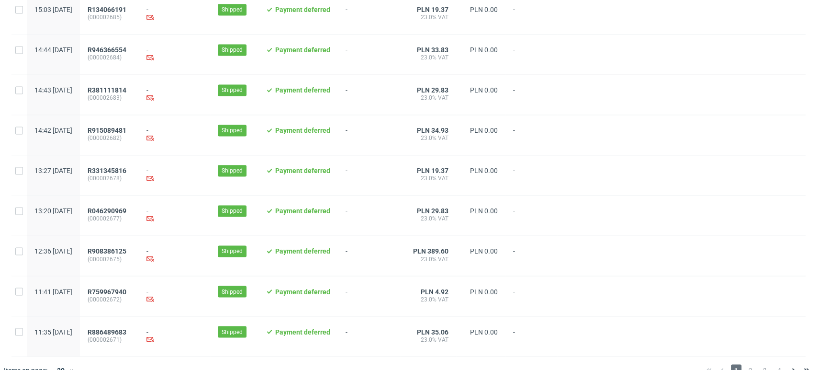
scroll to position [989, 0]
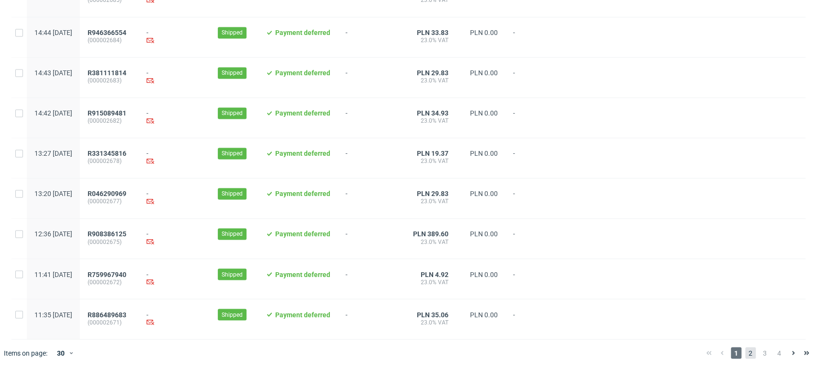
click at [745, 349] on span "2" at bounding box center [750, 352] width 11 height 11
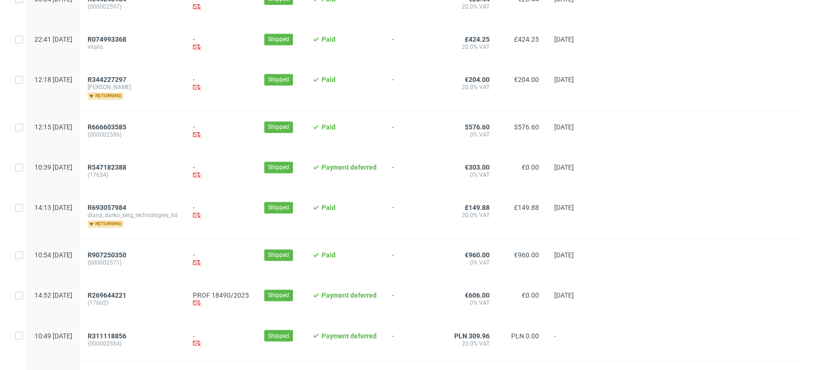
scroll to position [1022, 0]
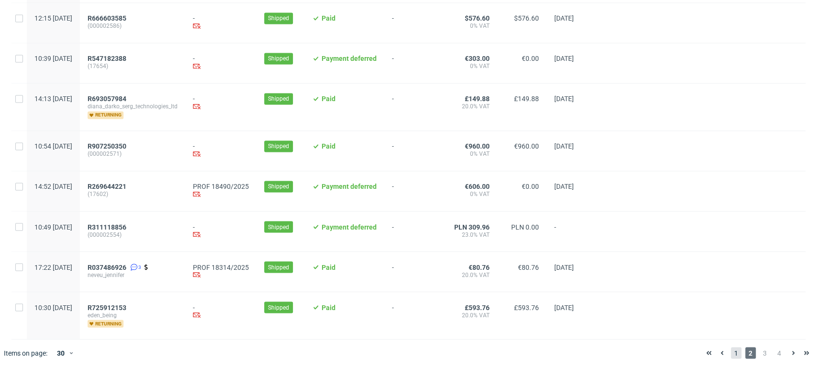
click at [731, 353] on span "1" at bounding box center [736, 352] width 11 height 11
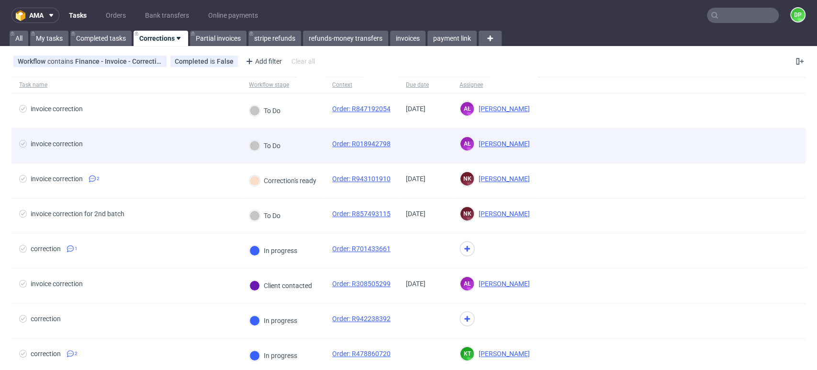
click at [182, 133] on div "invoice correction" at bounding box center [126, 145] width 230 height 34
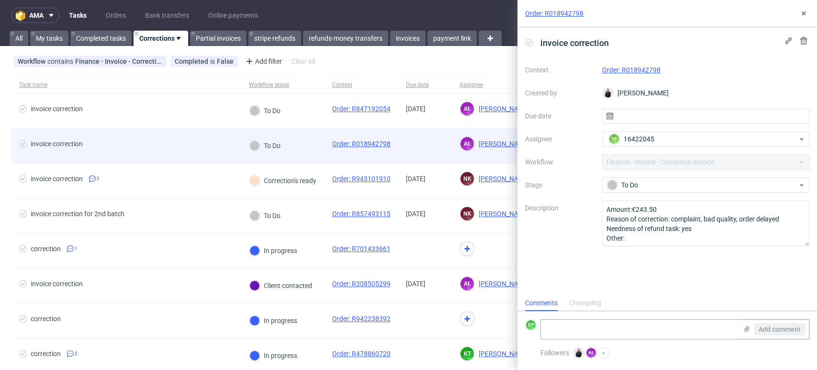
scroll to position [8, 0]
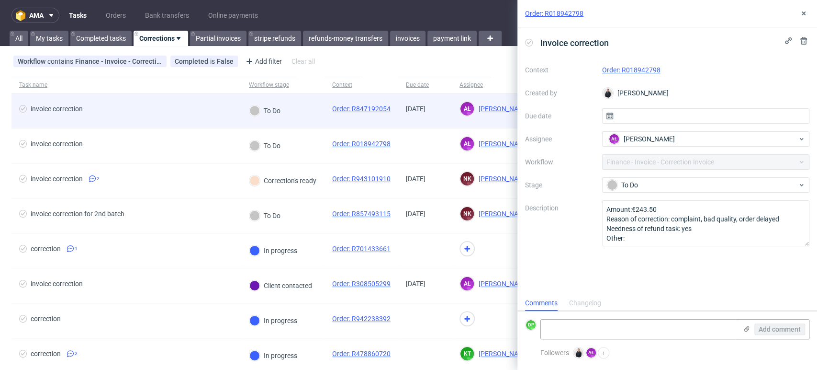
click at [169, 102] on div "invoice correction" at bounding box center [126, 110] width 230 height 34
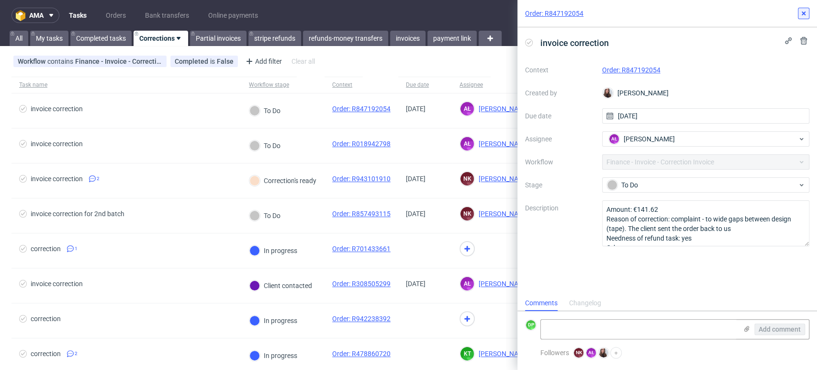
click at [804, 15] on icon at bounding box center [804, 14] width 8 height 8
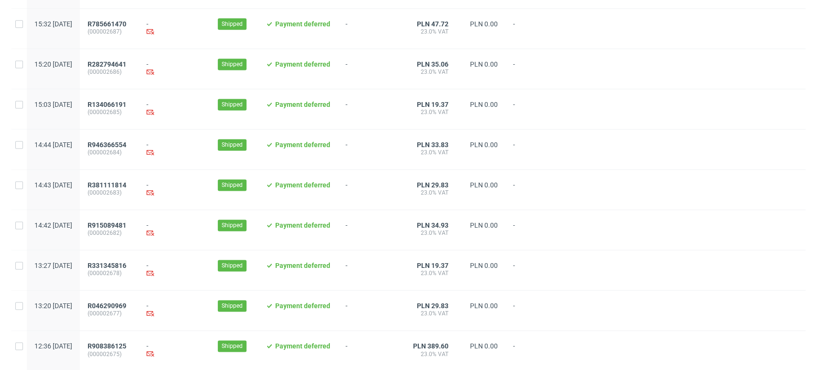
scroll to position [989, 0]
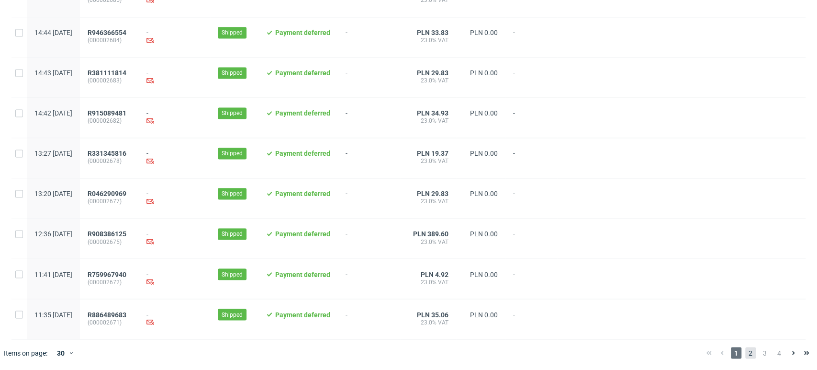
click at [745, 351] on span "2" at bounding box center [750, 352] width 11 height 11
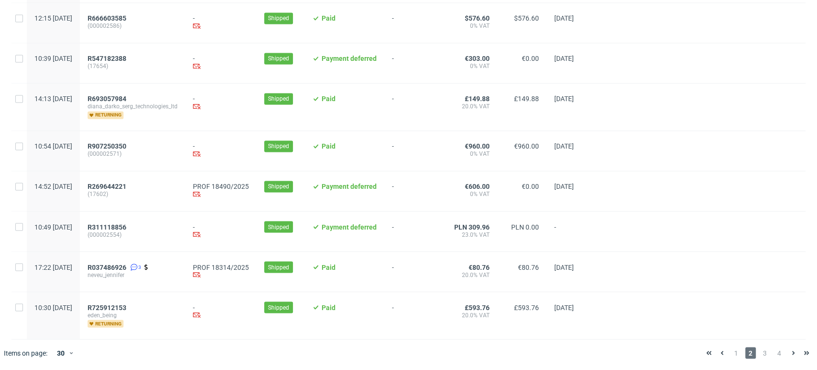
scroll to position [1022, 0]
click at [731, 352] on span "1" at bounding box center [736, 352] width 11 height 11
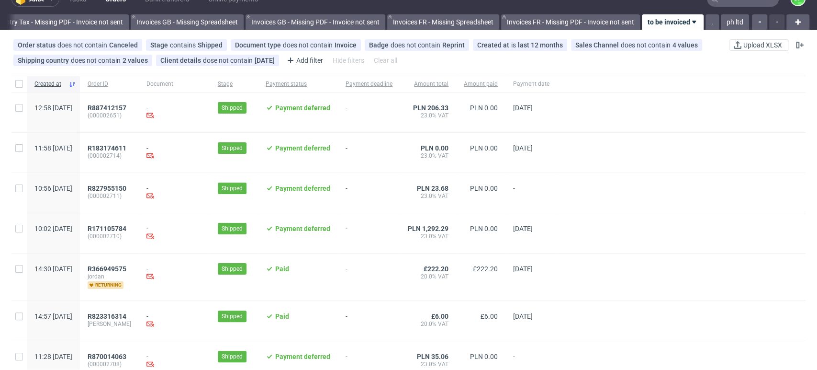
scroll to position [19, 0]
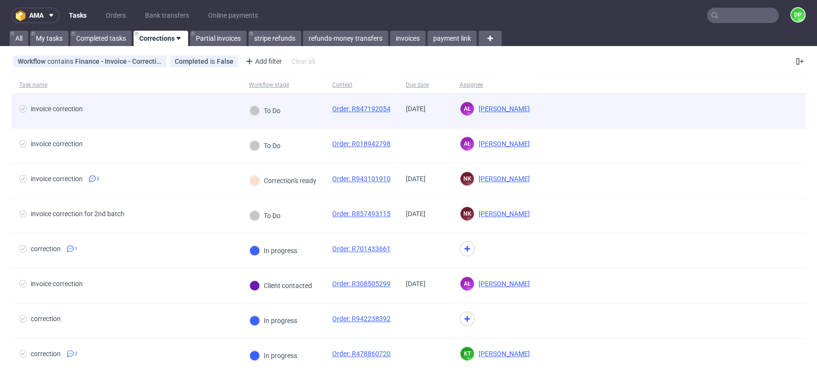
click at [72, 103] on div "invoice correction" at bounding box center [126, 110] width 230 height 34
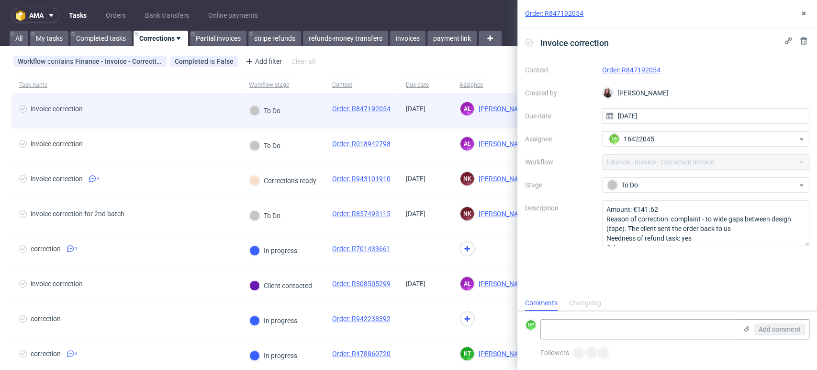
scroll to position [8, 0]
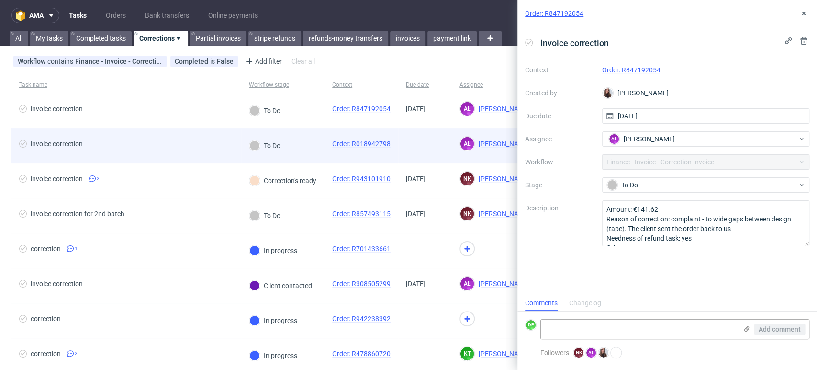
click at [112, 152] on div "invoice correction" at bounding box center [126, 145] width 230 height 34
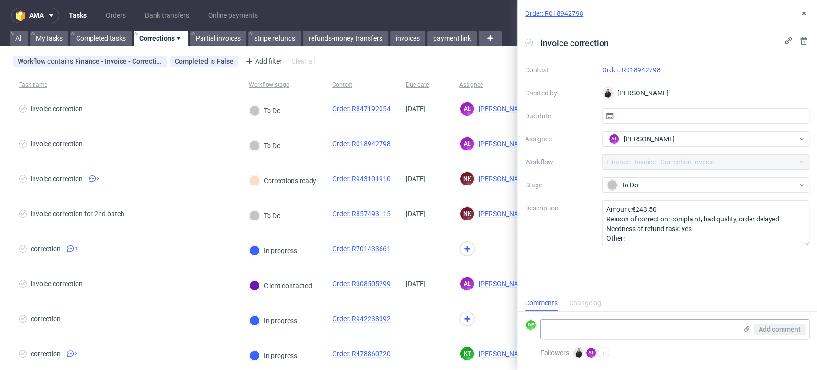
click at [628, 68] on link "Order: R018942798" at bounding box center [631, 70] width 58 height 8
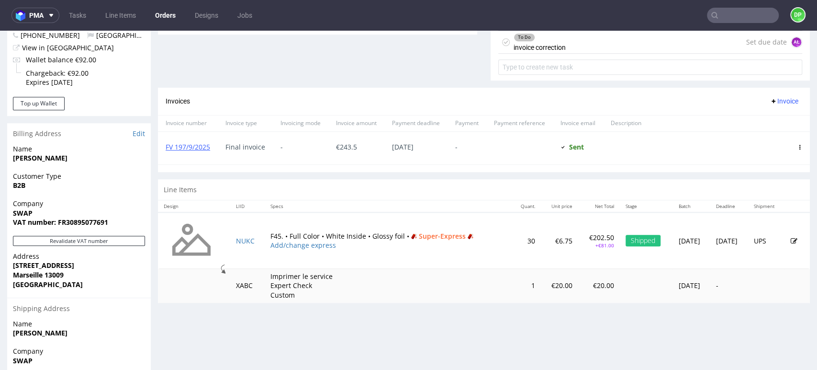
scroll to position [387, 0]
drag, startPoint x: 215, startPoint y: 147, endPoint x: 163, endPoint y: 148, distance: 51.7
click at [163, 148] on div "FV 197/9/2025" at bounding box center [188, 148] width 60 height 33
copy link "FV 197/9/2025"
click at [320, 91] on div "Invoices Invoice" at bounding box center [484, 101] width 652 height 27
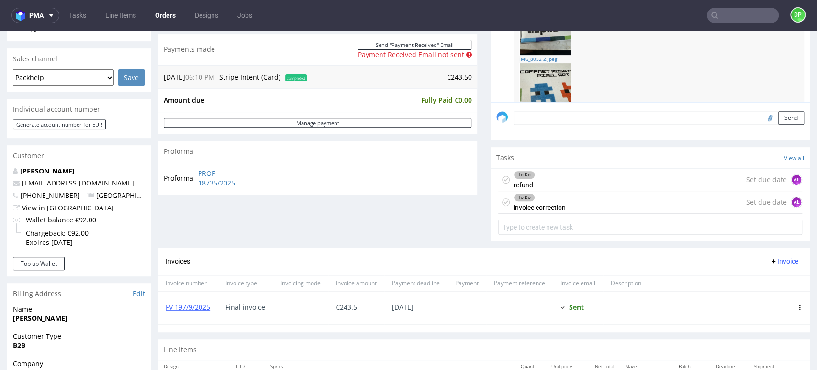
scroll to position [227, 0]
click at [596, 206] on div "To Do invoice correction Set due date AŁ" at bounding box center [650, 202] width 304 height 23
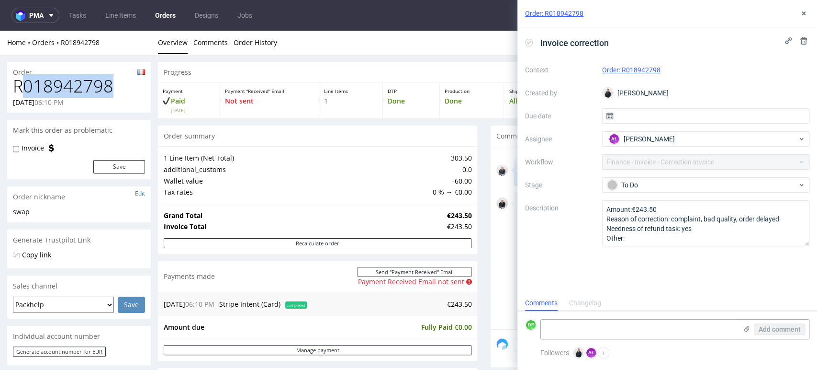
drag, startPoint x: 131, startPoint y: 94, endPoint x: 19, endPoint y: 85, distance: 112.4
click at [19, 85] on h1 "R018942798" at bounding box center [79, 86] width 132 height 19
click at [125, 91] on h1 "R018942798" at bounding box center [79, 86] width 132 height 19
drag, startPoint x: 125, startPoint y: 91, endPoint x: 0, endPoint y: 81, distance: 125.9
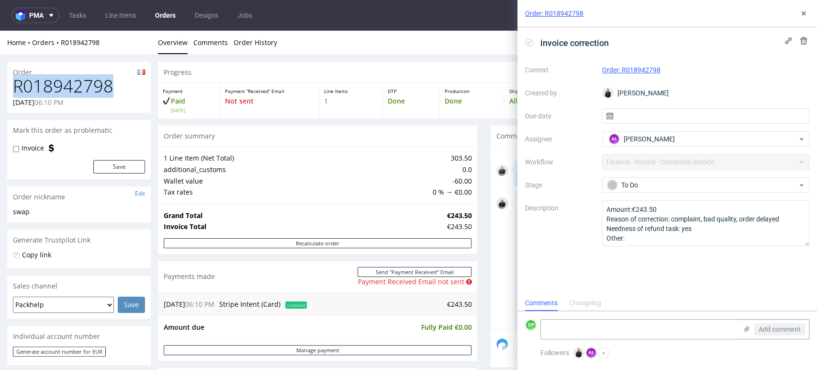
copy h1 "R018942798"
click at [804, 11] on icon at bounding box center [804, 14] width 8 height 8
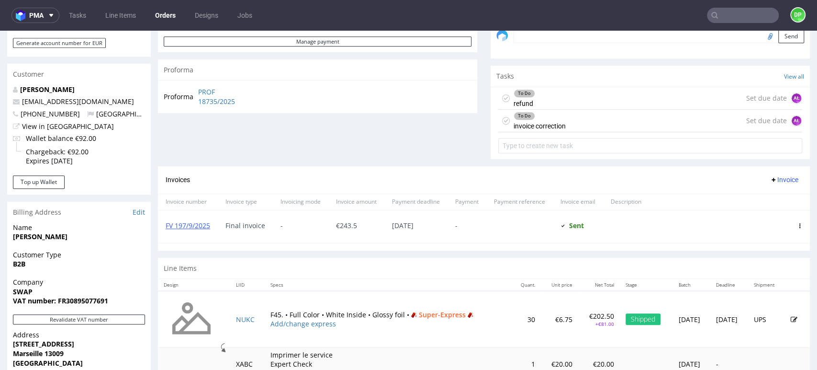
scroll to position [309, 0]
click at [773, 177] on span "Invoice" at bounding box center [784, 179] width 29 height 8
click at [756, 217] on span "Add corrective" at bounding box center [769, 217] width 48 height 10
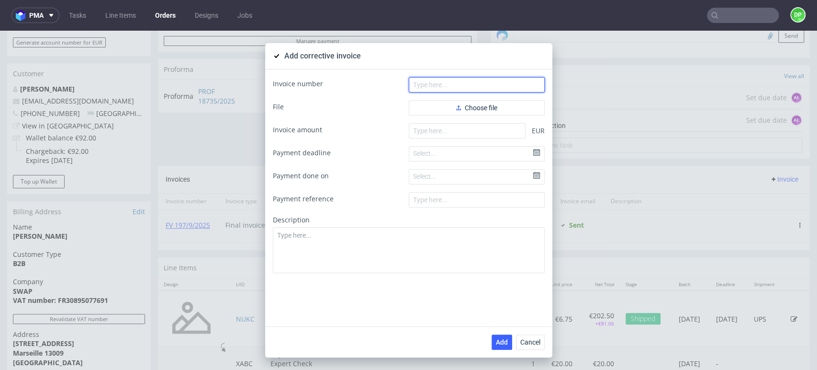
click at [434, 85] on input "text" at bounding box center [477, 84] width 136 height 15
paste input "FK 605/2025"
type input "FK 605/2025"
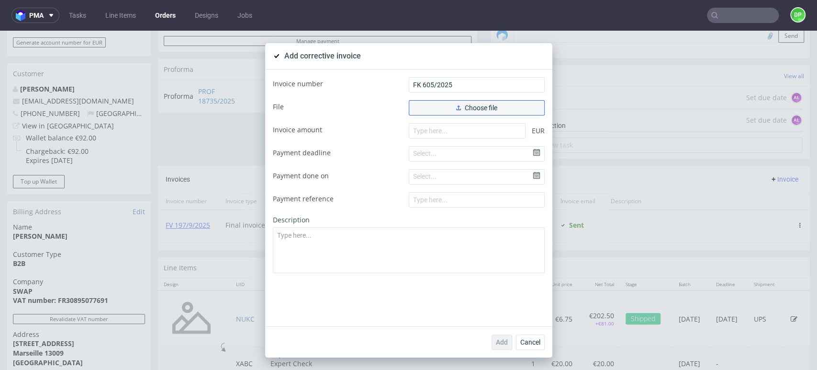
click at [446, 102] on button "Choose file" at bounding box center [477, 107] width 136 height 15
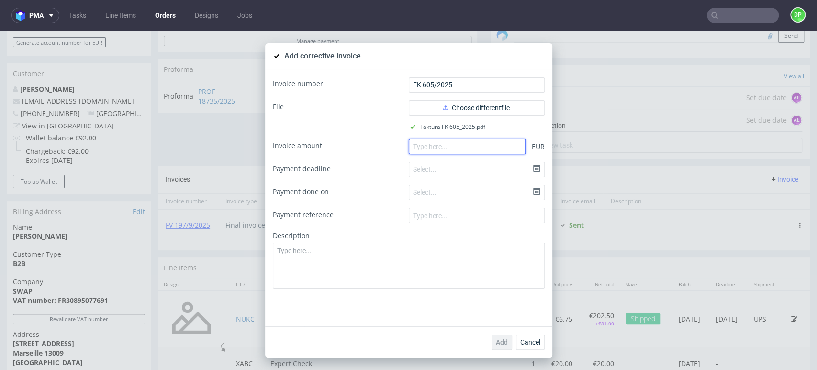
click at [419, 146] on input "number" at bounding box center [467, 146] width 117 height 15
paste input "-243.50"
type input "-243.50"
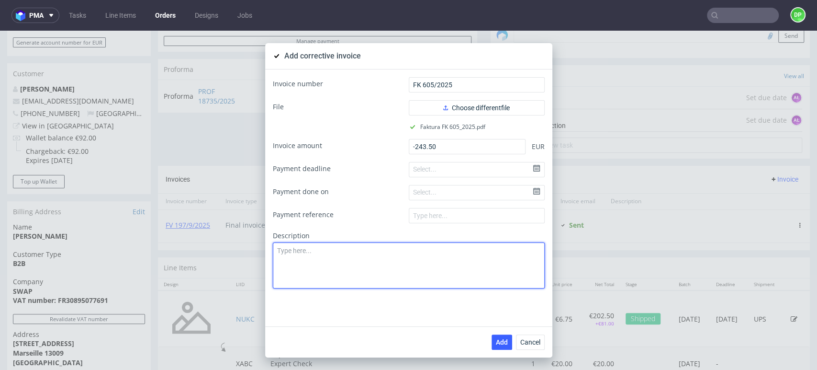
click at [294, 262] on textarea at bounding box center [409, 265] width 272 height 46
paste textarea "Production issue. Low quality of the product"
type textarea "Production issue. Low quality of the product"
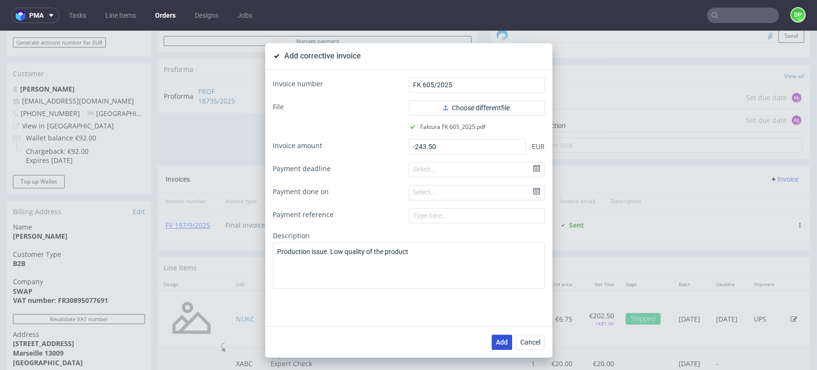
click at [496, 339] on span "Add" at bounding box center [502, 342] width 12 height 7
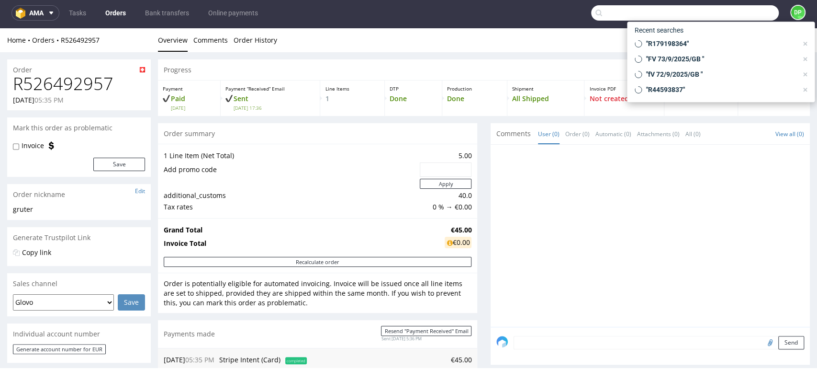
click at [751, 18] on input "text" at bounding box center [685, 12] width 188 height 15
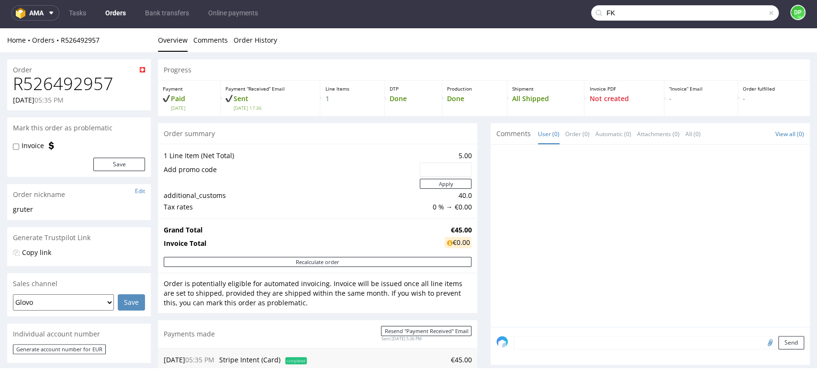
type input "FK"
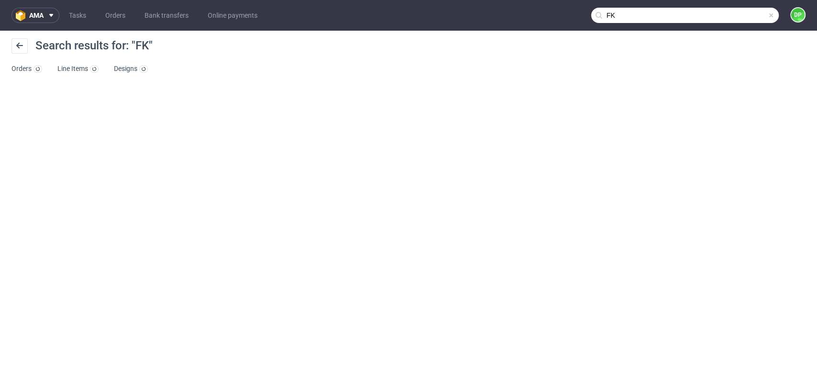
click at [751, 18] on input "FK" at bounding box center [685, 15] width 188 height 15
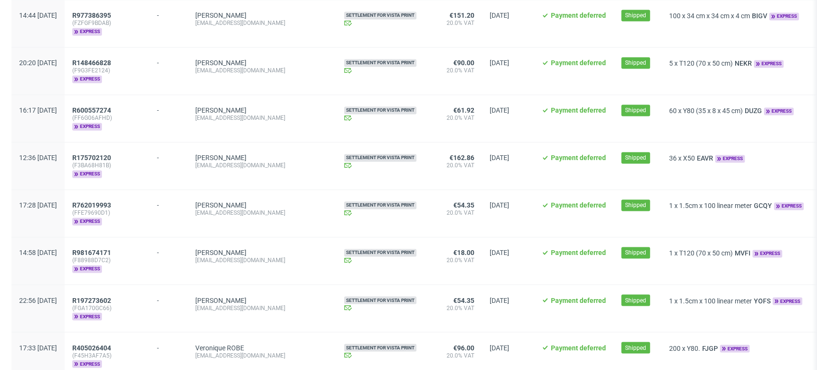
scroll to position [1160, 0]
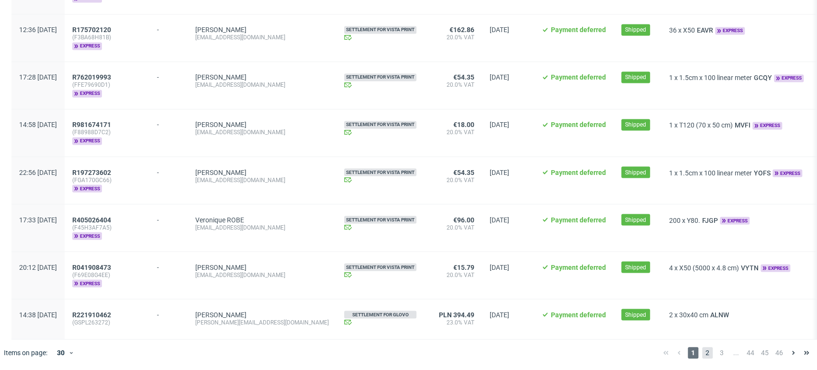
click at [702, 356] on span "2" at bounding box center [707, 352] width 11 height 11
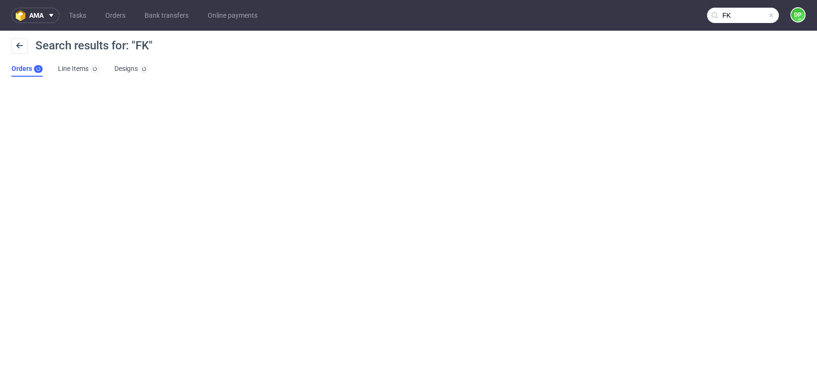
click at [773, 13] on span at bounding box center [772, 15] width 8 height 8
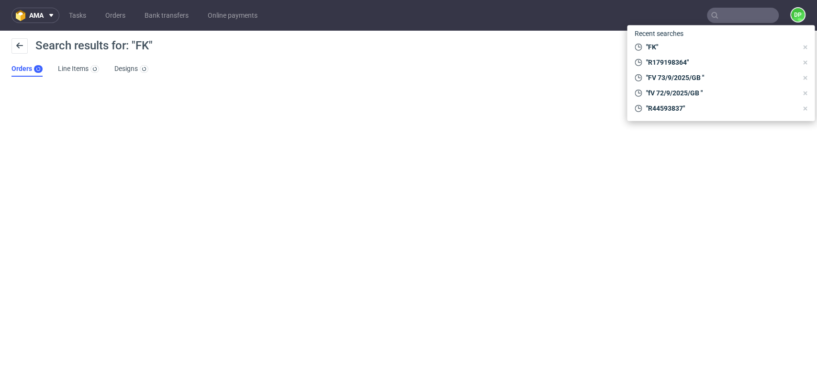
click at [368, 41] on div "Search results for: "FK"" at bounding box center [408, 49] width 794 height 23
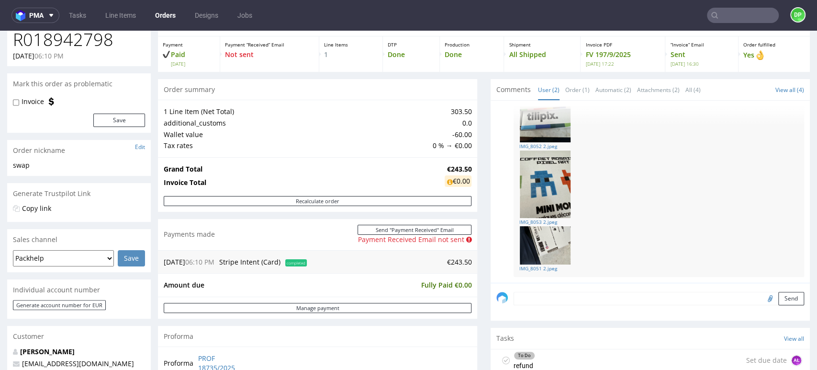
scroll to position [2, 0]
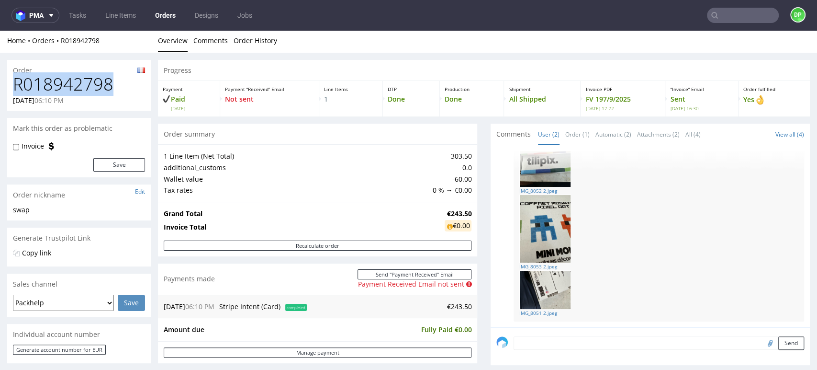
drag, startPoint x: 108, startPoint y: 85, endPoint x: 0, endPoint y: 81, distance: 108.3
copy h1 "R018942798"
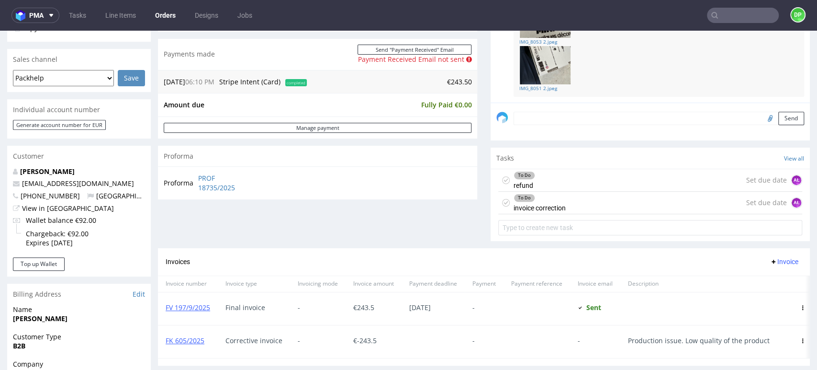
scroll to position [237, 0]
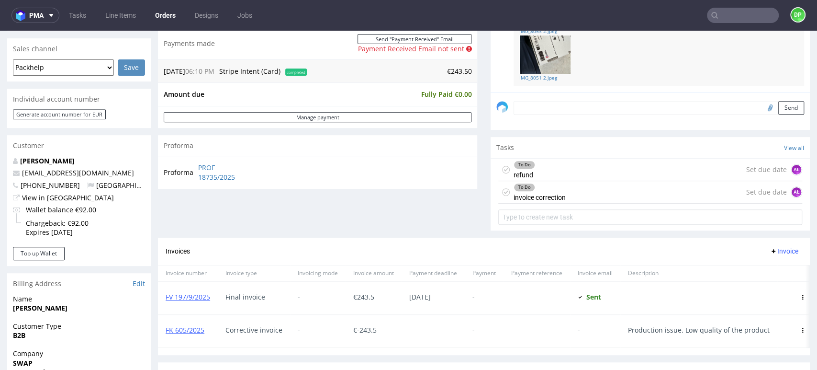
click at [553, 195] on div "To Do invoice correction" at bounding box center [540, 192] width 52 height 22
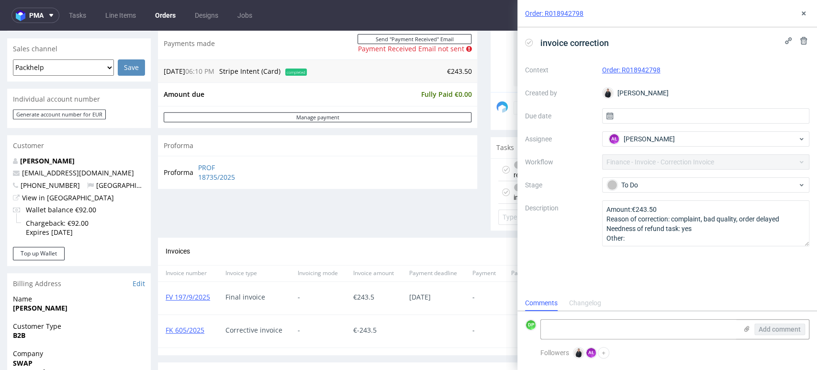
scroll to position [8, 0]
click at [530, 44] on icon at bounding box center [529, 43] width 8 height 8
click at [572, 332] on textarea at bounding box center [639, 328] width 196 height 19
paste textarea "FK 605/2025"
type textarea "FK 605/2025"
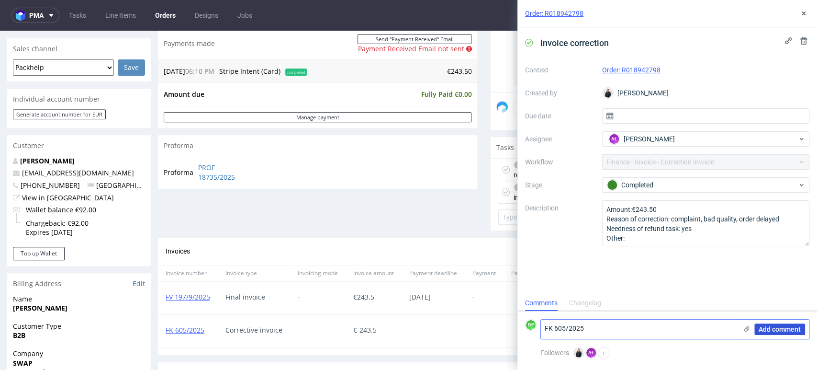
click at [771, 326] on span "Add comment" at bounding box center [780, 329] width 42 height 7
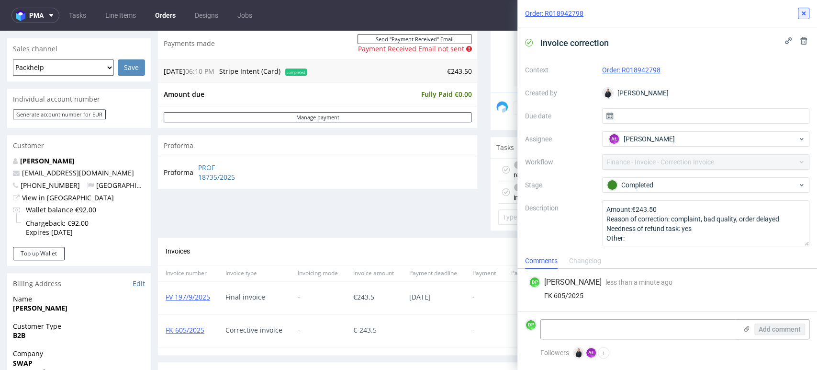
click at [803, 11] on icon at bounding box center [804, 14] width 8 height 8
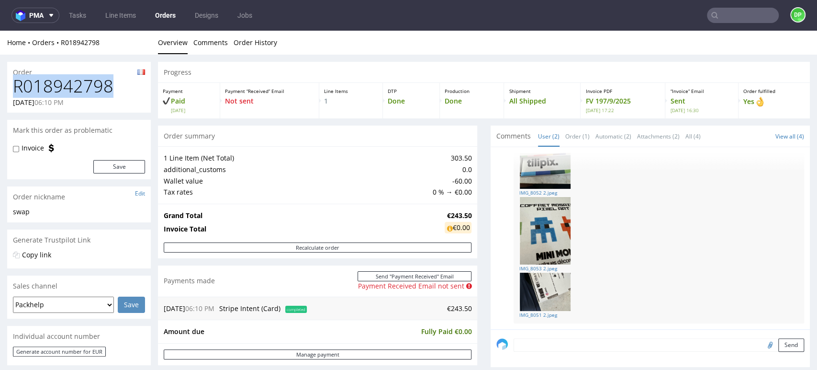
drag, startPoint x: 114, startPoint y: 85, endPoint x: 0, endPoint y: 84, distance: 114.0
copy h1 "R018942798"
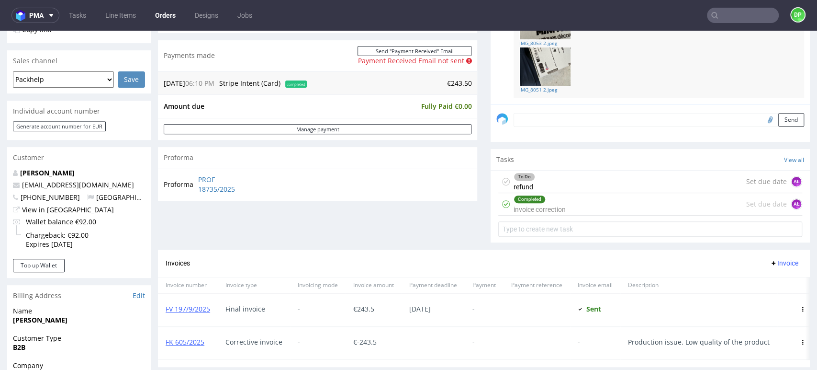
drag, startPoint x: 172, startPoint y: 34, endPoint x: 296, endPoint y: 171, distance: 185.1
click at [296, 171] on div "Proforma PROF 18735/2025" at bounding box center [317, 184] width 319 height 33
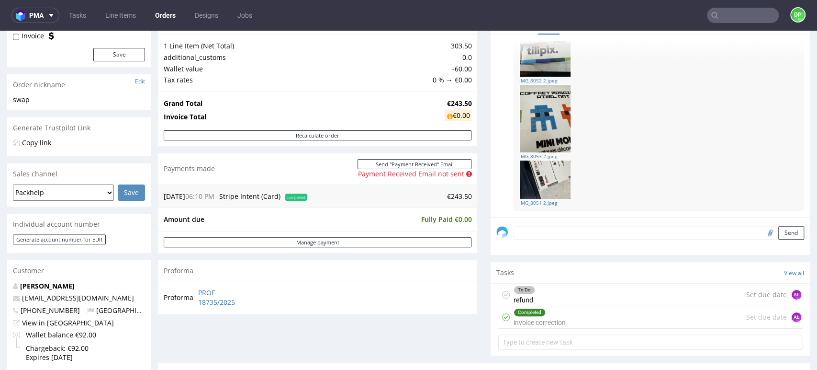
scroll to position [113, 0]
click at [574, 295] on div "To Do refund Set due date AŁ" at bounding box center [650, 293] width 304 height 23
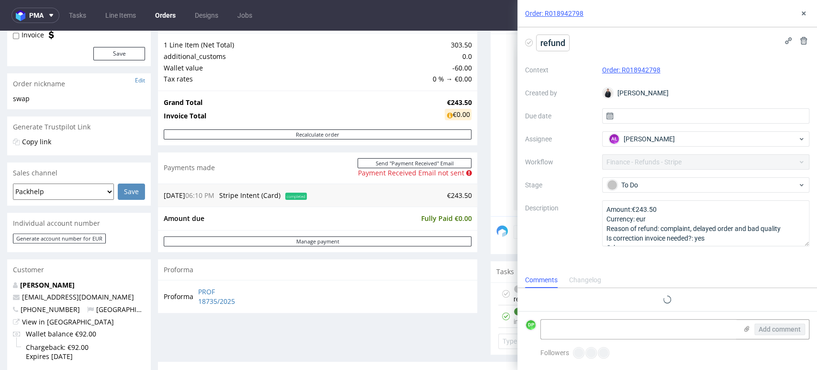
scroll to position [8, 0]
click at [531, 42] on icon at bounding box center [529, 43] width 8 height 8
click at [575, 323] on textarea at bounding box center [639, 328] width 196 height 19
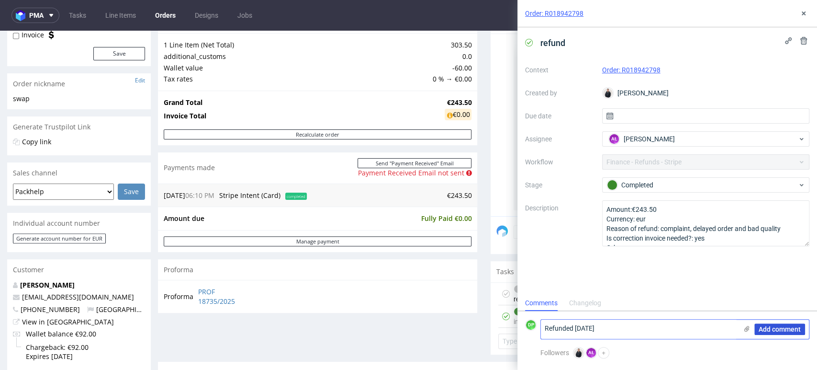
type textarea "Refunded 17.09.2025"
click at [761, 326] on span "Add comment" at bounding box center [780, 329] width 42 height 7
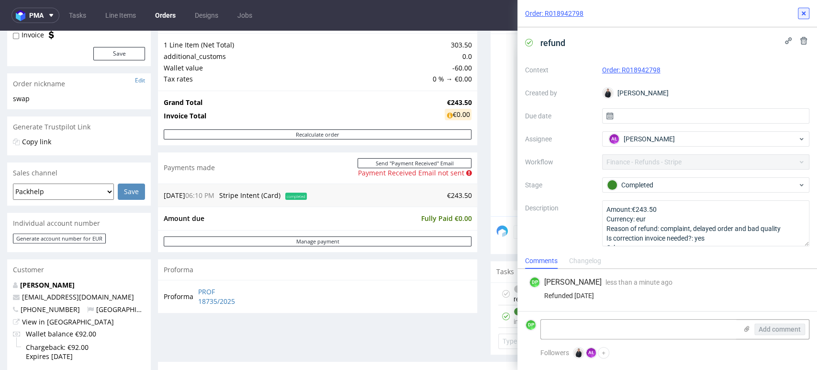
click at [807, 11] on icon at bounding box center [804, 14] width 8 height 8
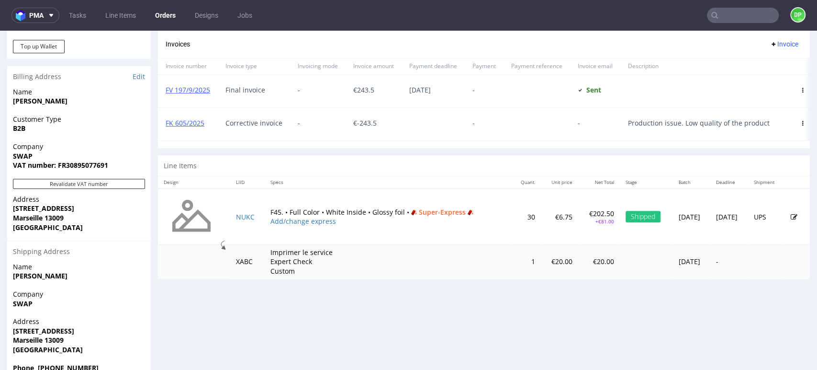
scroll to position [444, 0]
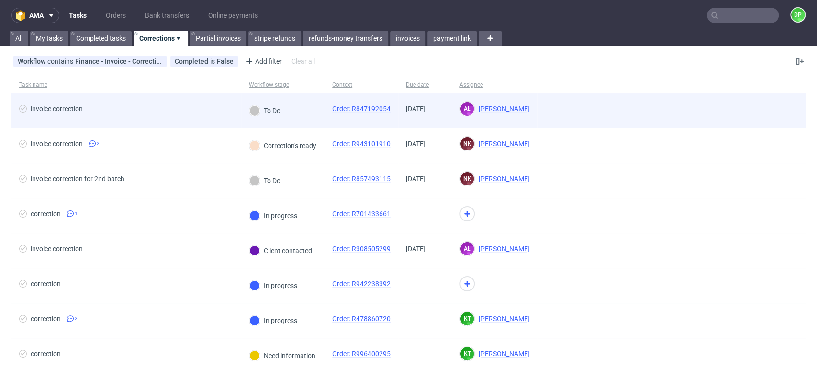
click at [169, 117] on div "invoice correction" at bounding box center [126, 110] width 230 height 34
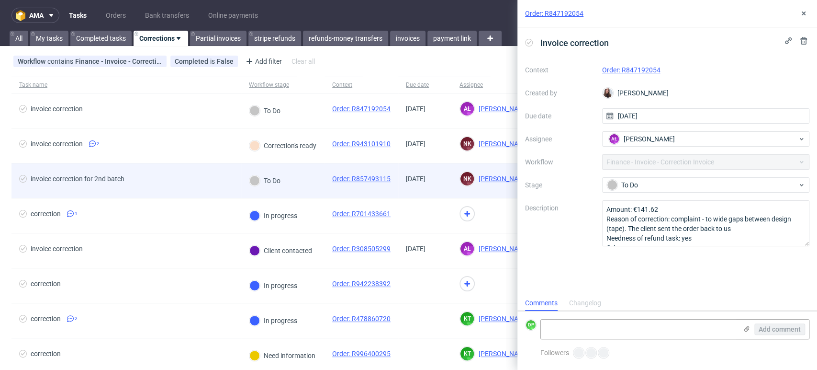
scroll to position [8, 0]
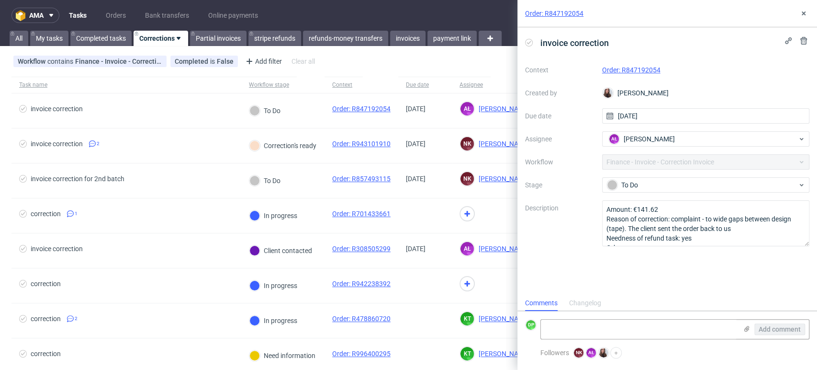
click at [640, 68] on link "Order: R847192054" at bounding box center [631, 70] width 58 height 8
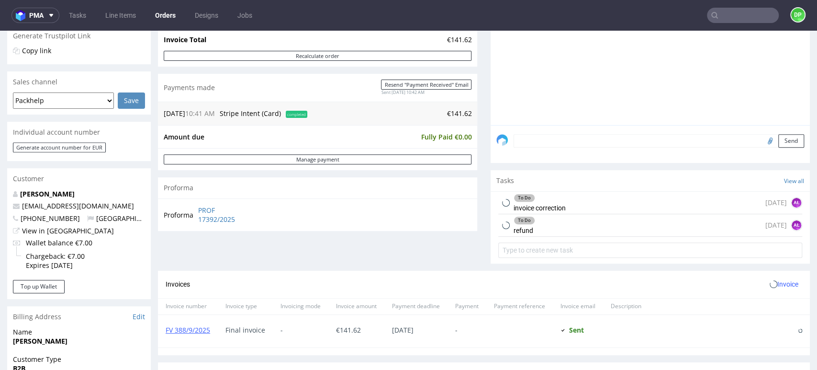
scroll to position [211, 0]
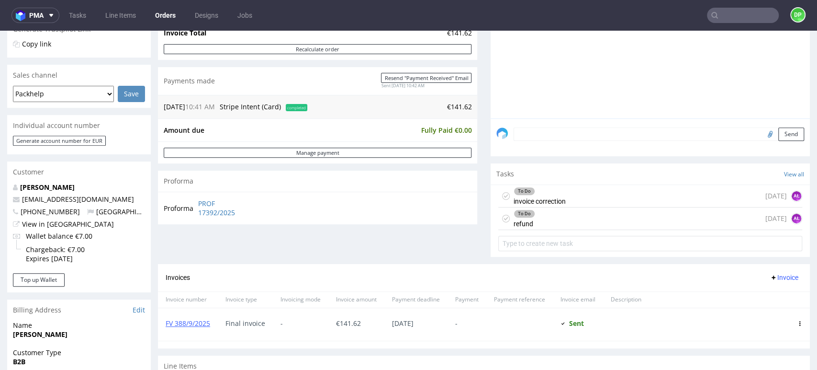
click at [544, 201] on div "To Do invoice correction" at bounding box center [540, 196] width 52 height 22
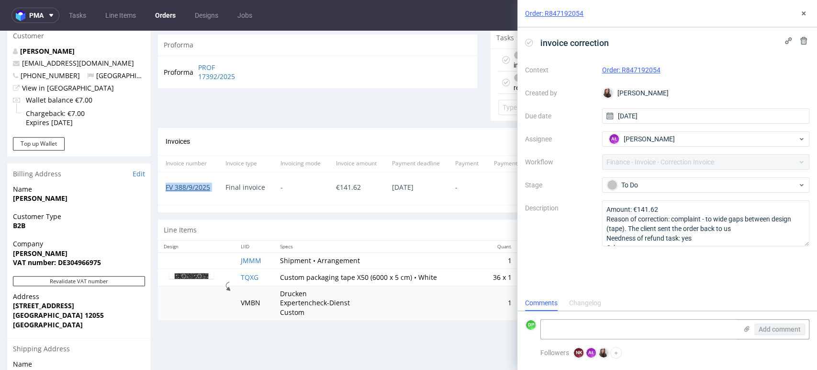
drag, startPoint x: 218, startPoint y: 185, endPoint x: 167, endPoint y: 189, distance: 51.3
click at [167, 189] on div "FV 388/9/2025 Final invoice - € 141.62 [DATE] - Sent Sent at [DATE]" at bounding box center [484, 187] width 652 height 33
copy link "FV 388/9/2025"
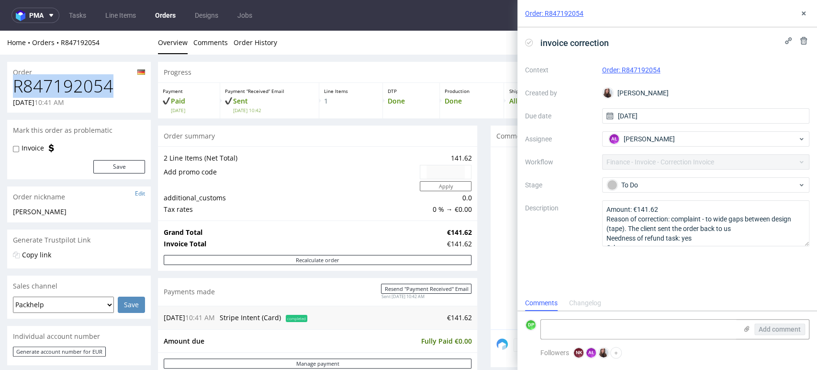
drag, startPoint x: 119, startPoint y: 81, endPoint x: 15, endPoint y: 94, distance: 104.2
click at [15, 94] on h1 "R847192054" at bounding box center [79, 86] width 132 height 19
copy h1 "R847192054"
click at [806, 15] on icon at bounding box center [804, 14] width 8 height 8
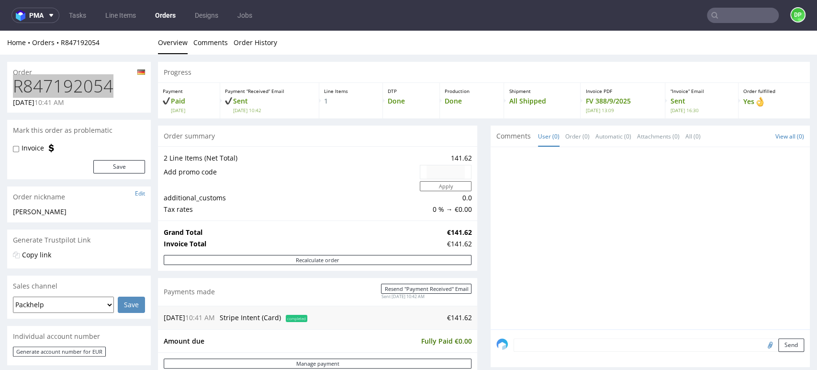
click at [717, 20] on input "text" at bounding box center [743, 15] width 72 height 15
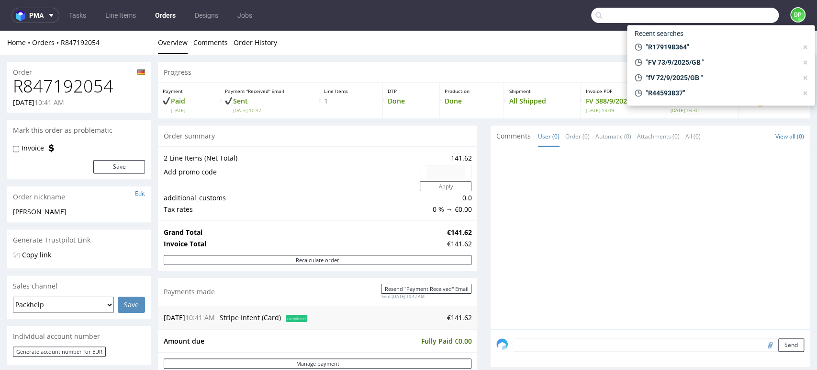
click at [591, 223] on div at bounding box center [654, 241] width 314 height 176
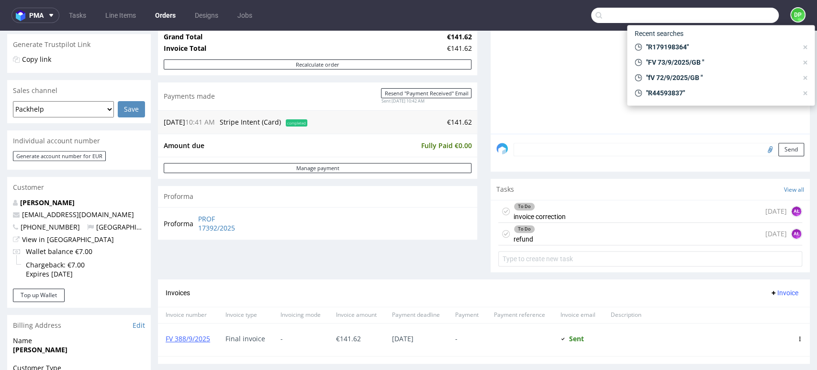
scroll to position [203, 0]
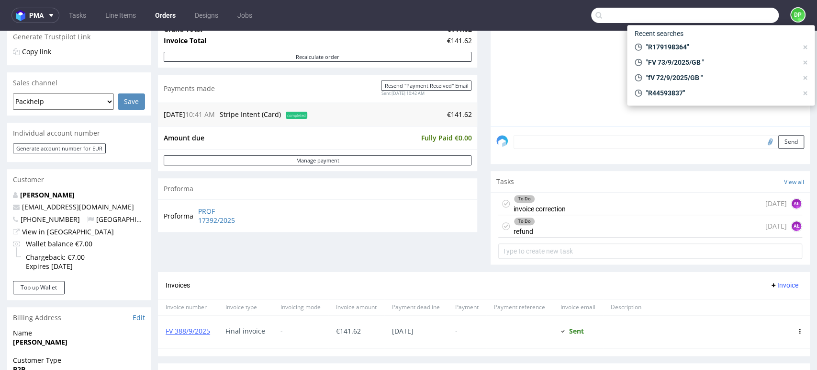
click at [548, 226] on div "To Do refund [DATE] AŁ" at bounding box center [650, 226] width 304 height 23
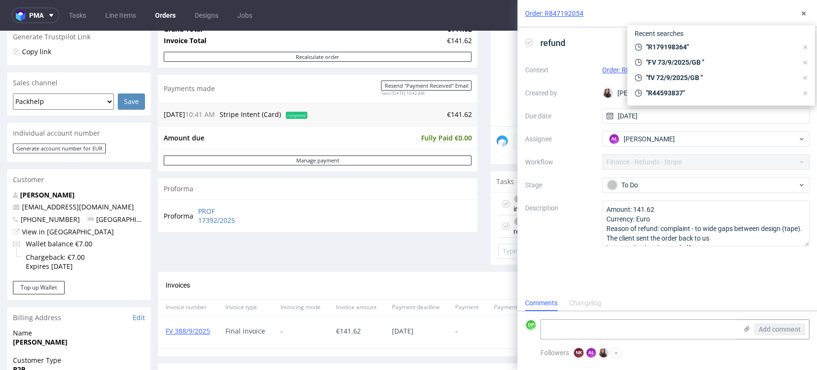
scroll to position [8, 0]
click at [804, 10] on icon at bounding box center [804, 14] width 8 height 8
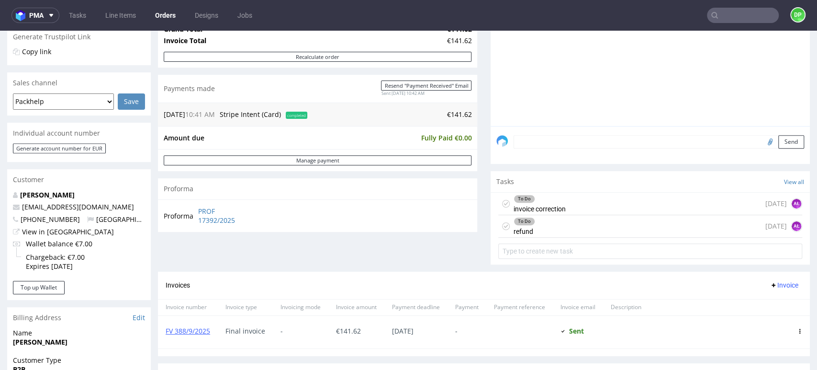
click at [536, 221] on div "To Do refund [DATE] AŁ" at bounding box center [650, 226] width 304 height 23
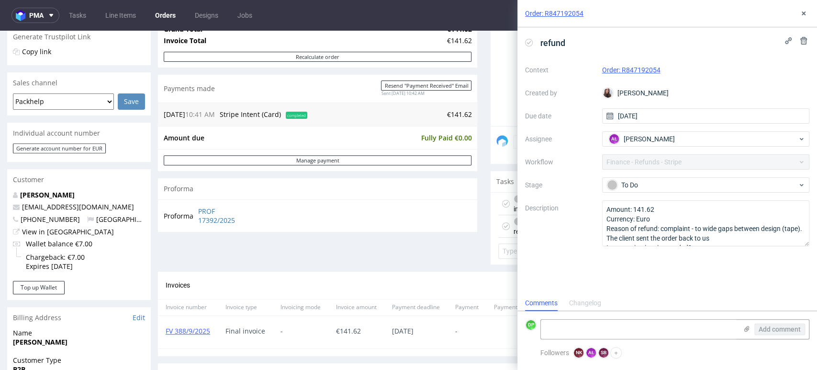
scroll to position [8, 0]
click at [445, 223] on div "Proforma PROF 17392/2025" at bounding box center [317, 215] width 319 height 33
click at [804, 12] on use at bounding box center [804, 13] width 4 height 4
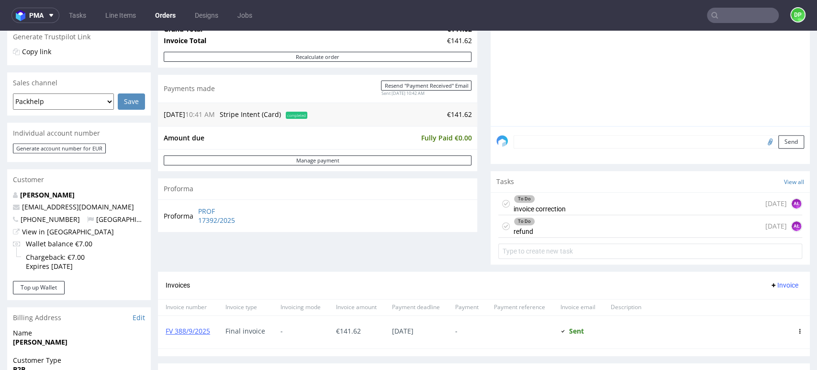
click at [553, 206] on div "To Do invoice correction" at bounding box center [540, 203] width 52 height 22
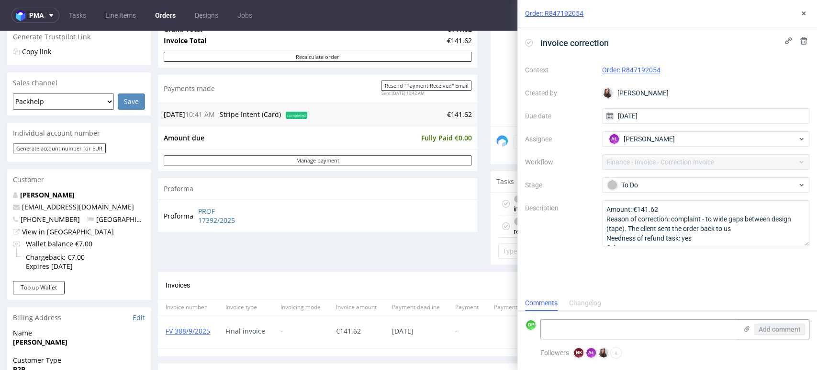
scroll to position [8, 0]
click at [529, 43] on use at bounding box center [529, 42] width 4 height 3
click at [548, 328] on textarea at bounding box center [639, 328] width 196 height 19
paste textarea "FK 606/2025"
type textarea "FK 606/2025"
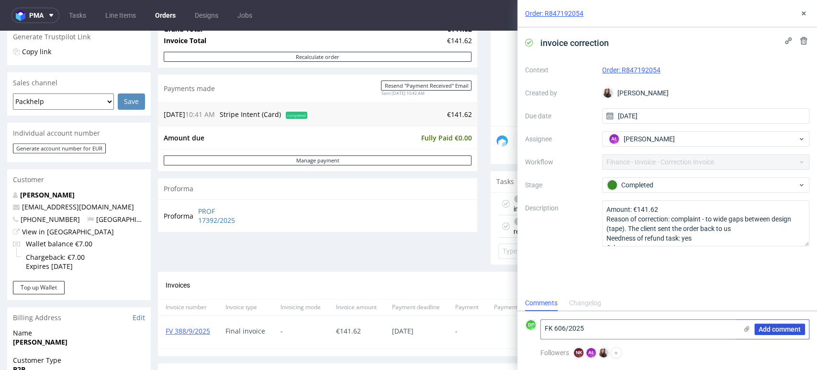
click at [779, 331] on span "Add comment" at bounding box center [780, 329] width 42 height 7
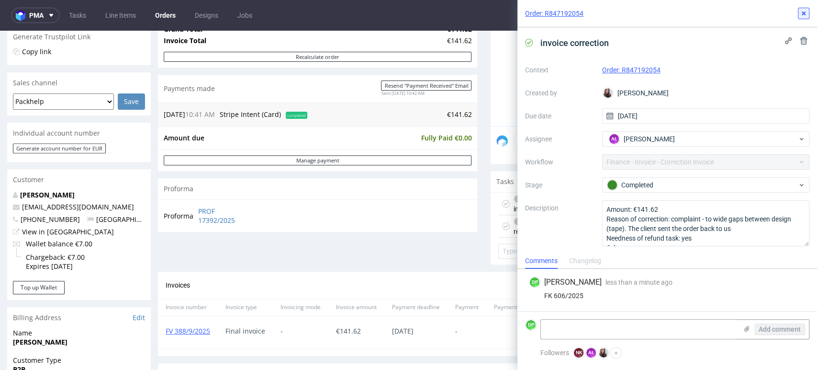
click at [805, 15] on icon at bounding box center [804, 14] width 8 height 8
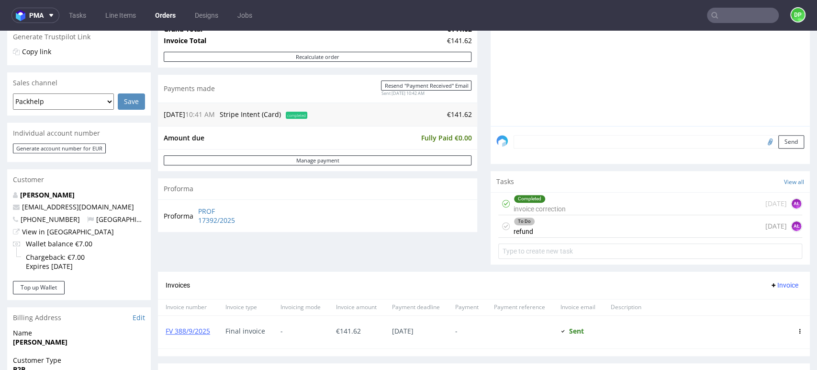
scroll to position [313, 0]
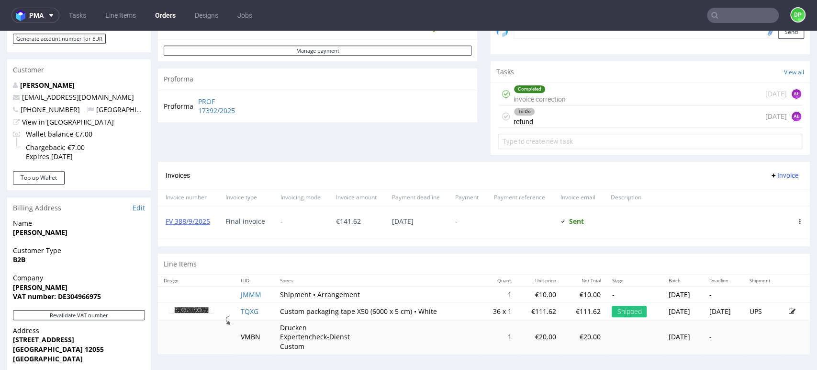
click at [774, 176] on span "Invoice" at bounding box center [784, 175] width 29 height 8
click at [755, 215] on span "Add corrective" at bounding box center [769, 213] width 48 height 10
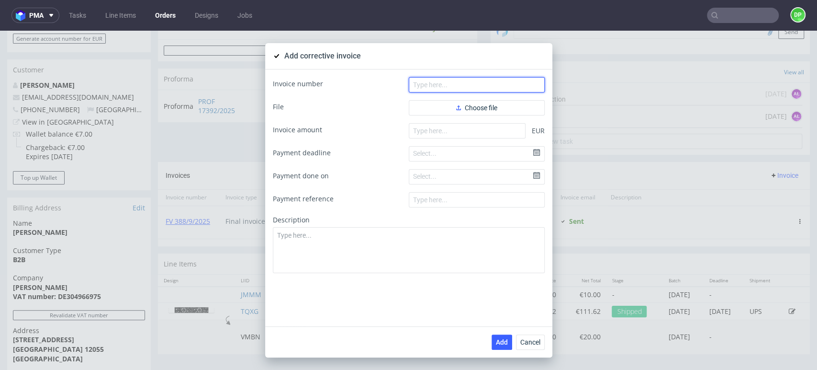
click at [488, 87] on input "text" at bounding box center [477, 84] width 136 height 15
paste input "FK 606/2025"
type input "FK 606/2025"
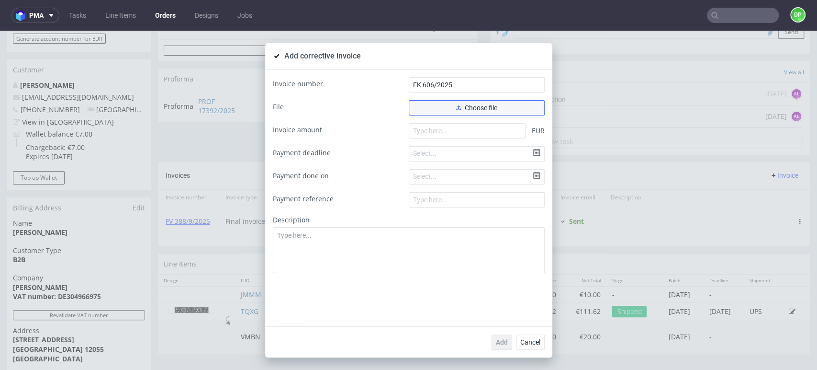
click at [444, 110] on button "Choose file" at bounding box center [477, 107] width 136 height 15
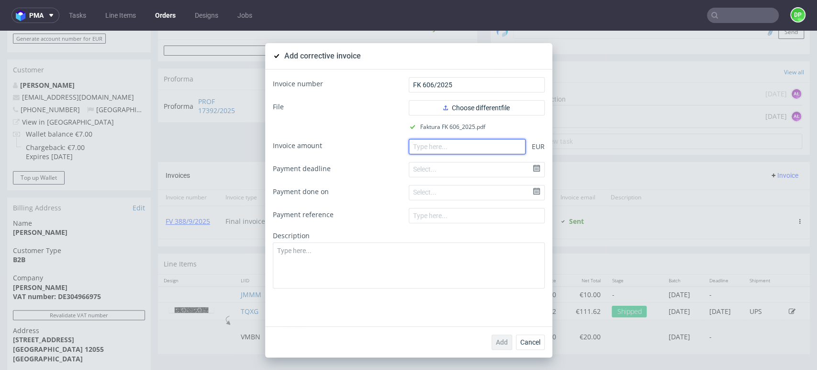
click at [418, 150] on input "number" at bounding box center [467, 146] width 117 height 15
paste input "-141.62"
type input "-141.62"
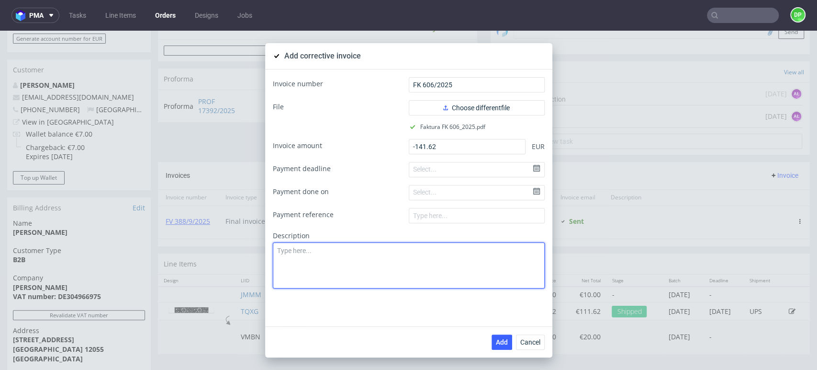
click at [292, 255] on textarea at bounding box center [409, 265] width 272 height 46
type textarea "v"
paste textarea "The goods returned to the sender"
type textarea "The goods returned to the sender"
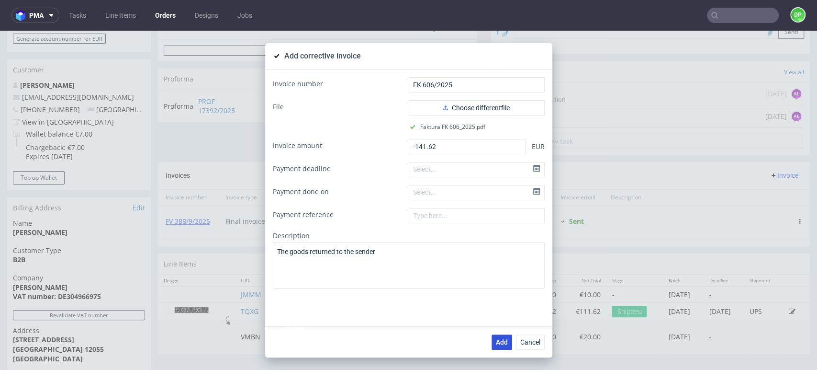
click at [493, 335] on button "Add" at bounding box center [502, 341] width 21 height 15
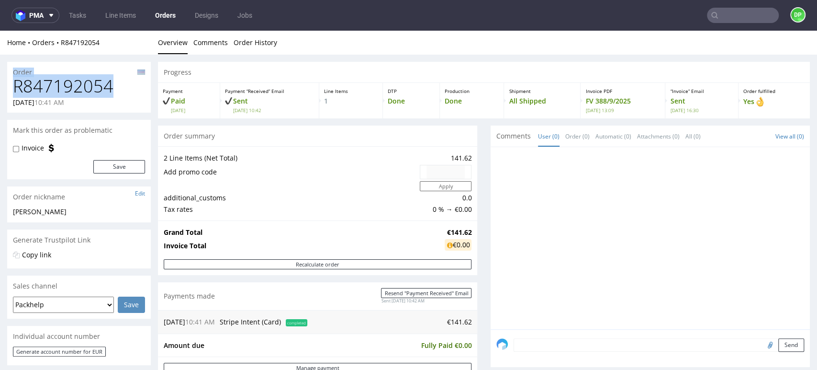
drag, startPoint x: 118, startPoint y: 83, endPoint x: 8, endPoint y: 75, distance: 110.0
click at [8, 75] on section "Order R847192054 [DATE] 10:41 AM" at bounding box center [79, 87] width 144 height 51
click at [126, 83] on h1 "R847192054" at bounding box center [79, 86] width 132 height 19
drag, startPoint x: 117, startPoint y: 83, endPoint x: 13, endPoint y: 91, distance: 104.2
click at [13, 91] on h1 "R847192054" at bounding box center [79, 86] width 132 height 19
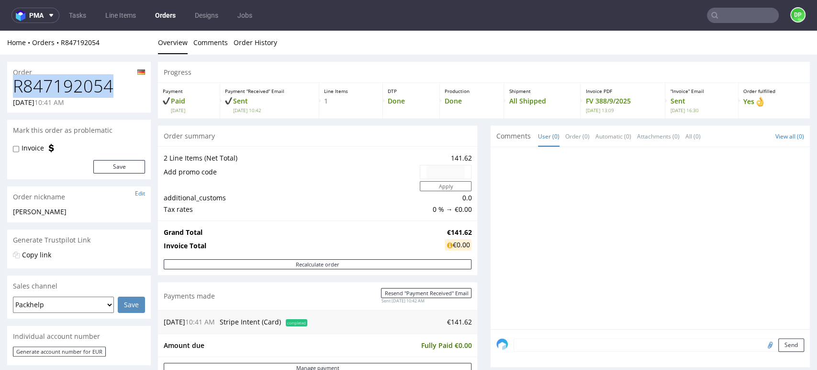
copy h1 "R847192054"
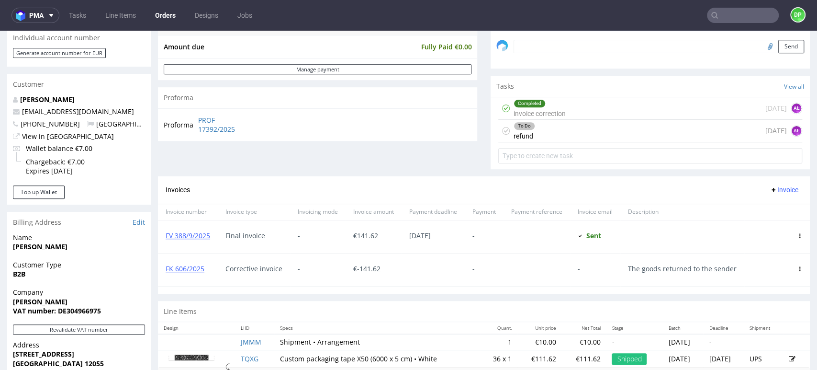
scroll to position [299, 0]
click at [540, 140] on div "To Do refund [DATE] AŁ" at bounding box center [650, 130] width 304 height 23
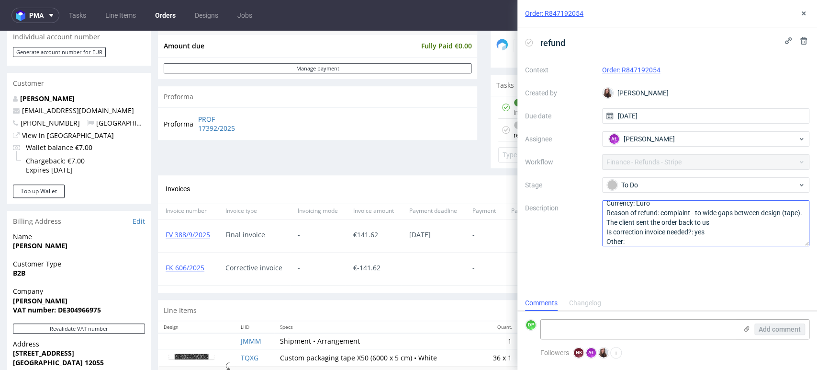
scroll to position [15, 0]
click at [802, 17] on icon at bounding box center [804, 14] width 8 height 8
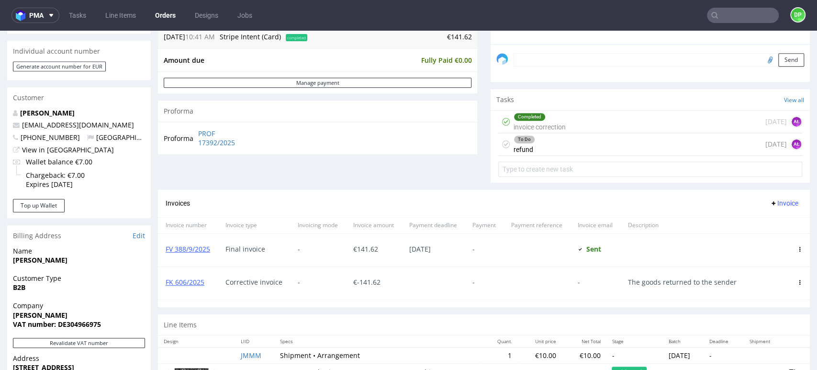
scroll to position [286, 0]
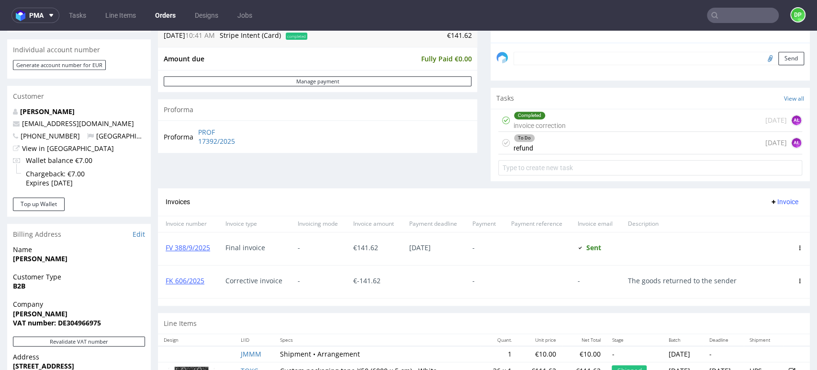
click at [554, 147] on div "To Do refund [DATE] AŁ" at bounding box center [650, 143] width 304 height 23
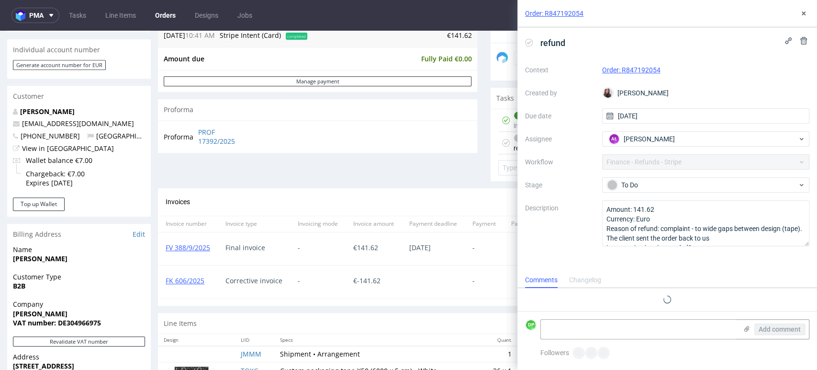
scroll to position [8, 0]
click at [530, 41] on use at bounding box center [529, 42] width 4 height 3
click at [556, 321] on textarea at bounding box center [639, 328] width 196 height 19
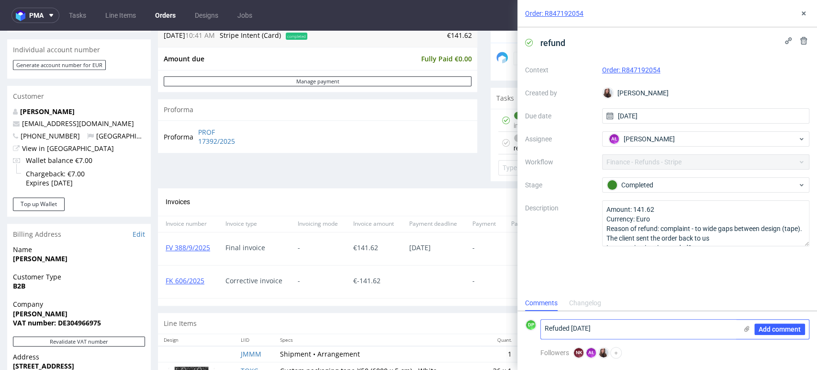
click at [561, 328] on textarea "Refuded [DATE]" at bounding box center [639, 328] width 196 height 19
type textarea "Refunded [DATE]"
click at [781, 327] on span "Add comment" at bounding box center [780, 329] width 42 height 7
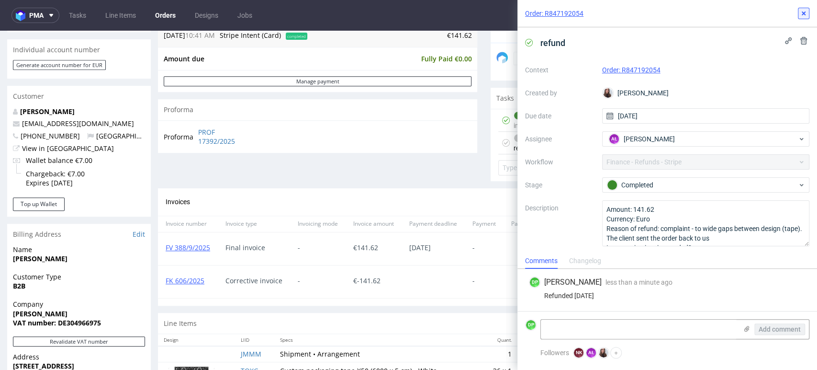
click at [801, 11] on icon at bounding box center [804, 14] width 8 height 8
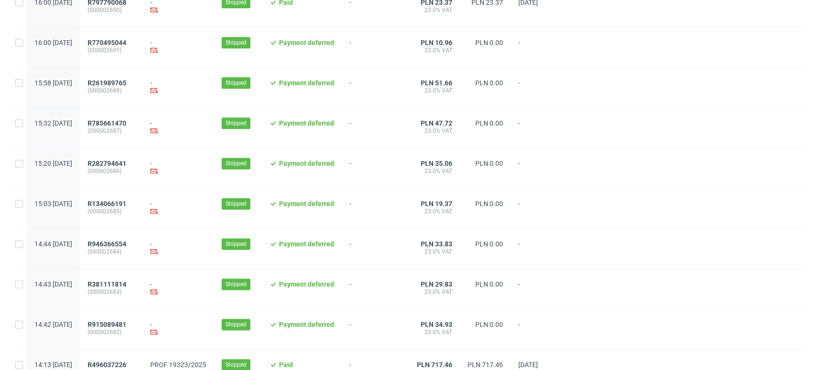
scroll to position [996, 0]
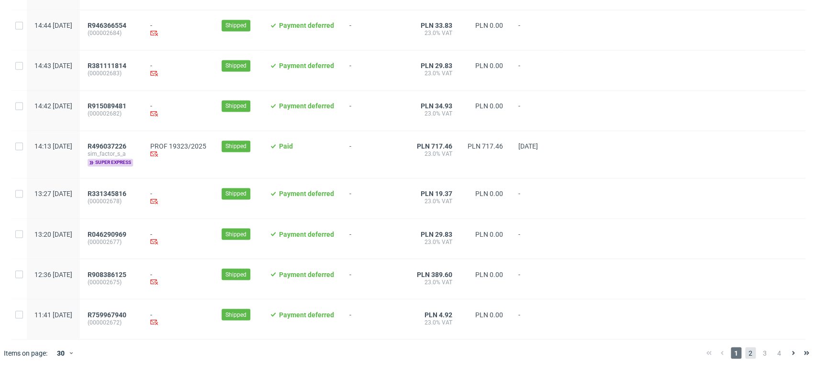
click at [745, 351] on span "2" at bounding box center [750, 352] width 11 height 11
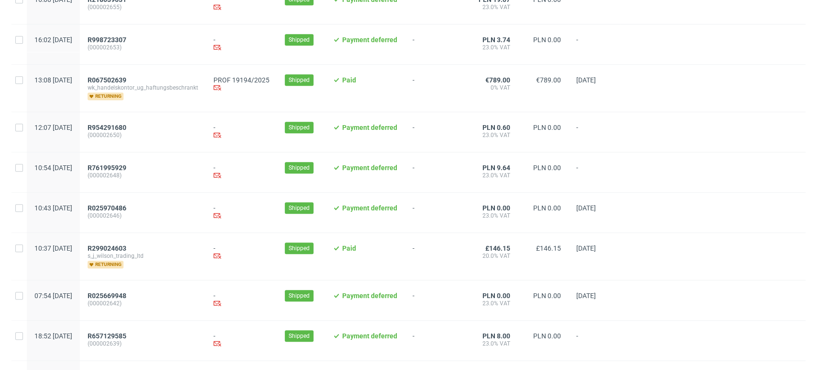
scroll to position [408, 0]
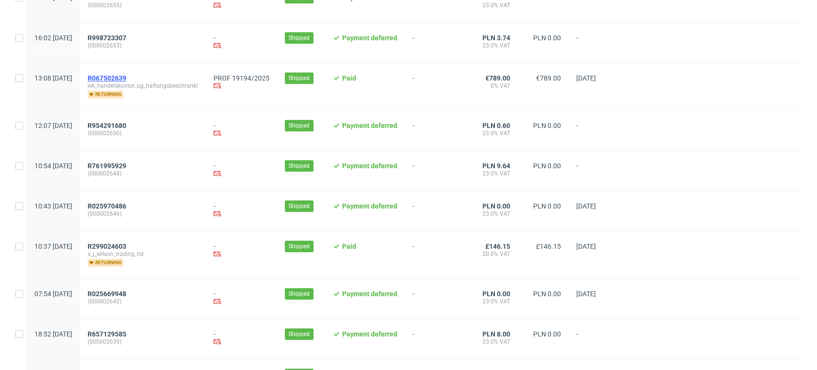
click at [126, 80] on span "R067502639" at bounding box center [107, 78] width 39 height 8
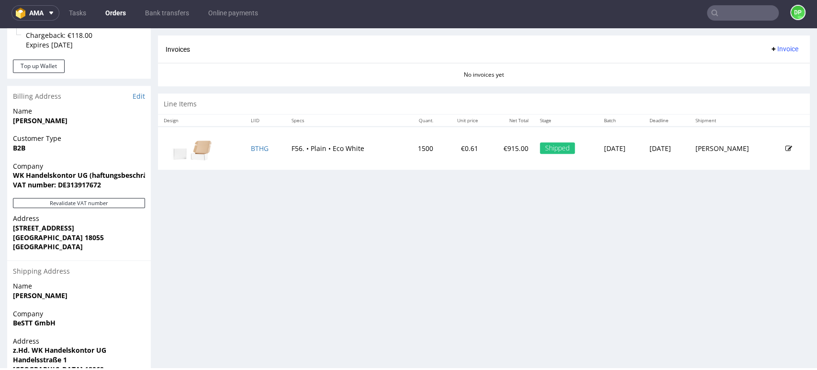
scroll to position [485, 0]
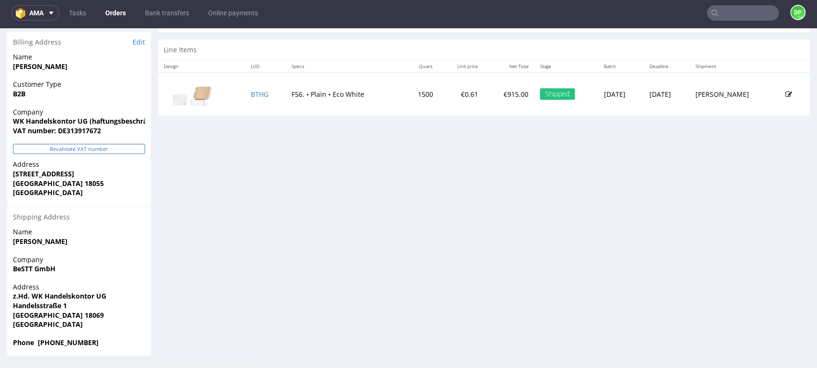
click at [67, 145] on button "Revalidate VAT number" at bounding box center [79, 149] width 132 height 10
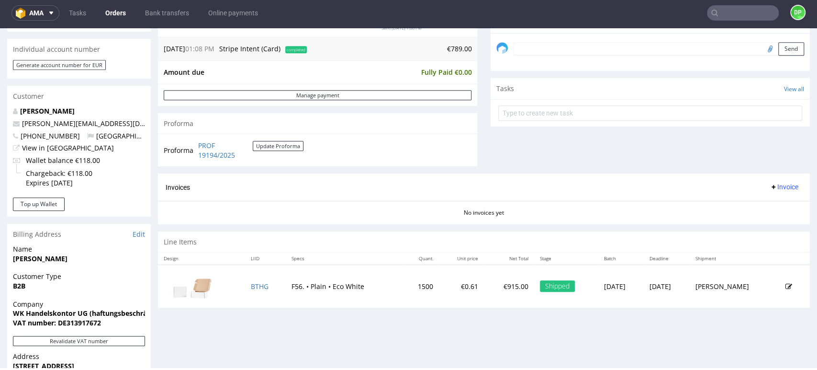
scroll to position [295, 0]
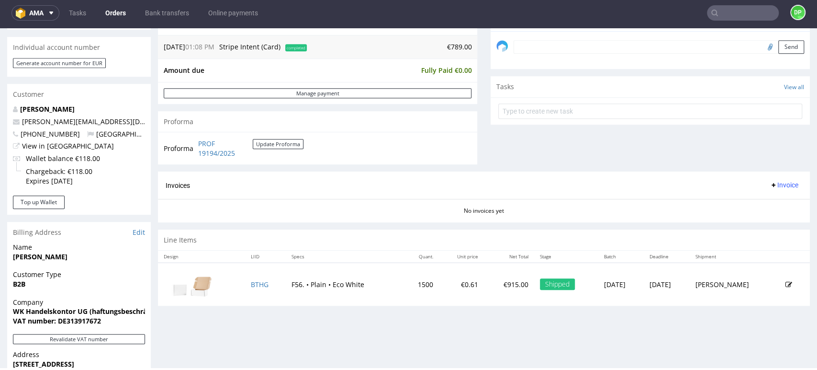
click at [768, 180] on button "Invoice" at bounding box center [784, 184] width 36 height 11
click at [749, 200] on span "Generate" at bounding box center [768, 205] width 46 height 10
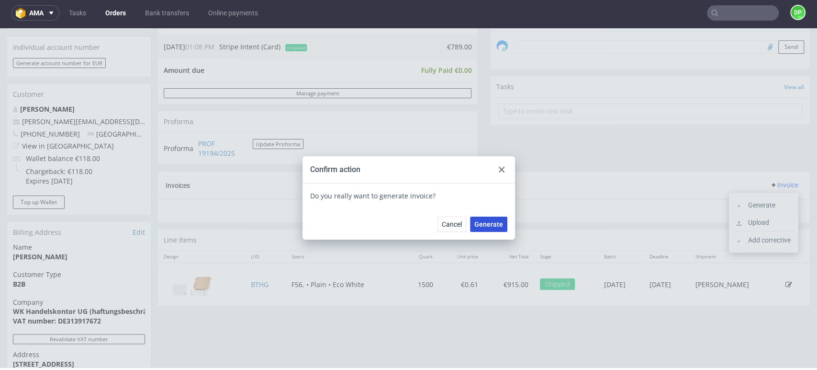
click at [485, 222] on span "Generate" at bounding box center [488, 224] width 29 height 7
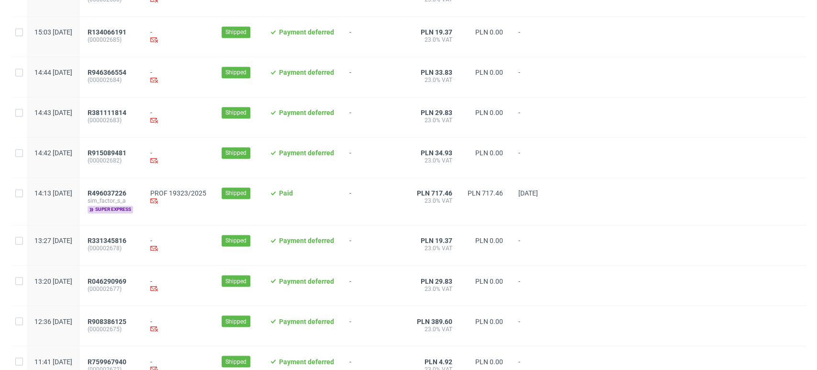
scroll to position [996, 0]
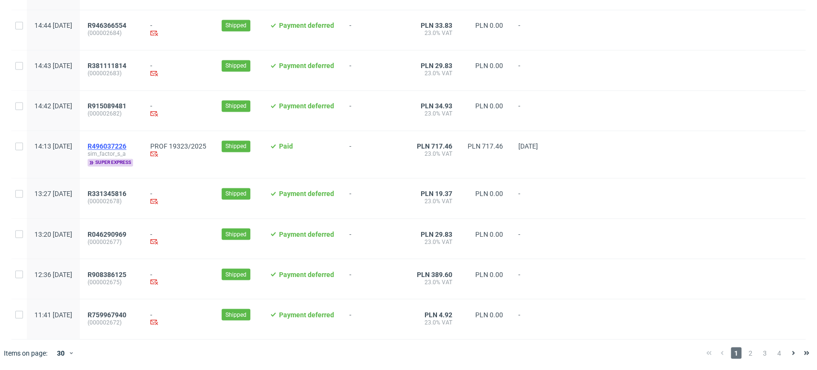
click at [126, 142] on span "R496037226" at bounding box center [107, 146] width 39 height 8
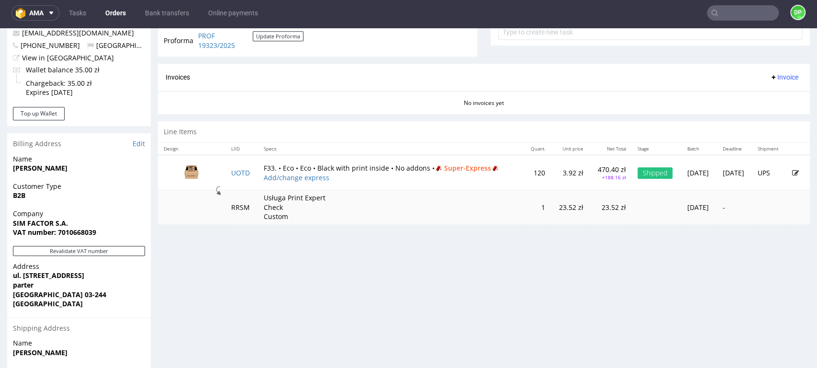
scroll to position [378, 0]
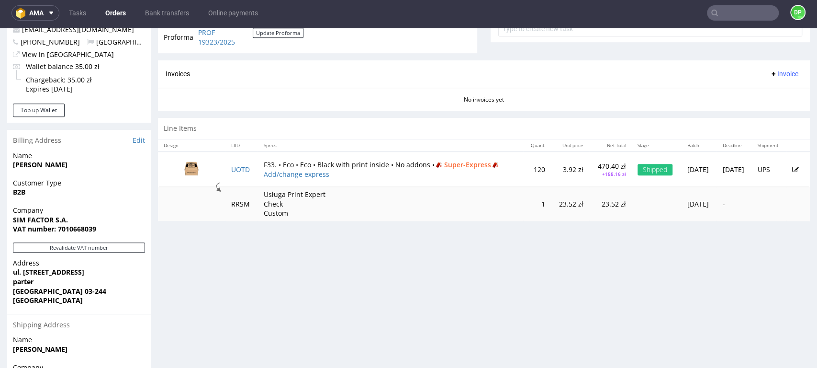
click at [770, 73] on icon at bounding box center [774, 74] width 8 height 8
click at [763, 92] on span "Generate" at bounding box center [768, 94] width 46 height 10
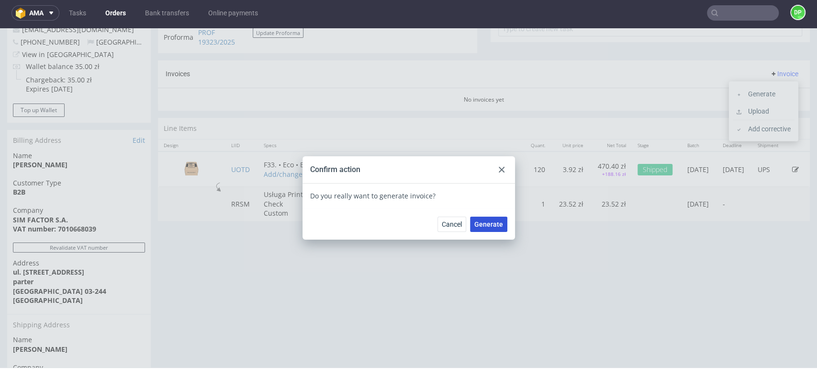
click at [481, 221] on span "Generate" at bounding box center [488, 224] width 29 height 7
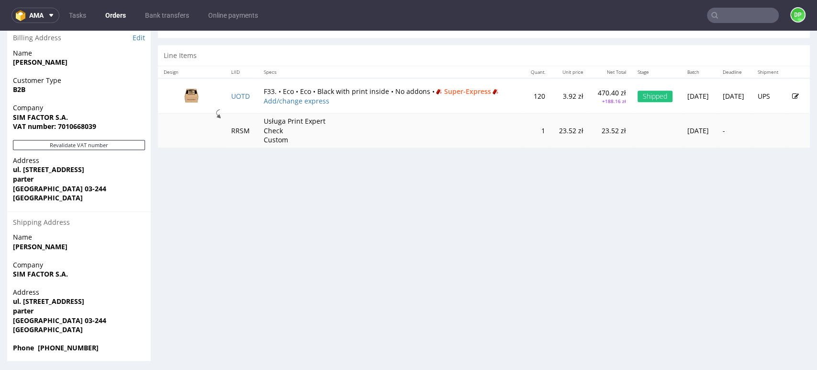
scroll to position [485, 0]
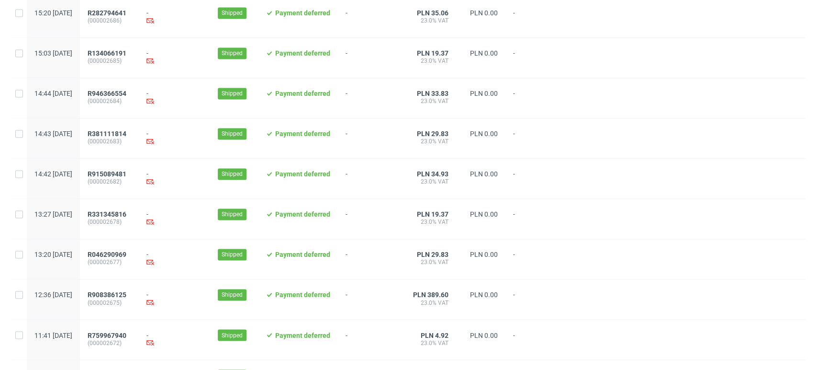
scroll to position [989, 0]
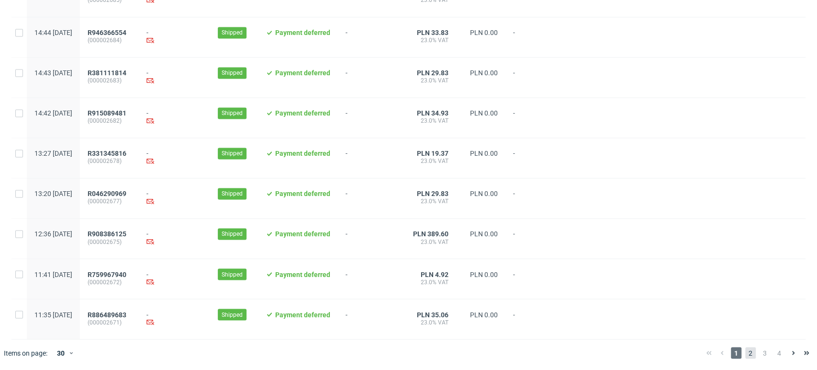
click at [745, 351] on span "2" at bounding box center [750, 352] width 11 height 11
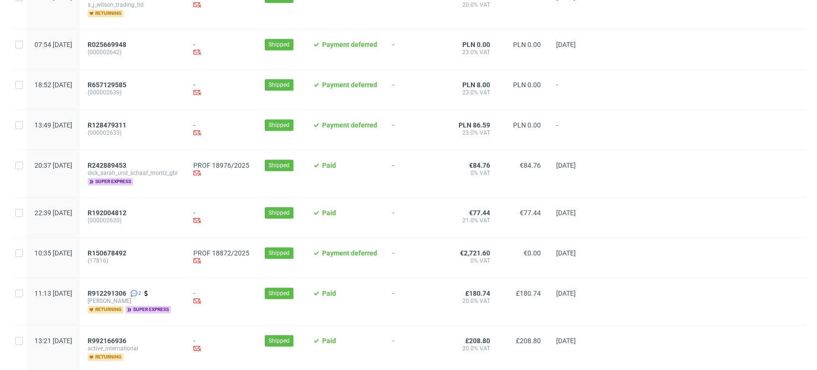
scroll to position [571, 0]
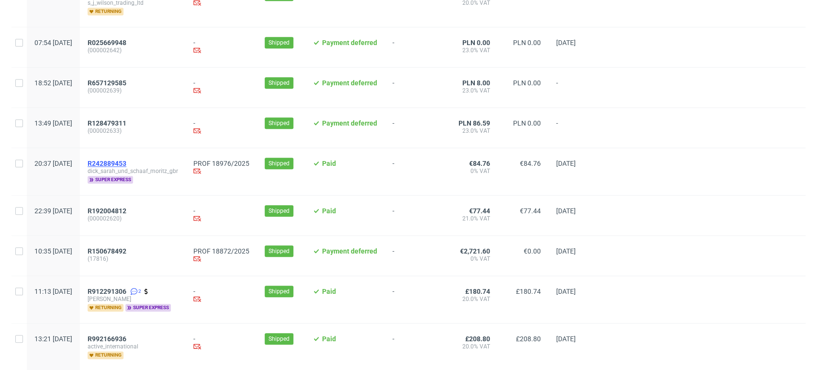
click at [126, 167] on span "R242889453" at bounding box center [107, 163] width 39 height 8
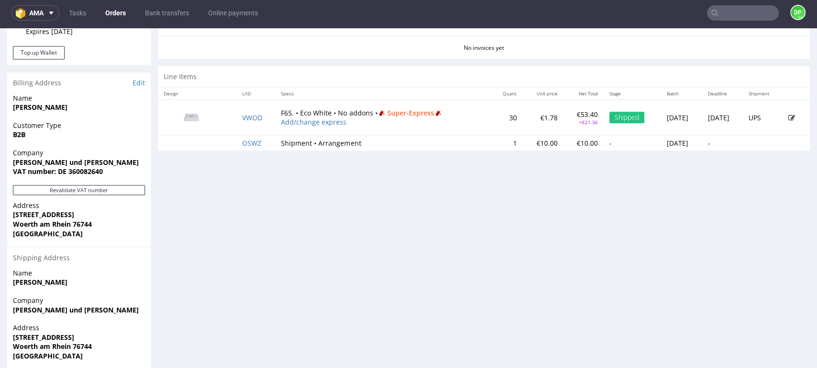
scroll to position [467, 0]
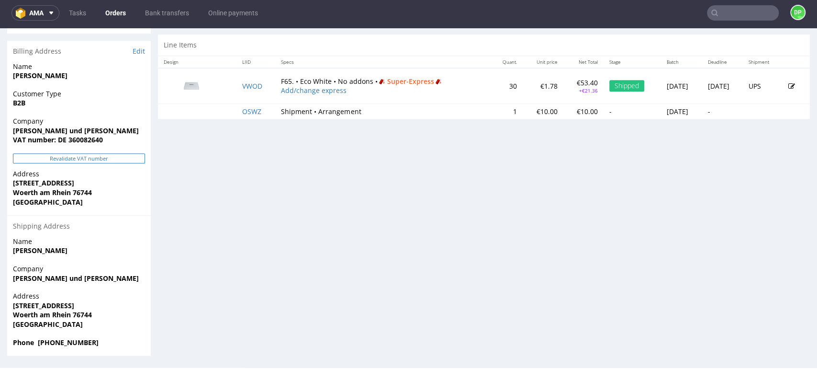
click at [88, 158] on button "Revalidate VAT number" at bounding box center [79, 158] width 132 height 10
click at [64, 160] on button "Revalidate VAT number" at bounding box center [79, 158] width 132 height 10
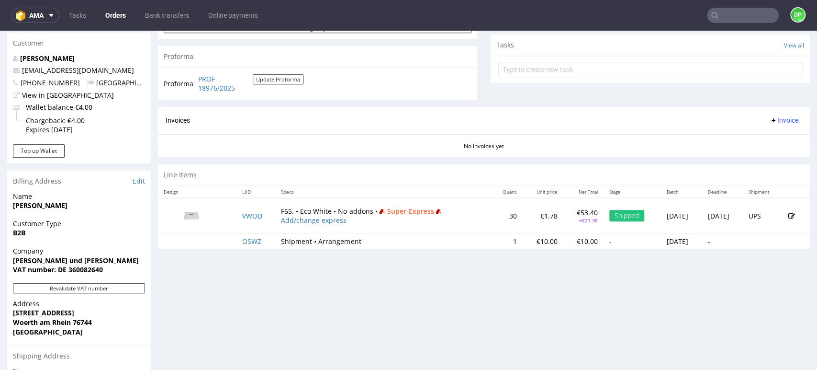
scroll to position [337, 0]
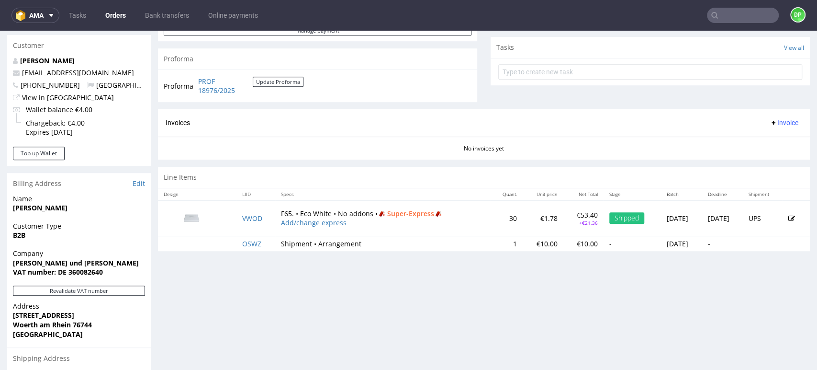
click at [770, 123] on span "Invoice" at bounding box center [784, 123] width 29 height 8
click at [755, 138] on span "Generate" at bounding box center [768, 143] width 46 height 10
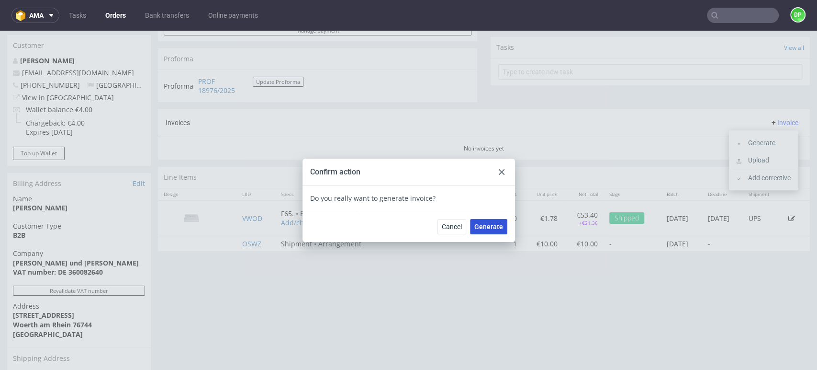
click at [479, 223] on span "Generate" at bounding box center [488, 226] width 29 height 7
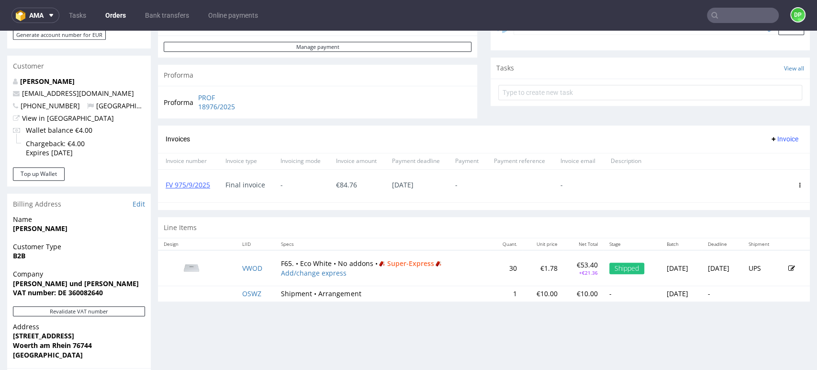
scroll to position [317, 0]
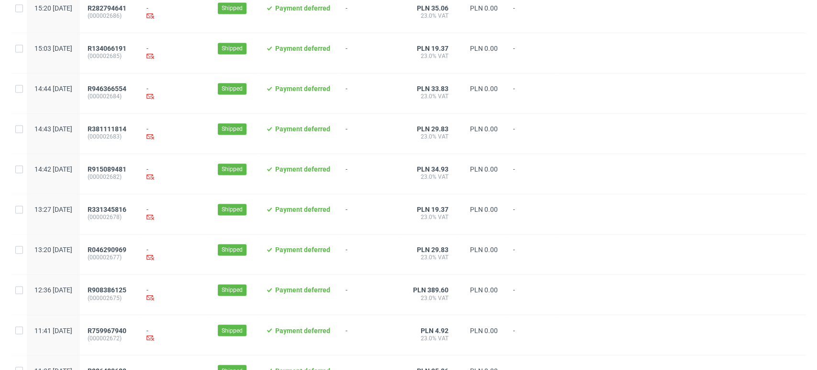
scroll to position [989, 0]
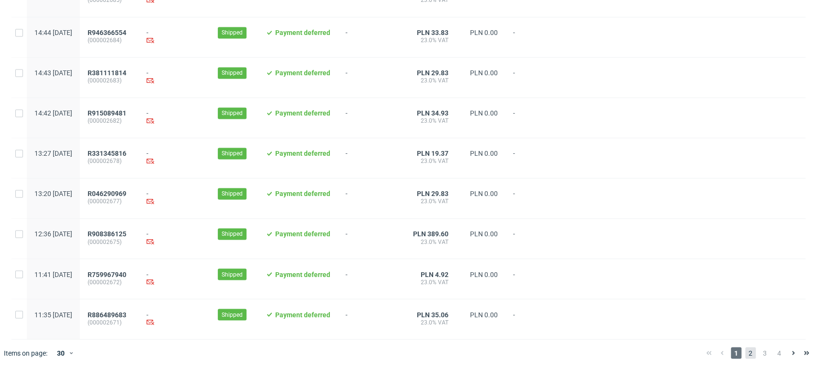
click at [745, 351] on span "2" at bounding box center [750, 352] width 11 height 11
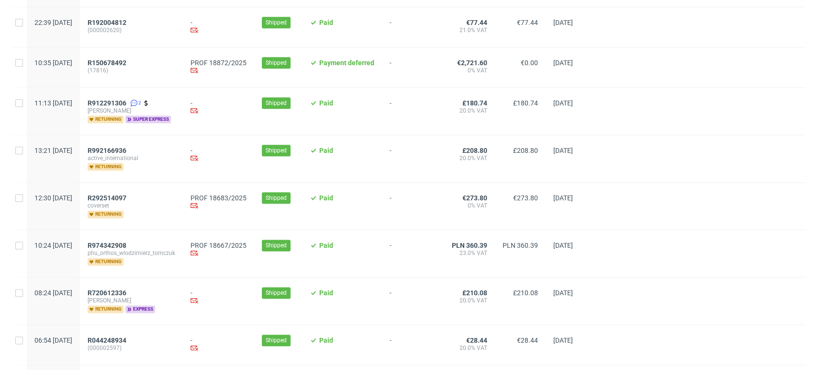
scroll to position [715, 0]
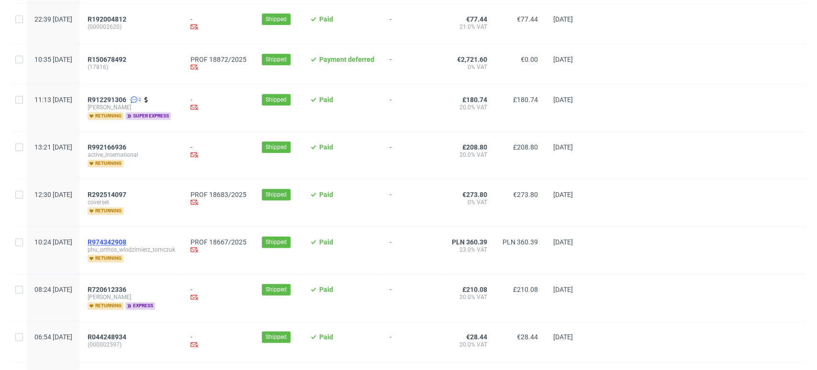
click at [126, 246] on span "R974342908" at bounding box center [107, 242] width 39 height 8
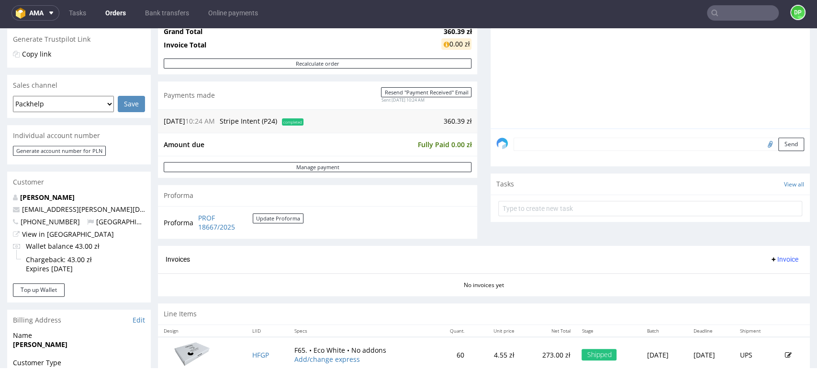
scroll to position [199, 0]
click at [774, 257] on span "Invoice" at bounding box center [784, 258] width 29 height 8
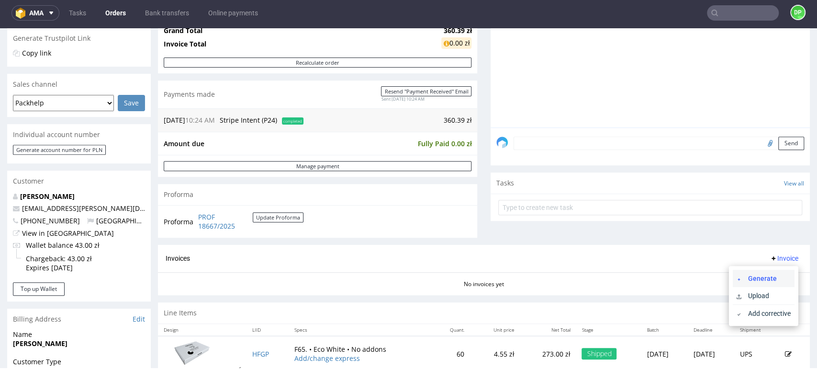
click at [745, 272] on li "Generate" at bounding box center [764, 278] width 62 height 17
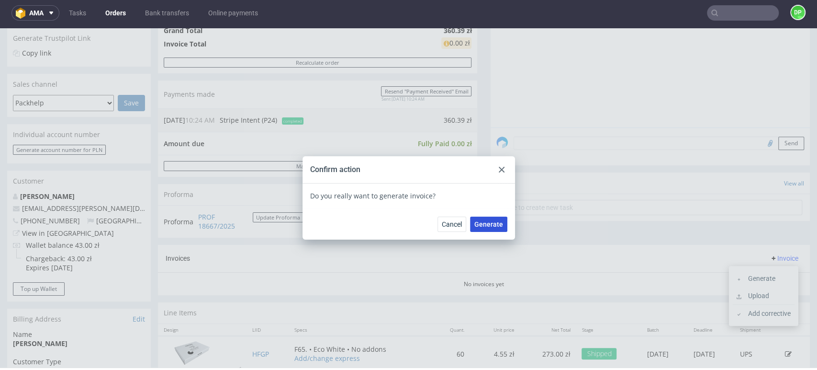
click at [489, 224] on span "Generate" at bounding box center [488, 224] width 29 height 7
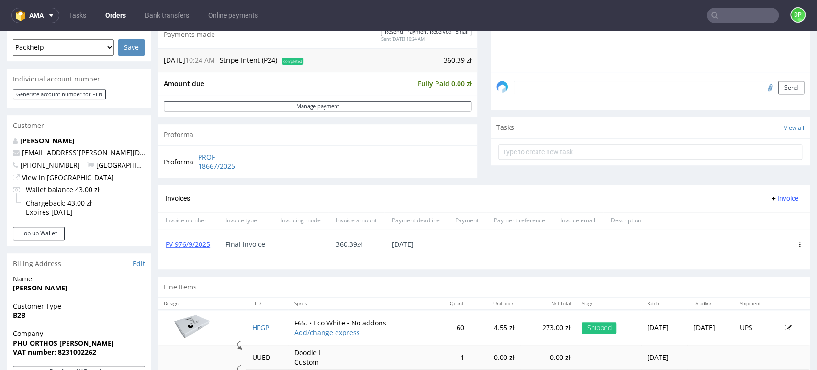
scroll to position [251, 0]
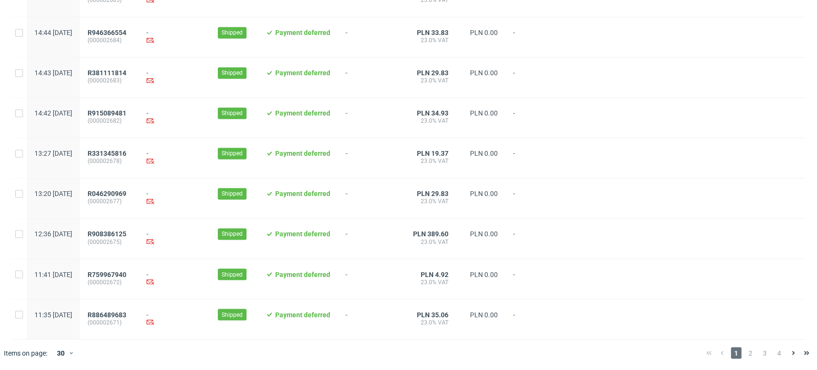
scroll to position [989, 0]
